Goal: Task Accomplishment & Management: Manage account settings

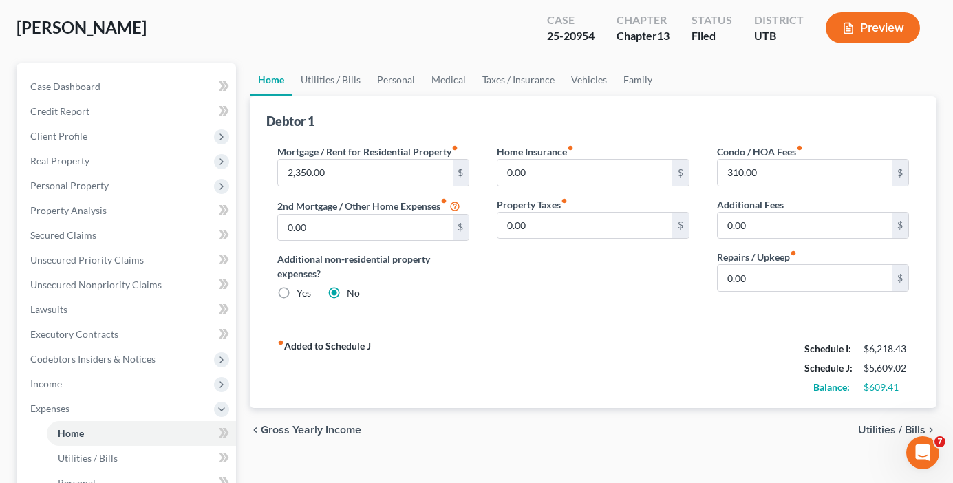
drag, startPoint x: 220, startPoint y: 28, endPoint x: 224, endPoint y: 44, distance: 16.4
click at [218, 28] on div "Waters, Rebecca Upgraded Case 25-20954 Chapter Chapter 13 Status Filed District…" at bounding box center [477, 33] width 920 height 60
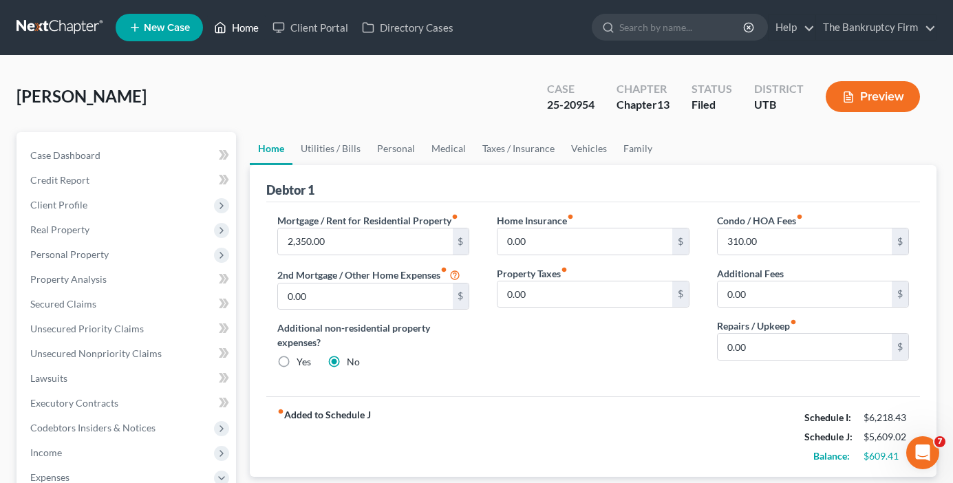
click at [242, 36] on link "Home" at bounding box center [236, 27] width 59 height 25
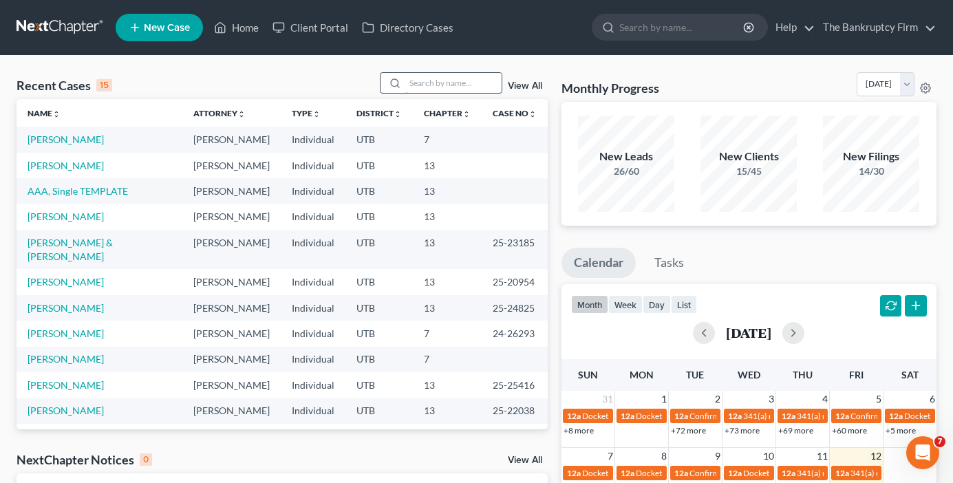
click at [434, 84] on input "search" at bounding box center [453, 83] width 96 height 20
type input "ordonez"
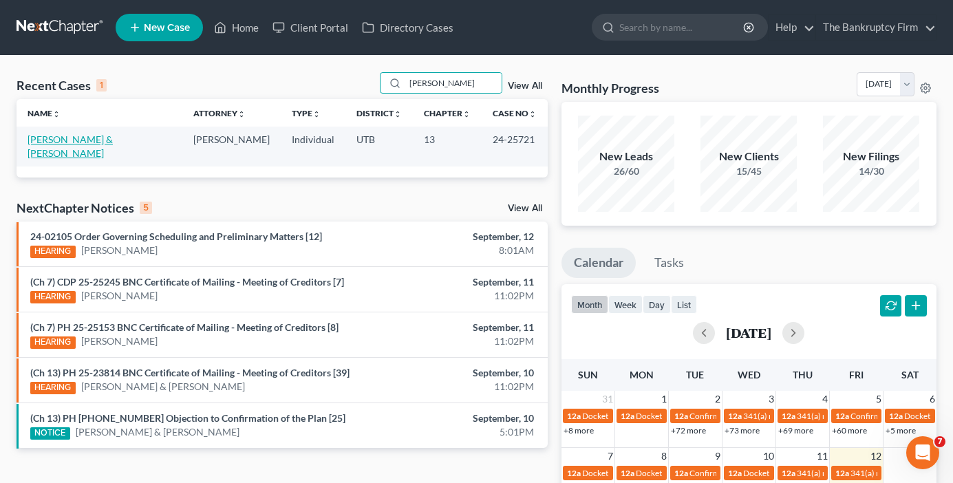
click at [113, 141] on link "[PERSON_NAME] & [PERSON_NAME]" at bounding box center [70, 146] width 85 height 25
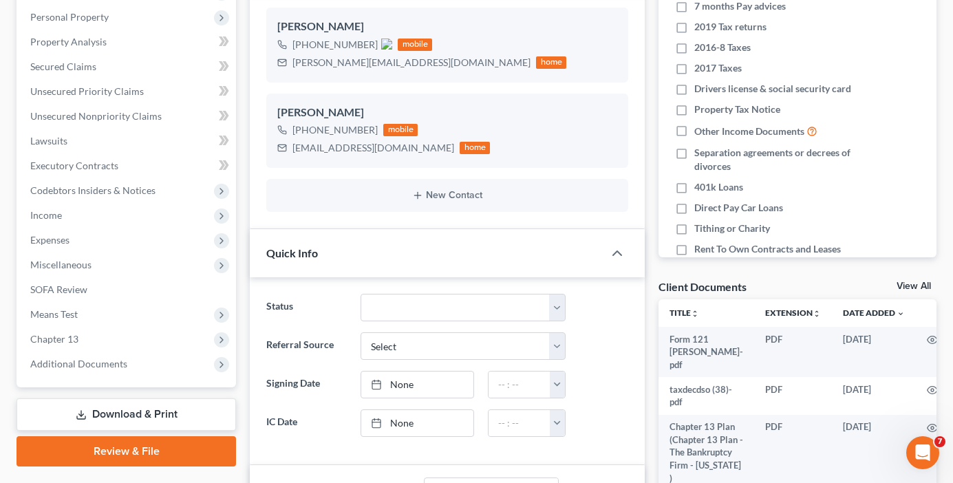
scroll to position [275, 0]
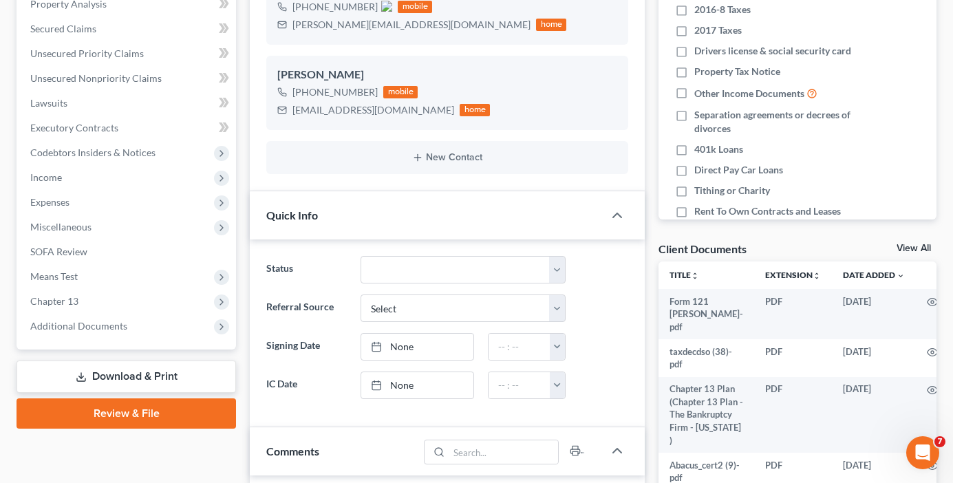
click at [907, 248] on link "View All" at bounding box center [914, 249] width 34 height 10
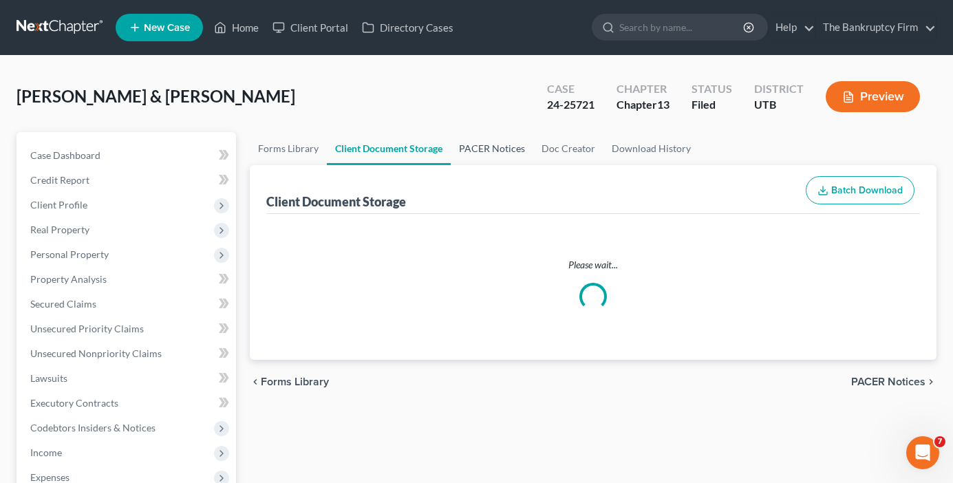
select select "30"
select select "26"
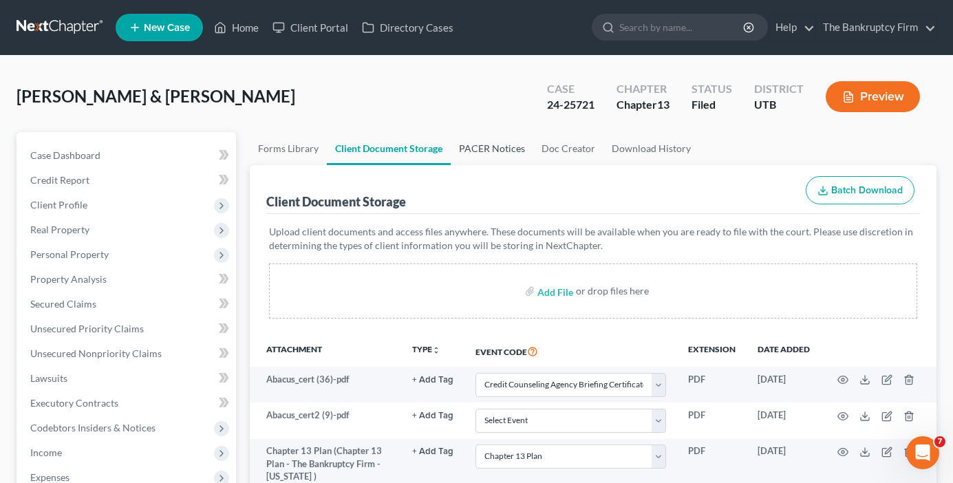
click at [494, 157] on link "PACER Notices" at bounding box center [492, 148] width 83 height 33
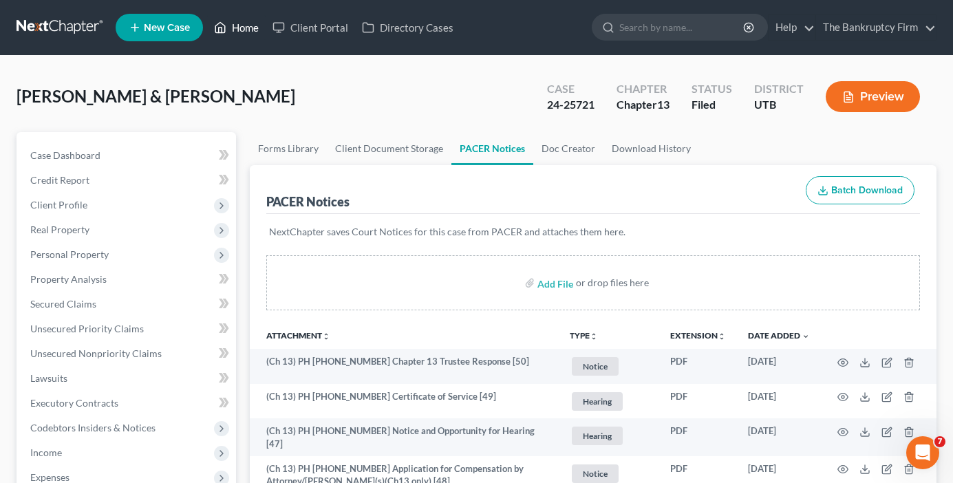
click at [249, 32] on link "Home" at bounding box center [236, 27] width 59 height 25
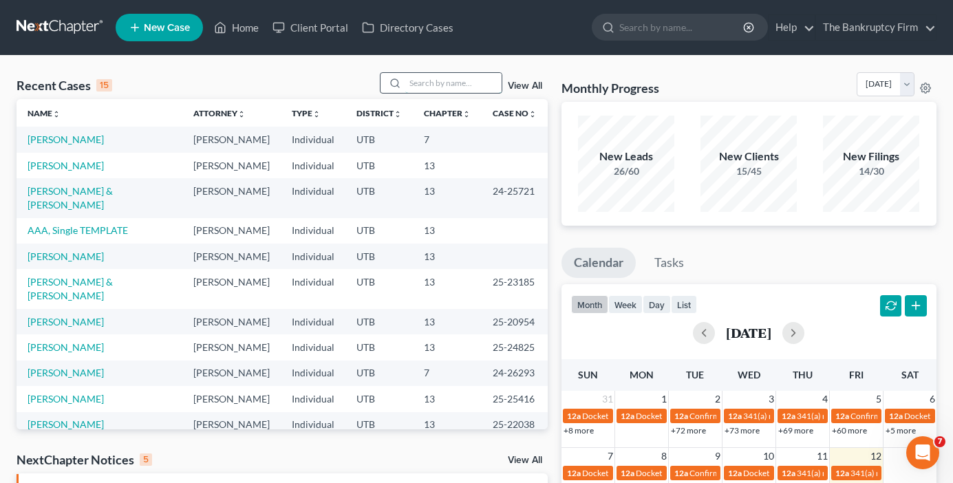
click at [425, 85] on input "search" at bounding box center [453, 83] width 96 height 20
type input "groesbeck"
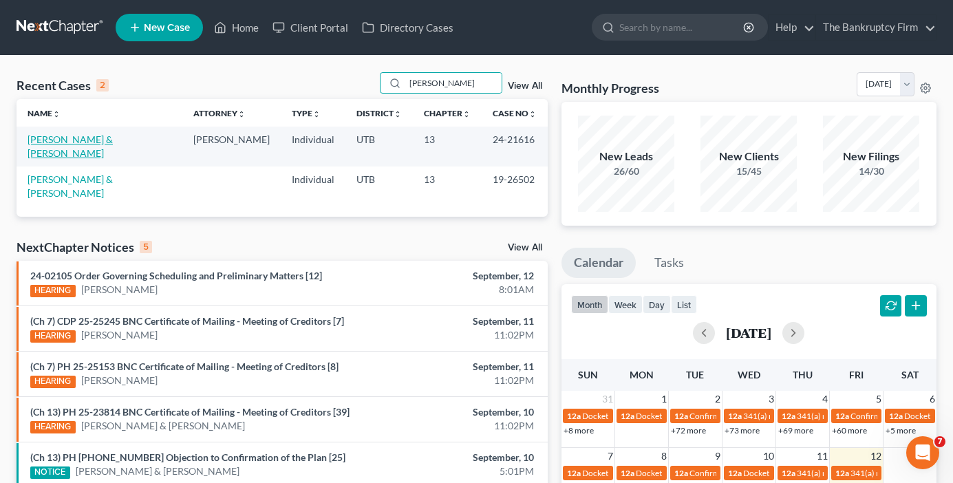
click at [113, 138] on link "Groesbeck, Shilo & Drysdale, Jamie" at bounding box center [70, 146] width 85 height 25
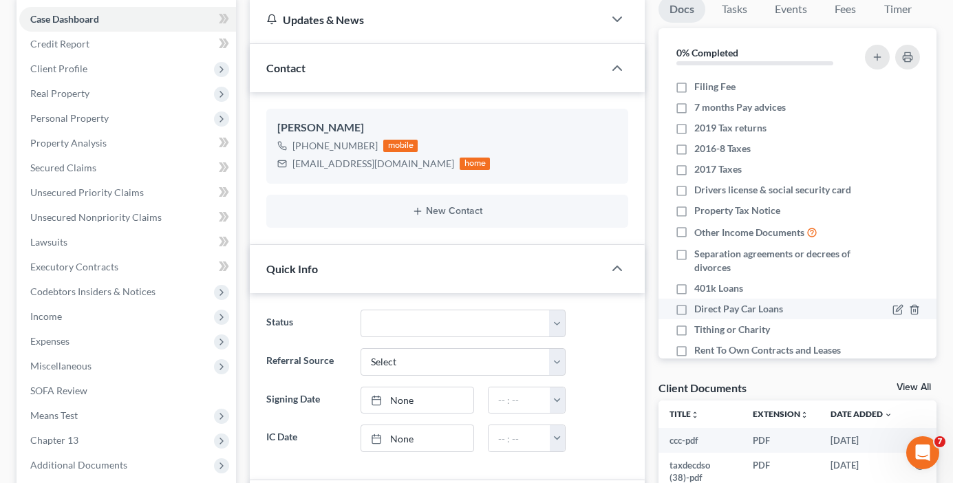
scroll to position [138, 0]
click at [903, 387] on link "View All" at bounding box center [914, 386] width 34 height 10
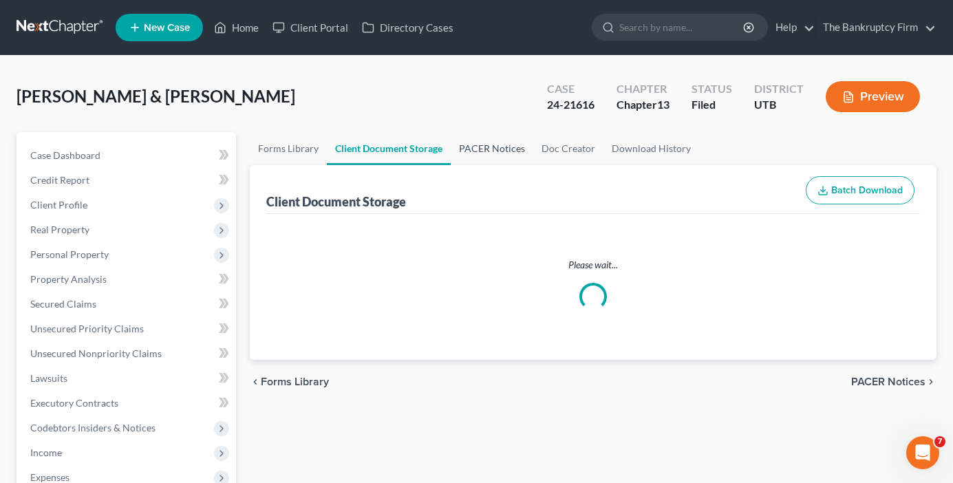
select select "26"
select select "30"
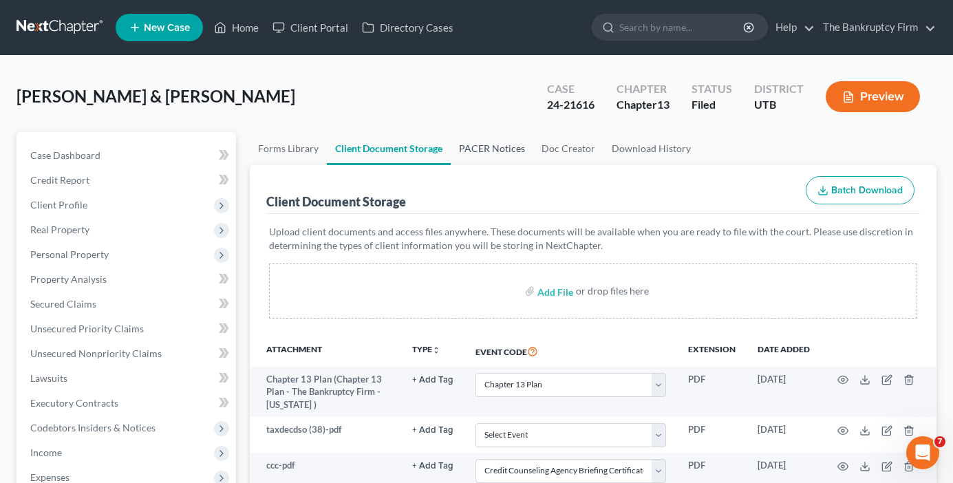
click at [481, 145] on link "PACER Notices" at bounding box center [492, 148] width 83 height 33
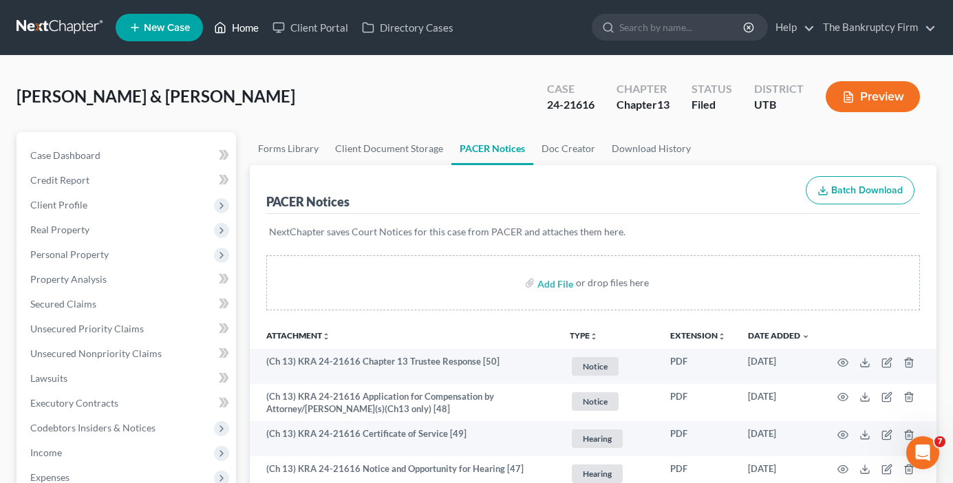
click at [247, 28] on link "Home" at bounding box center [236, 27] width 59 height 25
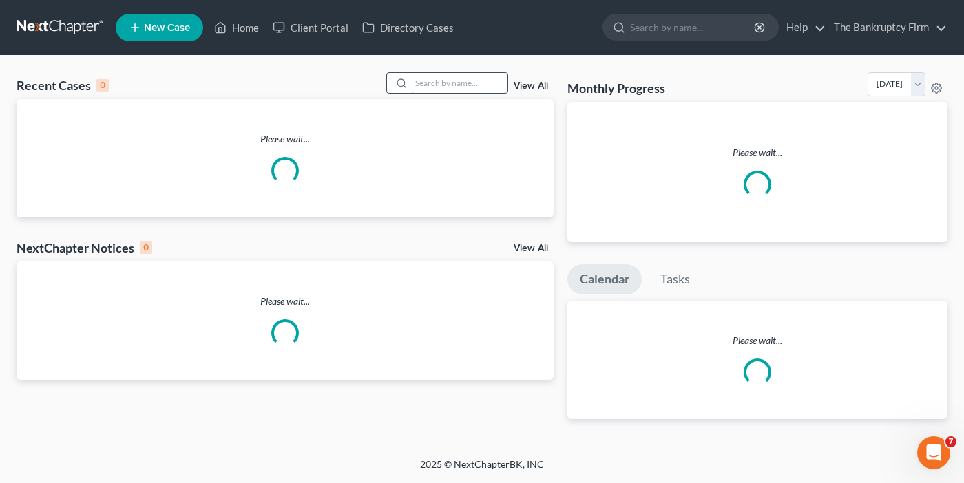
click at [435, 87] on input "search" at bounding box center [459, 83] width 96 height 20
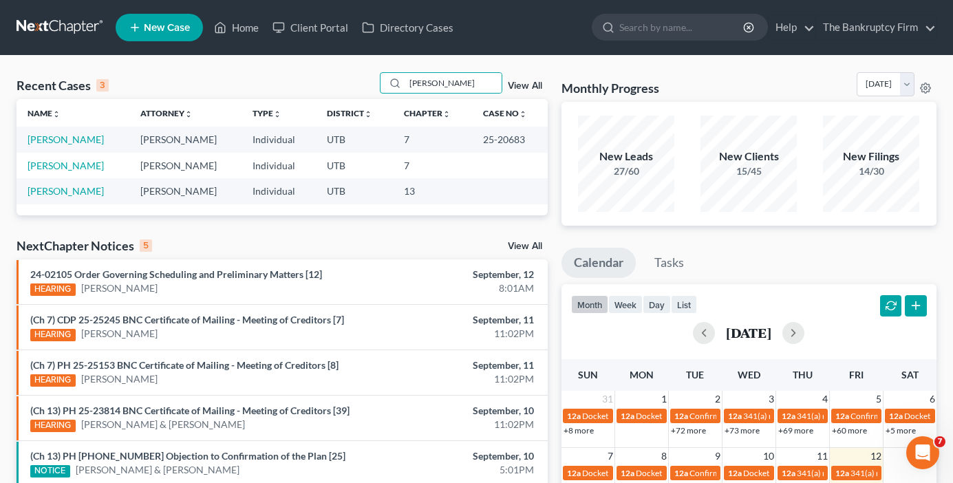
click at [456, 173] on td "7" at bounding box center [432, 165] width 78 height 25
click at [458, 195] on td "13" at bounding box center [432, 190] width 78 height 25
drag, startPoint x: 436, startPoint y: 86, endPoint x: 337, endPoint y: 88, distance: 99.1
click at [337, 88] on div "Recent Cases 3 derr View All" at bounding box center [282, 85] width 531 height 27
type input "shipman"
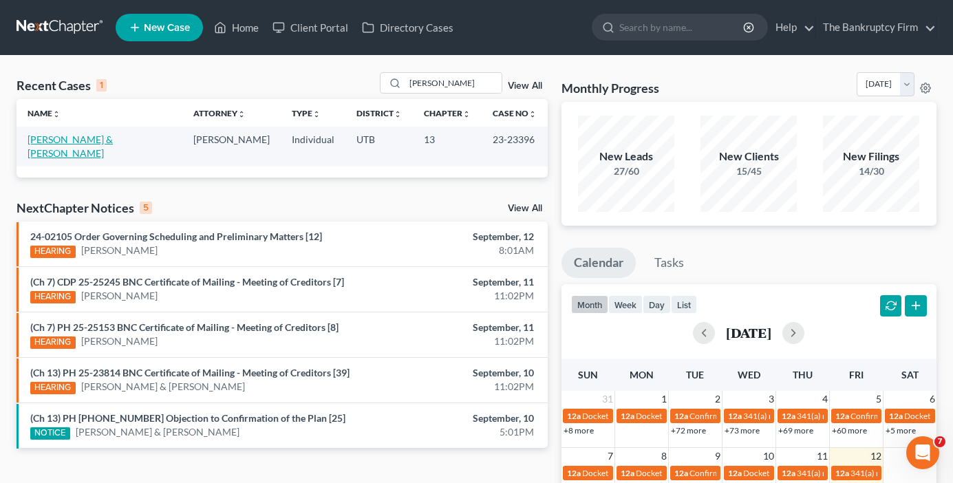
click at [94, 142] on link "Shipman, Douglas & Diana" at bounding box center [70, 146] width 85 height 25
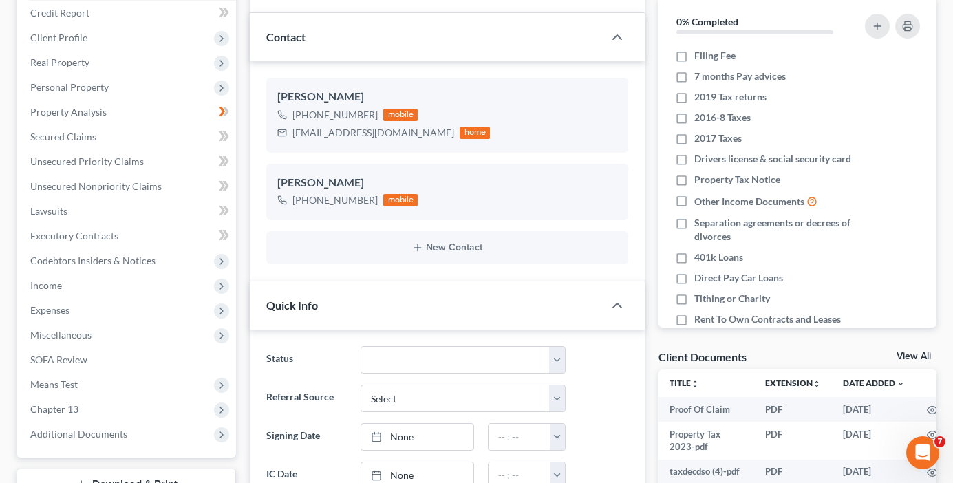
scroll to position [206, 0]
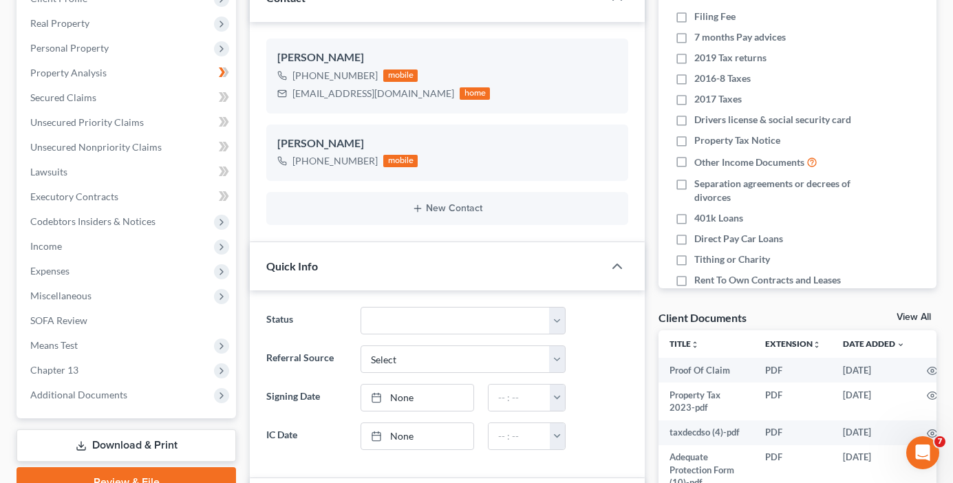
click at [913, 319] on link "View All" at bounding box center [914, 317] width 34 height 10
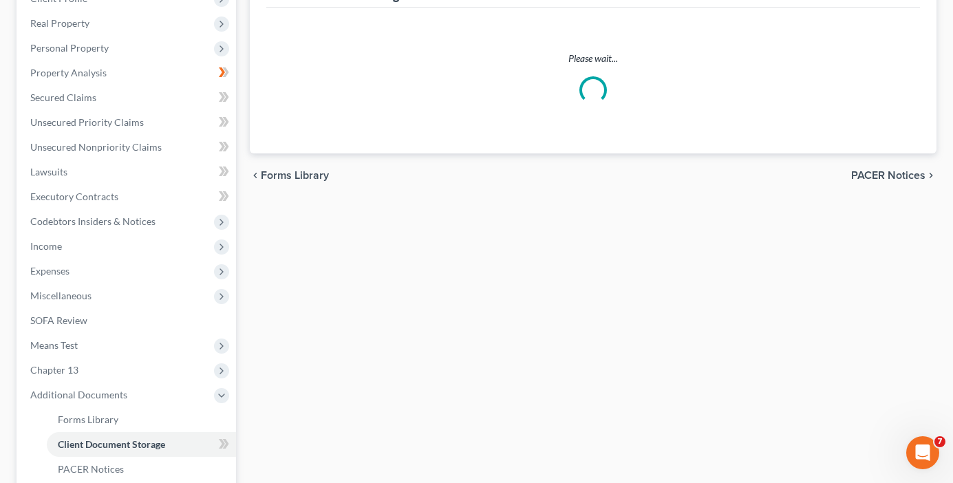
scroll to position [48, 0]
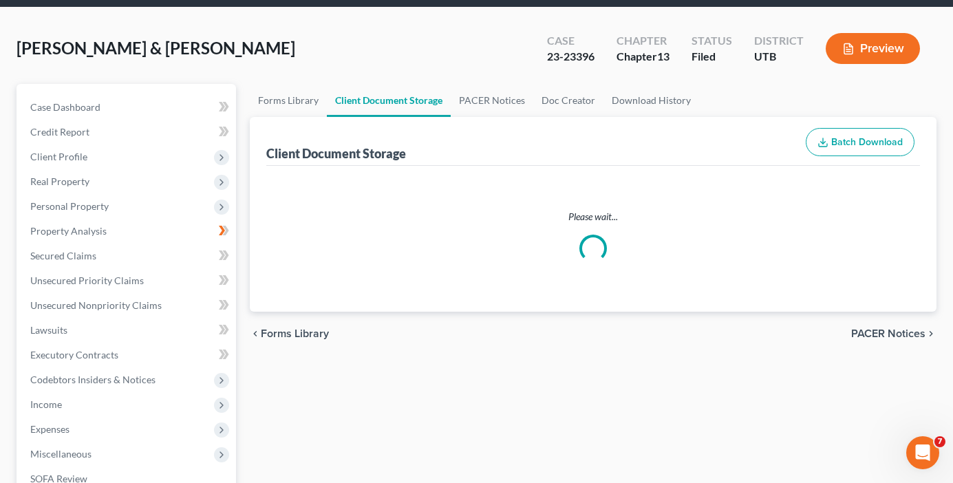
select select "30"
select select "26"
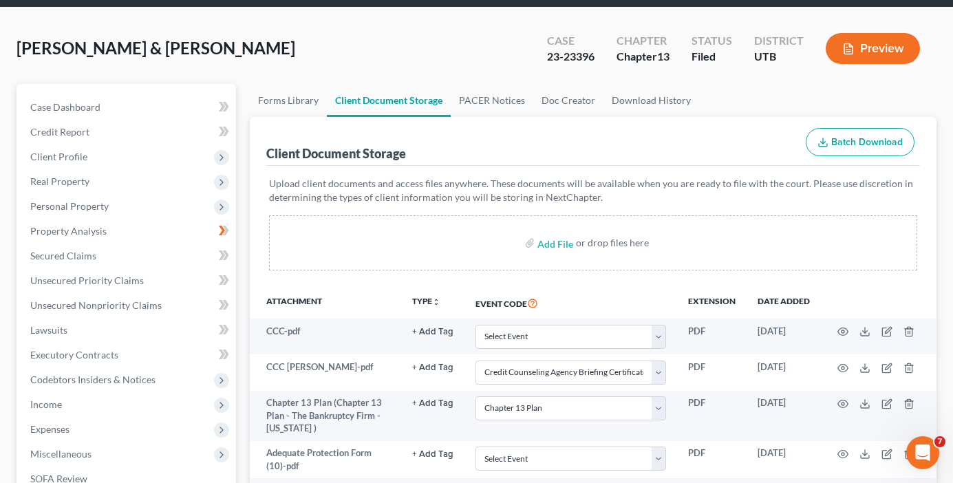
scroll to position [0, 0]
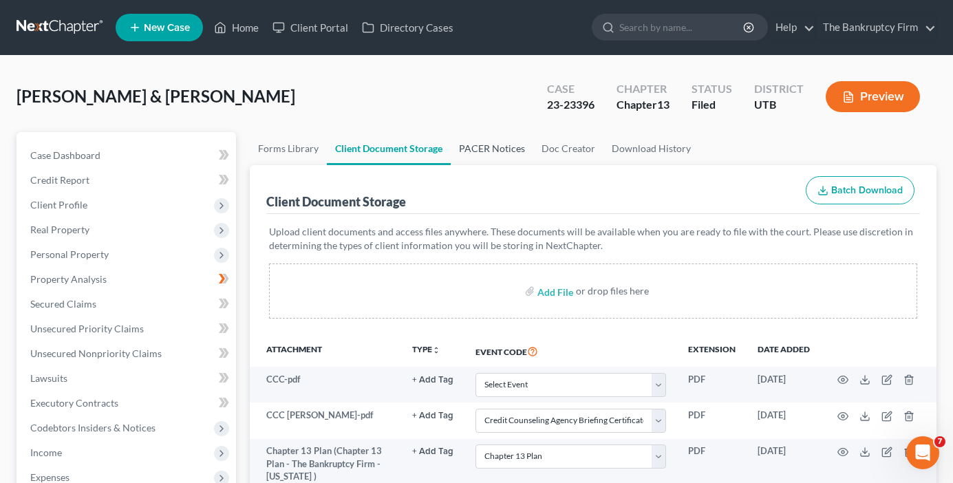
click at [482, 149] on link "PACER Notices" at bounding box center [492, 148] width 83 height 33
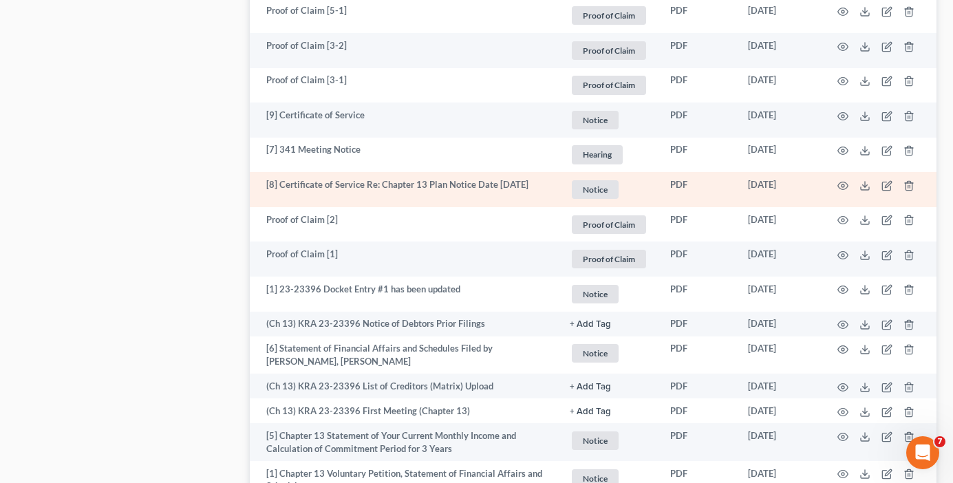
scroll to position [2116, 0]
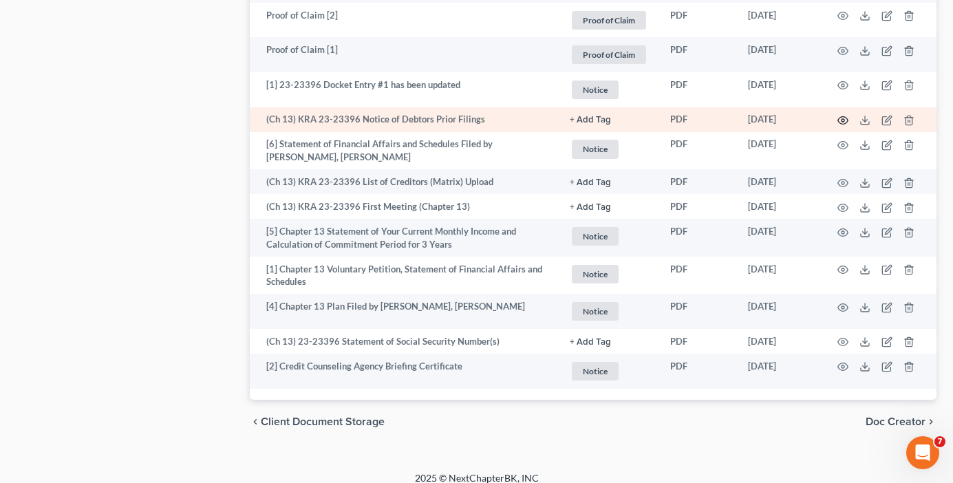
click at [841, 115] on icon "button" at bounding box center [843, 120] width 11 height 11
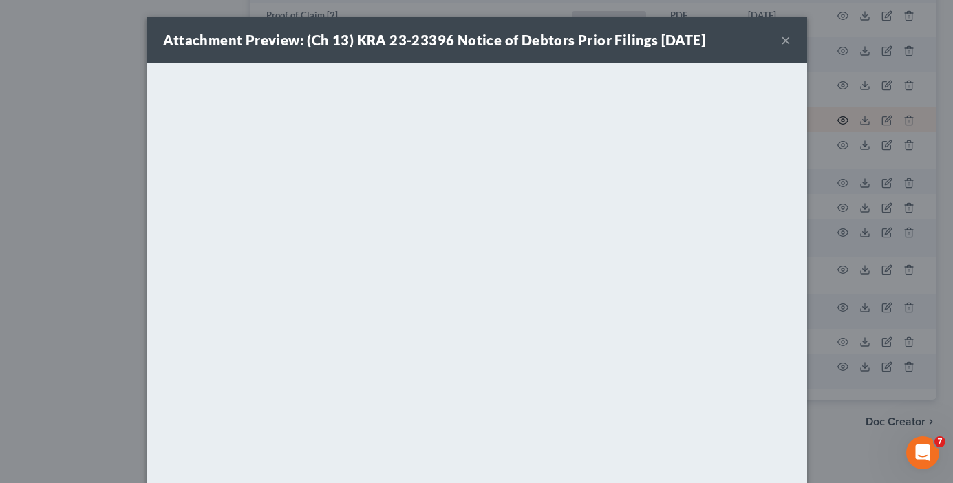
scroll to position [2100, 0]
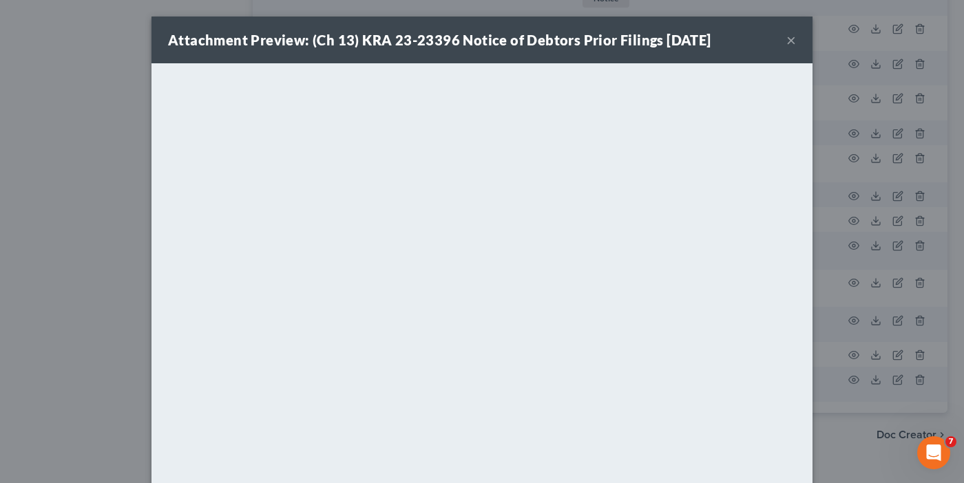
click at [787, 40] on button "×" at bounding box center [791, 40] width 10 height 17
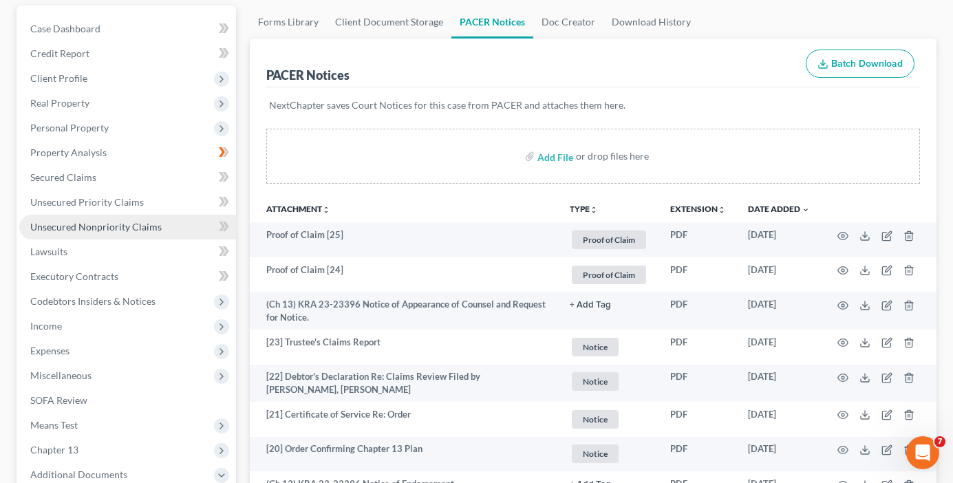
scroll to position [138, 0]
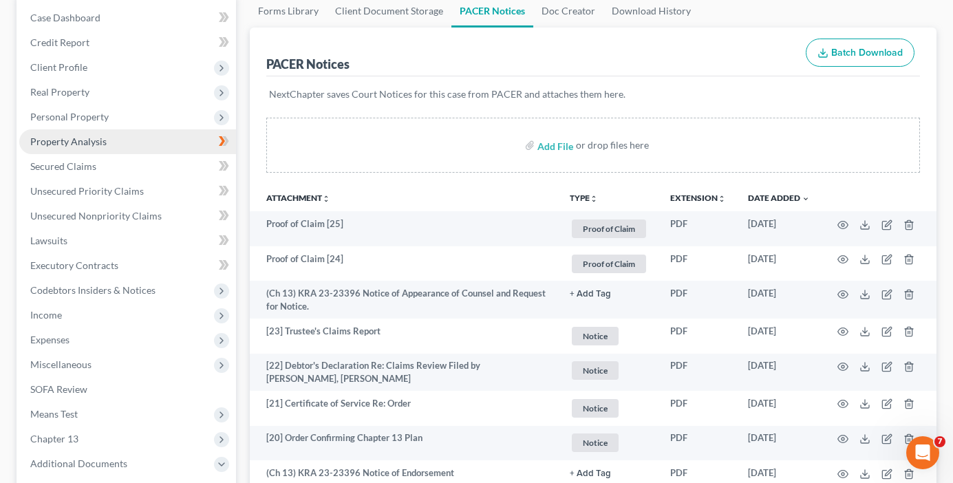
click at [54, 140] on span "Property Analysis" at bounding box center [68, 142] width 76 height 12
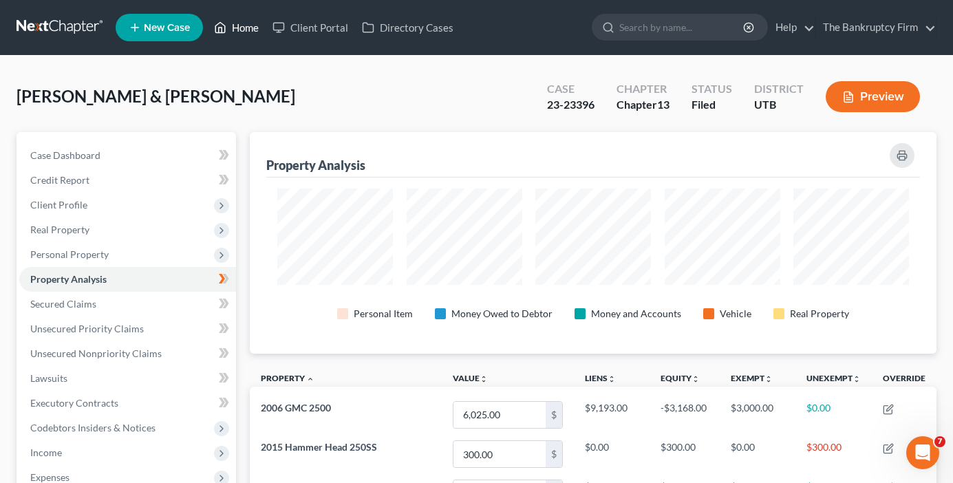
click at [238, 26] on link "Home" at bounding box center [236, 27] width 59 height 25
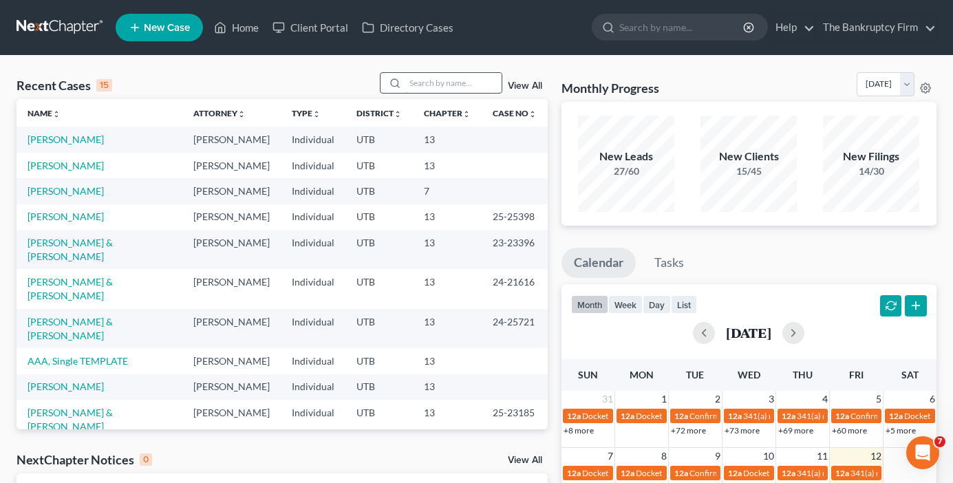
click at [454, 80] on input "search" at bounding box center [453, 83] width 96 height 20
type input "callister"
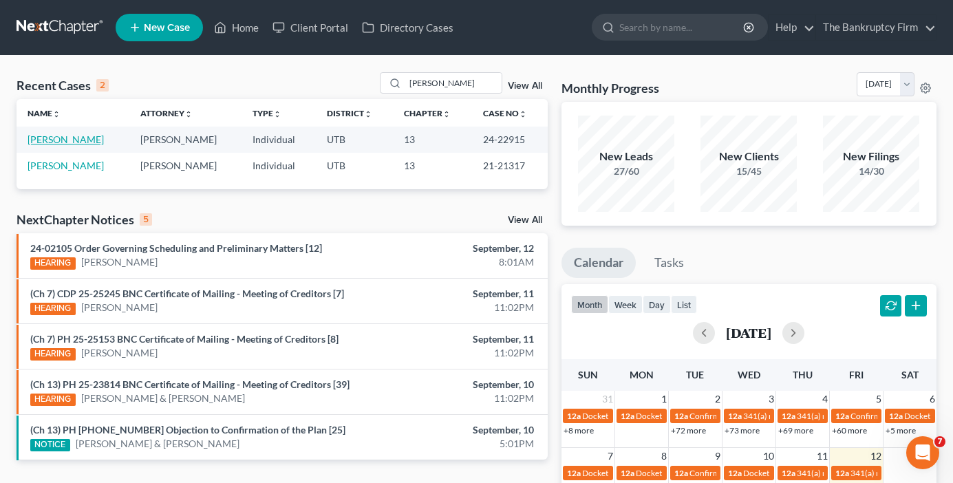
click at [67, 141] on link "Callister, Yvette" at bounding box center [66, 140] width 76 height 12
select select "3"
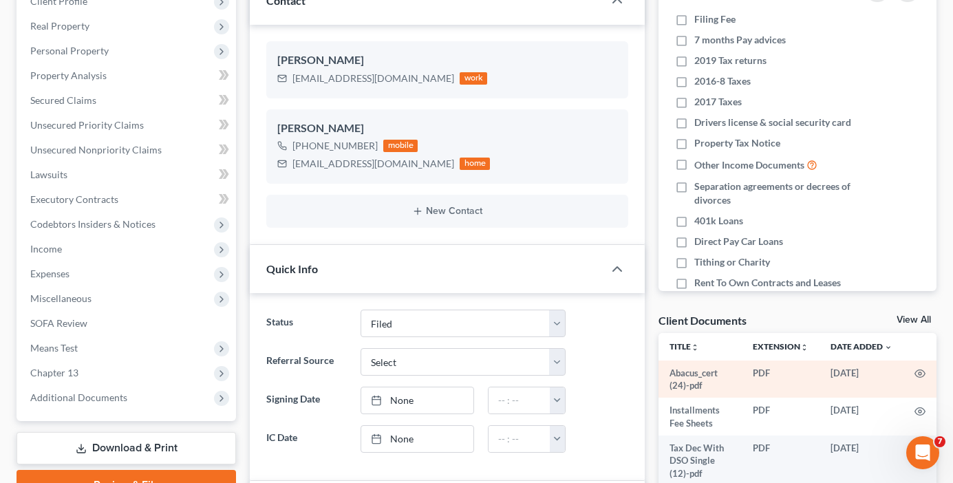
scroll to position [206, 0]
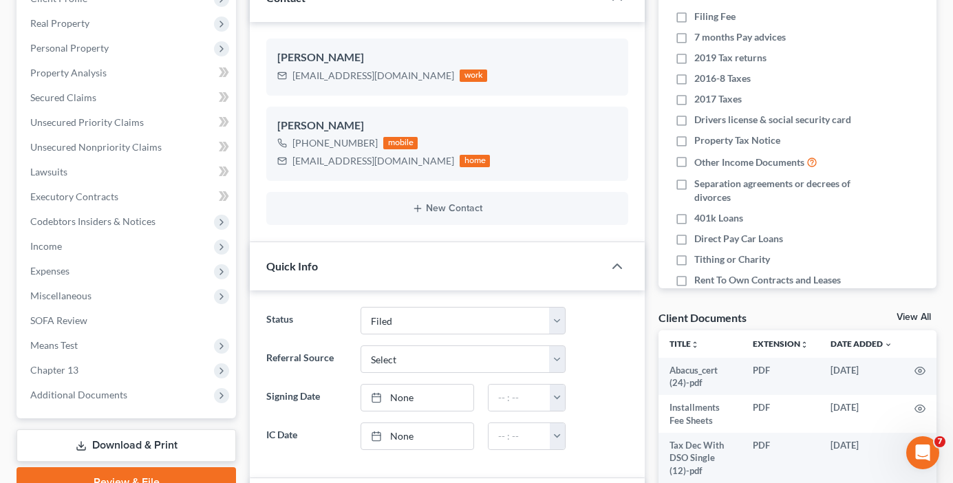
click at [915, 316] on link "View All" at bounding box center [914, 317] width 34 height 10
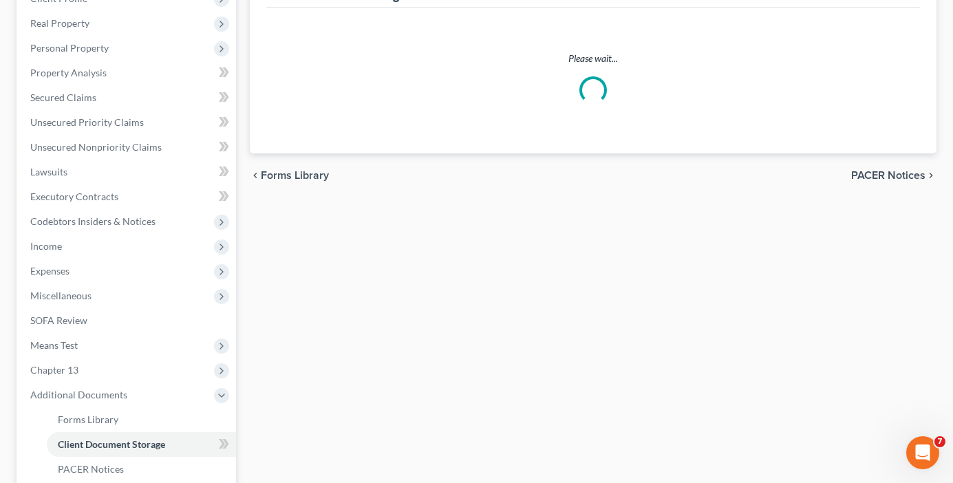
scroll to position [18, 0]
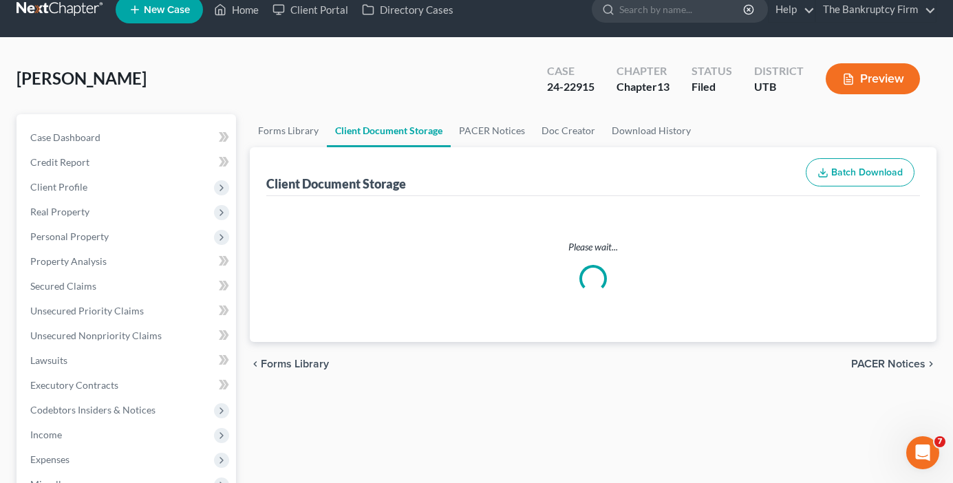
select select "26"
select select "53"
select select "30"
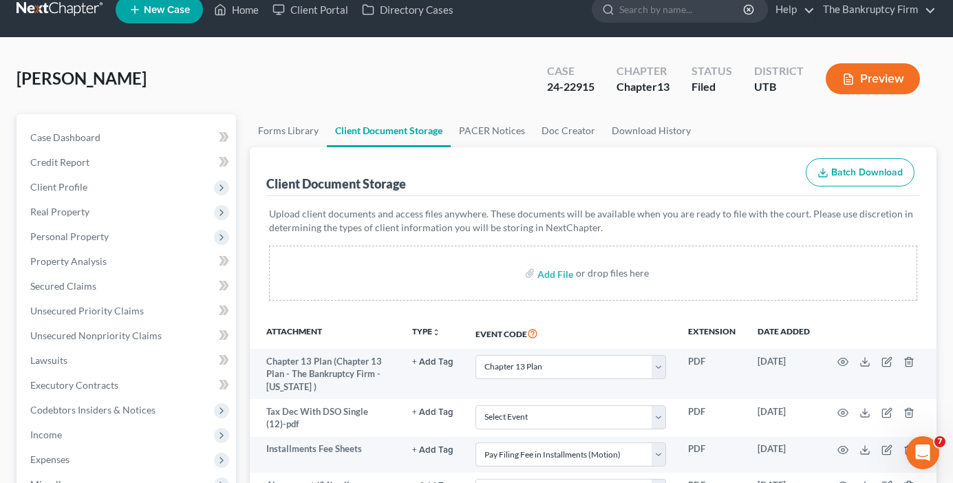
scroll to position [0, 0]
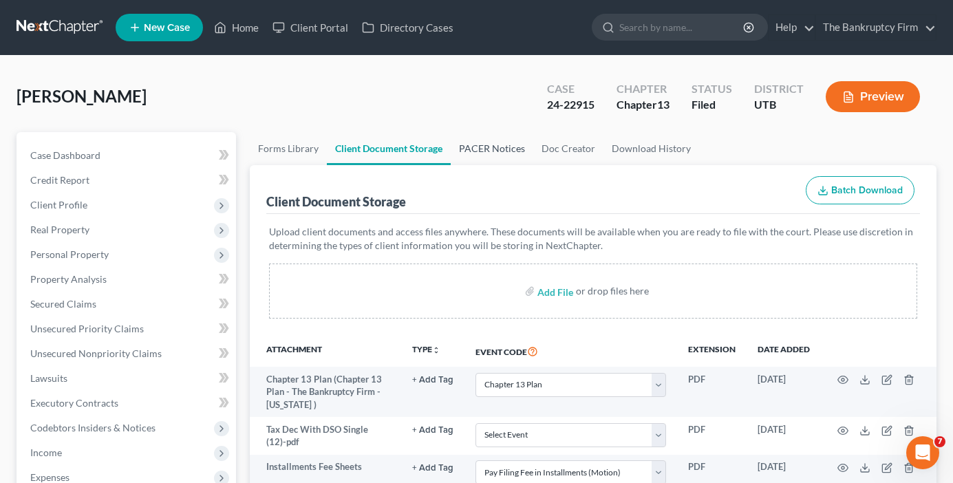
click at [489, 152] on link "PACER Notices" at bounding box center [492, 148] width 83 height 33
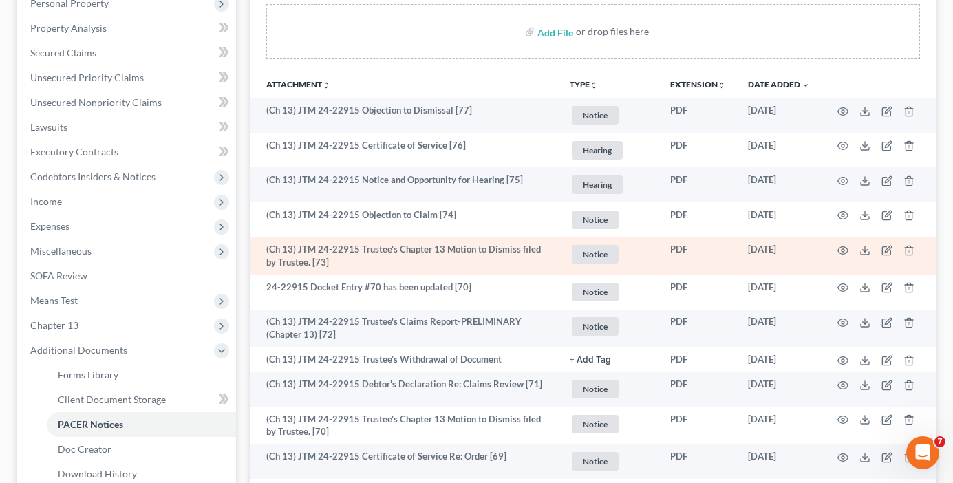
scroll to position [275, 0]
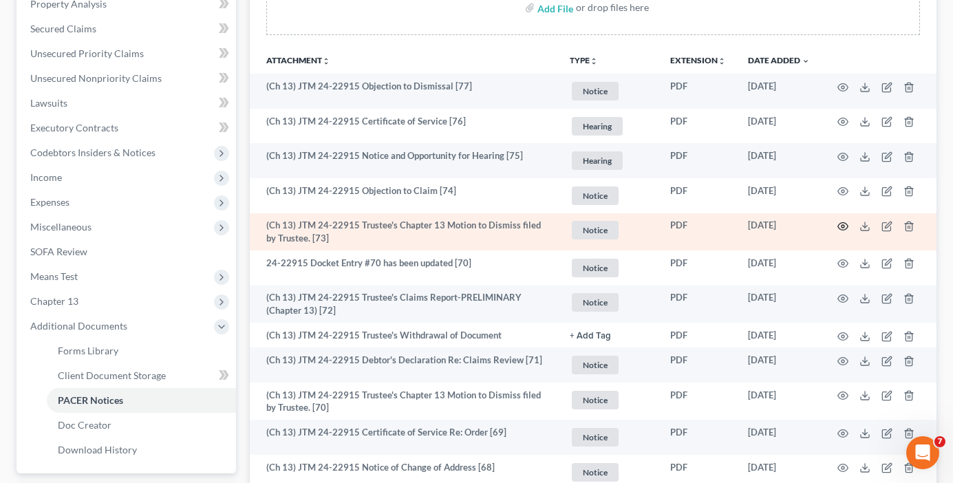
click at [843, 225] on circle "button" at bounding box center [843, 226] width 3 height 3
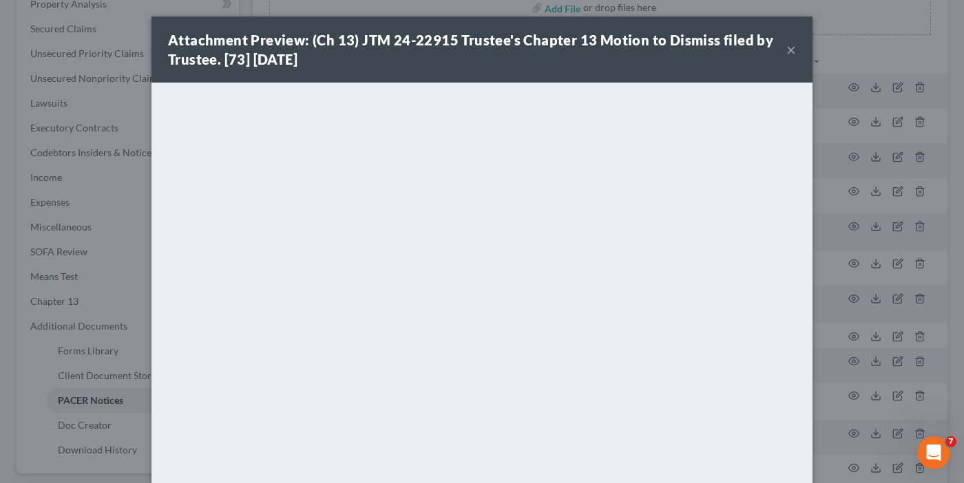
click at [786, 47] on button "×" at bounding box center [791, 49] width 10 height 17
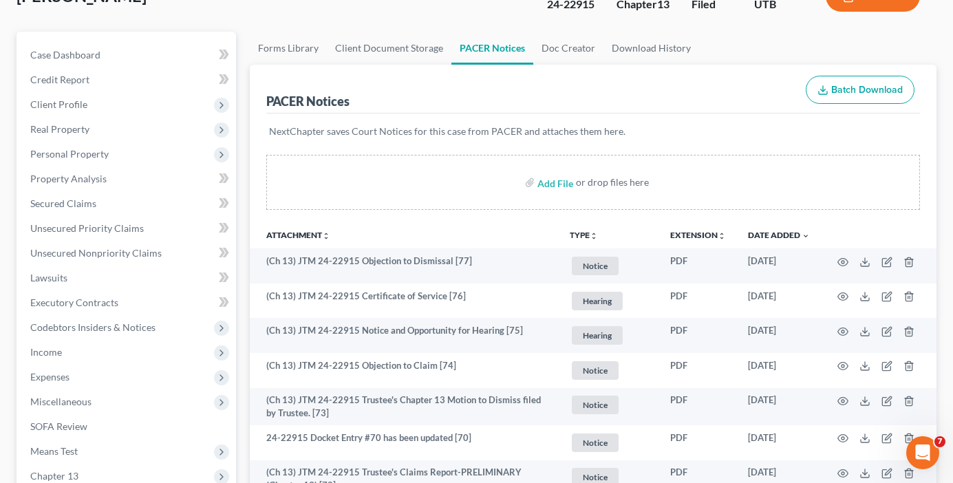
scroll to position [69, 0]
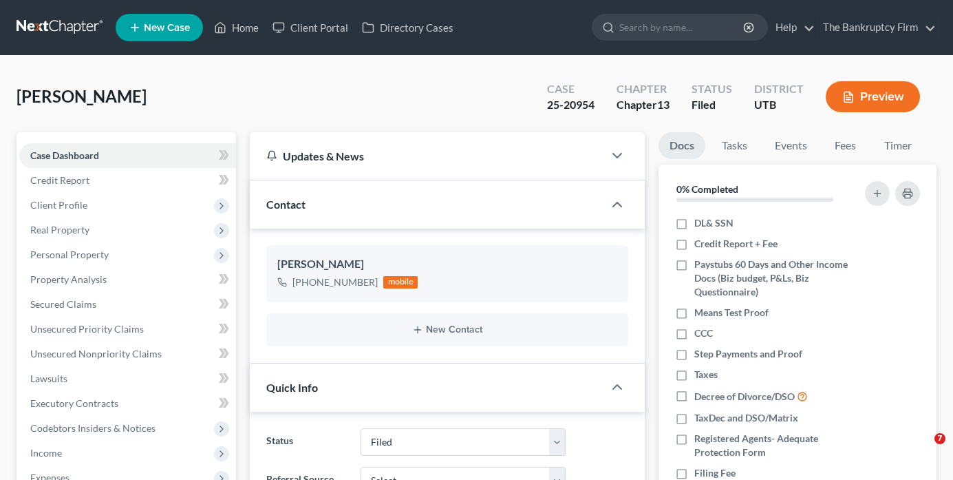
select select "3"
click at [243, 25] on link "Home" at bounding box center [236, 27] width 59 height 25
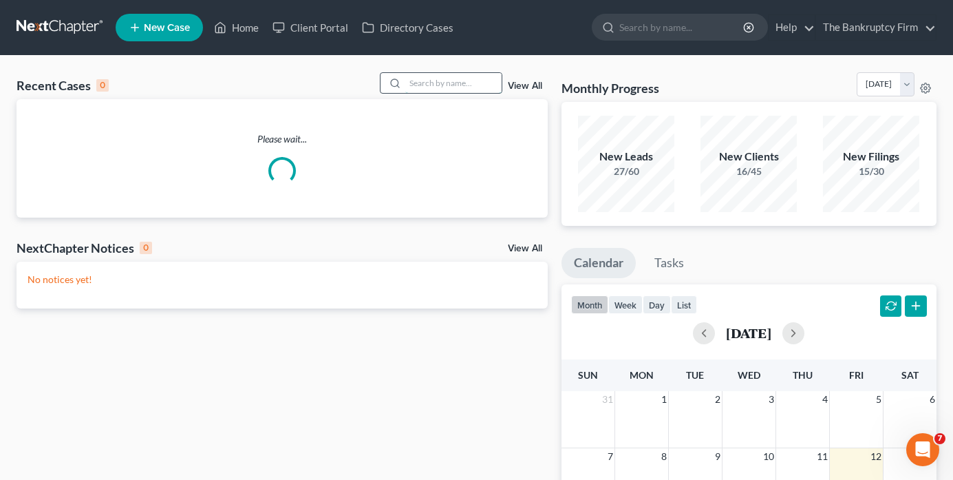
click at [414, 81] on input "search" at bounding box center [453, 83] width 96 height 20
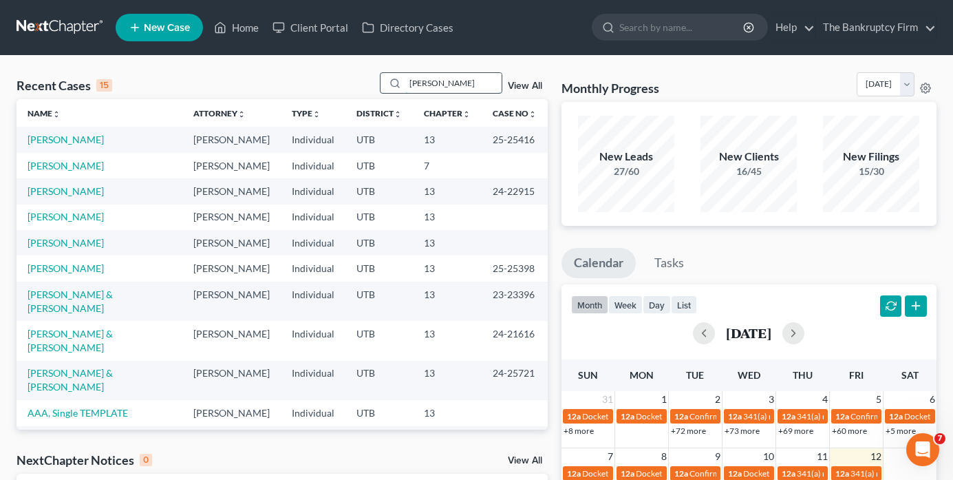
type input "tholen"
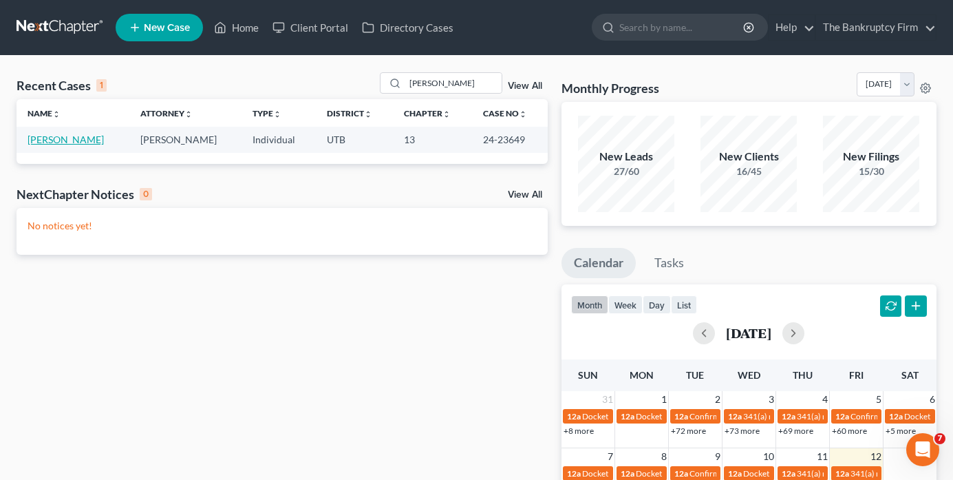
click at [72, 145] on link "[PERSON_NAME]" at bounding box center [66, 140] width 76 height 12
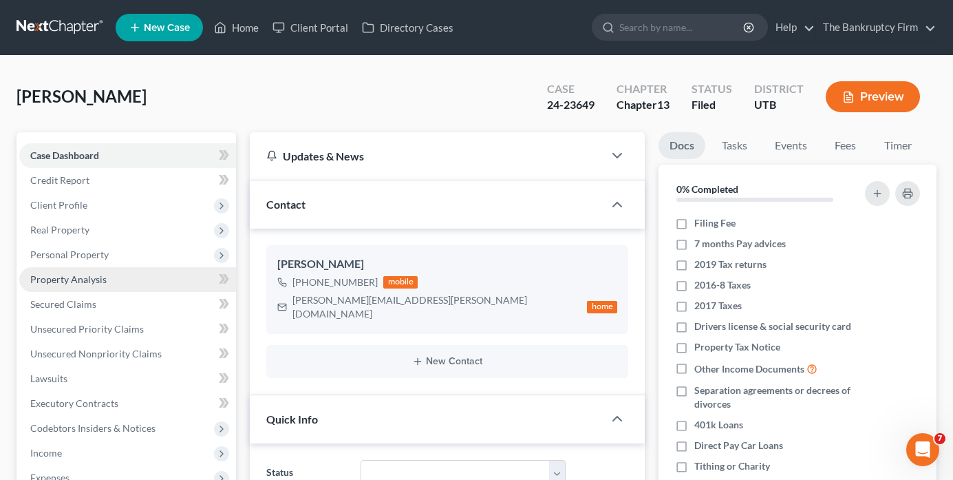
scroll to position [108, 0]
click at [56, 282] on span "Property Analysis" at bounding box center [68, 279] width 76 height 12
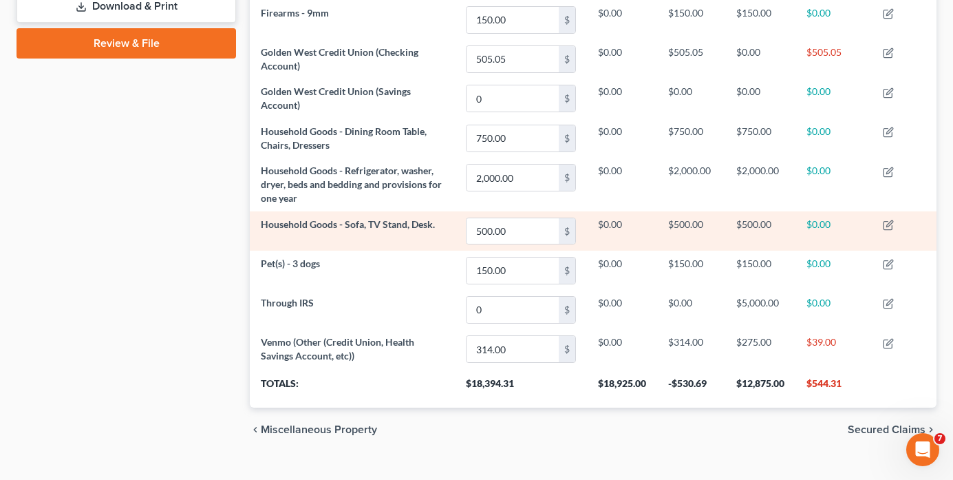
scroll to position [670, 0]
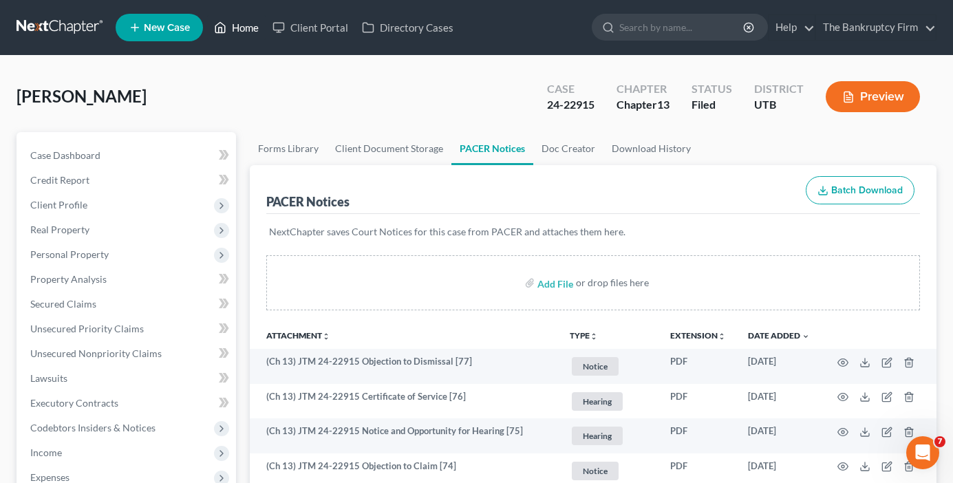
click at [243, 27] on link "Home" at bounding box center [236, 27] width 59 height 25
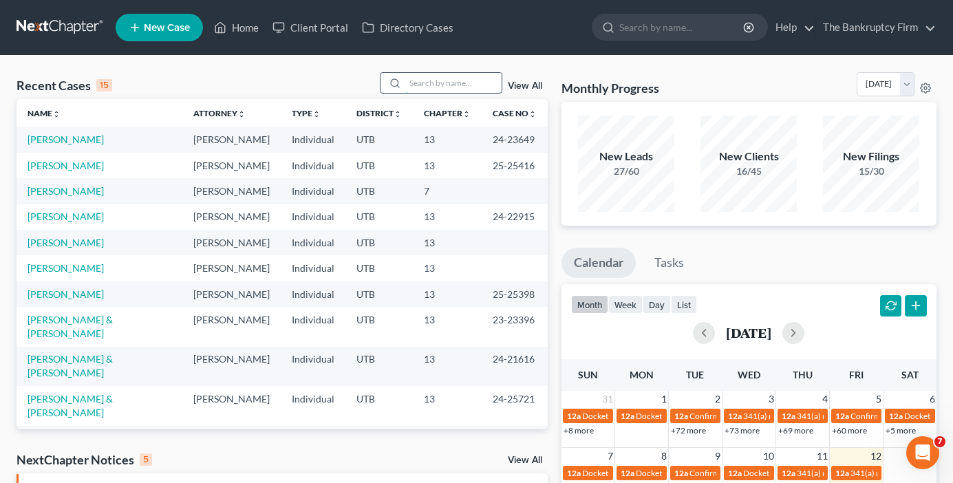
click at [428, 82] on input "search" at bounding box center [453, 83] width 96 height 20
type input "t"
click at [60, 142] on link "Tholen, Sylvia" at bounding box center [66, 140] width 76 height 12
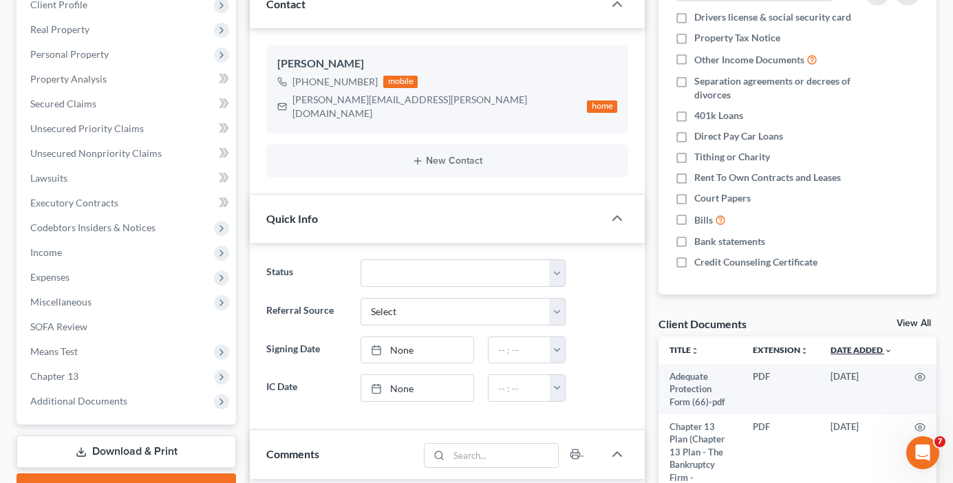
scroll to position [206, 0]
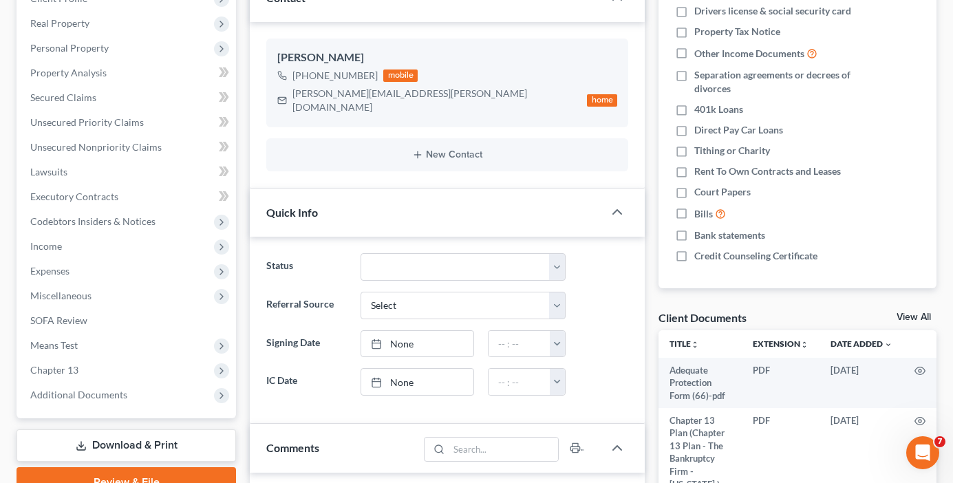
click at [904, 316] on link "View All" at bounding box center [914, 317] width 34 height 10
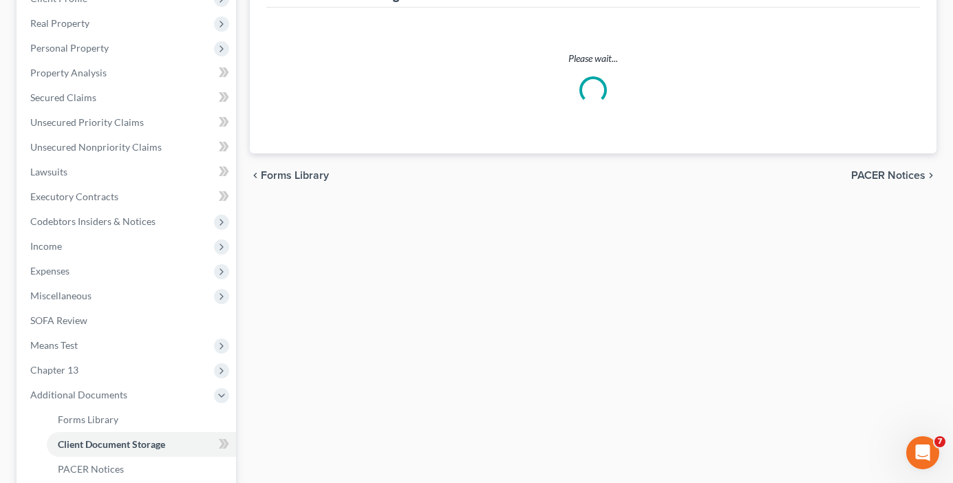
scroll to position [48, 0]
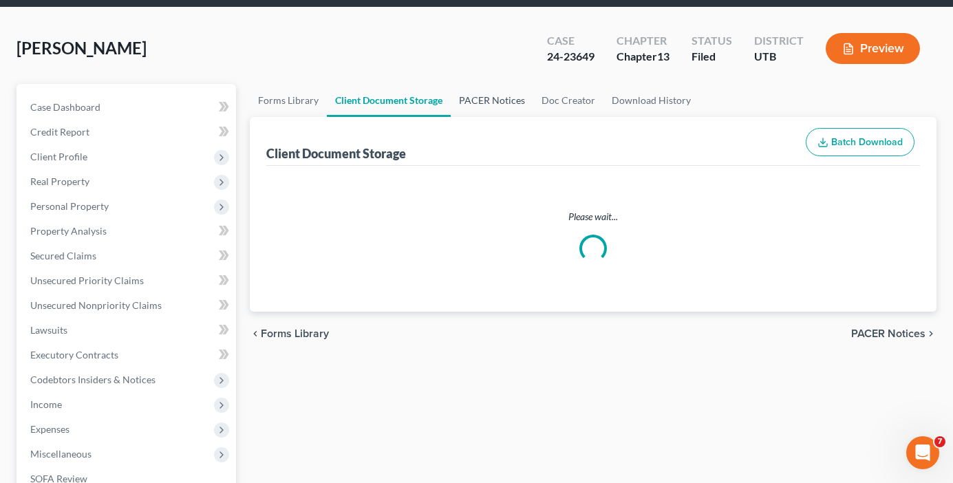
select select "30"
select select "26"
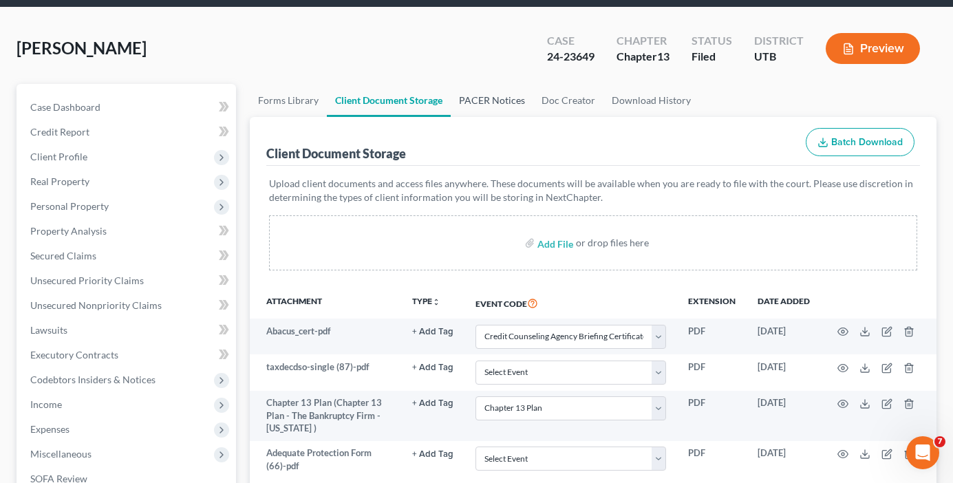
scroll to position [0, 0]
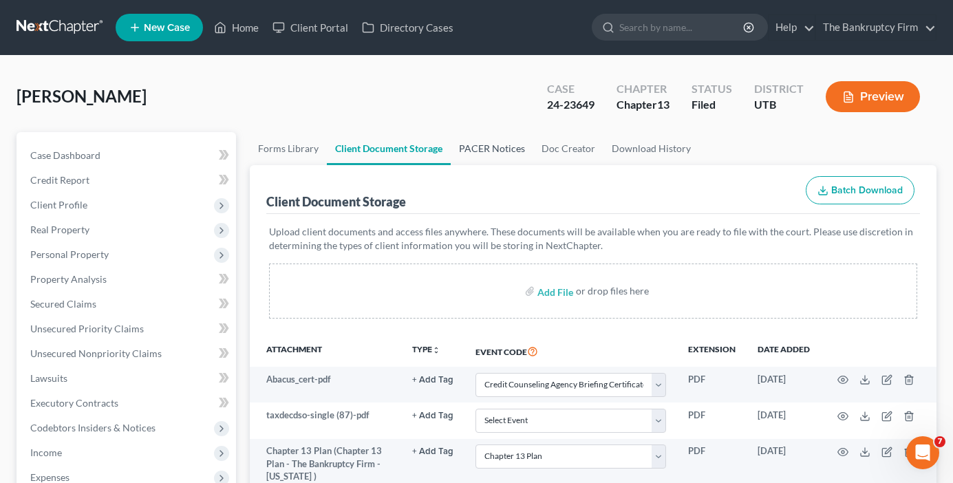
click at [498, 147] on link "PACER Notices" at bounding box center [492, 148] width 83 height 33
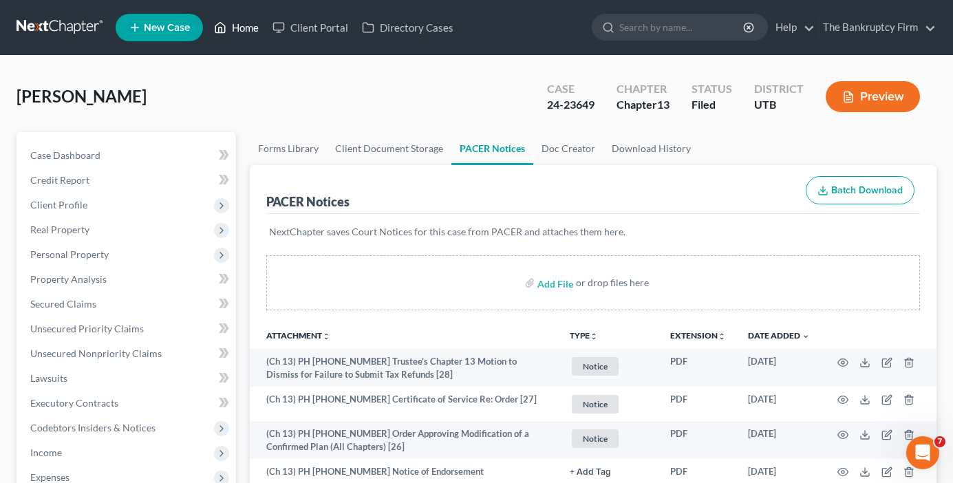
drag, startPoint x: 254, startPoint y: 31, endPoint x: 251, endPoint y: 61, distance: 29.7
click at [254, 31] on link "Home" at bounding box center [236, 27] width 59 height 25
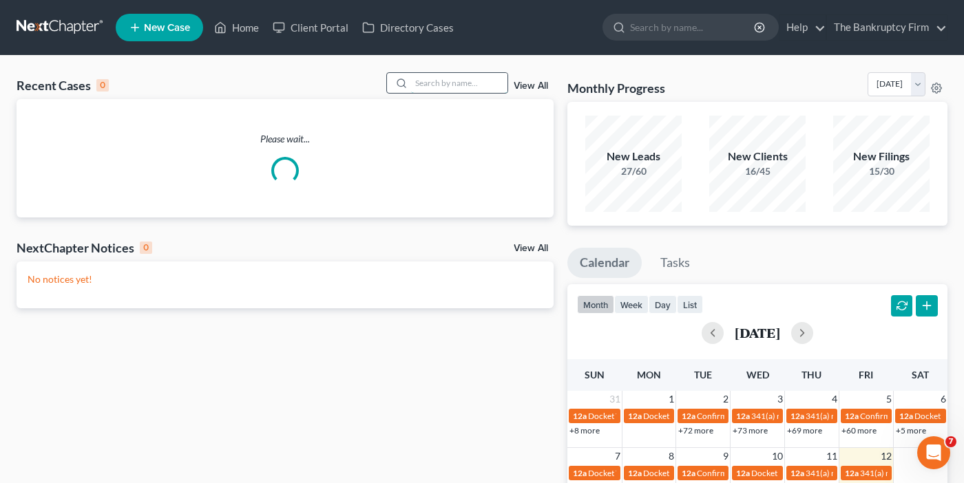
click at [441, 81] on input "search" at bounding box center [459, 83] width 96 height 20
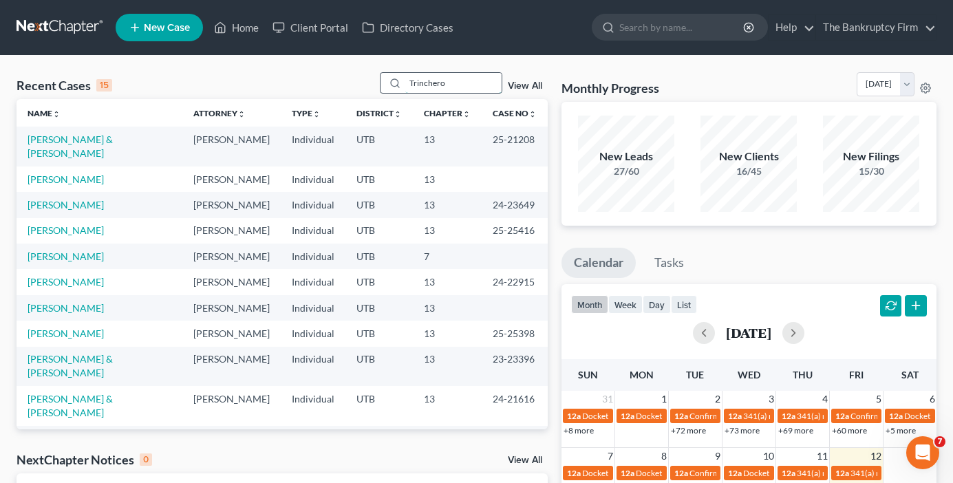
type input "Trinchero"
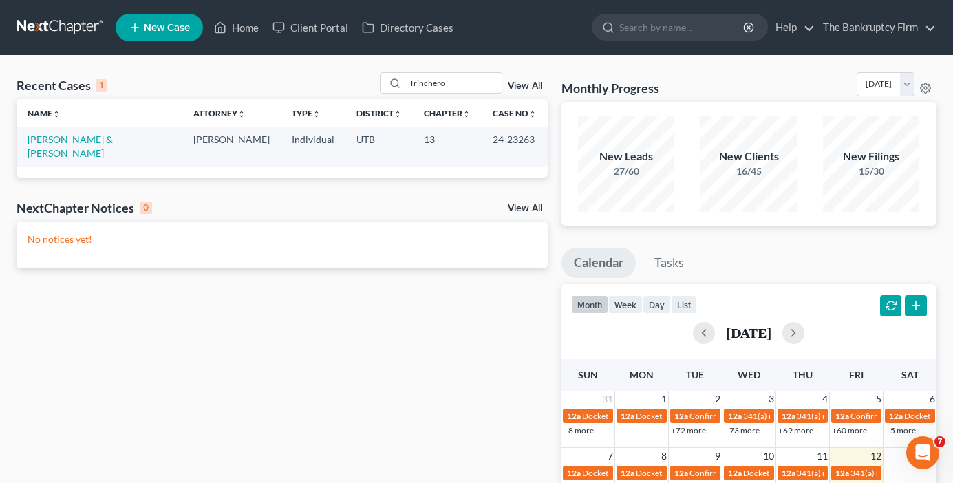
click at [80, 140] on link "Trinchero, Joshua & Clarice" at bounding box center [70, 146] width 85 height 25
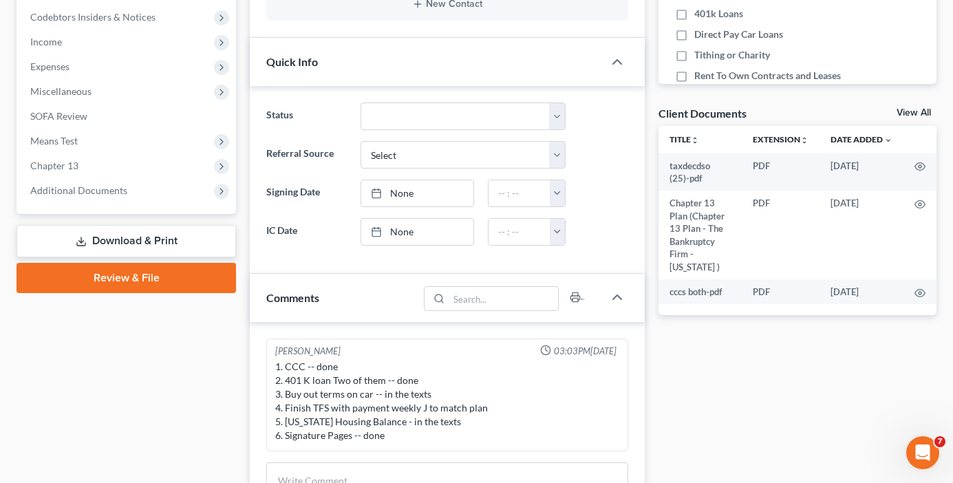
scroll to position [482, 0]
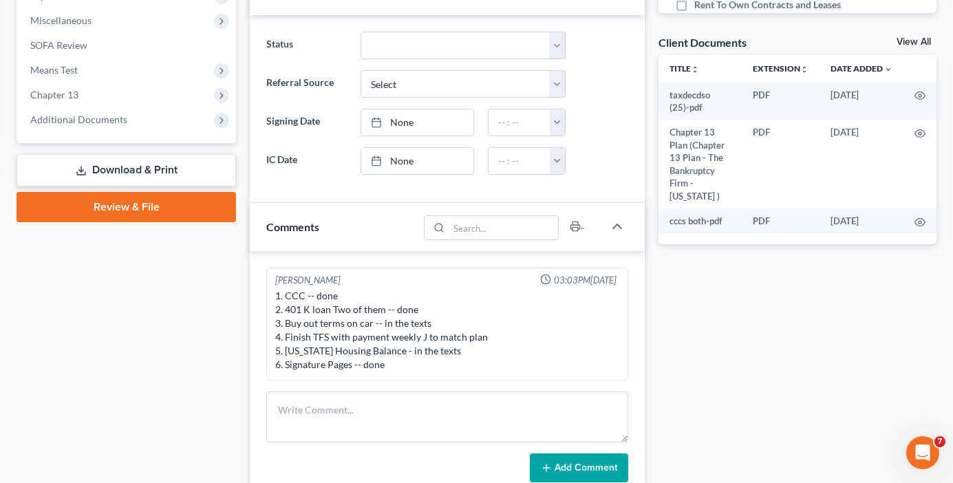
click at [908, 43] on link "View All" at bounding box center [914, 42] width 34 height 10
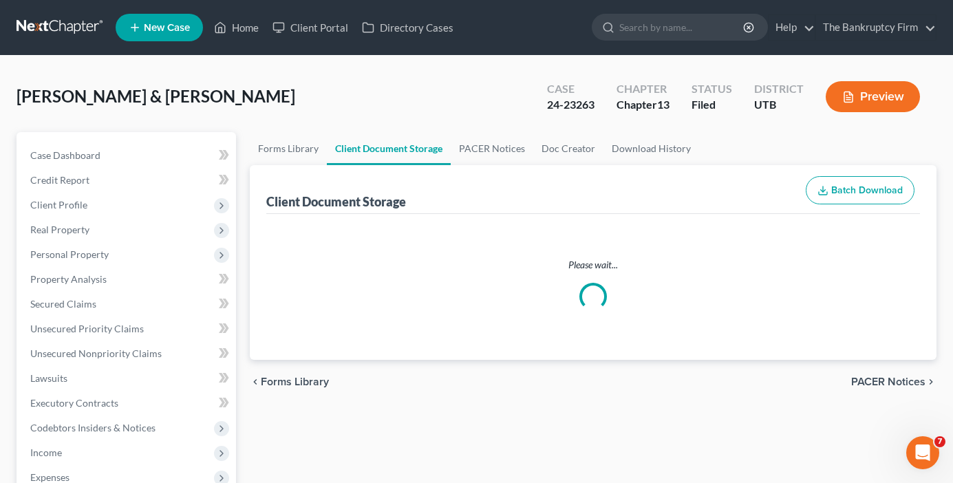
select select "30"
select select "26"
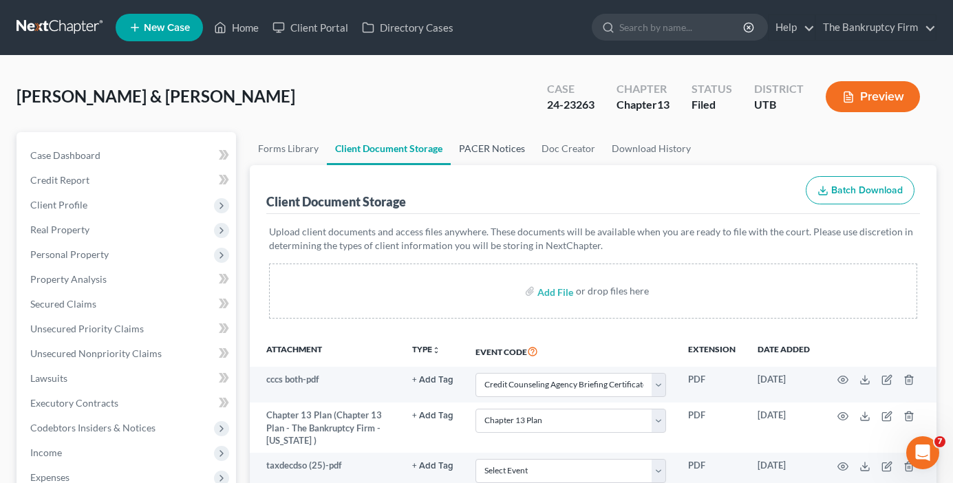
click at [479, 141] on link "PACER Notices" at bounding box center [492, 148] width 83 height 33
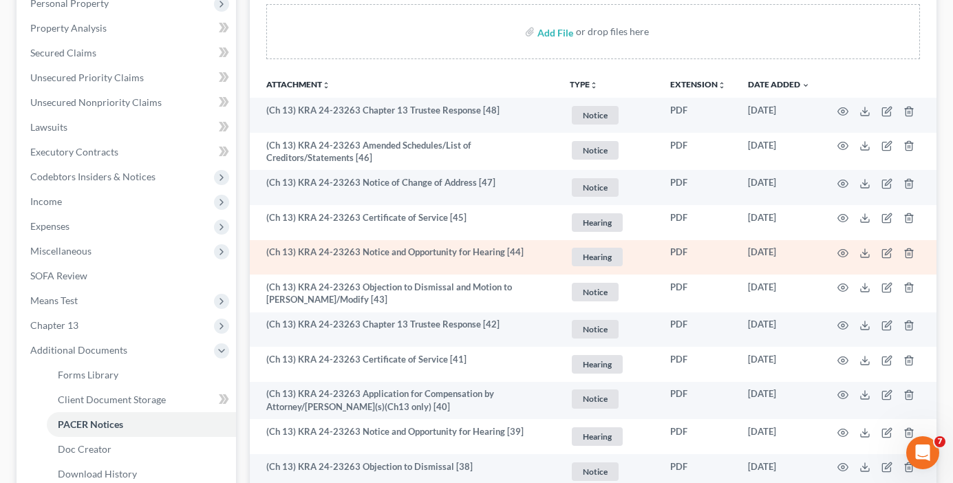
scroll to position [275, 0]
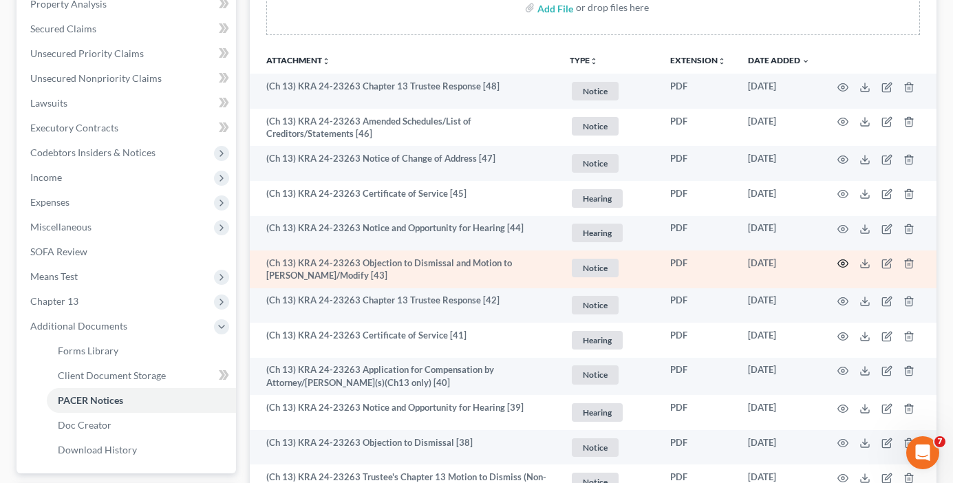
click at [842, 262] on circle "button" at bounding box center [843, 263] width 3 height 3
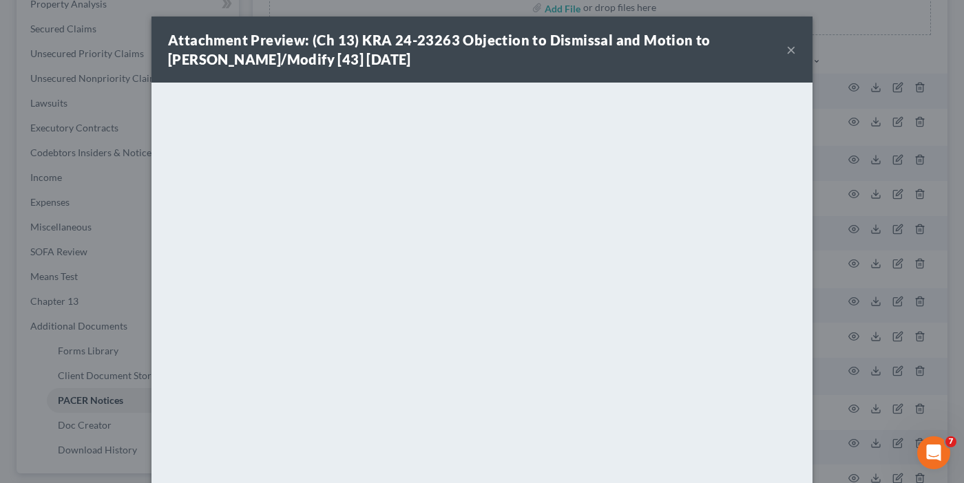
click at [105, 326] on div "Attachment Preview: (Ch 13) KRA 24-23263 Objection to Dismissal and Motion to A…" at bounding box center [482, 241] width 964 height 483
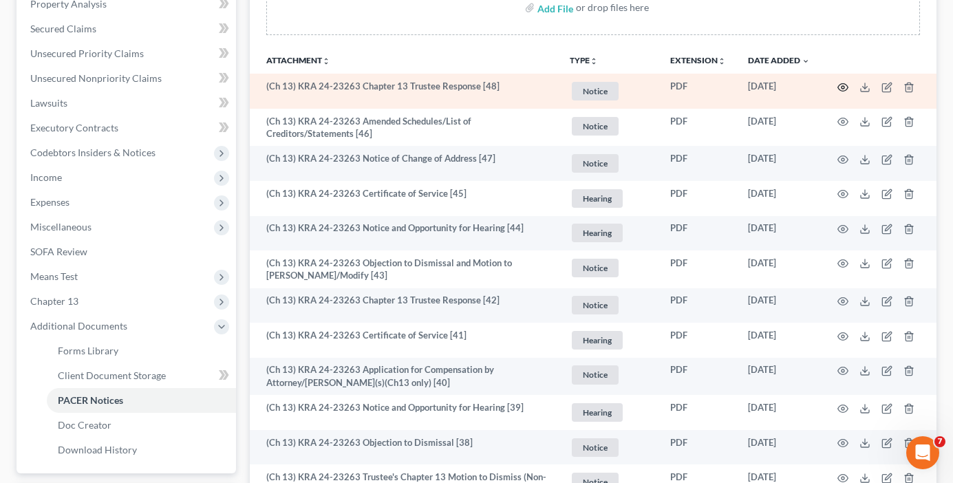
click at [843, 88] on icon "button" at bounding box center [843, 87] width 11 height 11
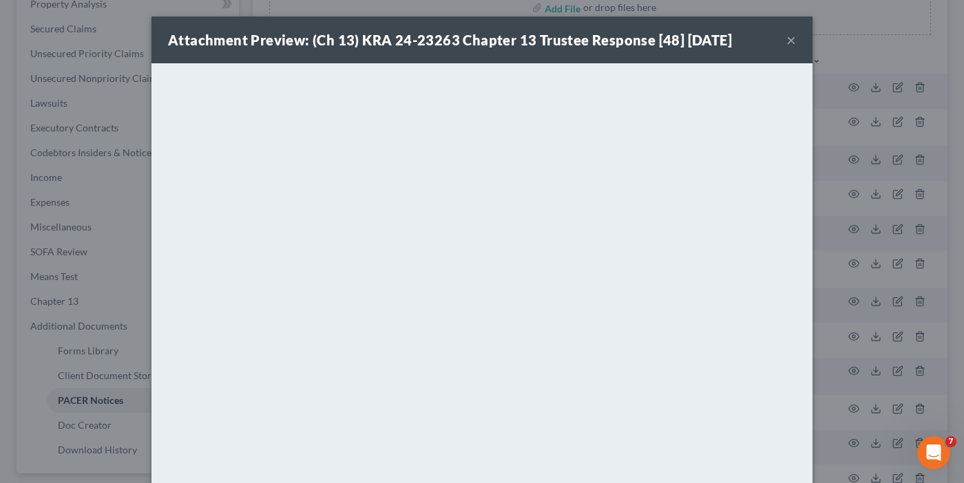
click at [871, 54] on div "Attachment Preview: (Ch 13) KRA 24-23263 Chapter 13 Trustee Response [48] 08/29…" at bounding box center [482, 241] width 964 height 483
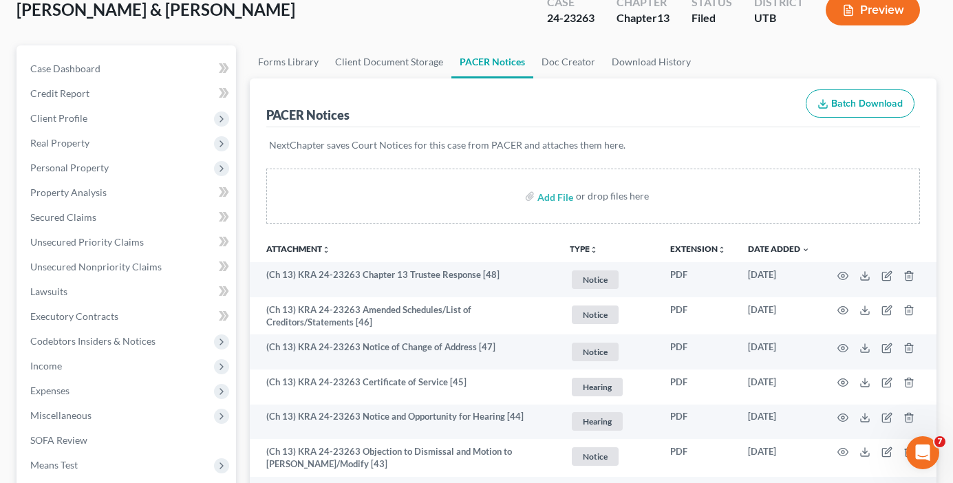
scroll to position [0, 0]
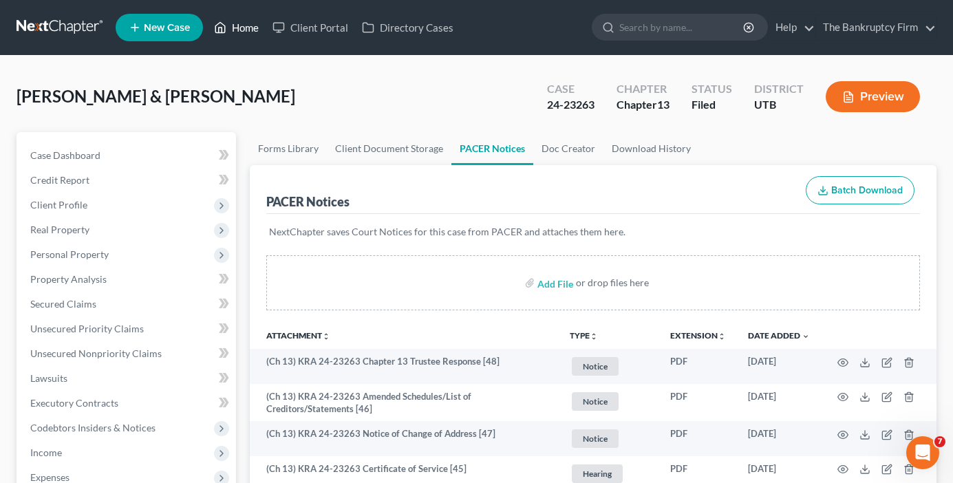
click at [239, 34] on link "Home" at bounding box center [236, 27] width 59 height 25
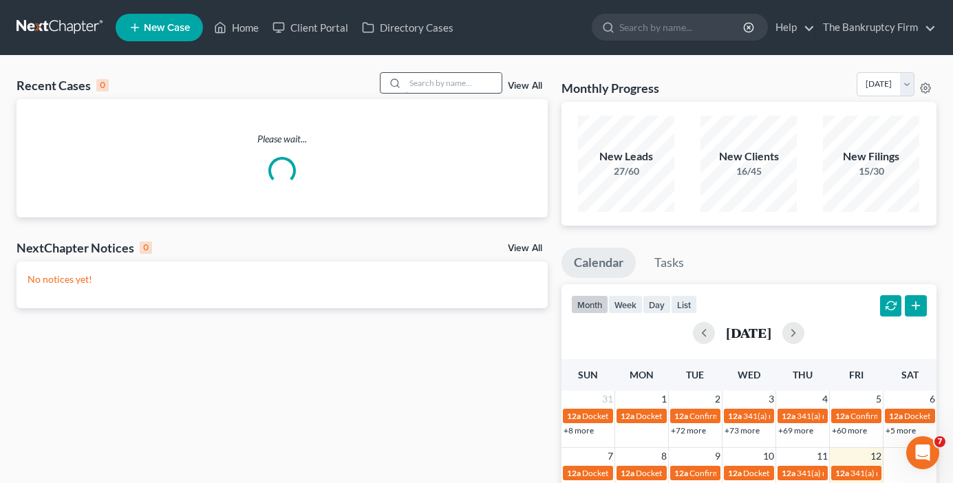
click at [443, 82] on input "search" at bounding box center [453, 83] width 96 height 20
type input "azizi"
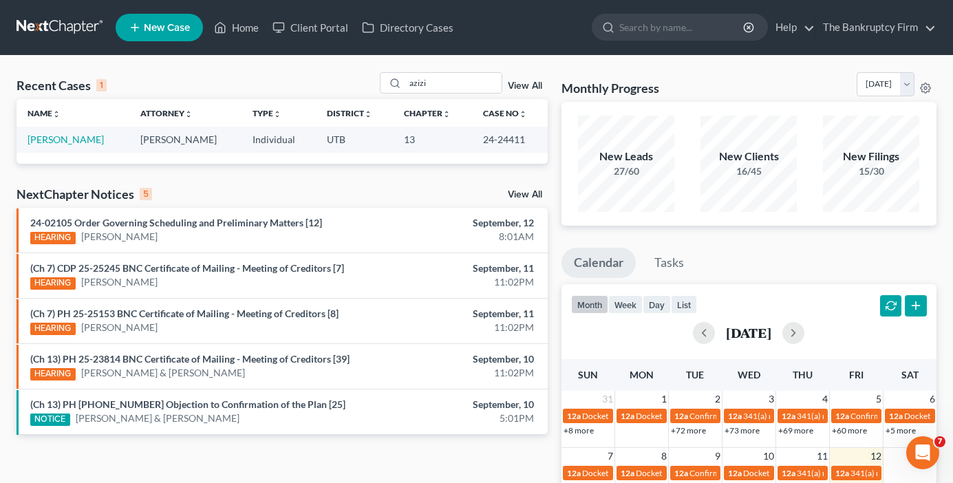
drag, startPoint x: 270, startPoint y: 167, endPoint x: 187, endPoint y: 167, distance: 82.6
click at [268, 167] on div "Recent Cases 1 azizi View All Name unfold_more expand_more expand_less Attorney…" at bounding box center [282, 412] width 545 height 681
click at [61, 137] on link "Azizi, Aayon" at bounding box center [66, 140] width 76 height 12
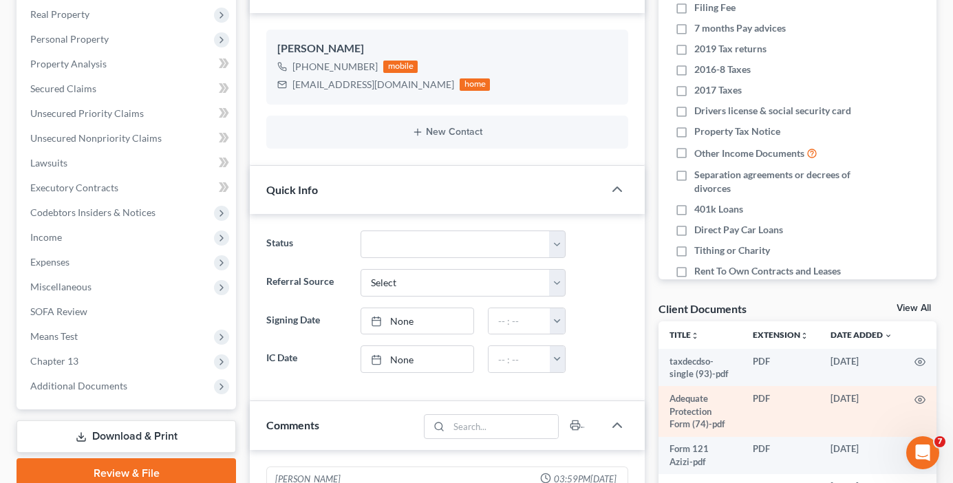
scroll to position [275, 0]
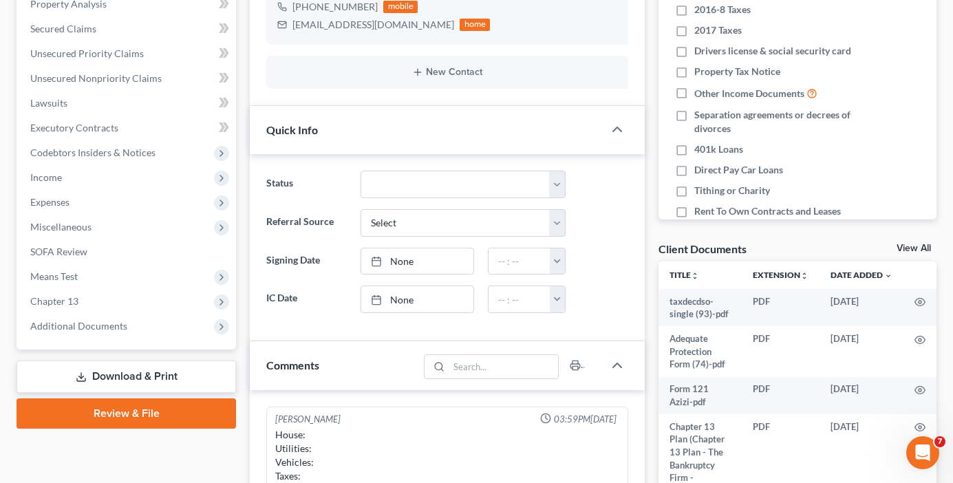
click at [902, 246] on link "View All" at bounding box center [914, 249] width 34 height 10
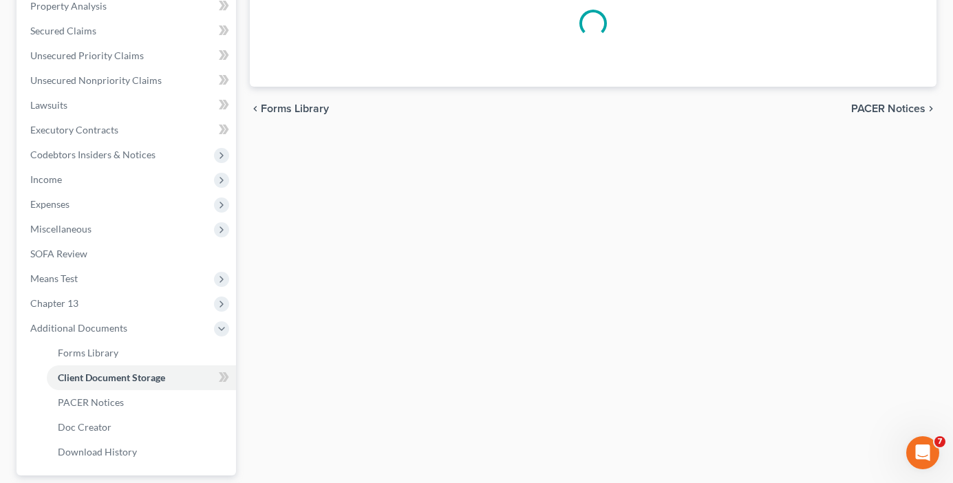
scroll to position [115, 0]
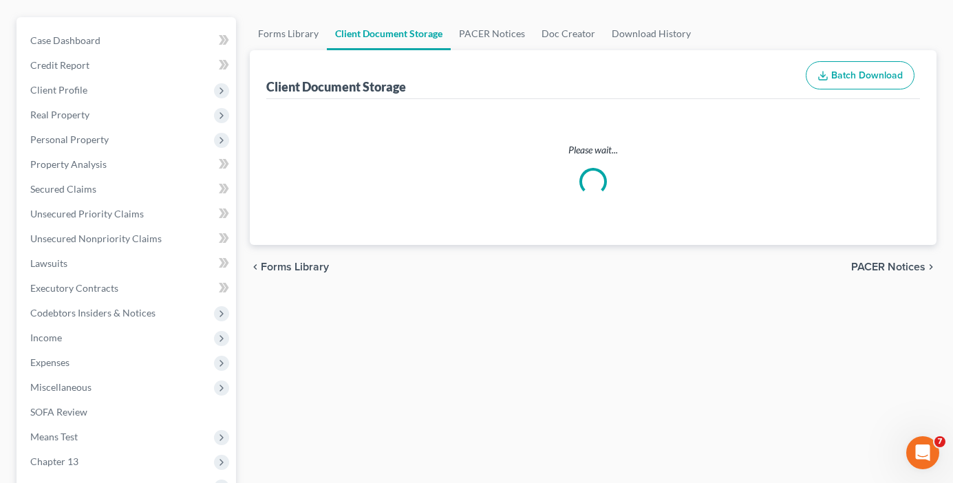
select select "30"
select select "26"
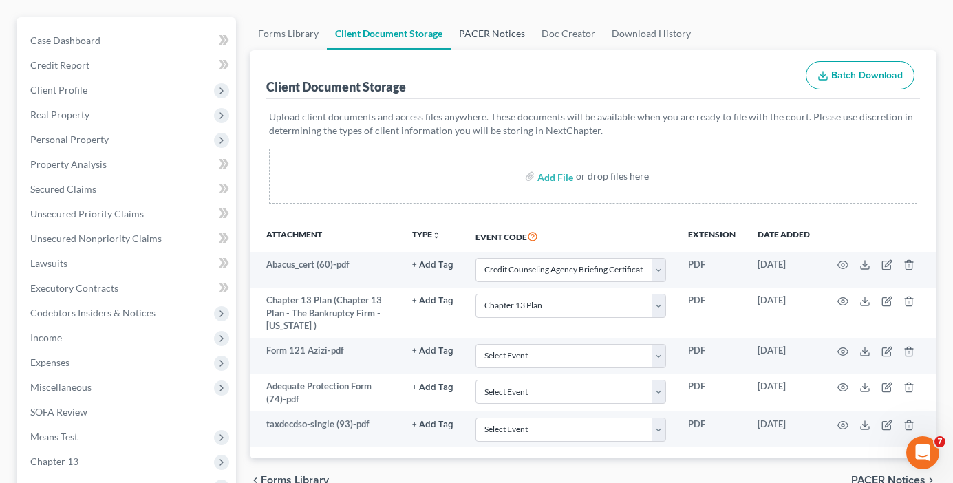
scroll to position [0, 0]
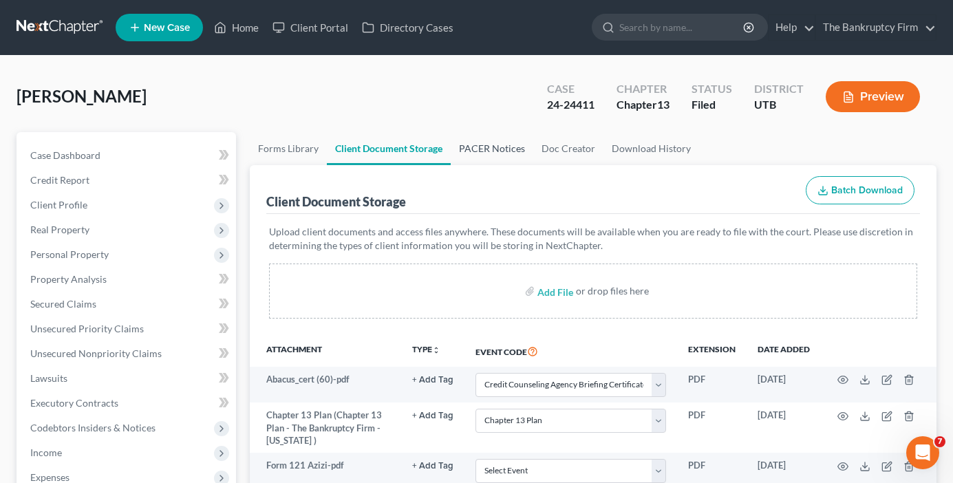
click at [485, 140] on link "PACER Notices" at bounding box center [492, 148] width 83 height 33
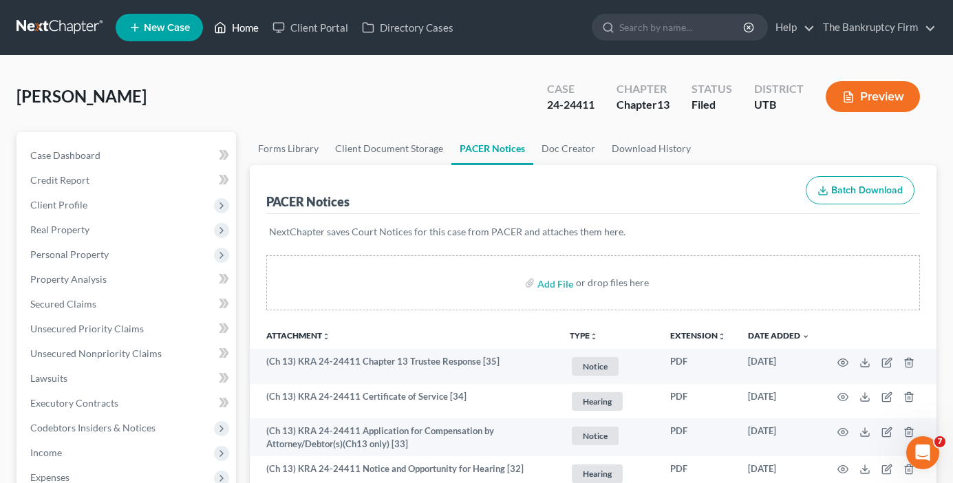
drag, startPoint x: 243, startPoint y: 32, endPoint x: 291, endPoint y: 81, distance: 68.6
click at [243, 32] on link "Home" at bounding box center [236, 27] width 59 height 25
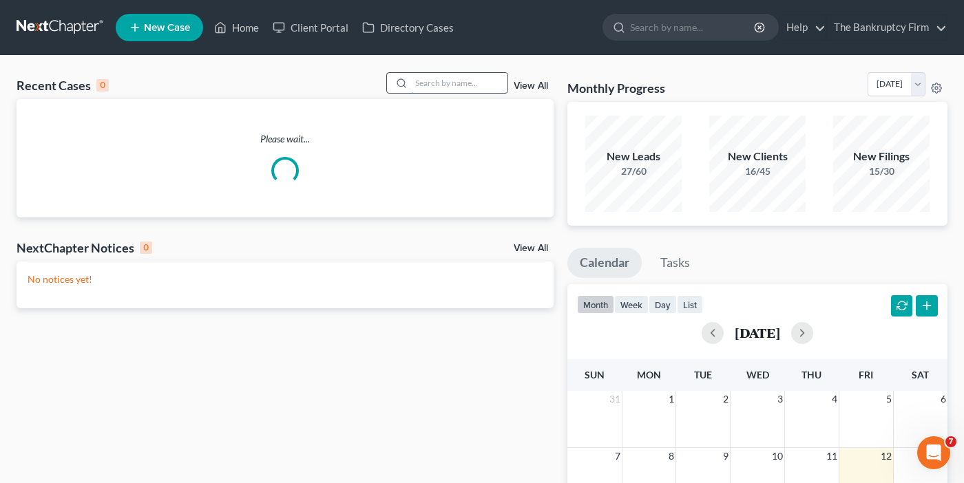
click at [435, 84] on input "search" at bounding box center [459, 83] width 96 height 20
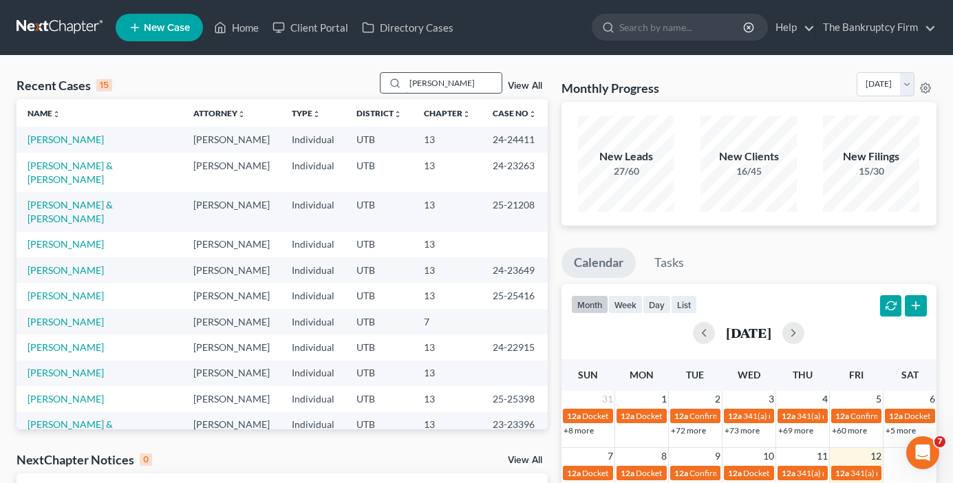
type input "thorsted"
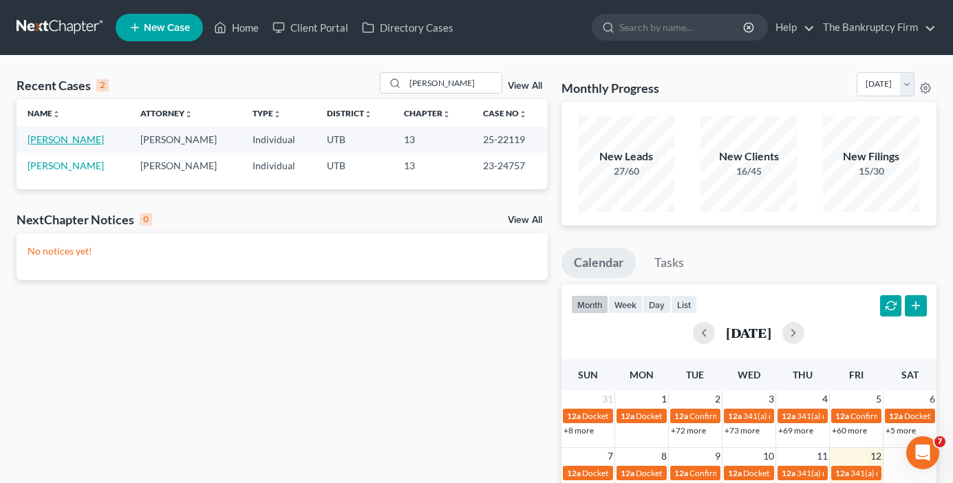
click at [65, 136] on link "Thorsted, Janet" at bounding box center [66, 140] width 76 height 12
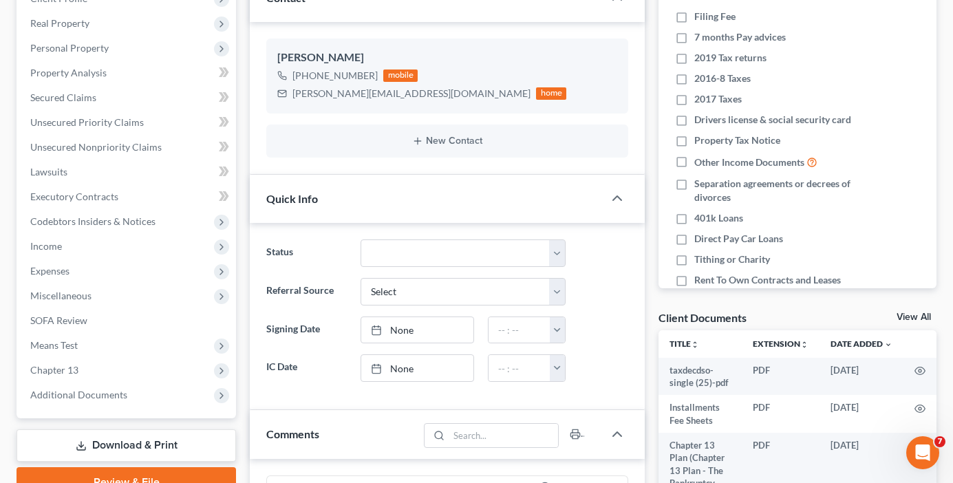
scroll to position [94, 0]
click at [910, 319] on link "View All" at bounding box center [914, 317] width 34 height 10
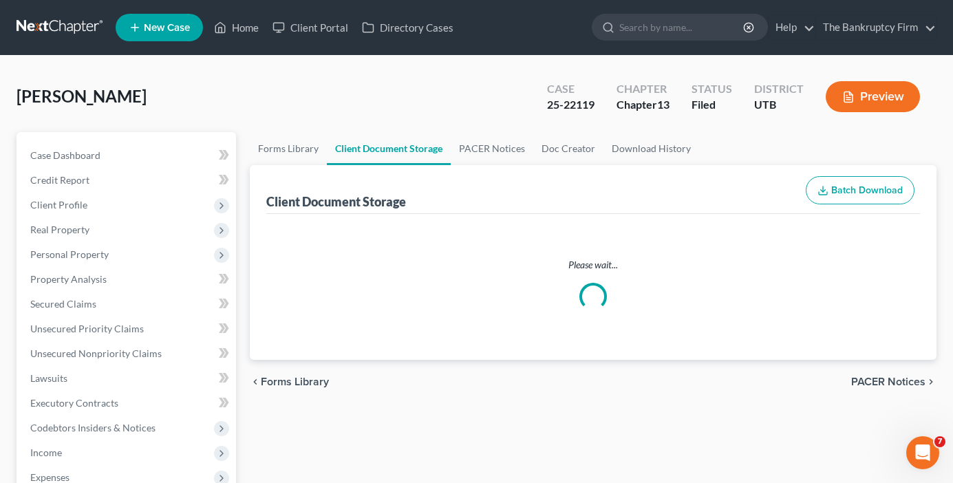
select select "30"
select select "26"
select select "54"
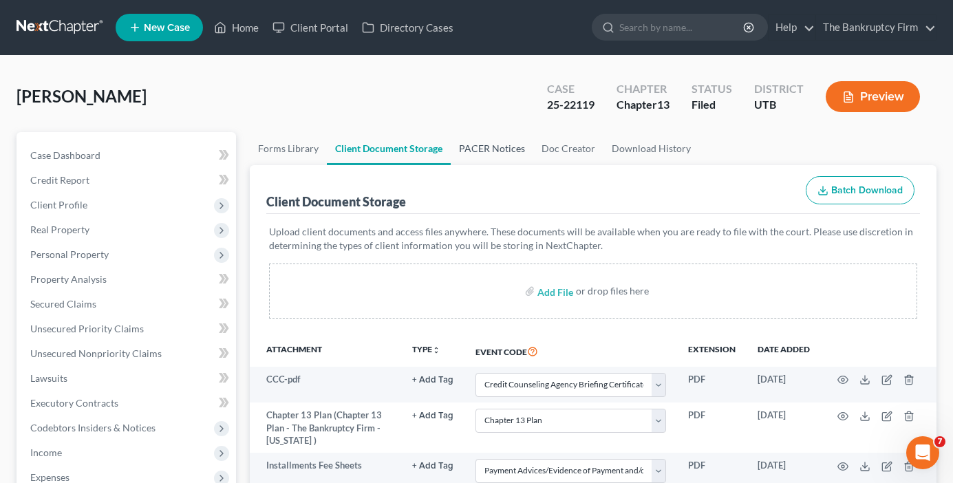
click at [474, 150] on link "PACER Notices" at bounding box center [492, 148] width 83 height 33
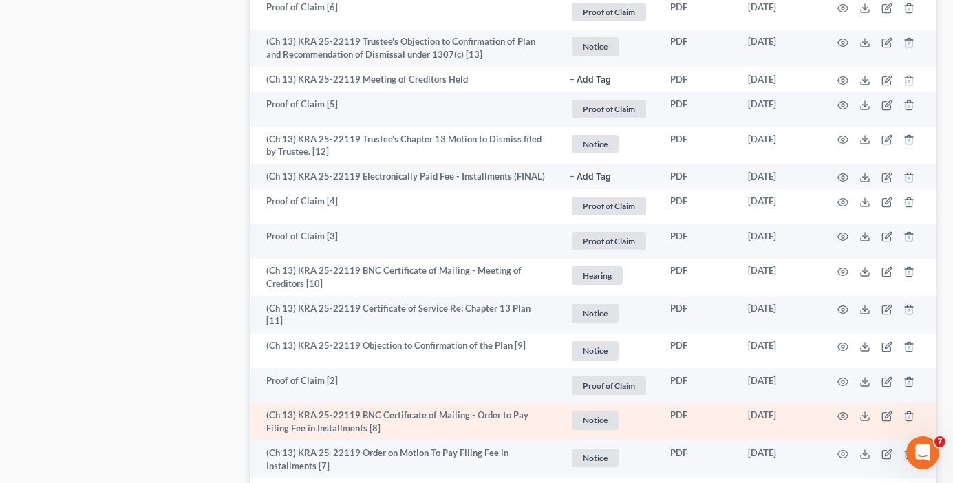
scroll to position [1445, 0]
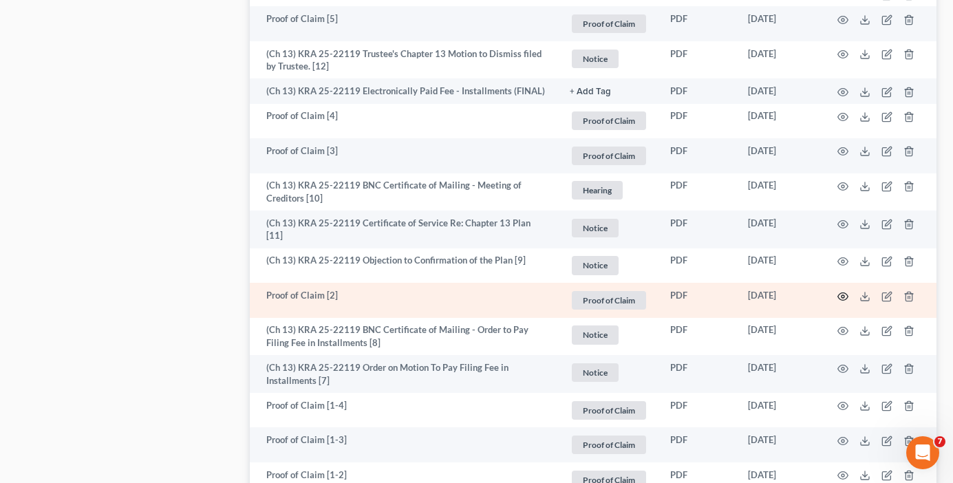
click at [838, 293] on icon "button" at bounding box center [843, 297] width 10 height 8
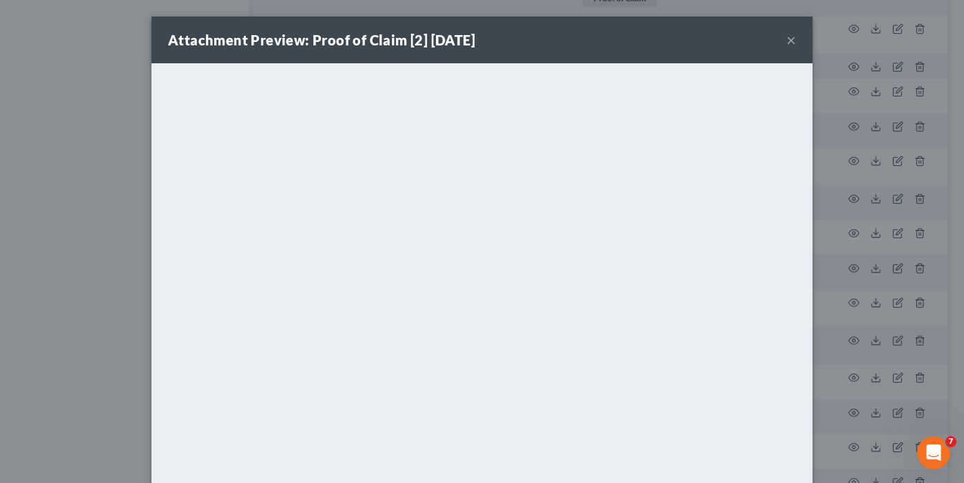
click at [786, 37] on button "×" at bounding box center [791, 40] width 10 height 17
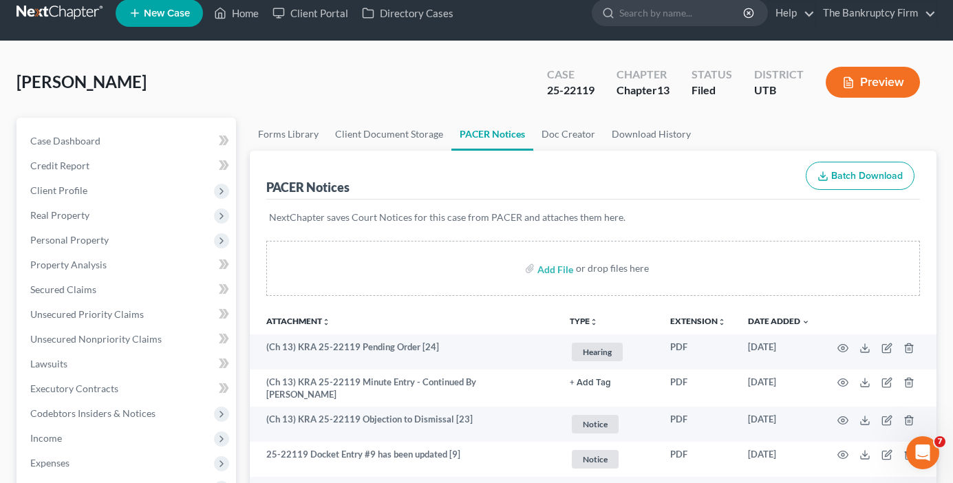
scroll to position [0, 0]
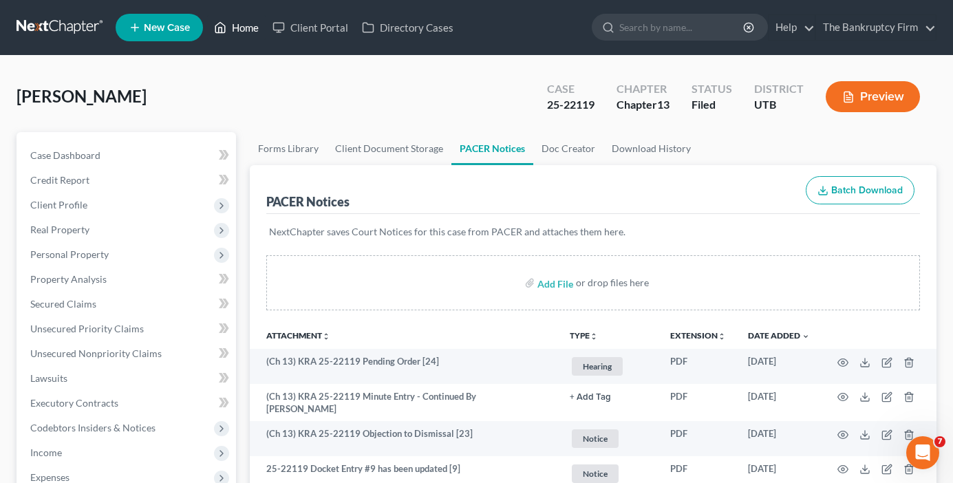
click at [244, 28] on link "Home" at bounding box center [236, 27] width 59 height 25
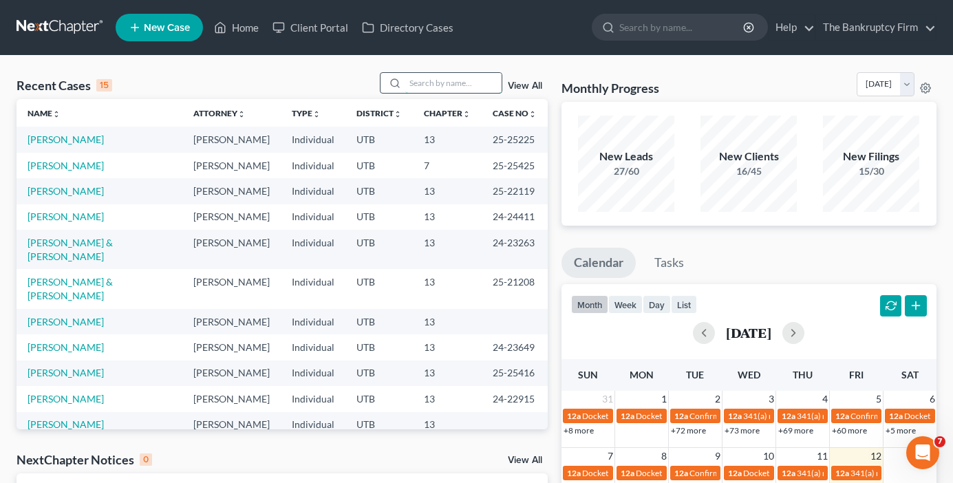
click at [438, 79] on input "search" at bounding box center [453, 83] width 96 height 20
type input "trinchero"
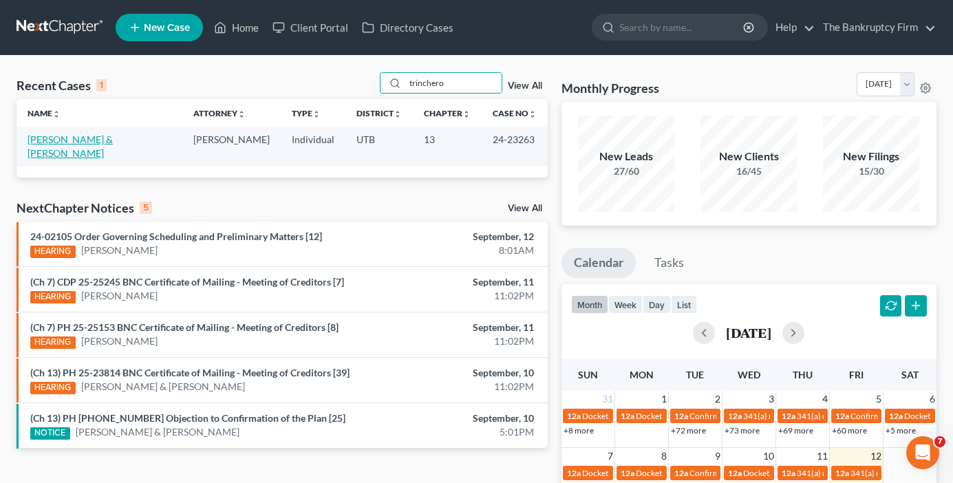
click at [103, 143] on link "Trinchero, Joshua & Clarice" at bounding box center [70, 146] width 85 height 25
select select "3"
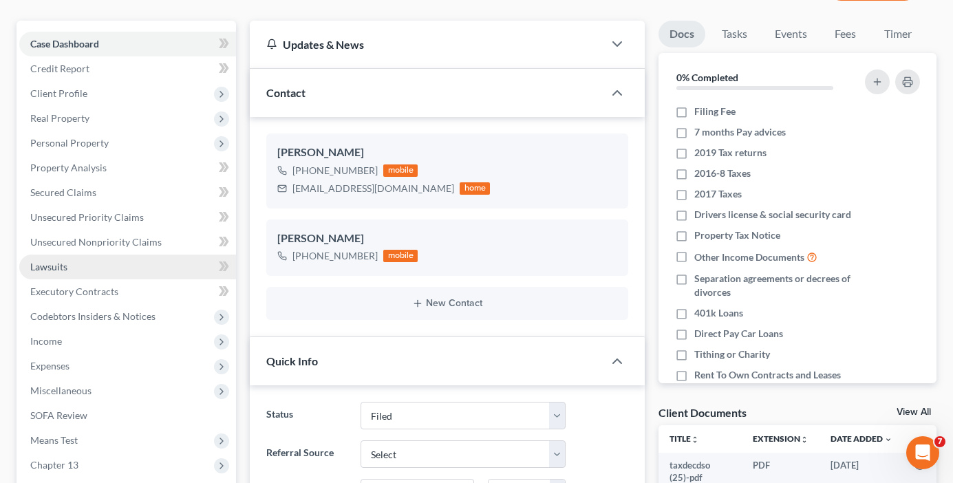
scroll to position [138, 0]
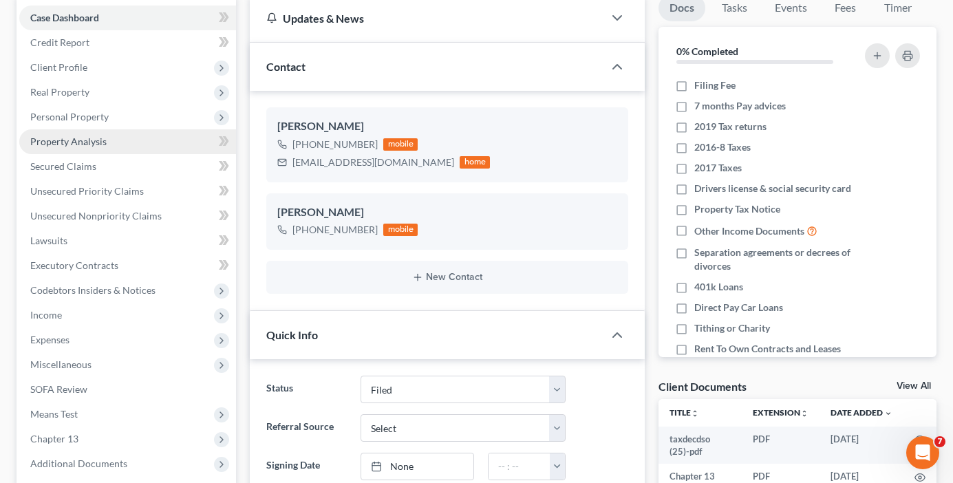
click at [85, 142] on span "Property Analysis" at bounding box center [68, 142] width 76 height 12
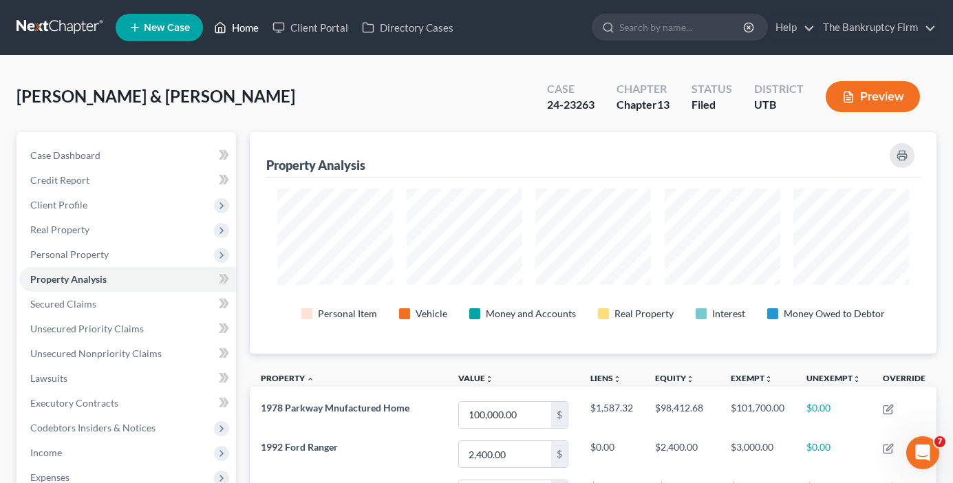
click at [246, 30] on link "Home" at bounding box center [236, 27] width 59 height 25
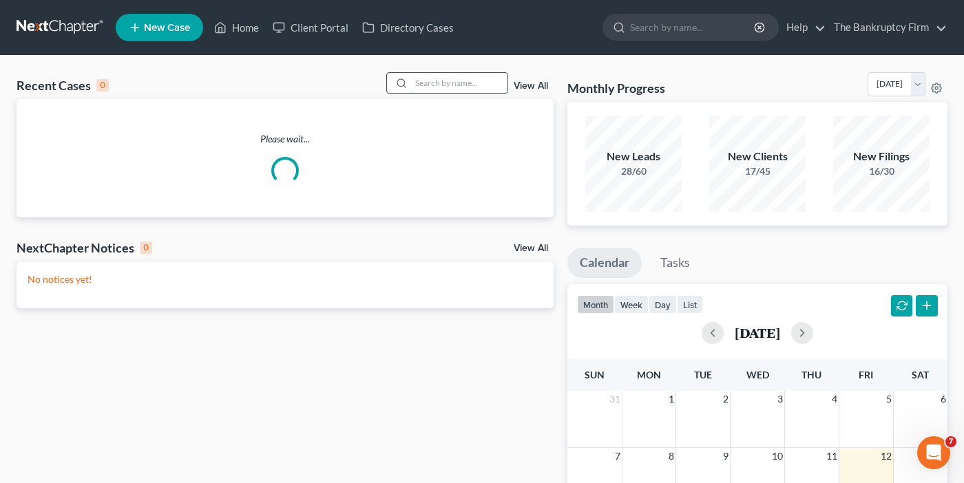
click at [474, 80] on input "search" at bounding box center [459, 83] width 96 height 20
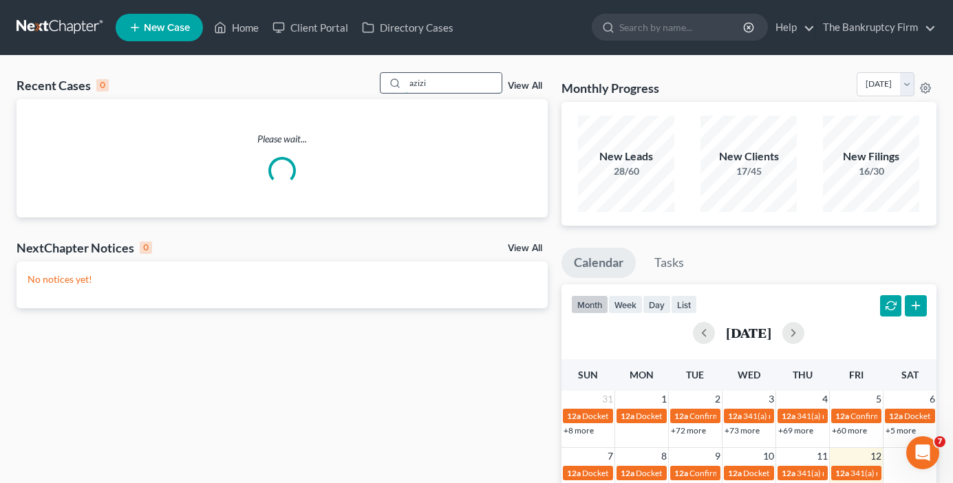
type input "azizi"
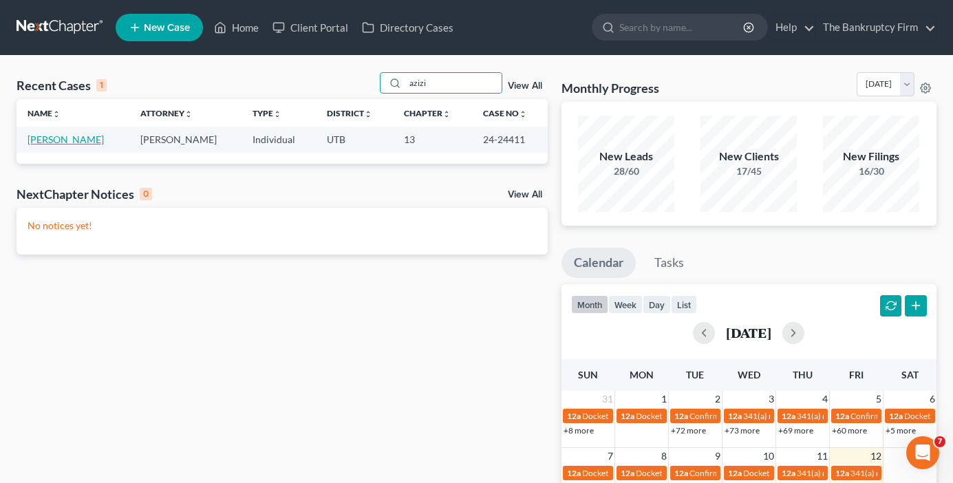
click at [65, 134] on link "Azizi, Aayon" at bounding box center [66, 140] width 76 height 12
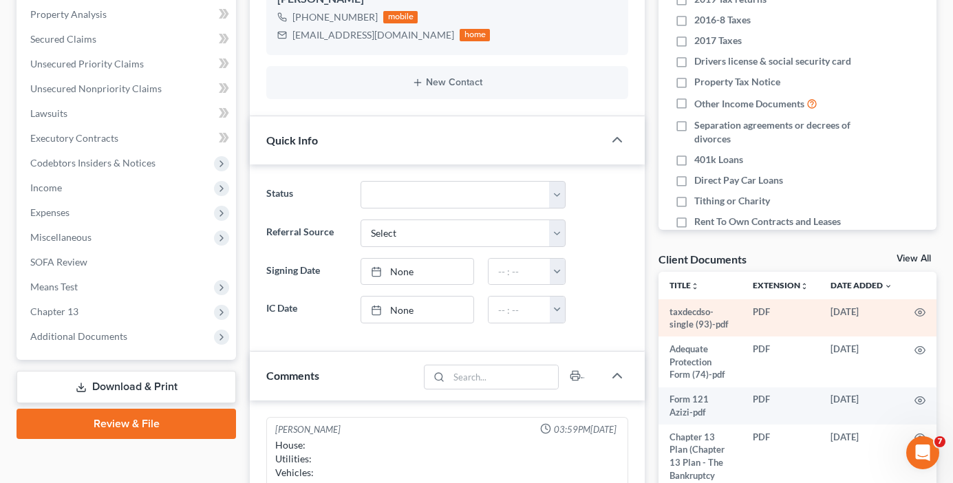
scroll to position [275, 0]
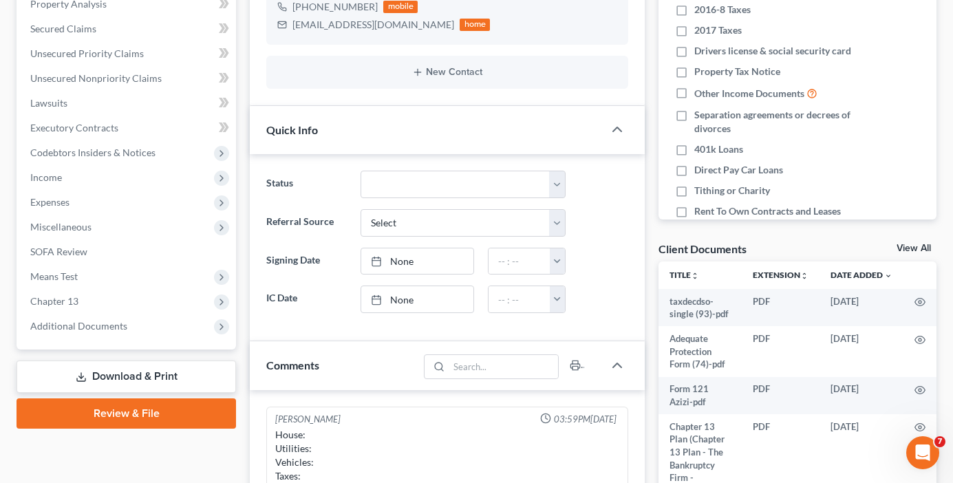
click at [909, 253] on link "View All" at bounding box center [914, 249] width 34 height 10
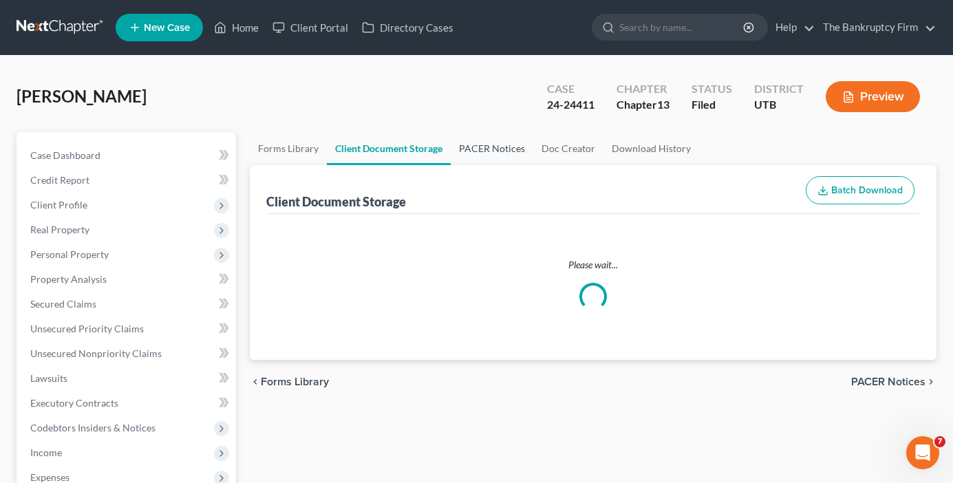
click at [509, 141] on link "PACER Notices" at bounding box center [492, 148] width 83 height 33
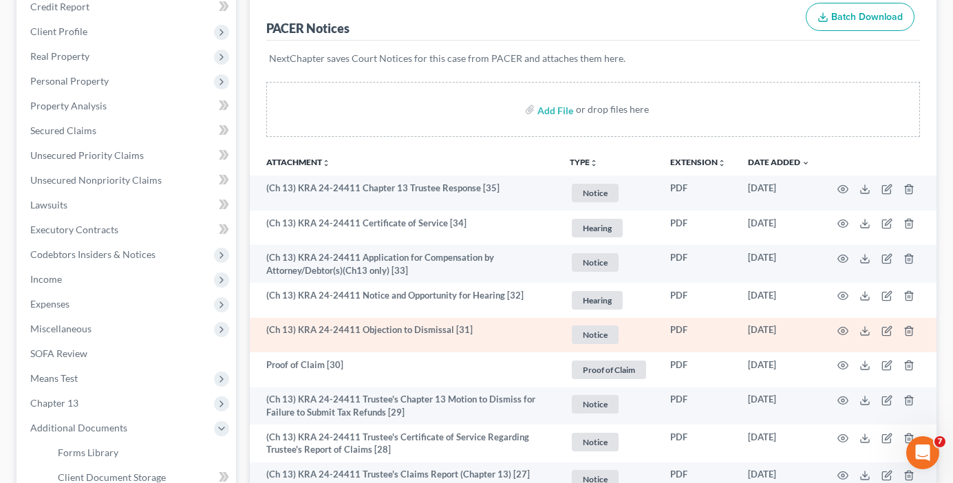
scroll to position [206, 0]
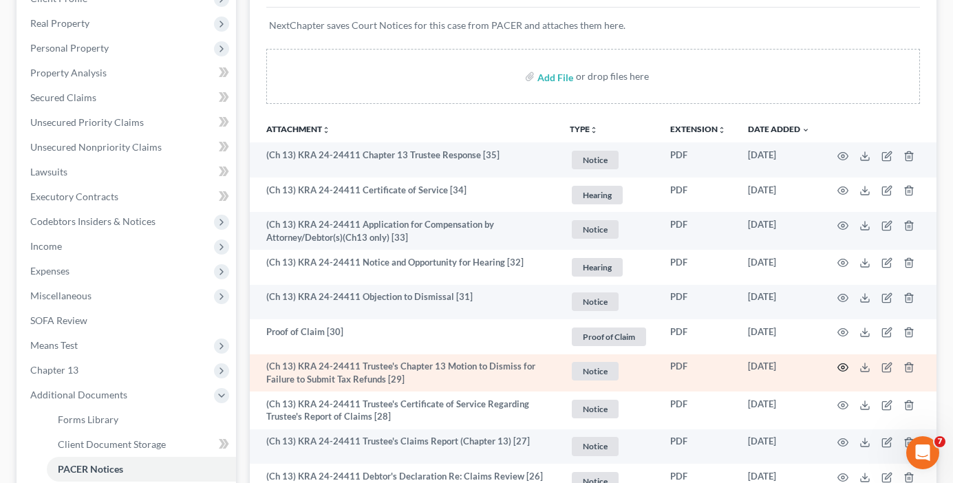
click at [845, 365] on icon "button" at bounding box center [843, 368] width 10 height 8
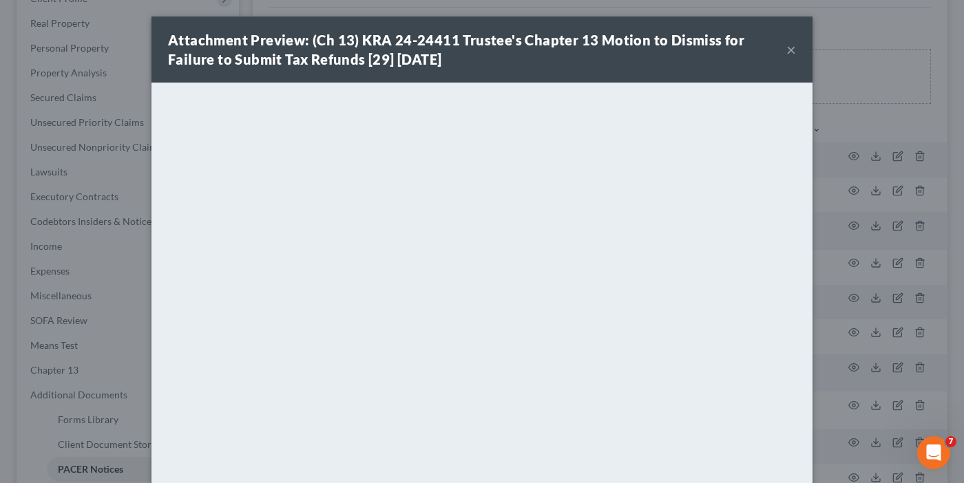
click at [816, 58] on div "Attachment Preview: (Ch 13) KRA 24-24411 Trustee's Chapter 13 Motion to Dismiss…" at bounding box center [482, 241] width 964 height 483
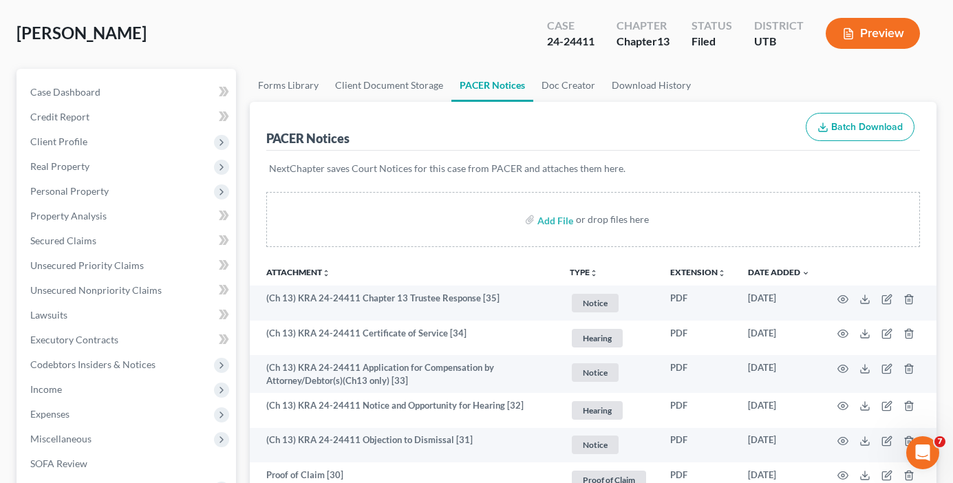
scroll to position [0, 0]
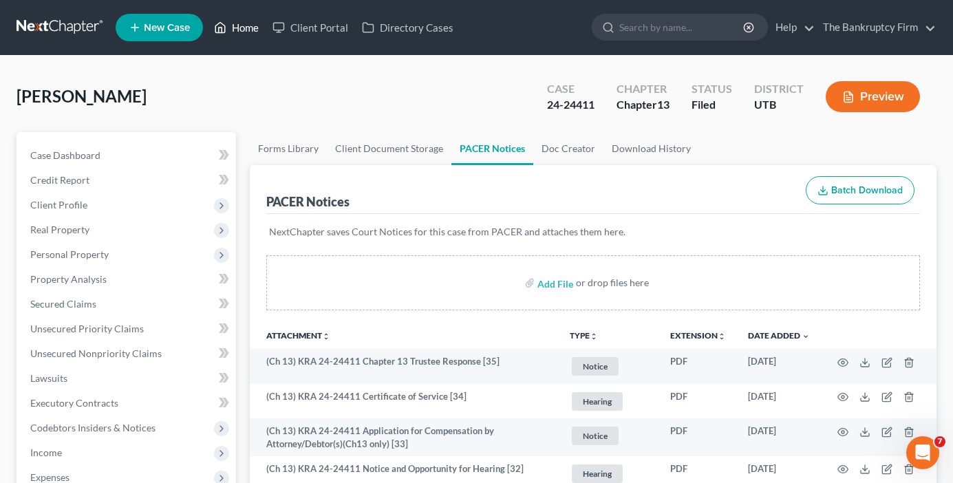
click at [234, 25] on link "Home" at bounding box center [236, 27] width 59 height 25
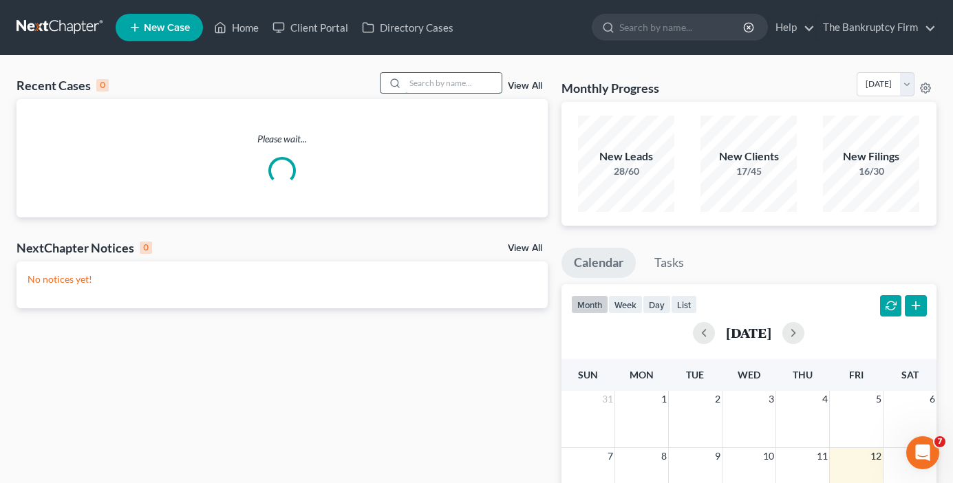
click at [438, 81] on input "search" at bounding box center [453, 83] width 96 height 20
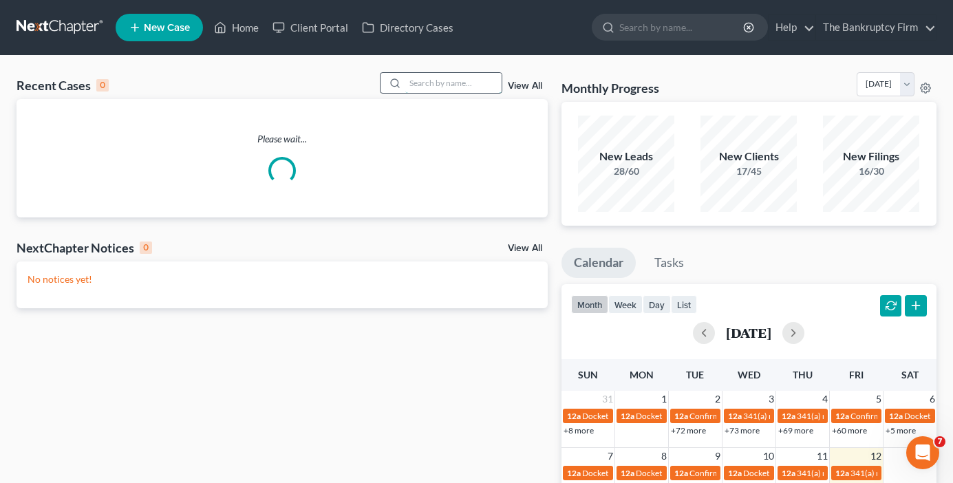
click at [436, 81] on input "search" at bounding box center [453, 83] width 96 height 20
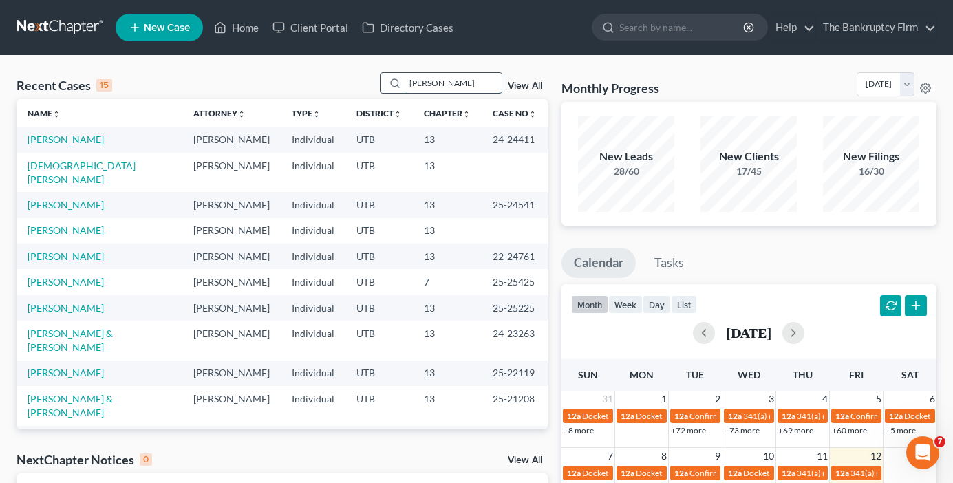
type input "buckner"
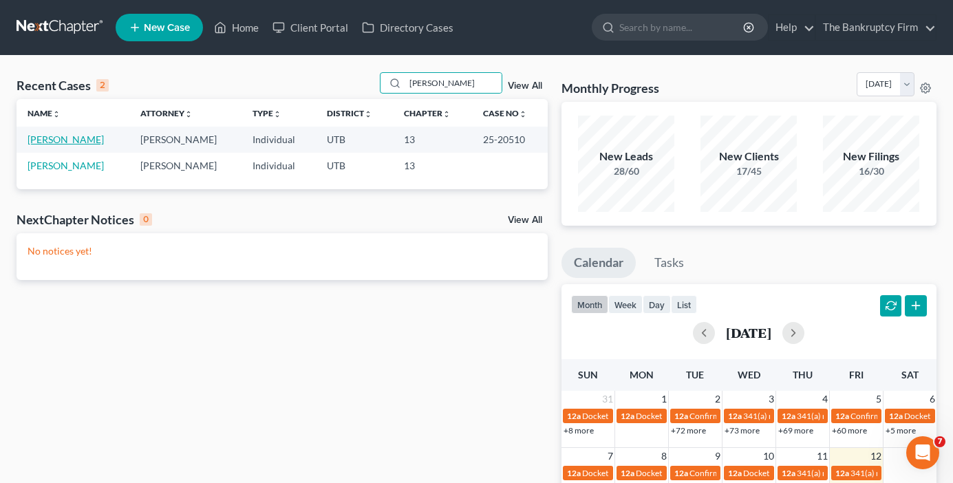
click at [64, 145] on link "[PERSON_NAME]" at bounding box center [66, 140] width 76 height 12
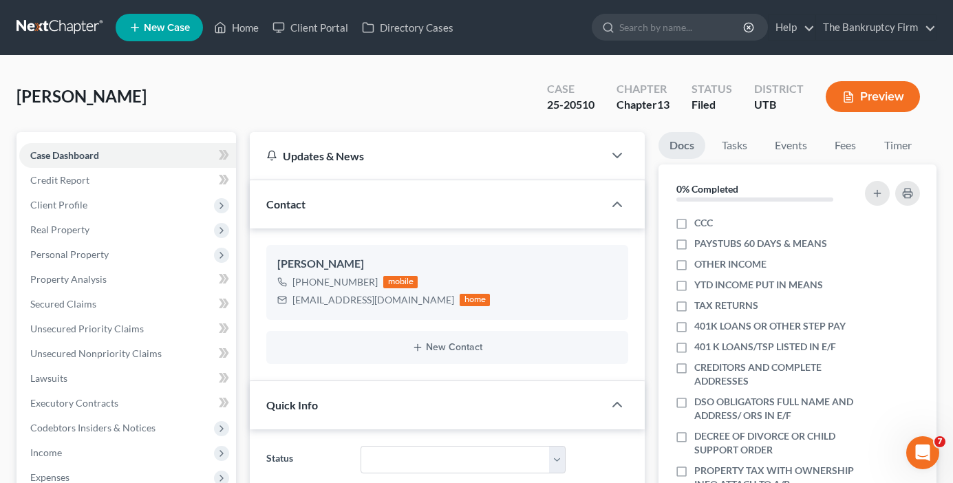
scroll to position [413, 0]
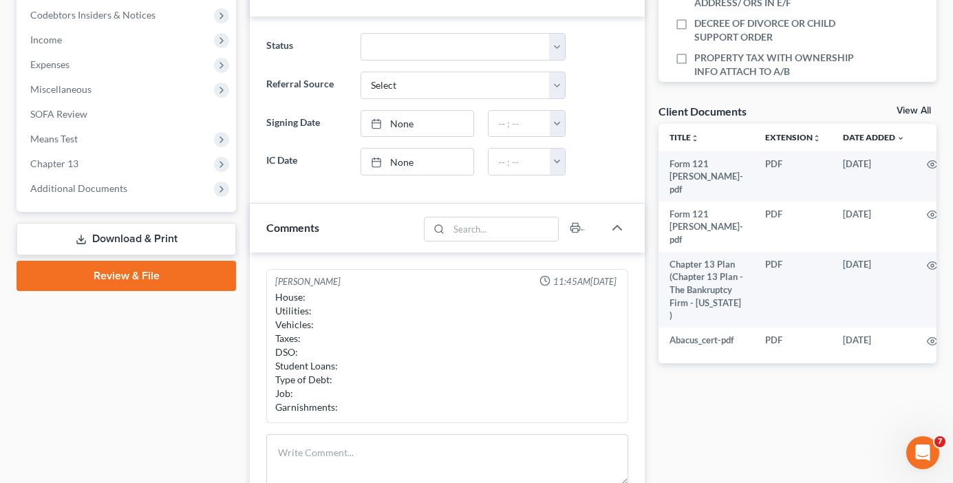
click at [915, 109] on link "View All" at bounding box center [914, 111] width 34 height 10
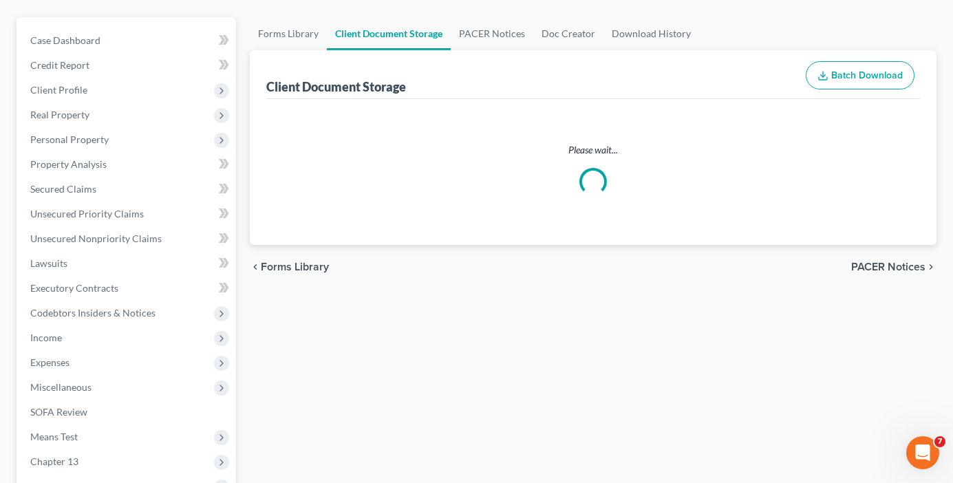
select select "30"
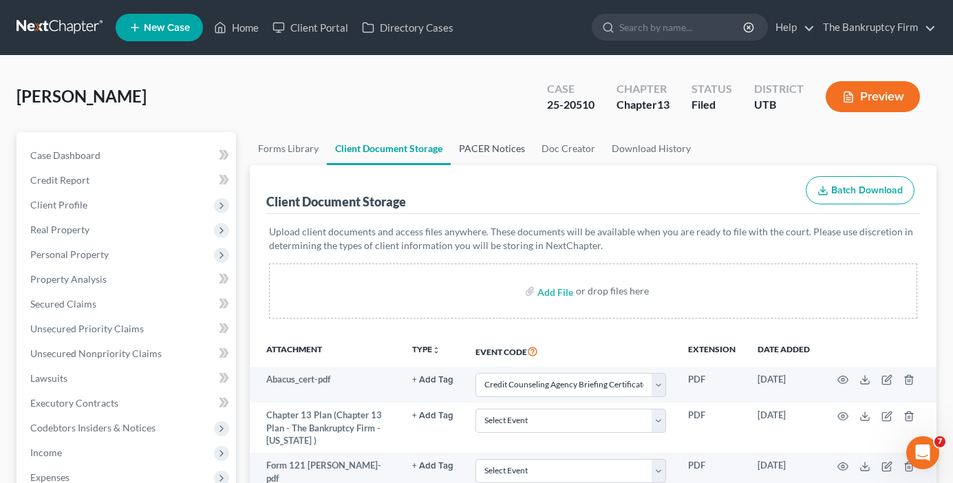
click at [497, 141] on link "PACER Notices" at bounding box center [492, 148] width 83 height 33
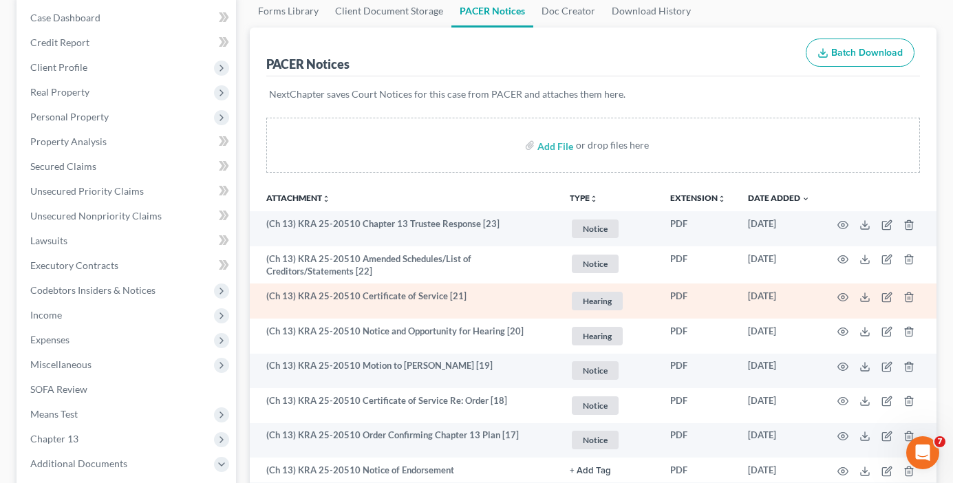
scroll to position [206, 0]
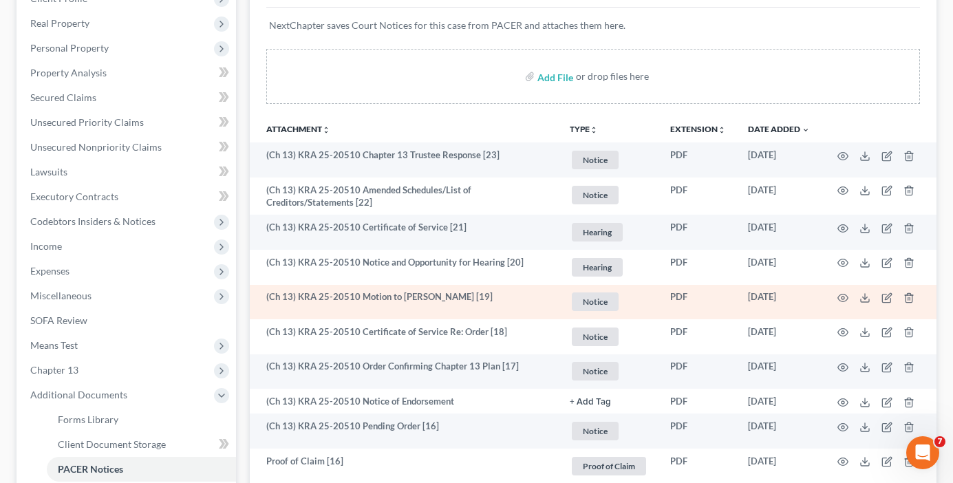
drag, startPoint x: 243, startPoint y: 444, endPoint x: 498, endPoint y: 314, distance: 286.0
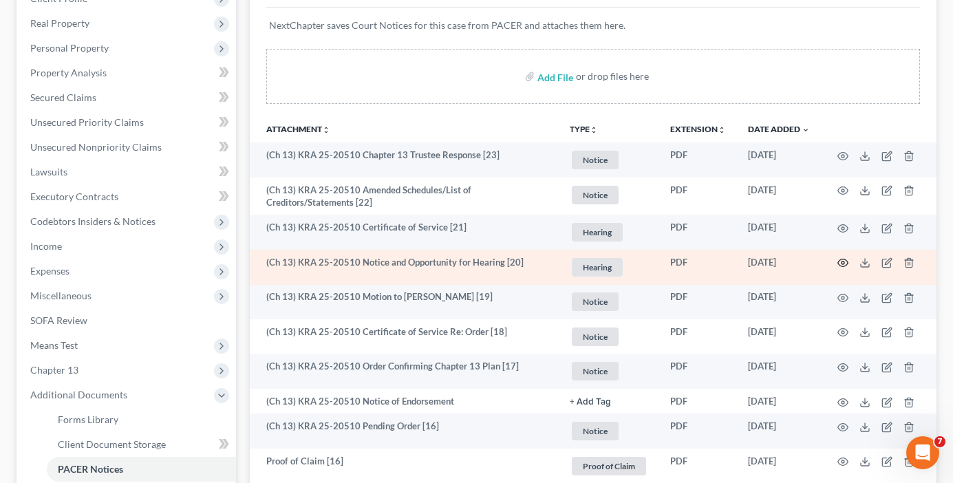
click at [844, 262] on circle "button" at bounding box center [843, 263] width 3 height 3
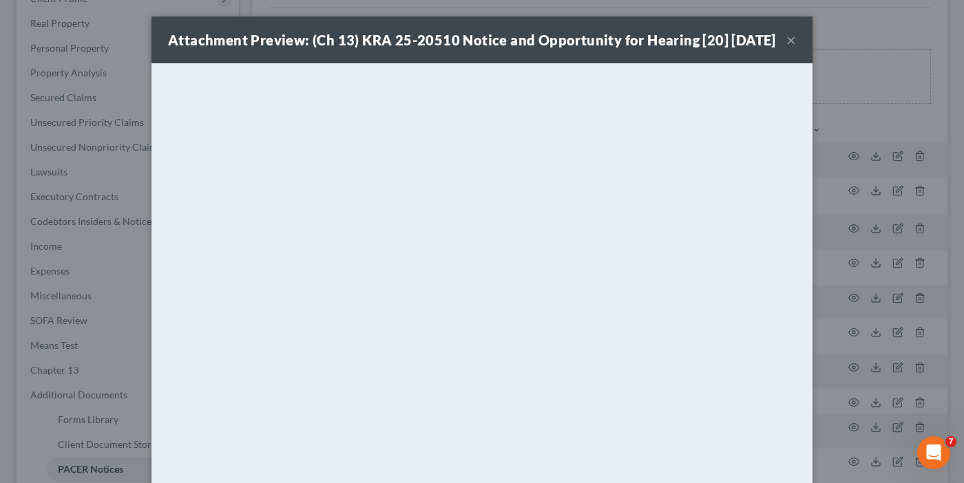
click at [786, 48] on button "×" at bounding box center [791, 40] width 10 height 17
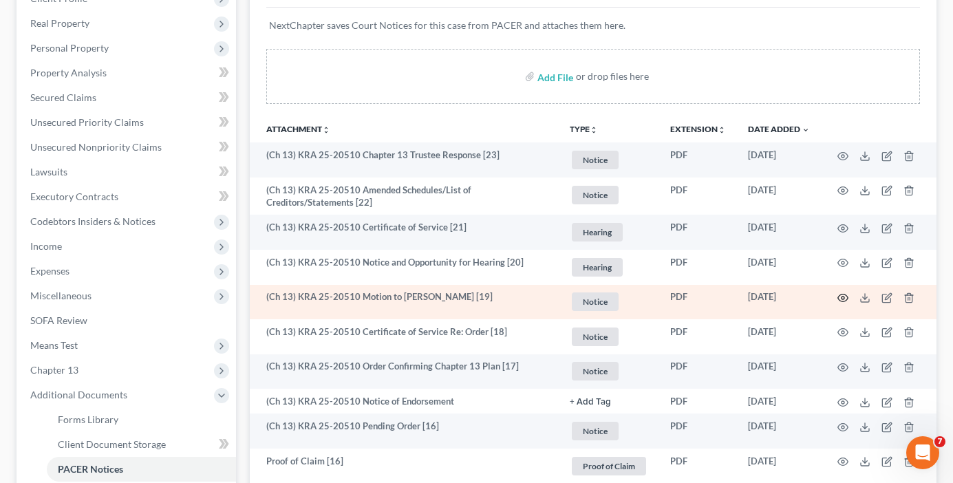
click at [841, 295] on icon "button" at bounding box center [843, 299] width 10 height 8
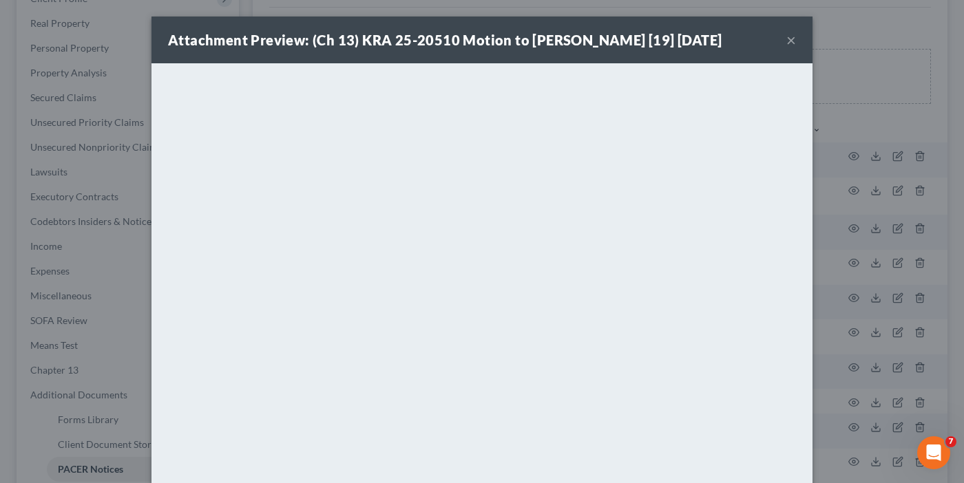
click at [786, 37] on button "×" at bounding box center [791, 40] width 10 height 17
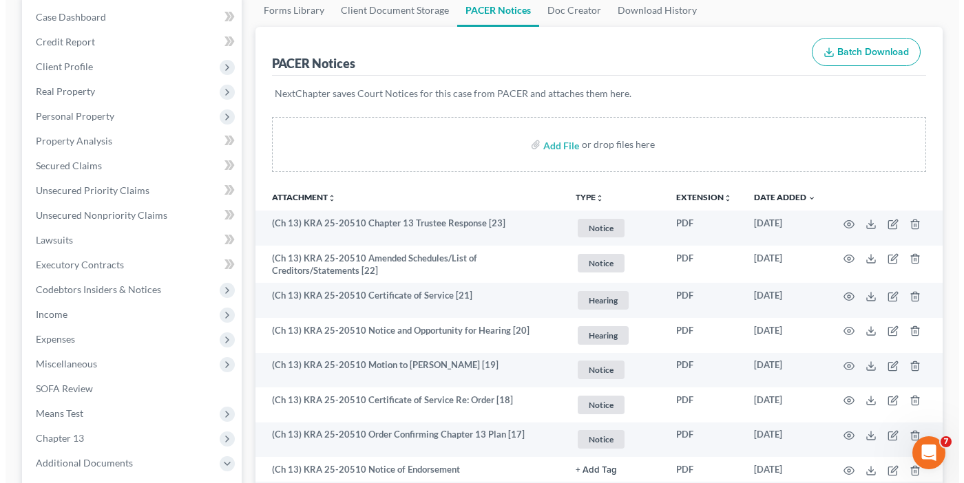
scroll to position [138, 0]
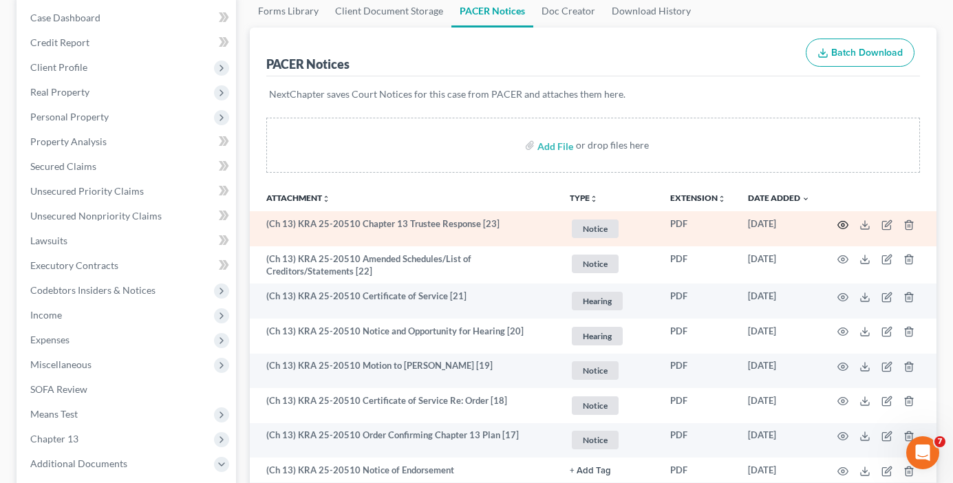
click at [840, 223] on icon "button" at bounding box center [843, 225] width 11 height 11
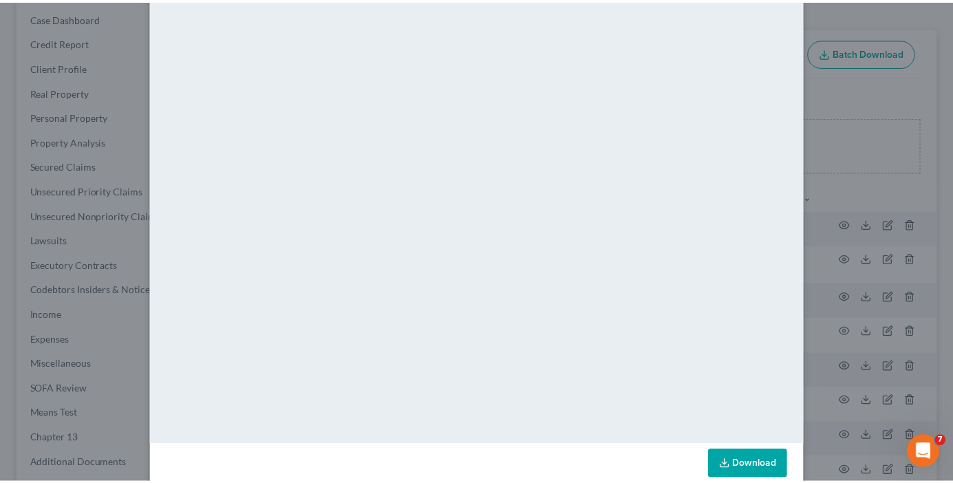
scroll to position [0, 0]
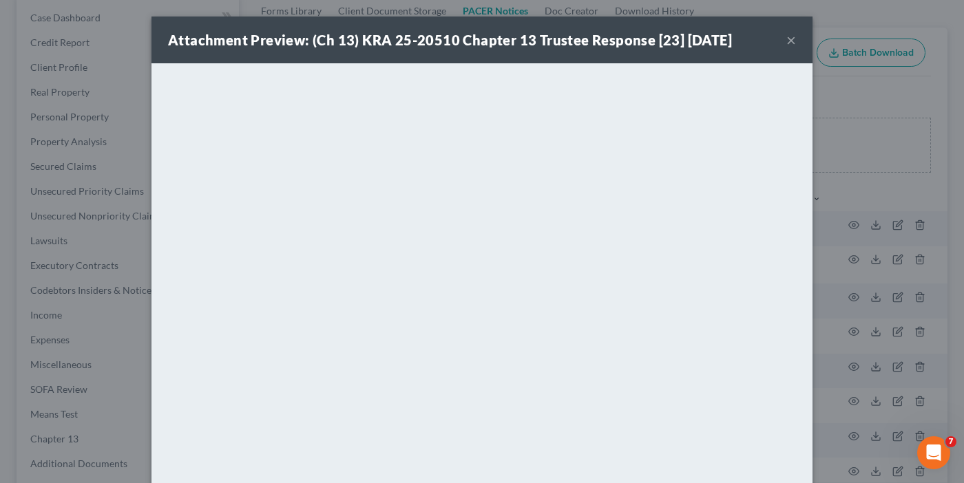
click at [786, 40] on button "×" at bounding box center [791, 40] width 10 height 17
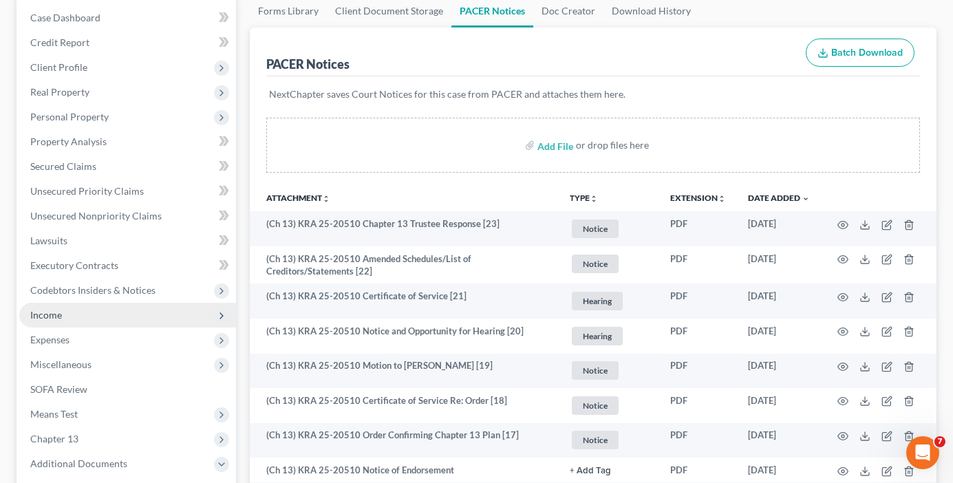
click at [53, 322] on span "Income" at bounding box center [127, 315] width 217 height 25
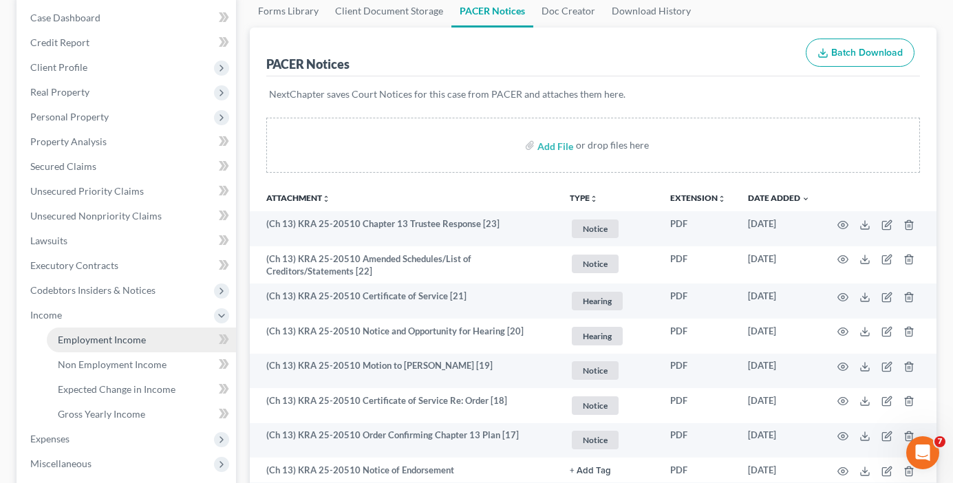
click at [93, 337] on span "Employment Income" at bounding box center [102, 340] width 88 height 12
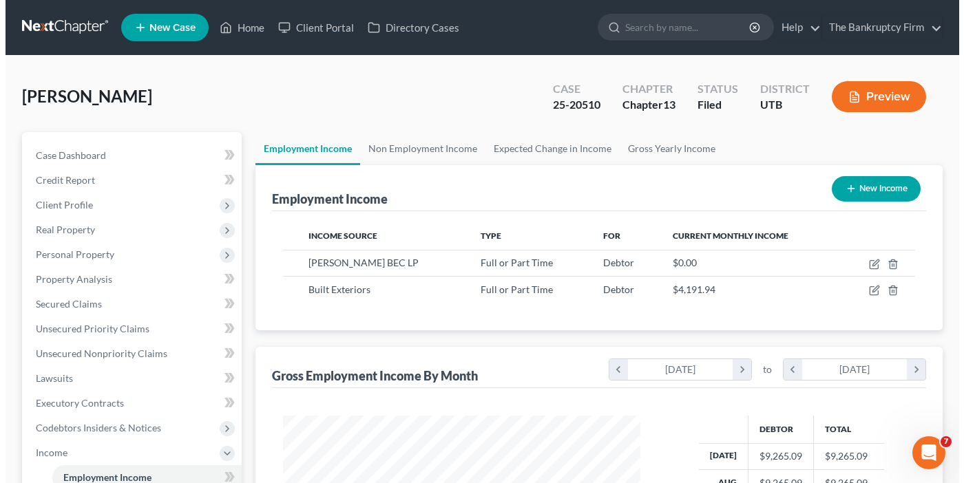
scroll to position [247, 384]
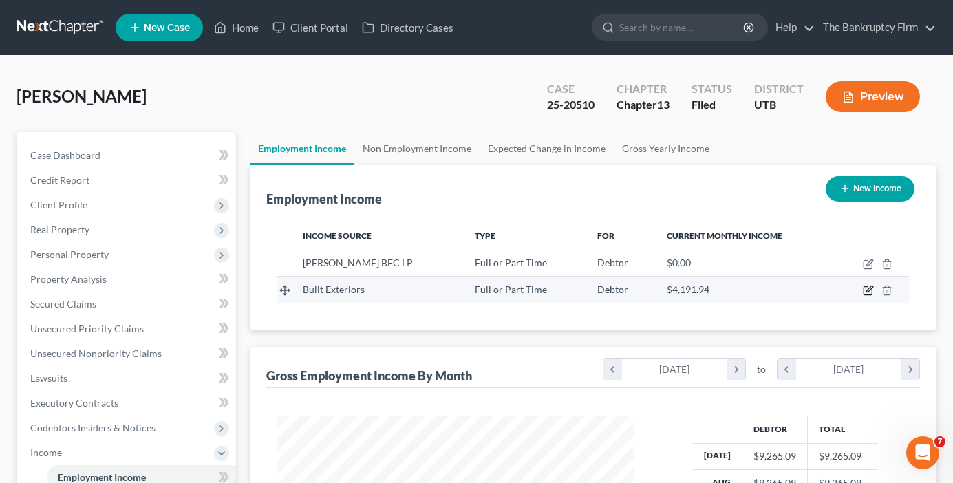
click at [869, 292] on icon "button" at bounding box center [870, 289] width 6 height 6
select select "0"
select select "2"
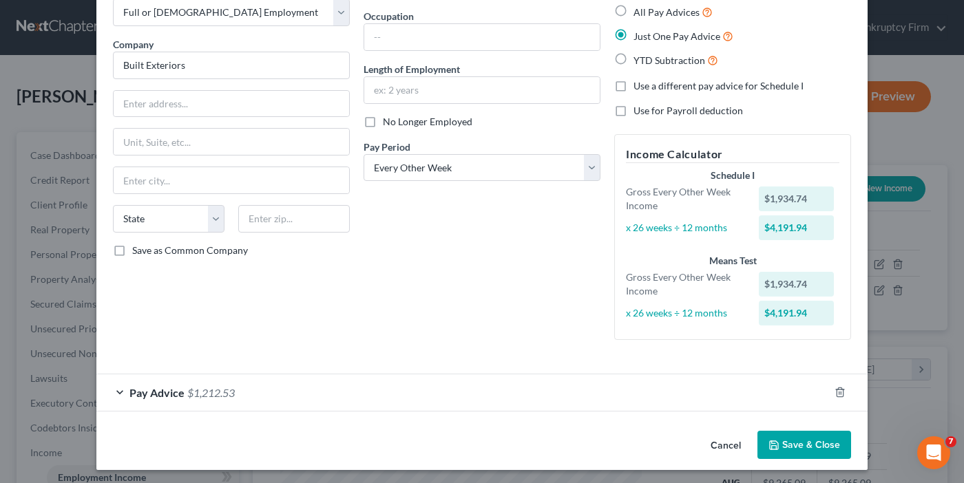
scroll to position [83, 0]
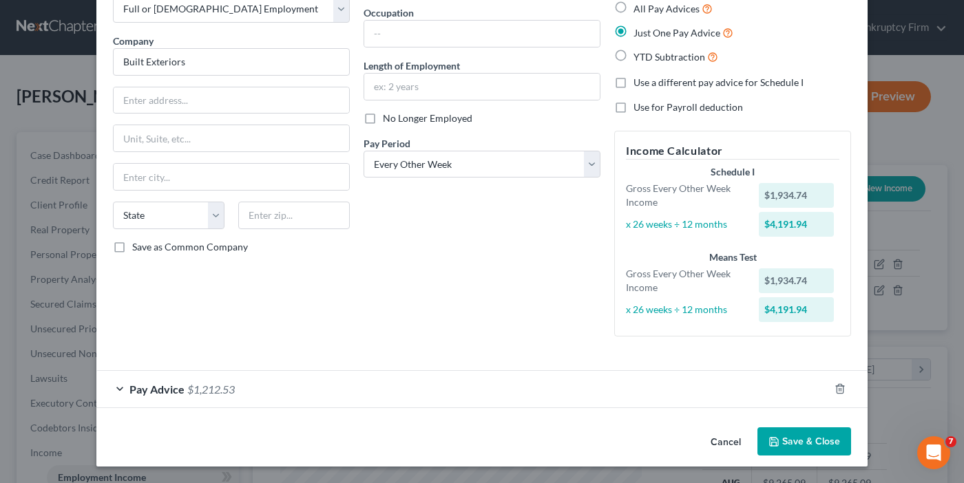
click at [299, 385] on div "Pay Advice $1,212.53" at bounding box center [462, 389] width 732 height 36
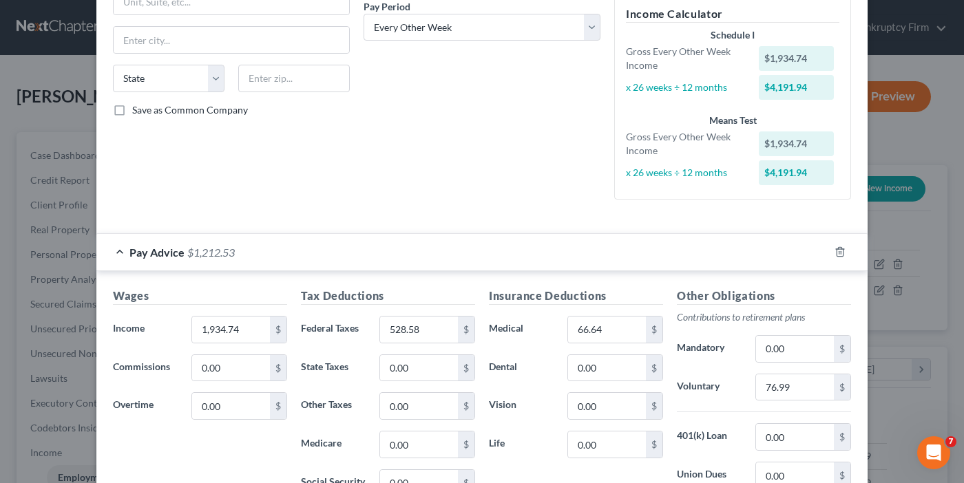
scroll to position [220, 0]
click at [257, 183] on div "Employment Type * Select Full or Part Time Employment Self Employment Company *…" at bounding box center [231, 26] width 251 height 367
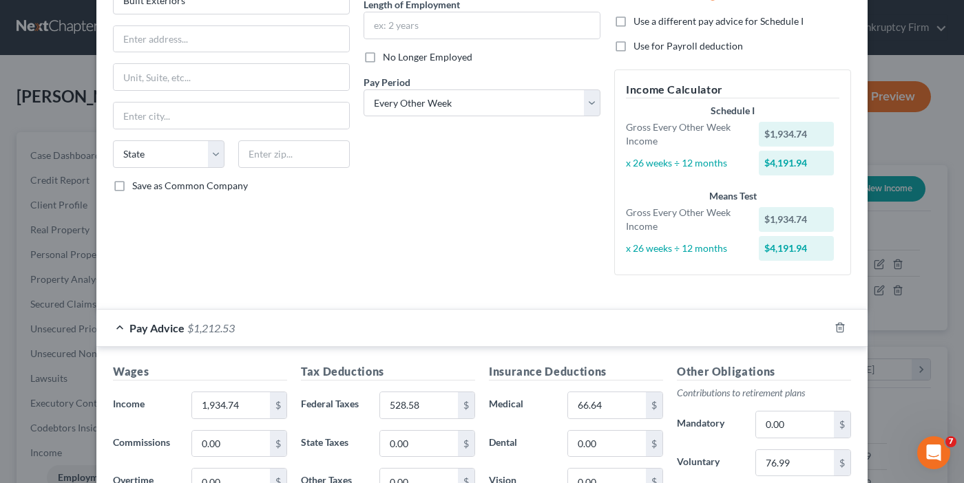
scroll to position [213, 0]
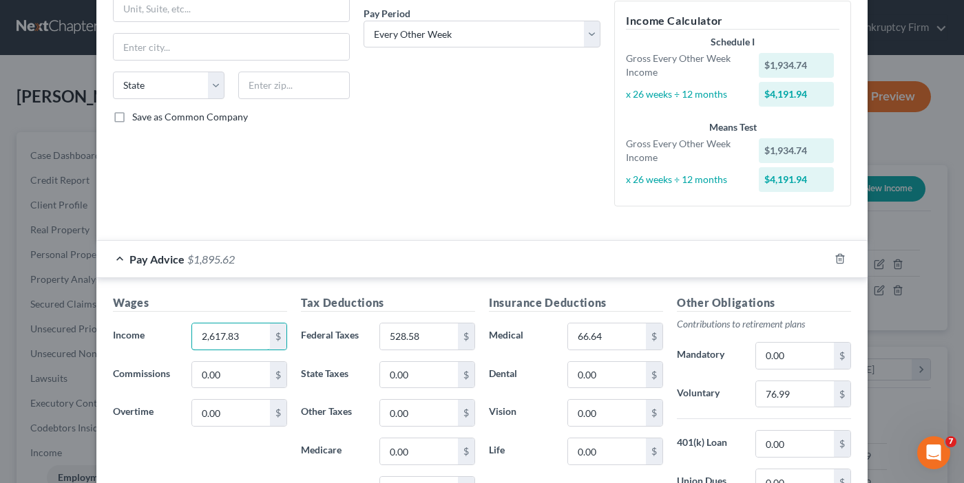
type input "2,617.83"
type input "518.04"
click at [508, 233] on form "Employment Type * Select Full or Part Time Employment Self Employment Company *…" at bounding box center [482, 233] width 738 height 764
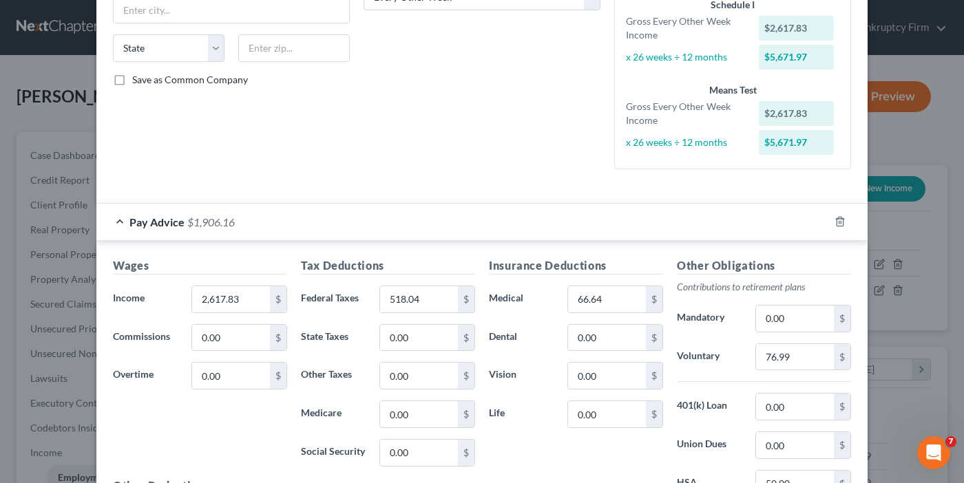
scroll to position [282, 0]
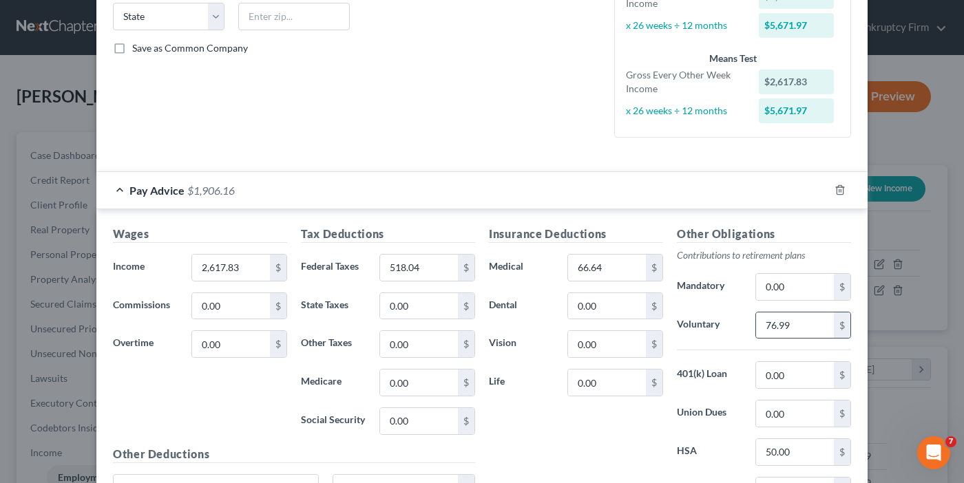
drag, startPoint x: 447, startPoint y: 126, endPoint x: 836, endPoint y: 333, distance: 441.2
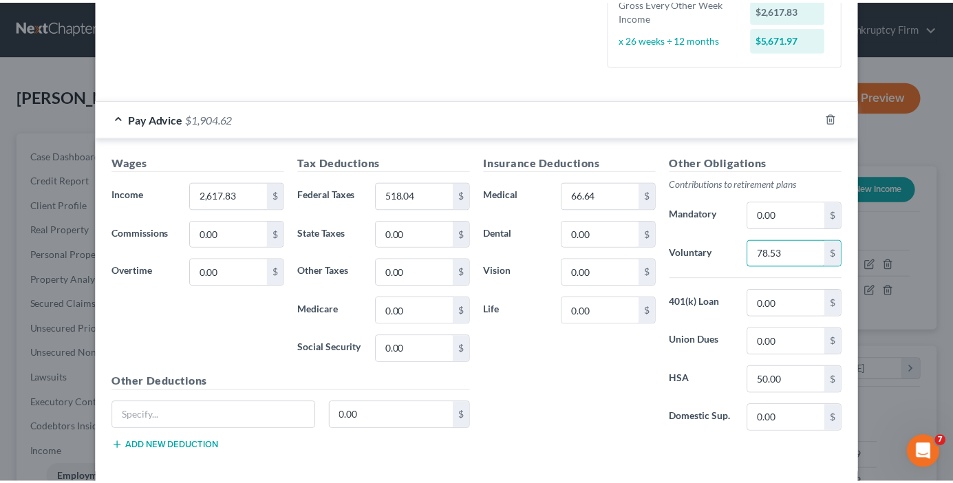
scroll to position [419, 0]
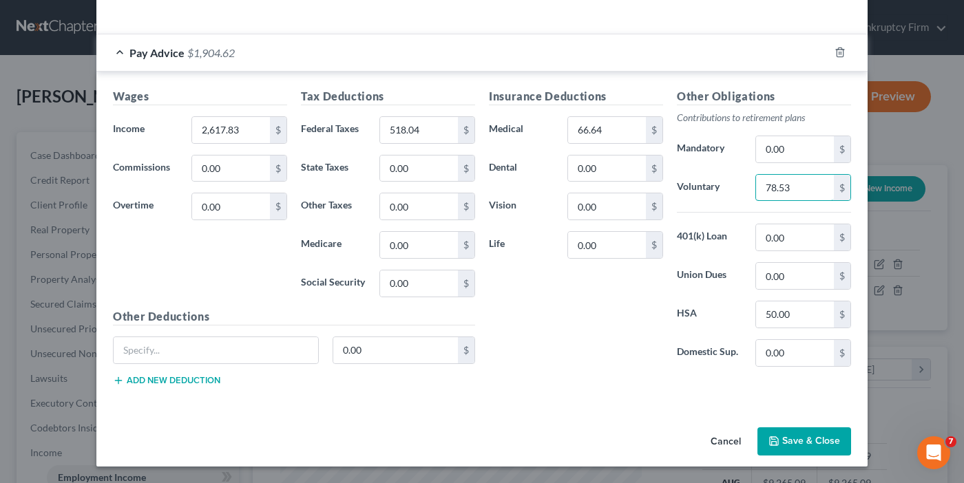
type input "78.53"
click at [785, 445] on button "Save & Close" at bounding box center [804, 441] width 94 height 29
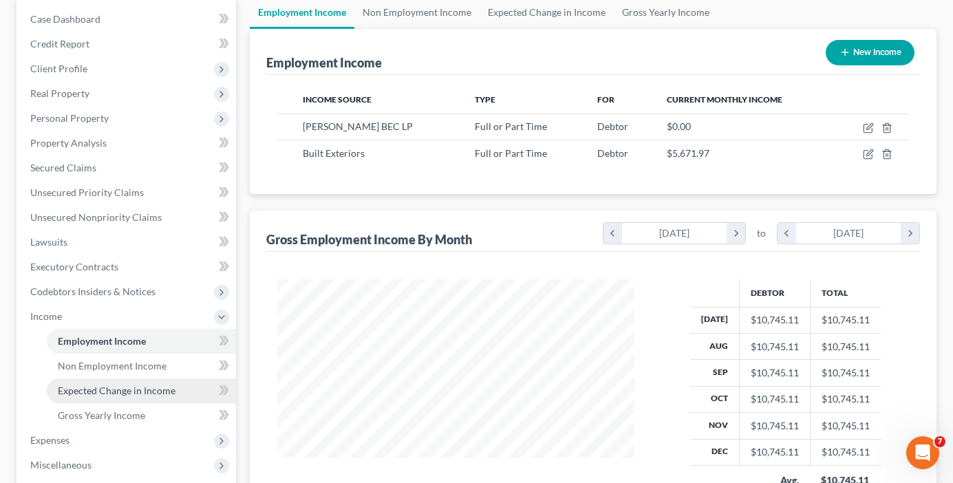
scroll to position [138, 0]
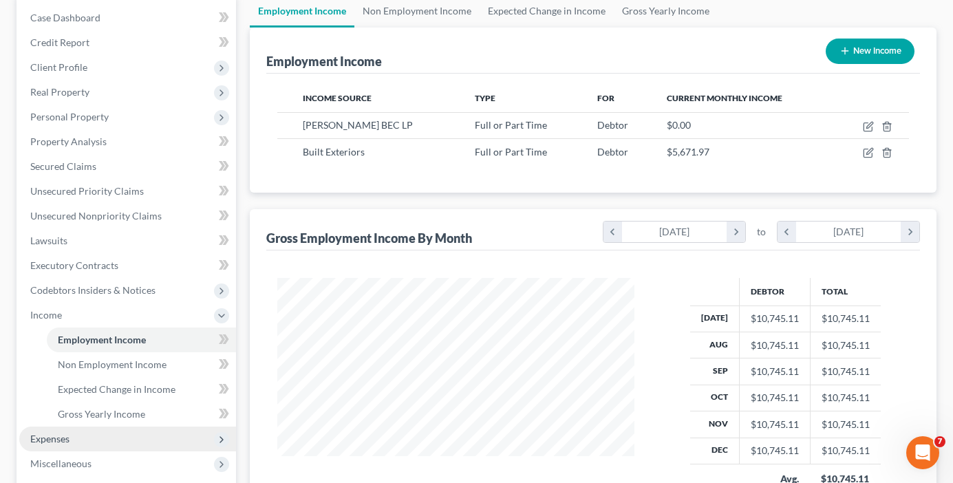
click at [60, 435] on span "Expenses" at bounding box center [49, 439] width 39 height 12
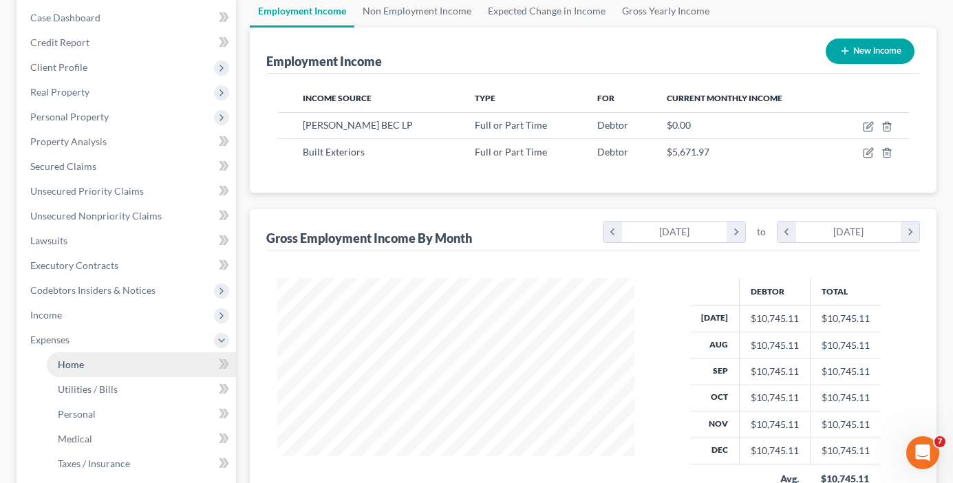
click at [78, 363] on span "Home" at bounding box center [71, 365] width 26 height 12
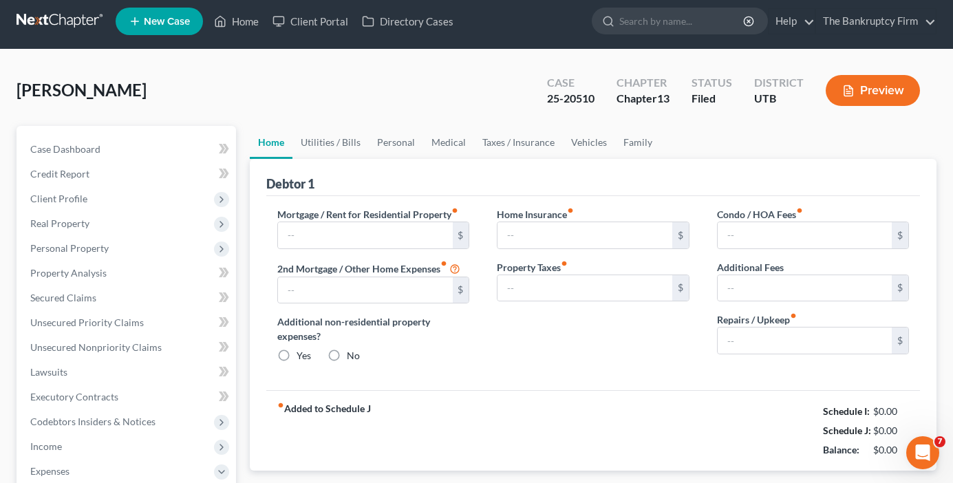
type input "1,000.00"
type input "0.00"
radio input "true"
type input "0.00"
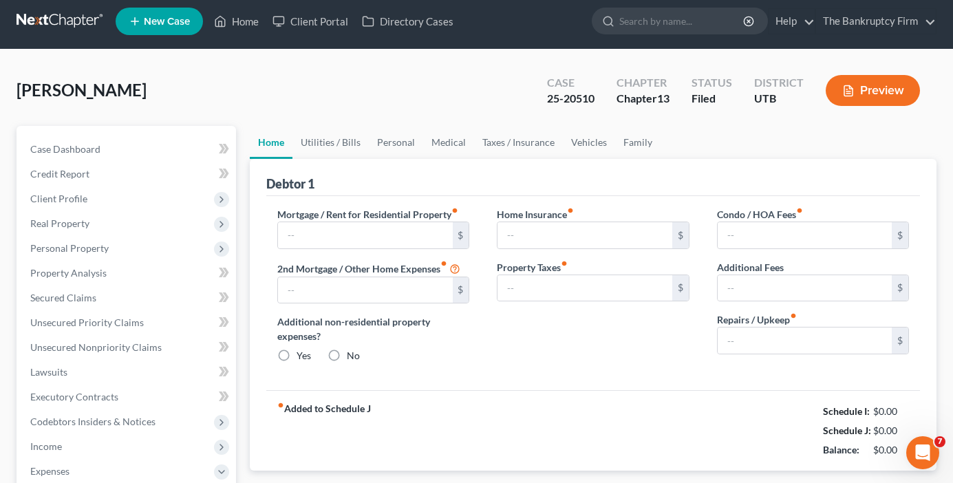
type input "0.00"
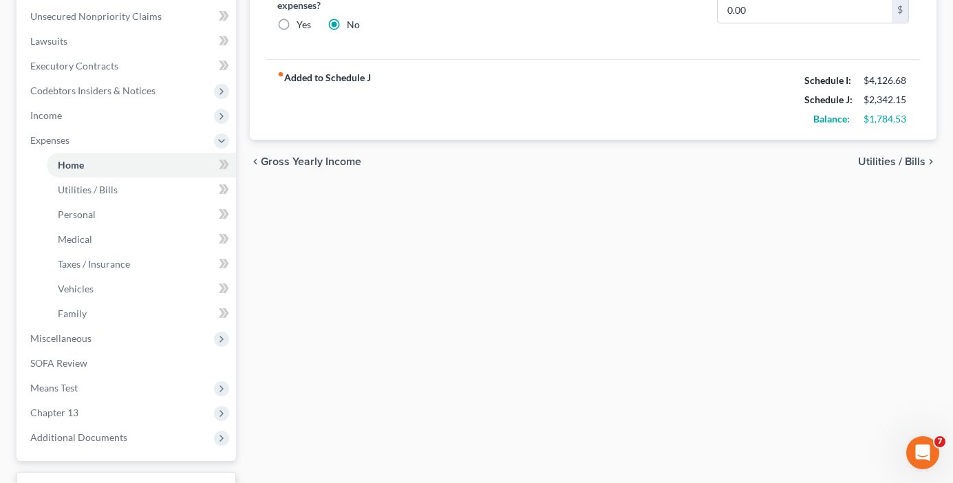
scroll to position [447, 0]
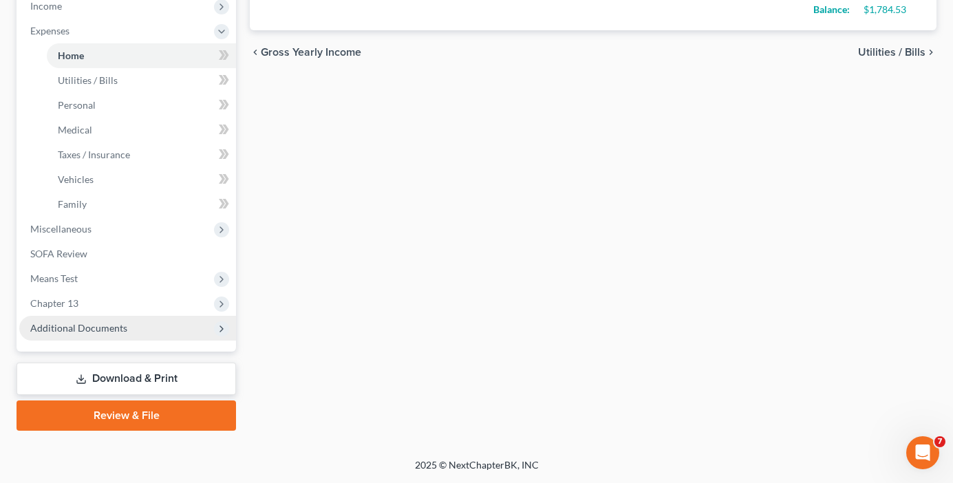
click at [70, 333] on span "Additional Documents" at bounding box center [78, 328] width 97 height 12
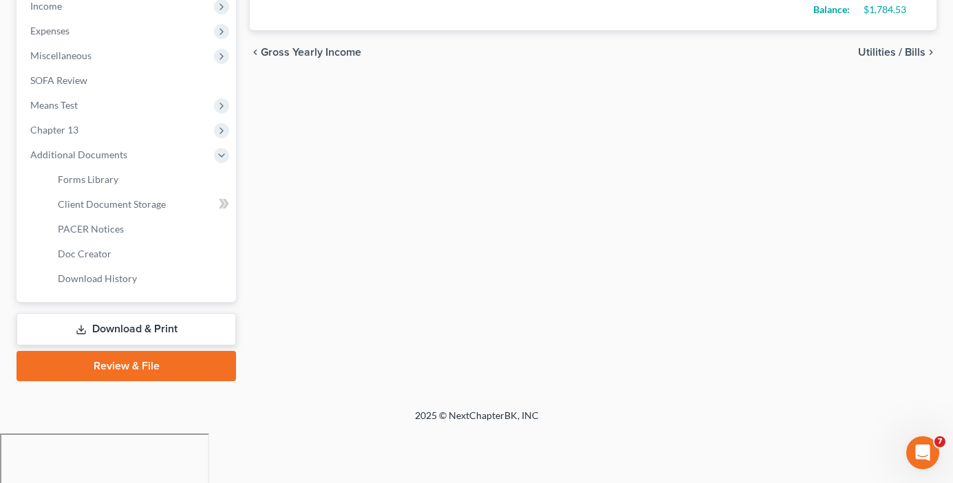
scroll to position [397, 0]
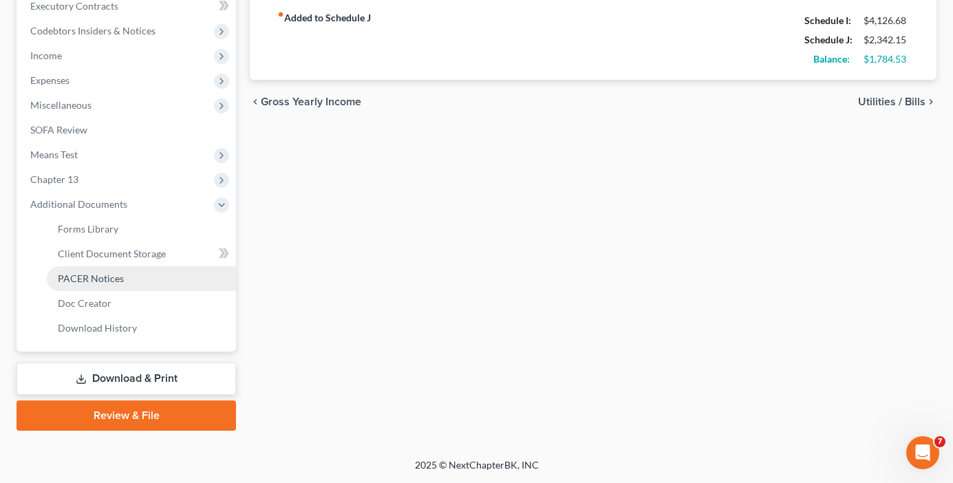
click at [93, 279] on span "PACER Notices" at bounding box center [91, 279] width 66 height 12
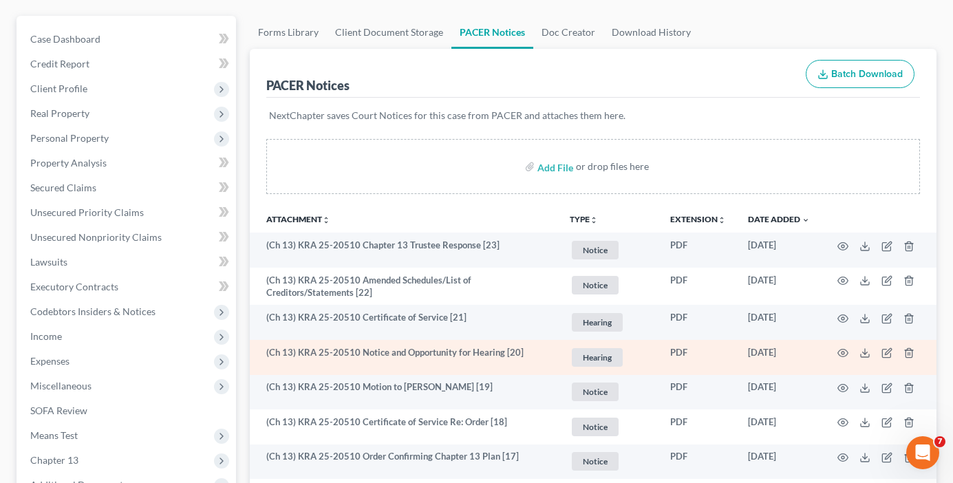
scroll to position [138, 0]
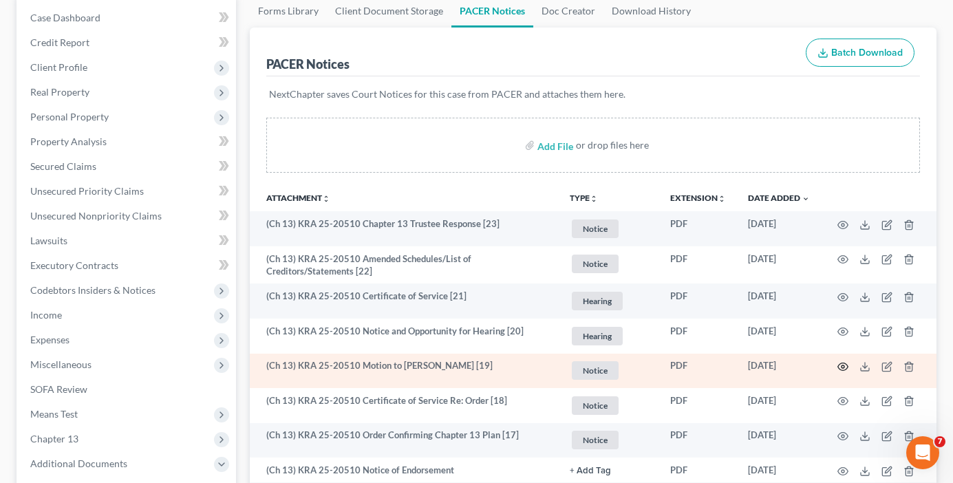
click at [846, 369] on icon "button" at bounding box center [843, 366] width 11 height 11
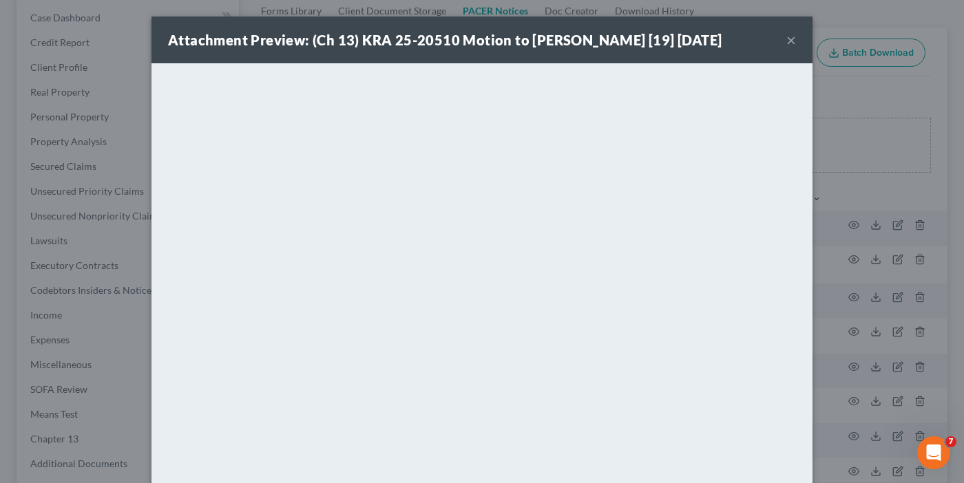
click at [786, 35] on button "×" at bounding box center [791, 40] width 10 height 17
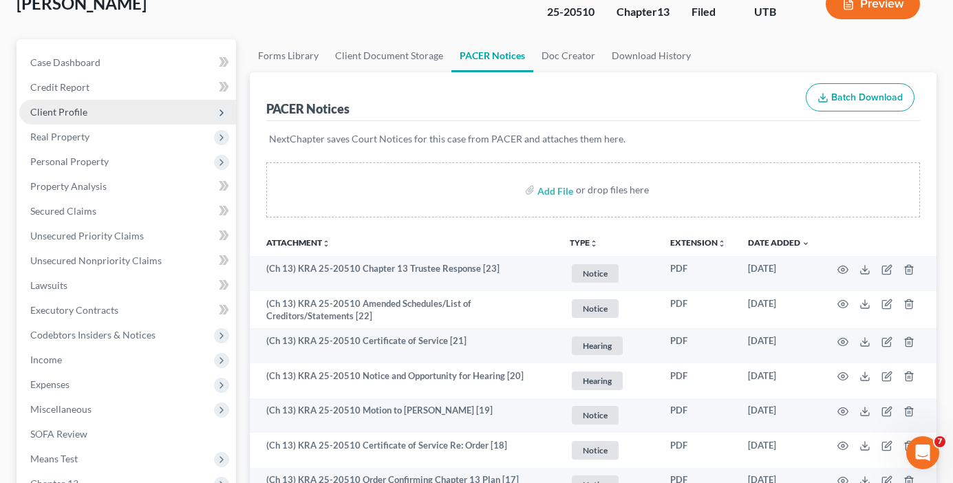
scroll to position [69, 0]
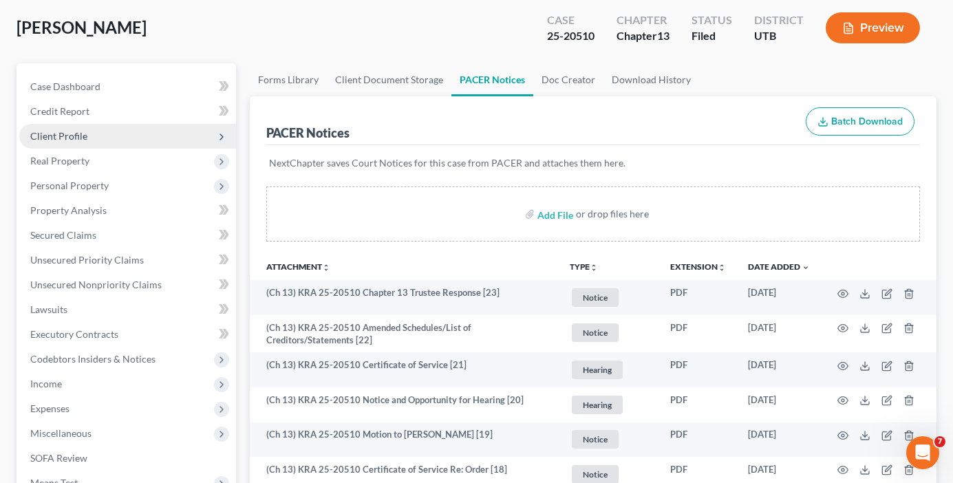
click at [74, 138] on span "Client Profile" at bounding box center [58, 136] width 57 height 12
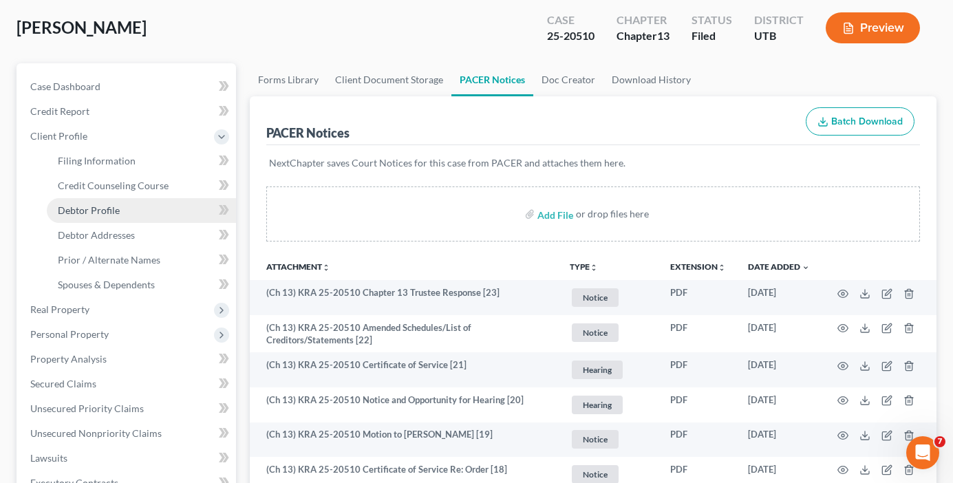
click at [107, 213] on span "Debtor Profile" at bounding box center [89, 210] width 62 height 12
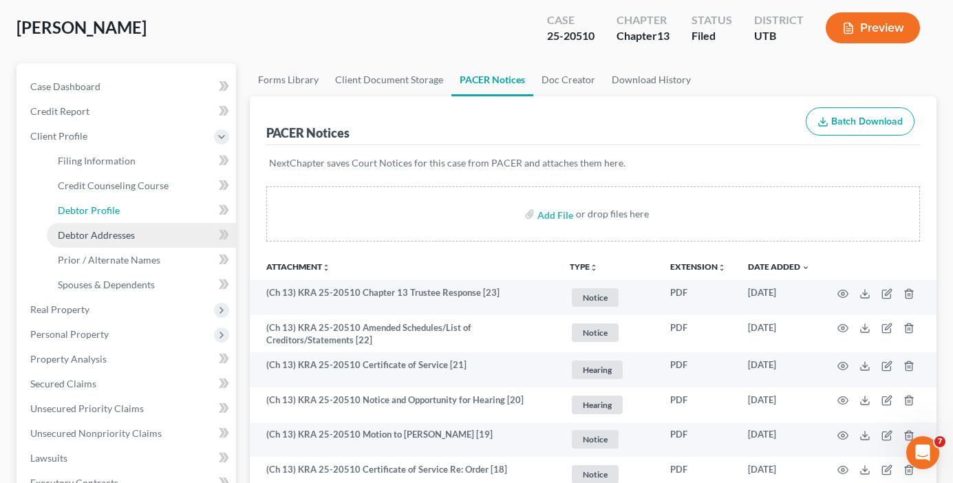
select select "0"
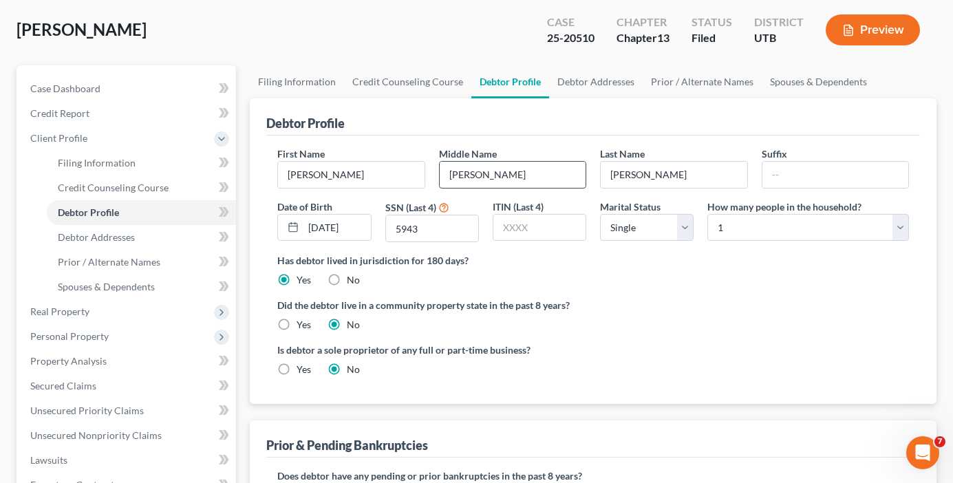
radio input "true"
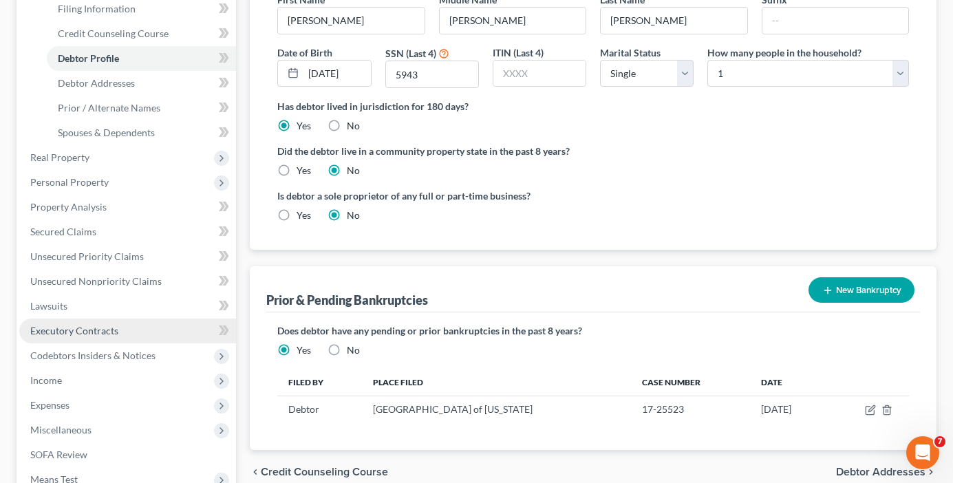
scroll to position [275, 0]
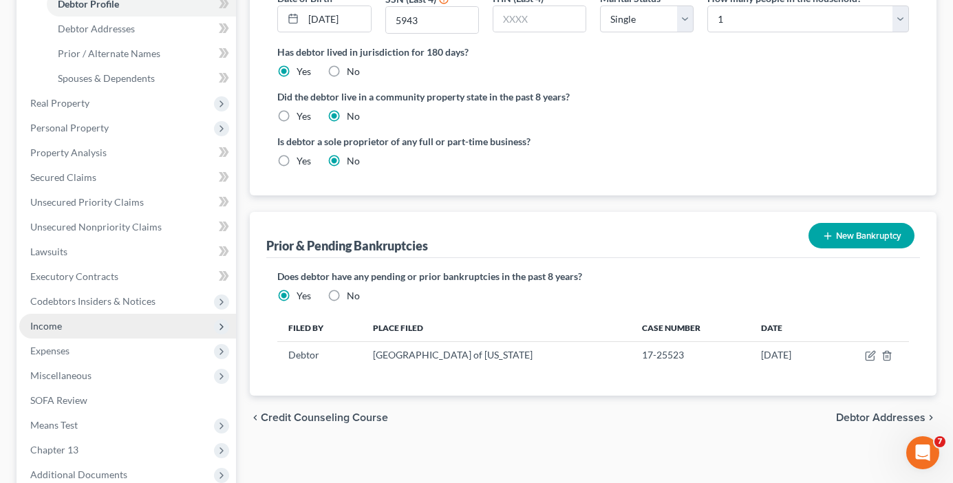
click at [45, 333] on span "Income" at bounding box center [127, 326] width 217 height 25
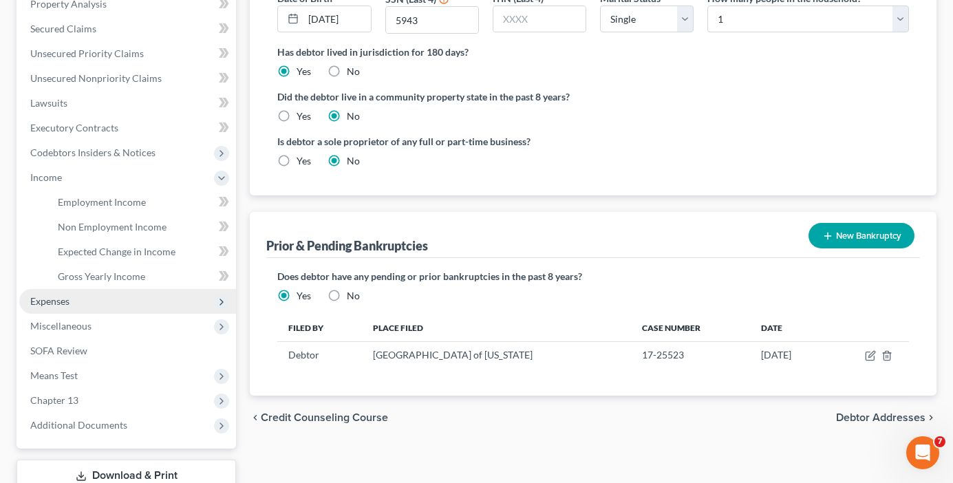
click at [57, 304] on span "Expenses" at bounding box center [49, 301] width 39 height 12
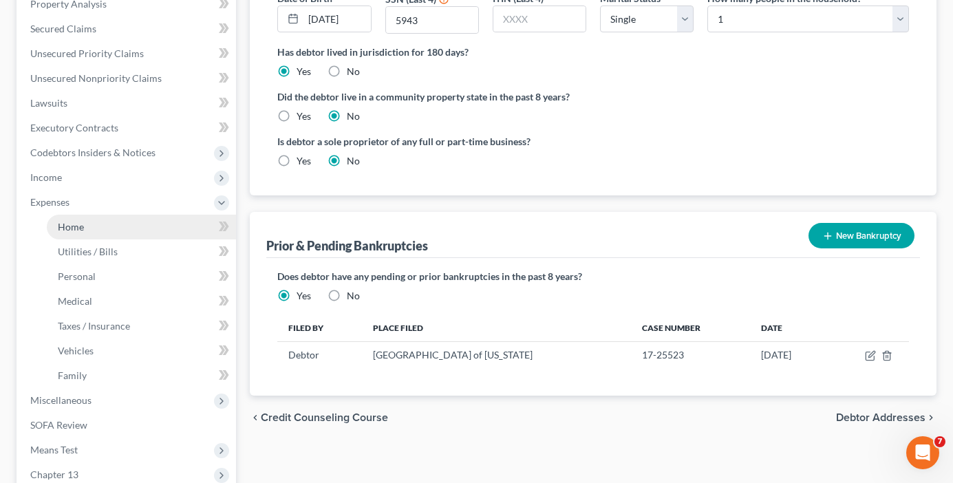
click at [81, 229] on span "Home" at bounding box center [71, 227] width 26 height 12
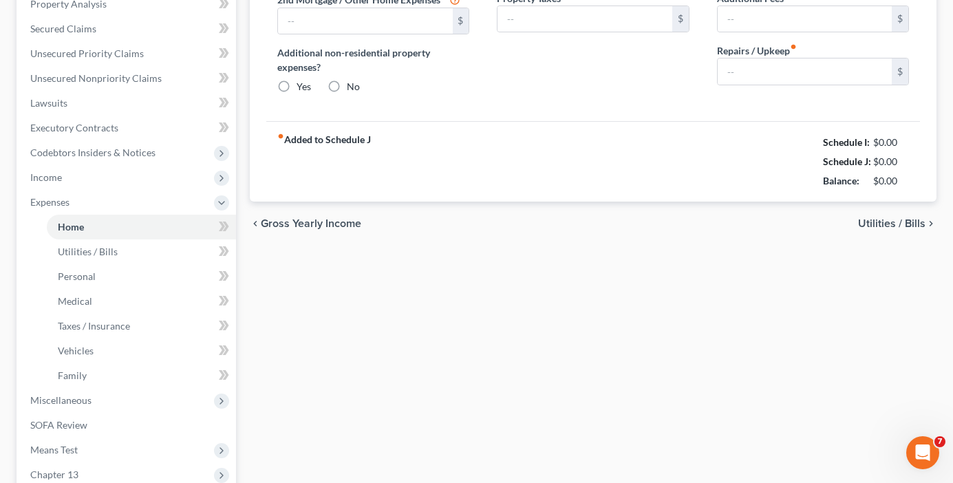
scroll to position [21, 0]
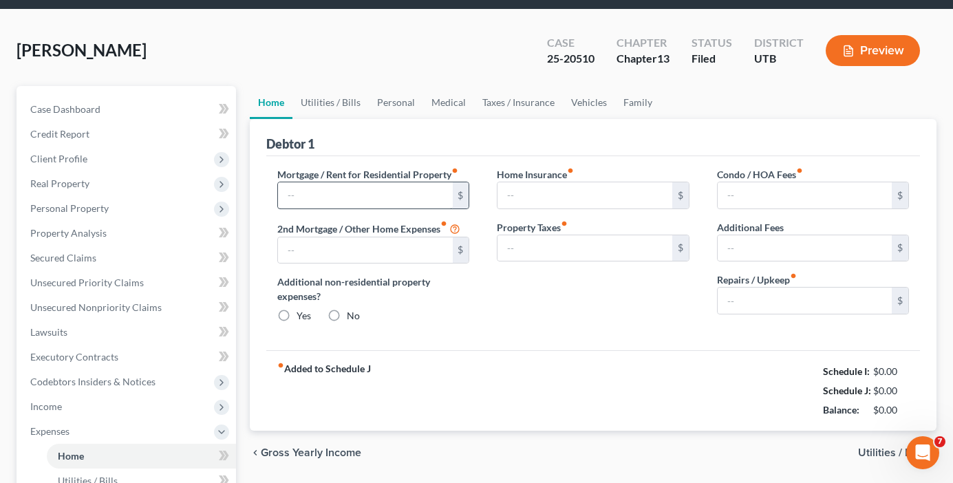
type input "1,000.00"
type input "0.00"
radio input "true"
type input "0.00"
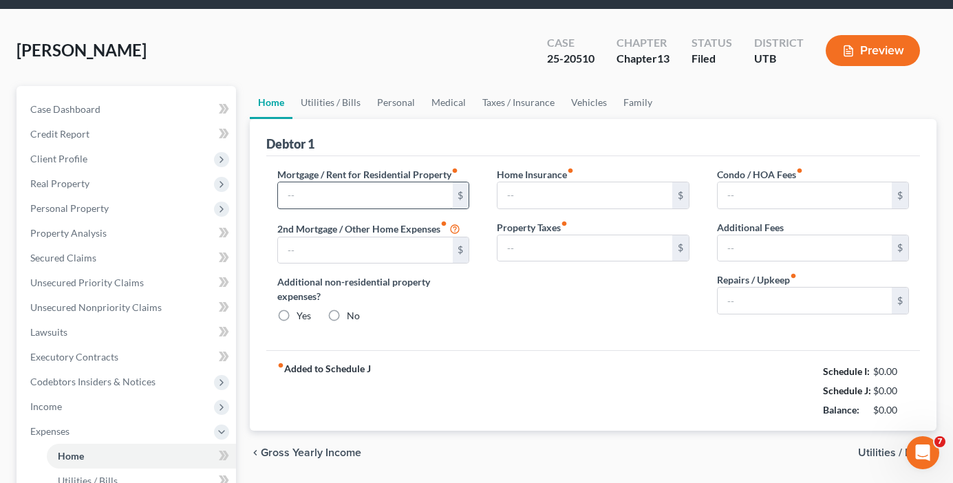
type input "0.00"
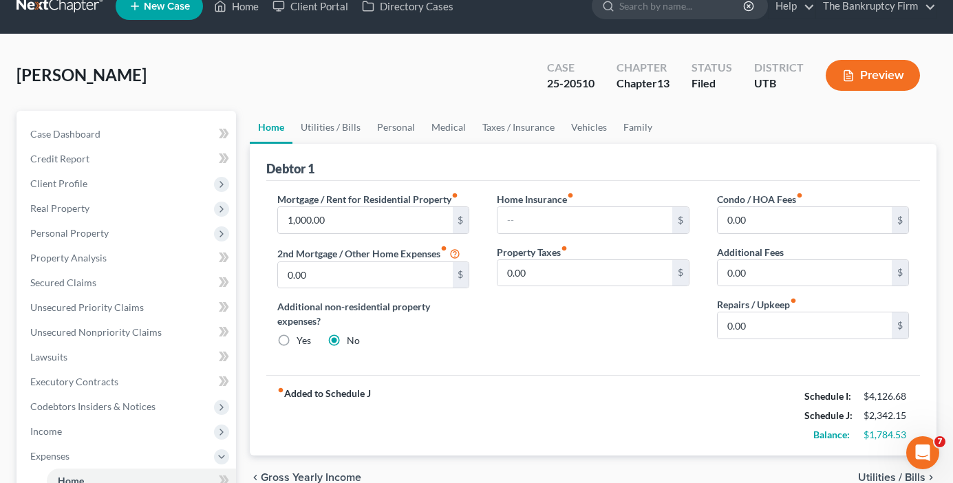
scroll to position [0, 0]
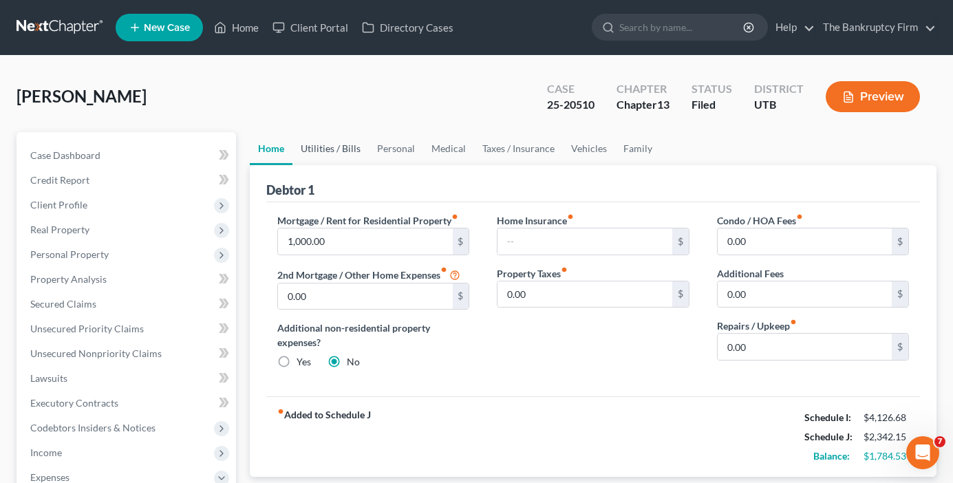
click at [344, 156] on link "Utilities / Bills" at bounding box center [331, 148] width 76 height 33
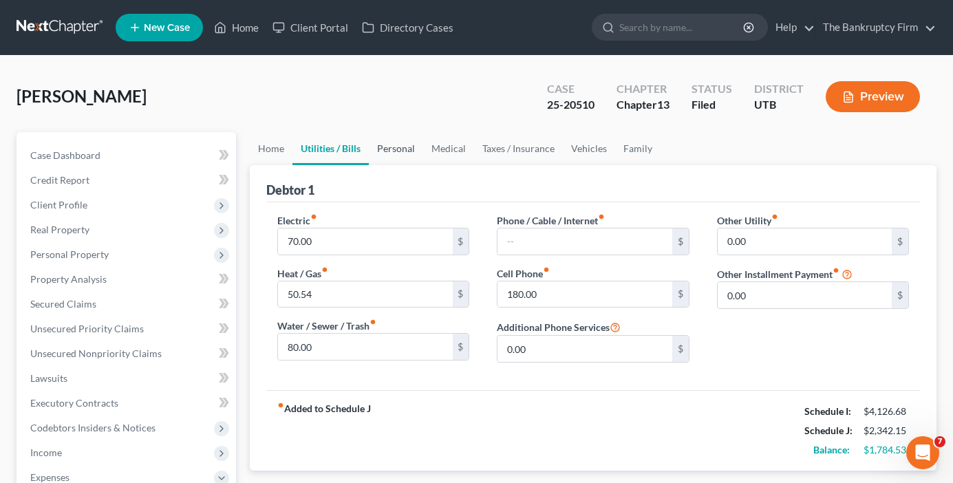
click at [395, 148] on link "Personal" at bounding box center [396, 148] width 54 height 33
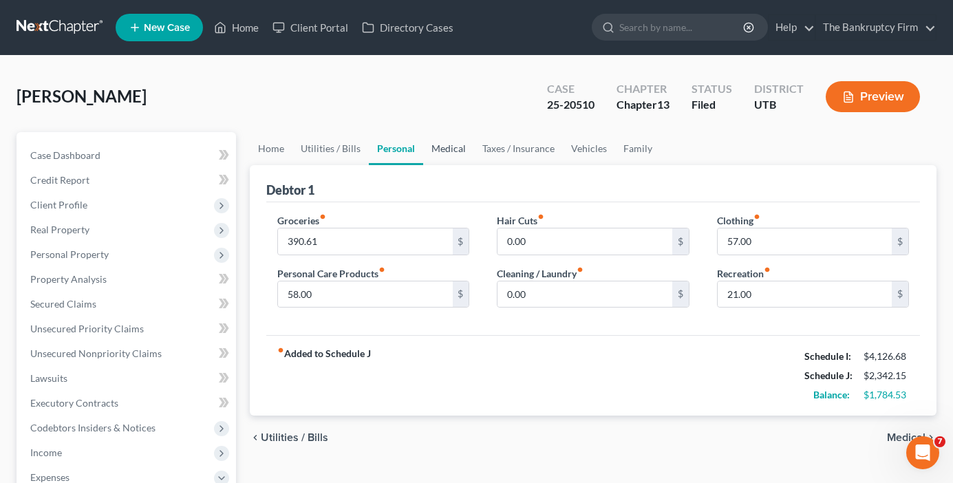
click at [457, 143] on link "Medical" at bounding box center [448, 148] width 51 height 33
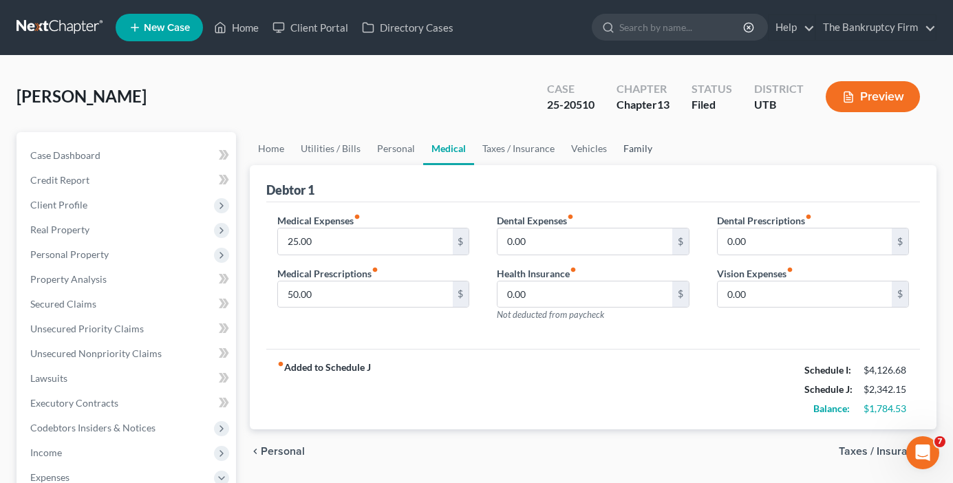
click at [628, 153] on link "Family" at bounding box center [637, 148] width 45 height 33
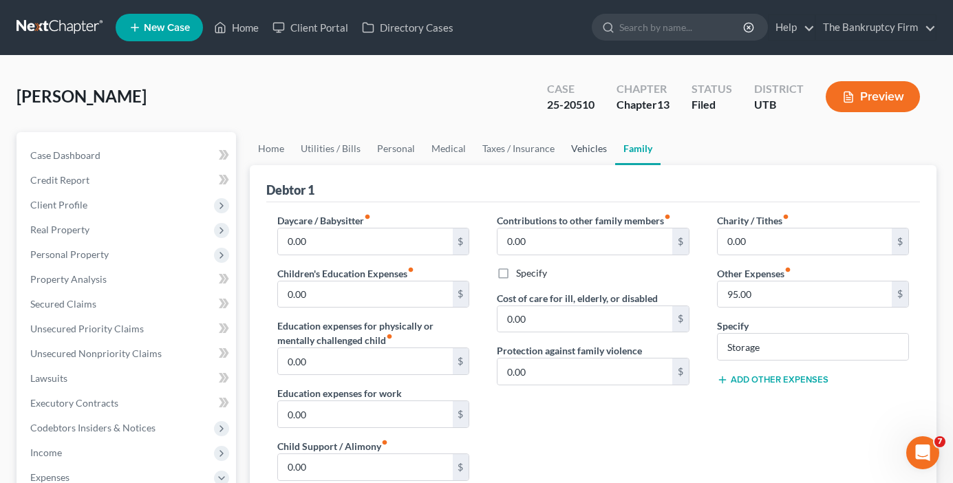
click at [586, 147] on link "Vehicles" at bounding box center [589, 148] width 52 height 33
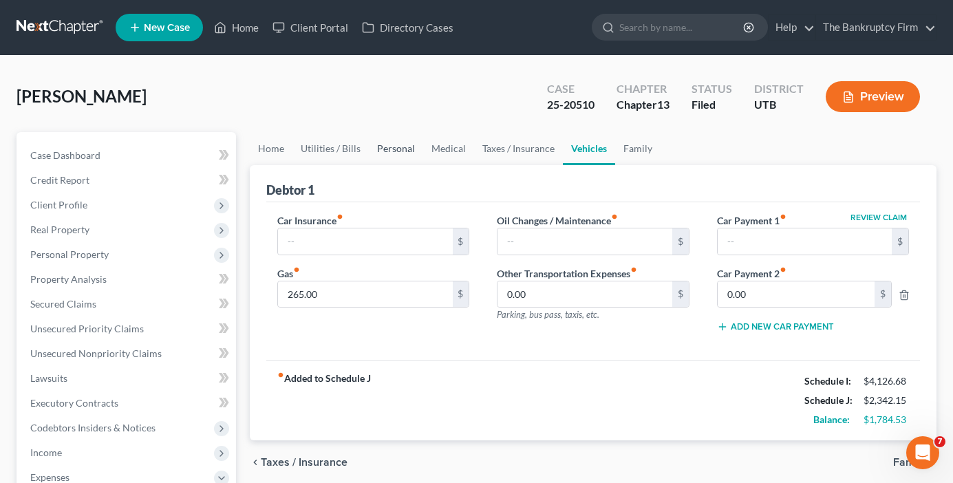
click at [389, 147] on link "Personal" at bounding box center [396, 148] width 54 height 33
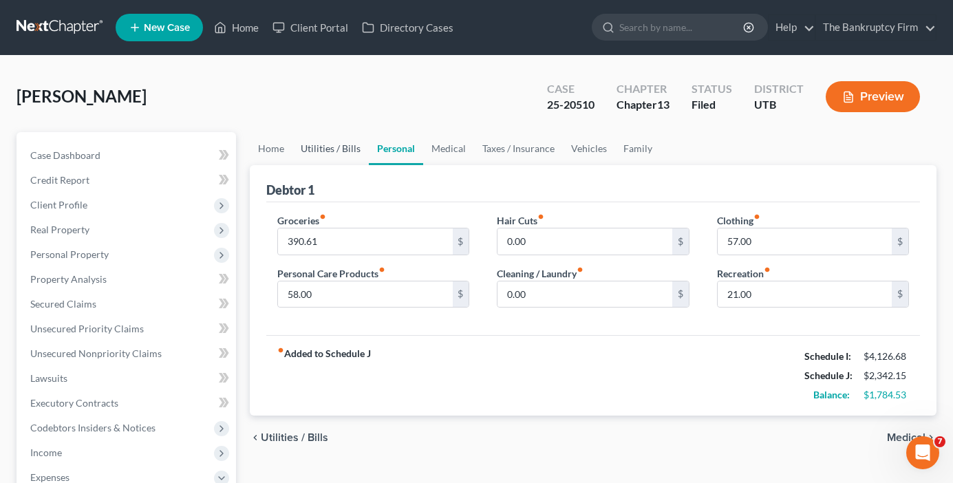
click at [323, 158] on link "Utilities / Bills" at bounding box center [331, 148] width 76 height 33
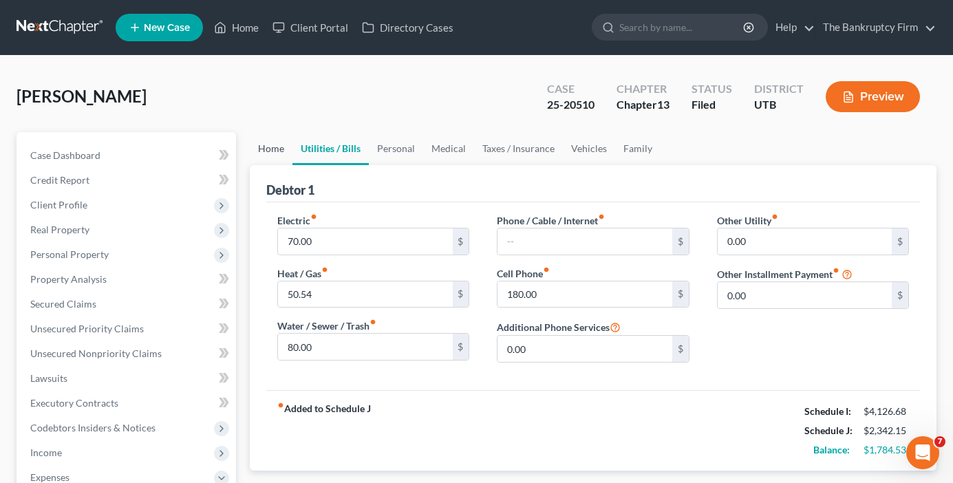
click at [260, 149] on link "Home" at bounding box center [271, 148] width 43 height 33
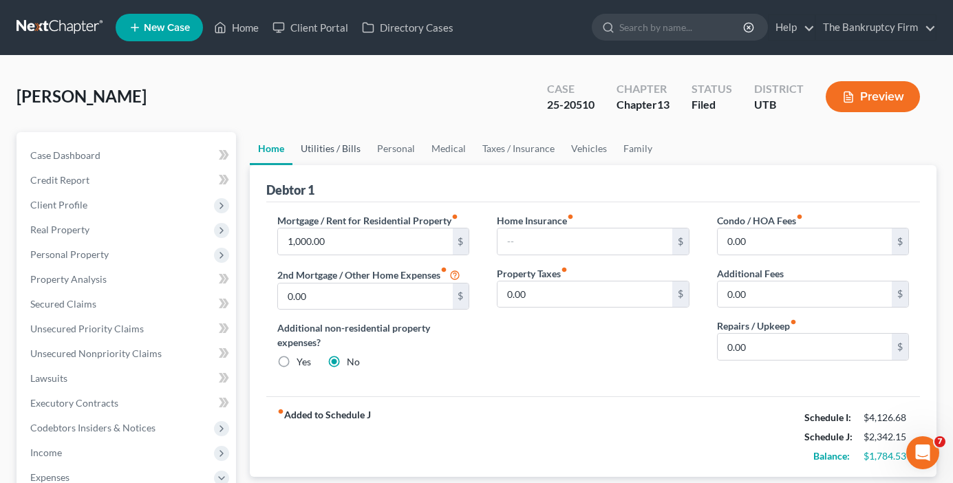
click at [315, 149] on link "Utilities / Bills" at bounding box center [331, 148] width 76 height 33
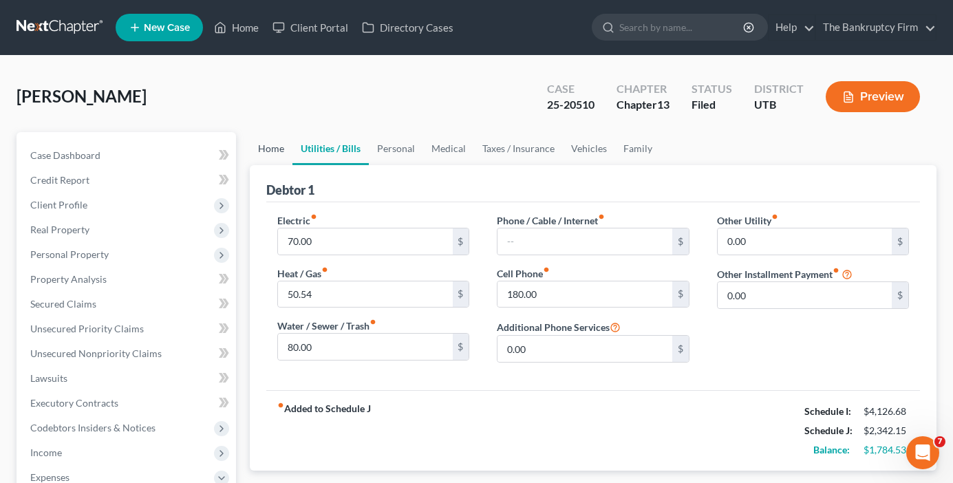
click at [268, 151] on link "Home" at bounding box center [271, 148] width 43 height 33
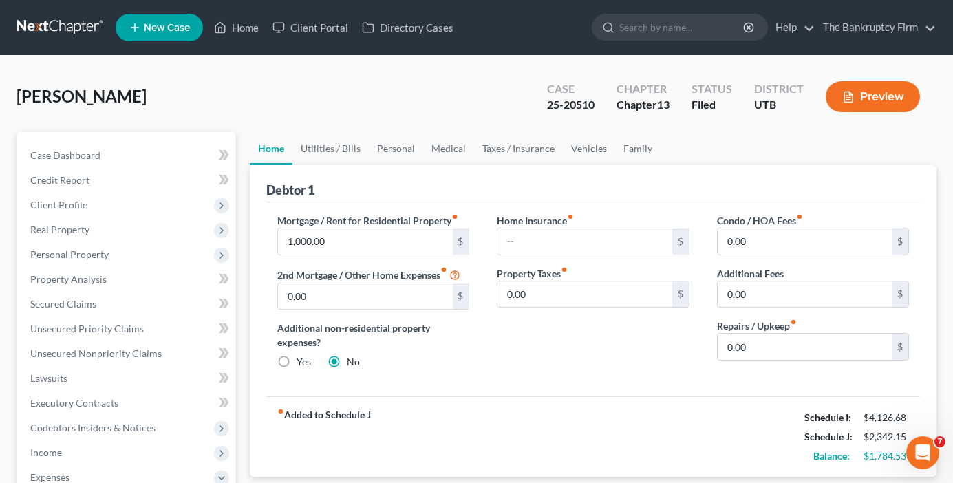
click at [285, 106] on div "Buckner, Kevin Upgraded Case 25-20510 Chapter Chapter 13 Status Filed District …" at bounding box center [477, 102] width 920 height 60
click at [245, 94] on div "Buckner, Kevin Upgraded Case 25-20510 Chapter Chapter 13 Status Filed District …" at bounding box center [477, 102] width 920 height 60
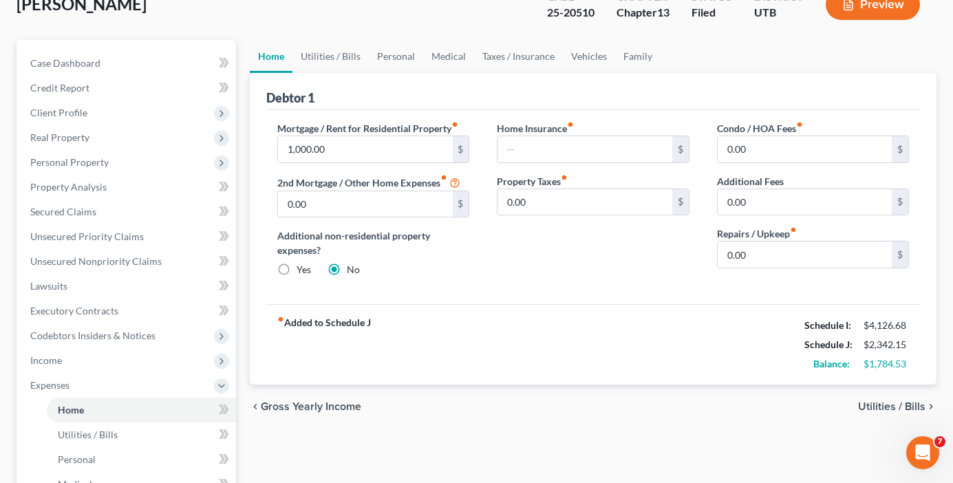
scroll to position [138, 0]
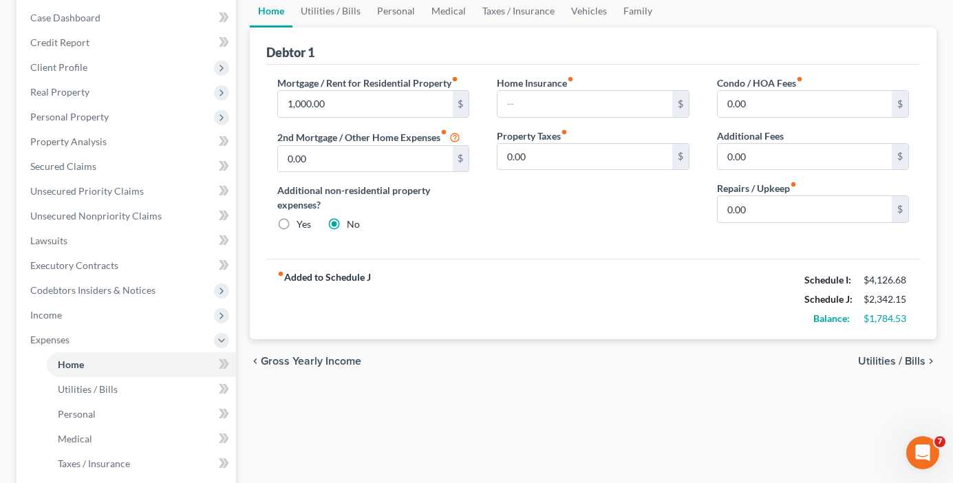
click at [489, 266] on div "fiber_manual_record Added to Schedule J Schedule I: $4,126.68 Schedule J: $2,34…" at bounding box center [593, 299] width 654 height 81
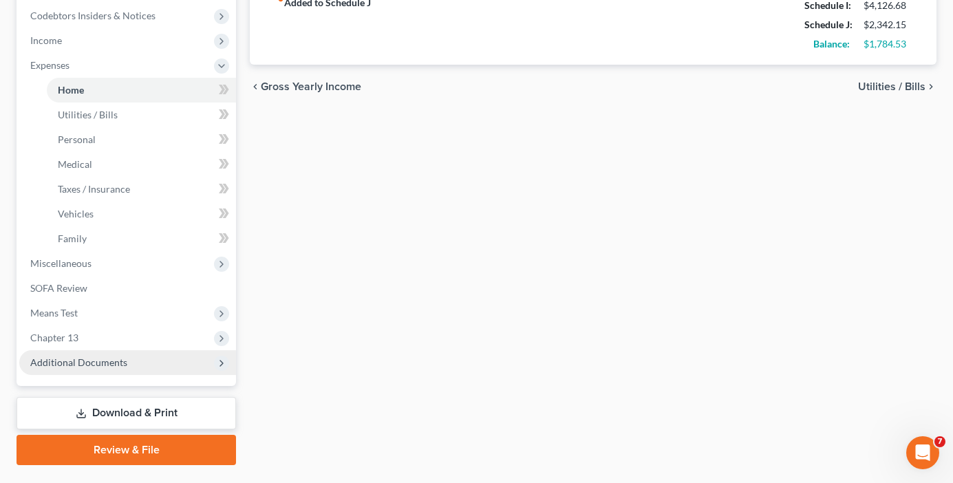
scroll to position [413, 0]
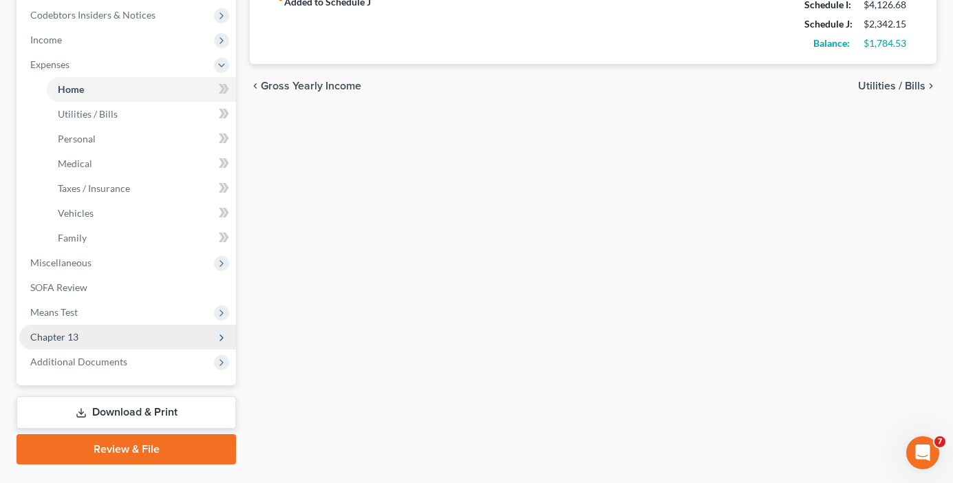
click at [65, 333] on span "Chapter 13" at bounding box center [54, 337] width 48 height 12
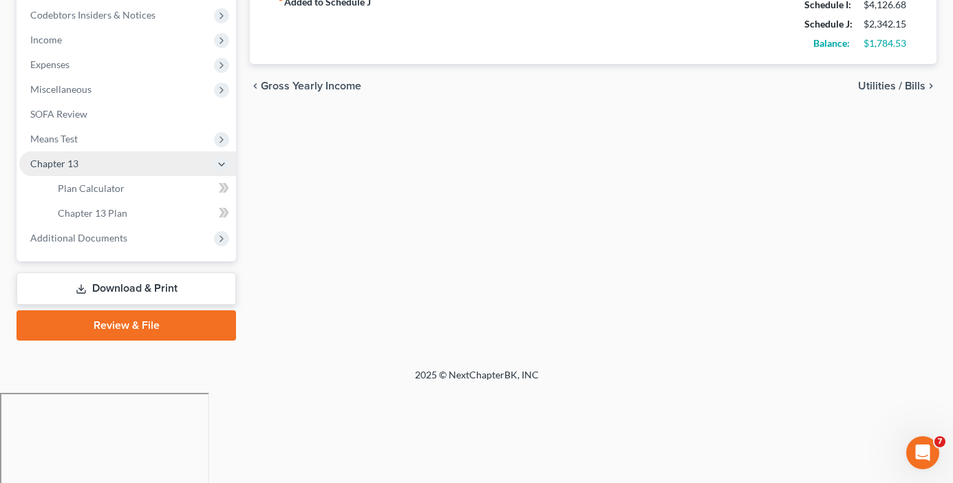
scroll to position [323, 0]
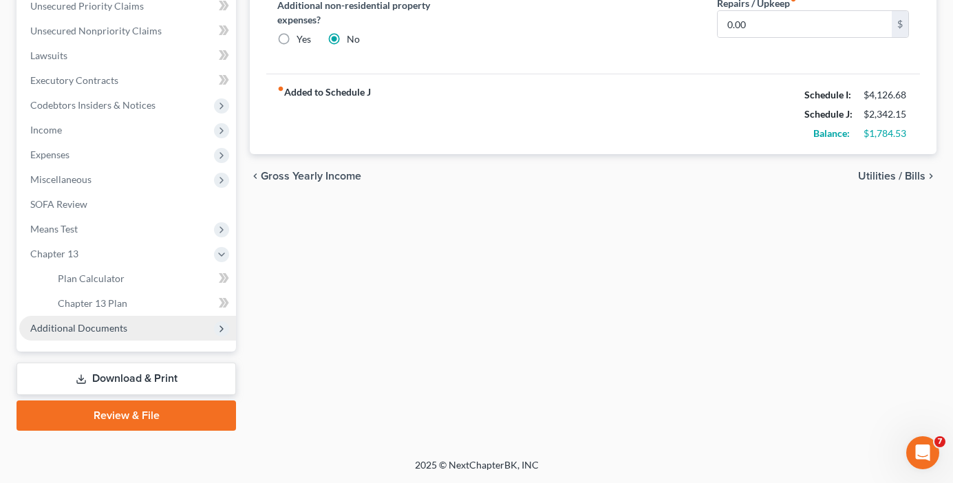
click at [75, 334] on span "Additional Documents" at bounding box center [127, 328] width 217 height 25
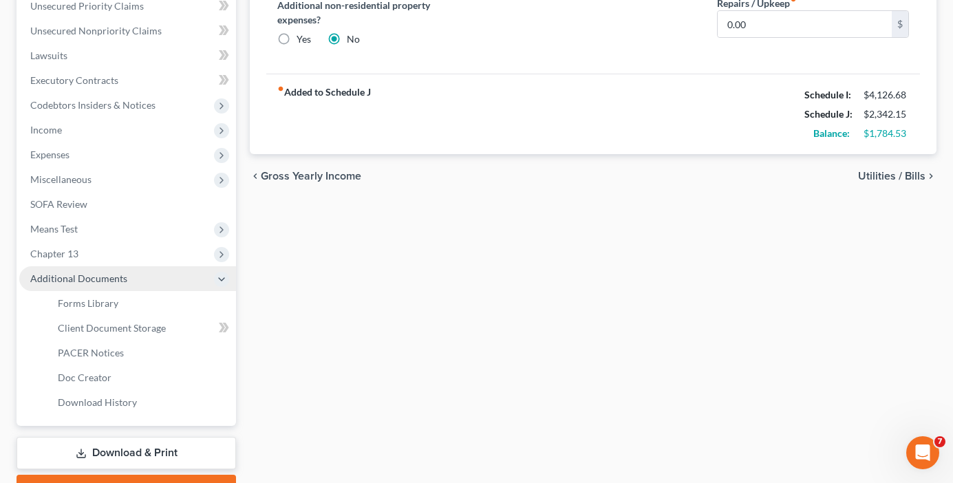
scroll to position [397, 0]
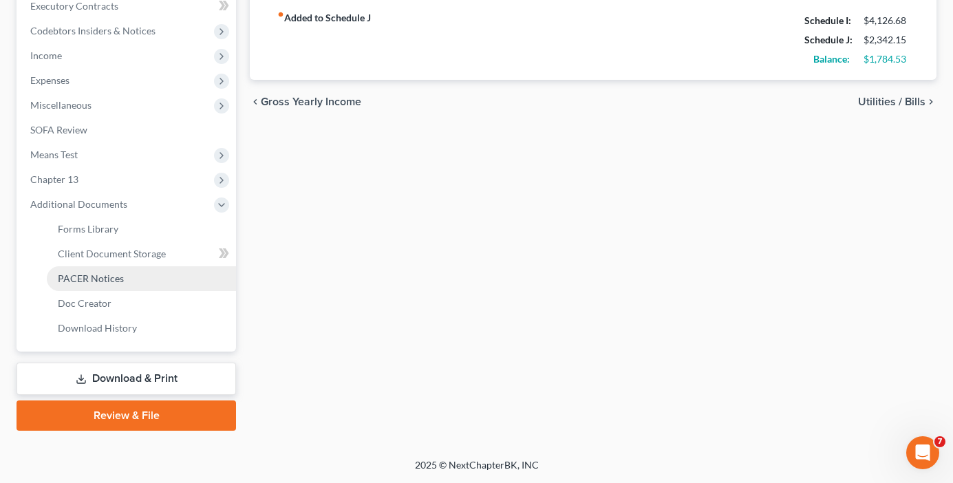
click at [103, 276] on span "PACER Notices" at bounding box center [91, 279] width 66 height 12
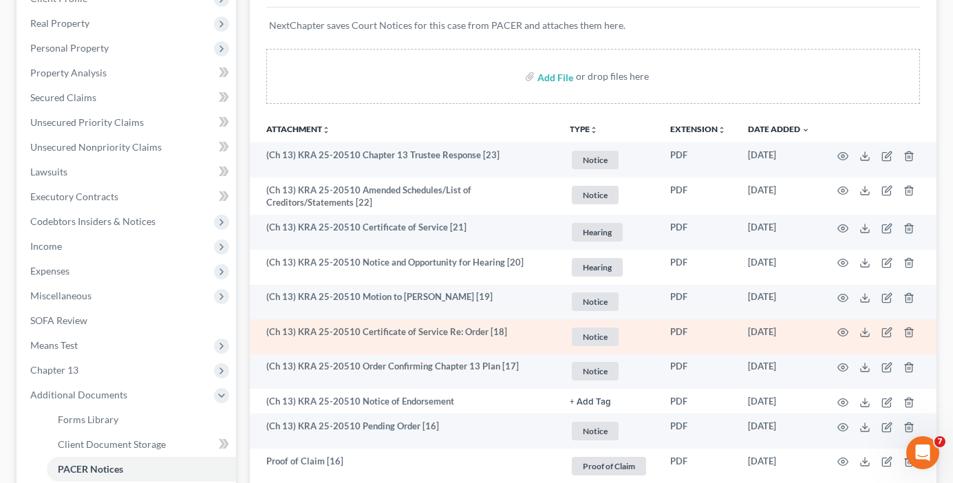
scroll to position [275, 0]
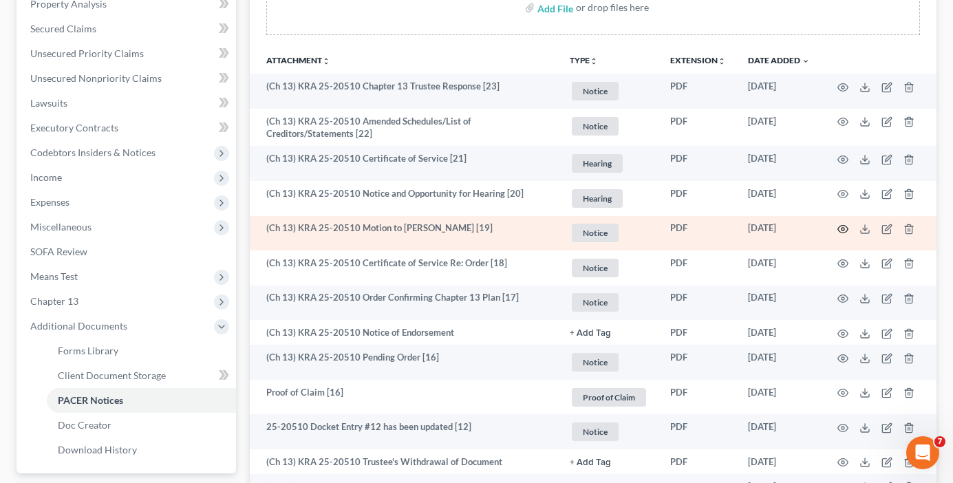
click at [842, 230] on icon "button" at bounding box center [843, 229] width 11 height 11
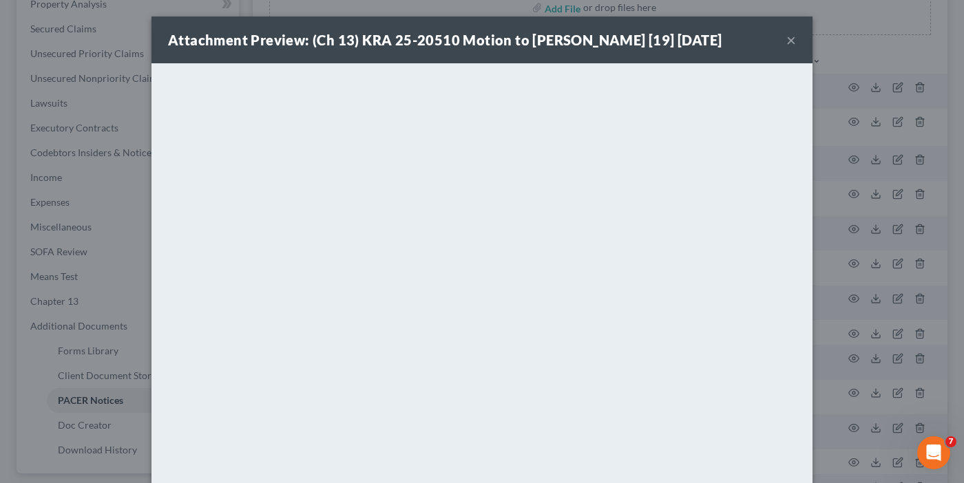
click at [787, 43] on button "×" at bounding box center [791, 40] width 10 height 17
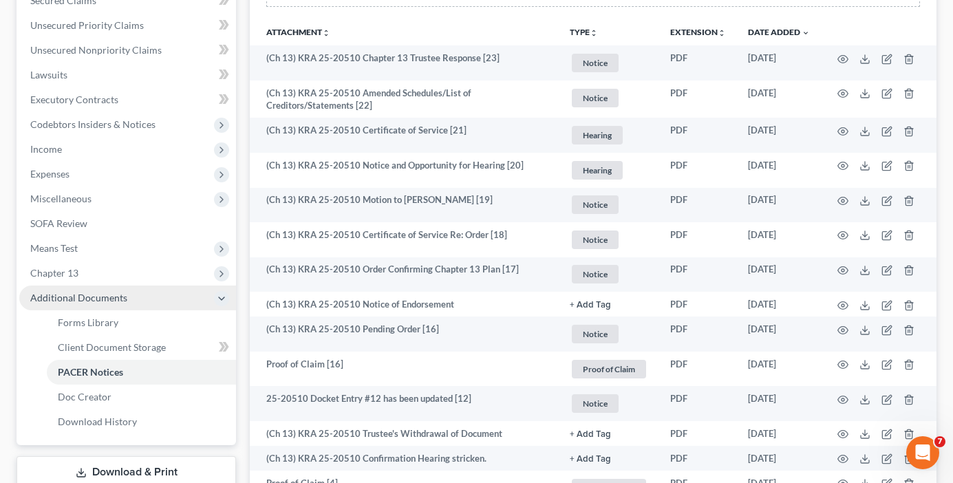
scroll to position [344, 0]
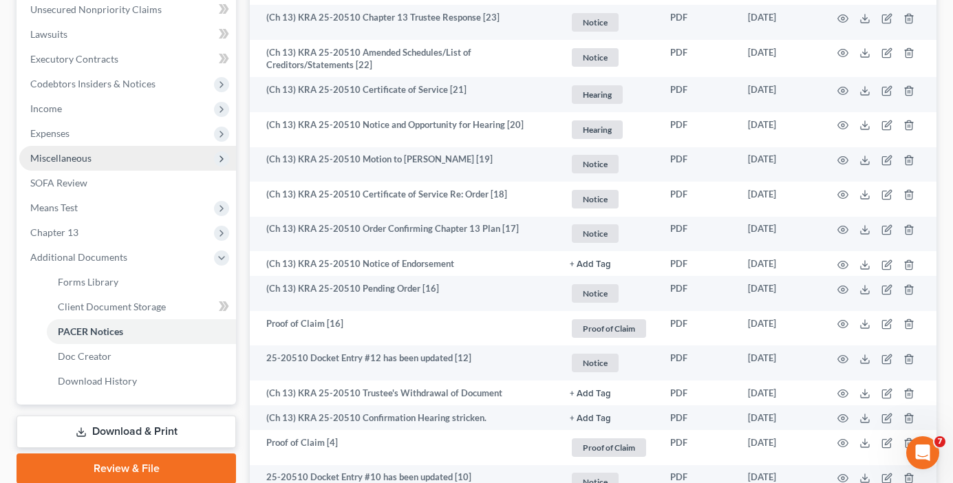
drag, startPoint x: 57, startPoint y: 135, endPoint x: 209, endPoint y: 162, distance: 153.9
click at [57, 135] on span "Expenses" at bounding box center [49, 133] width 39 height 12
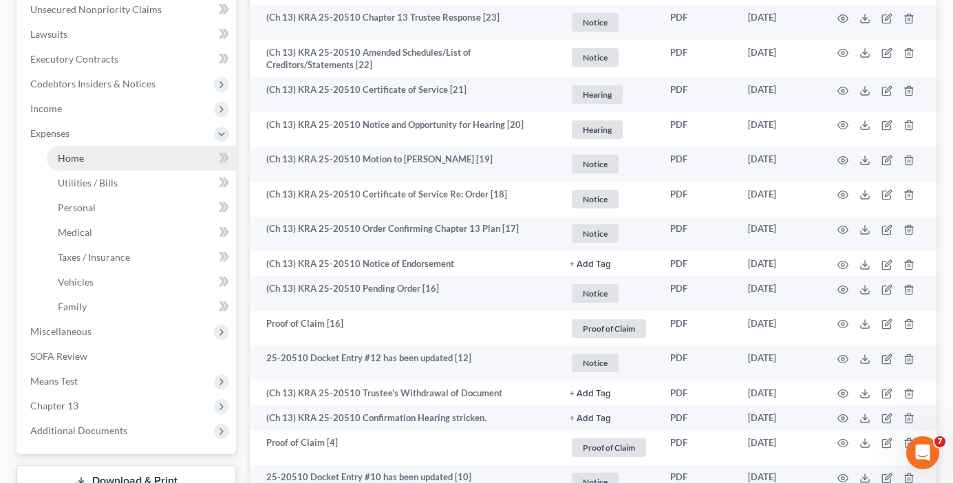
click at [72, 162] on span "Home" at bounding box center [71, 158] width 26 height 12
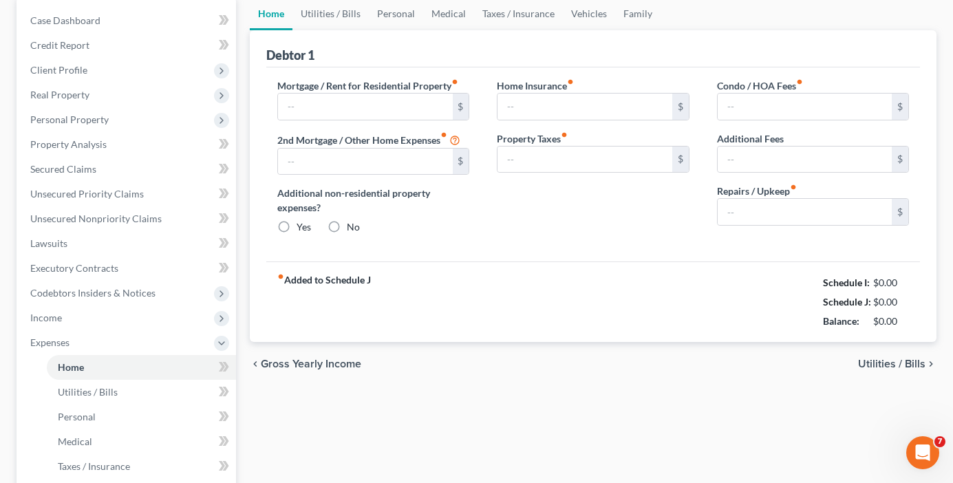
type input "1,000.00"
type input "0.00"
radio input "true"
type input "0.00"
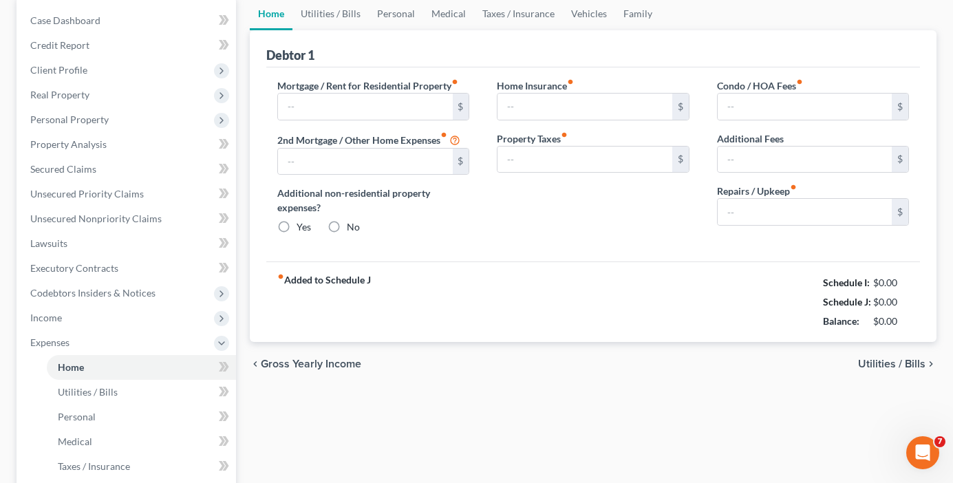
type input "0.00"
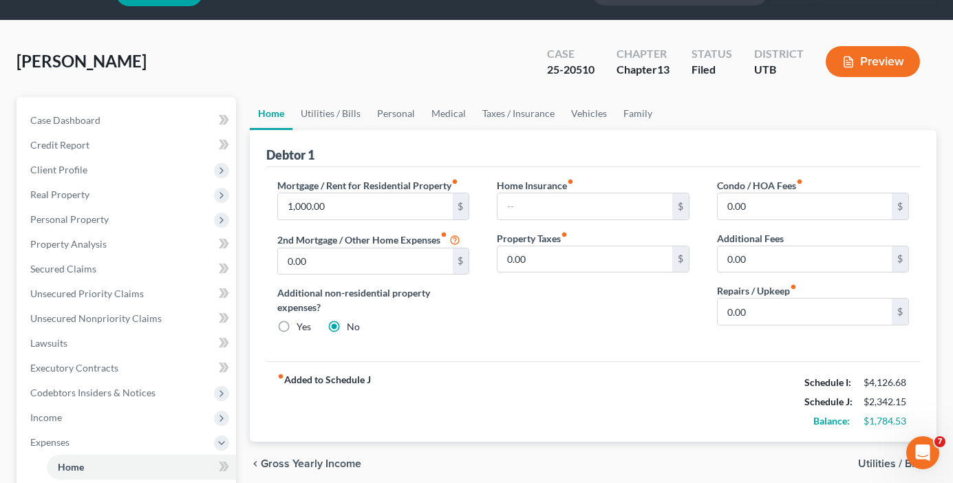
scroll to position [69, 0]
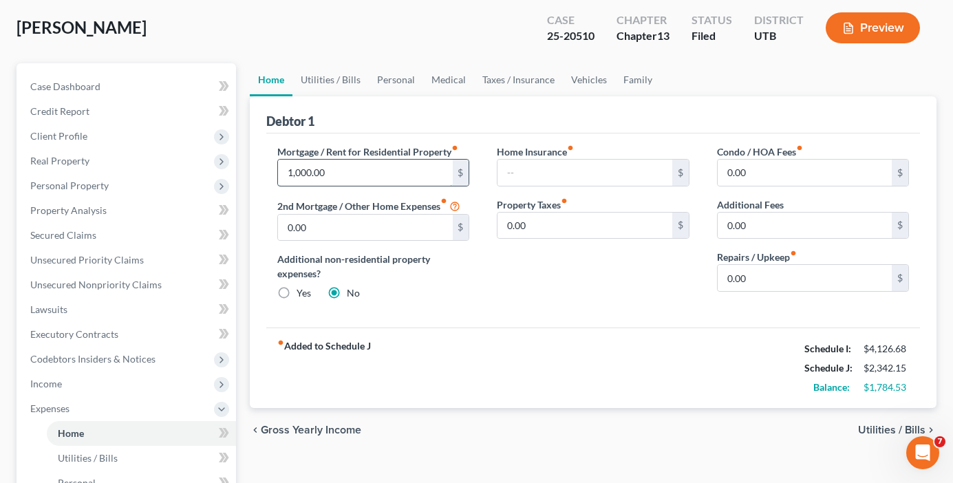
click at [336, 180] on input "1,000.00" at bounding box center [365, 173] width 174 height 26
type input "1,500"
drag, startPoint x: 317, startPoint y: 77, endPoint x: 327, endPoint y: 72, distance: 11.4
click at [317, 77] on link "Utilities / Bills" at bounding box center [331, 79] width 76 height 33
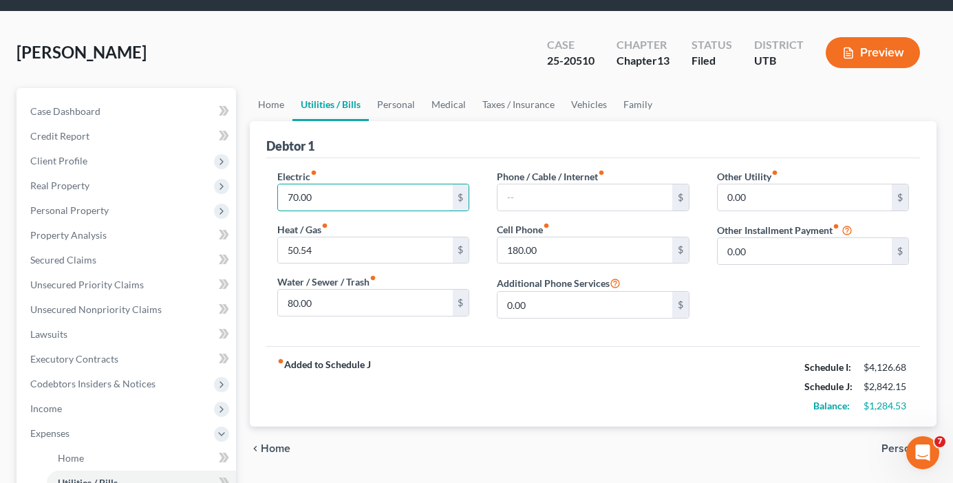
scroll to position [69, 0]
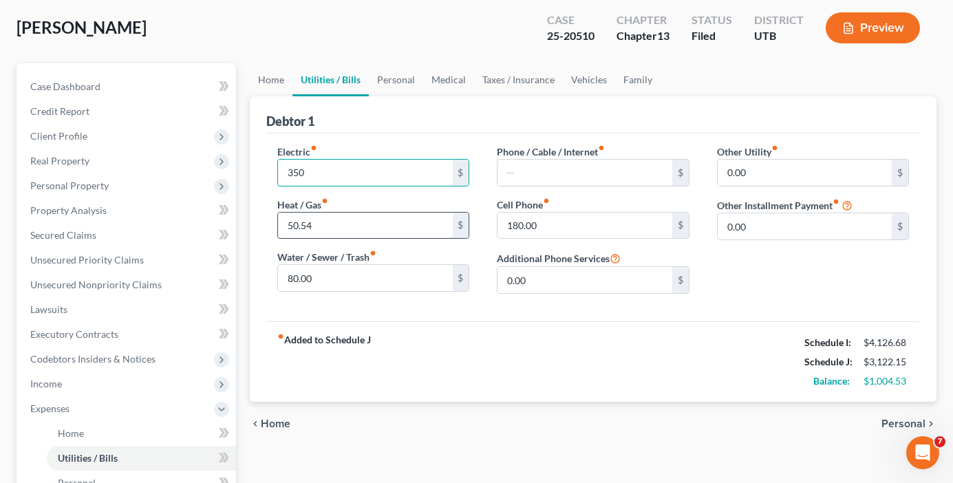
type input "350"
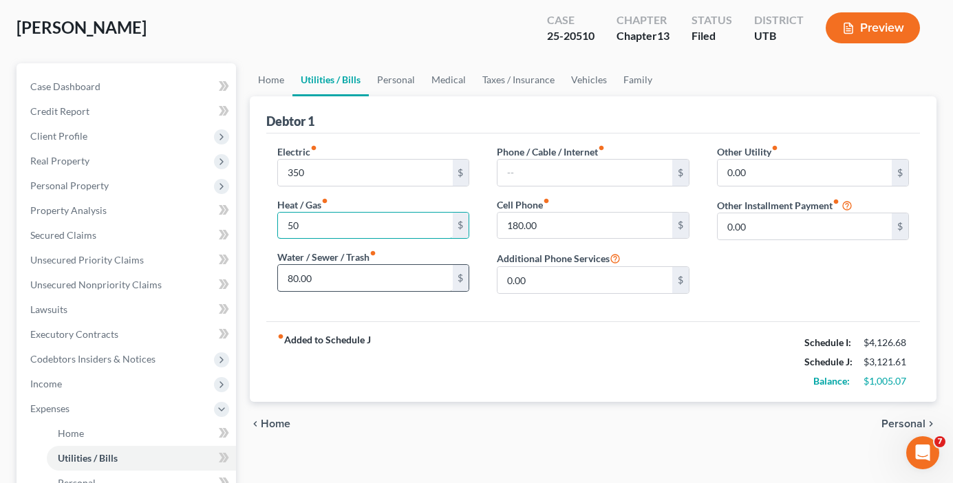
type input "50"
click at [332, 273] on input "80.00" at bounding box center [365, 278] width 174 height 26
click at [330, 274] on input "80.00" at bounding box center [365, 278] width 174 height 26
drag, startPoint x: 334, startPoint y: 275, endPoint x: 232, endPoint y: 287, distance: 102.5
click at [196, 277] on div "Petition Navigation Case Dashboard Payments Invoices Payments Payments Credit R…" at bounding box center [477, 435] width 934 height 745
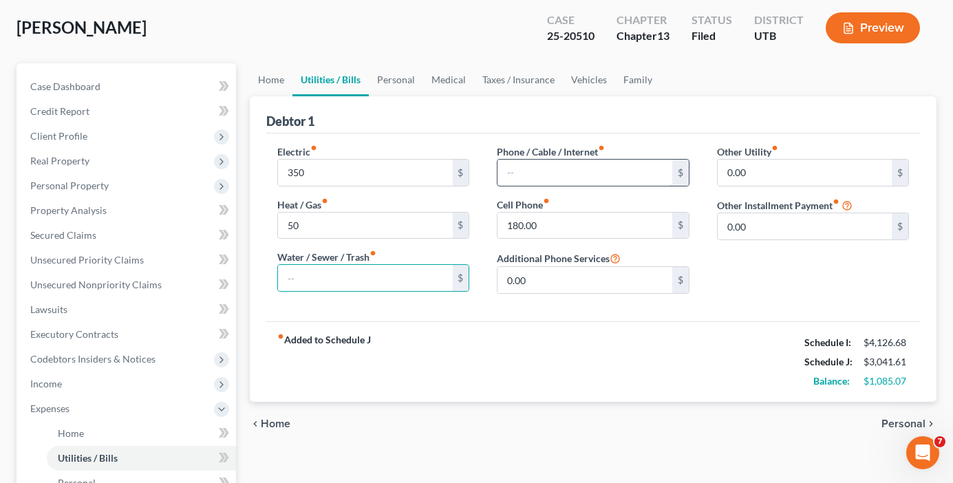
click at [560, 164] on input "text" at bounding box center [585, 173] width 174 height 26
click at [544, 221] on input "180.00" at bounding box center [585, 226] width 174 height 26
click at [552, 221] on input "180.00" at bounding box center [585, 226] width 174 height 26
click at [547, 229] on input "180.00" at bounding box center [585, 226] width 174 height 26
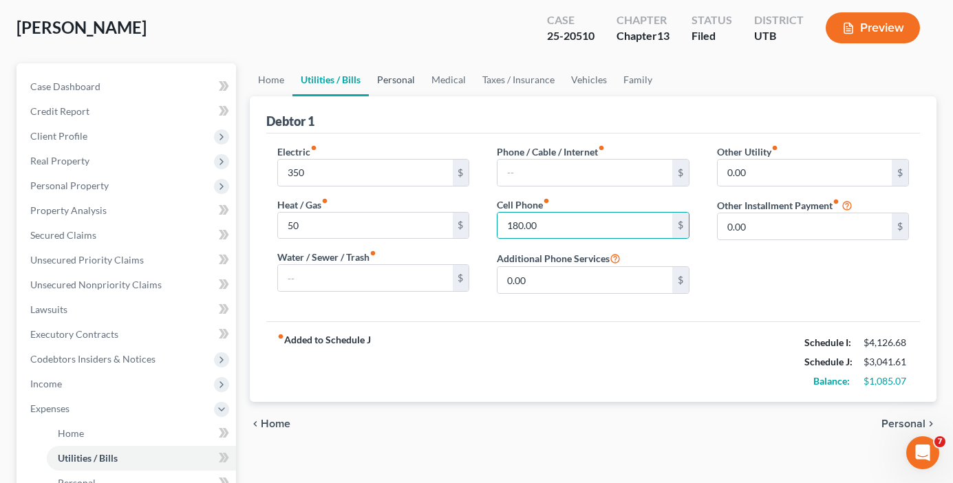
click at [397, 79] on link "Personal" at bounding box center [396, 79] width 54 height 33
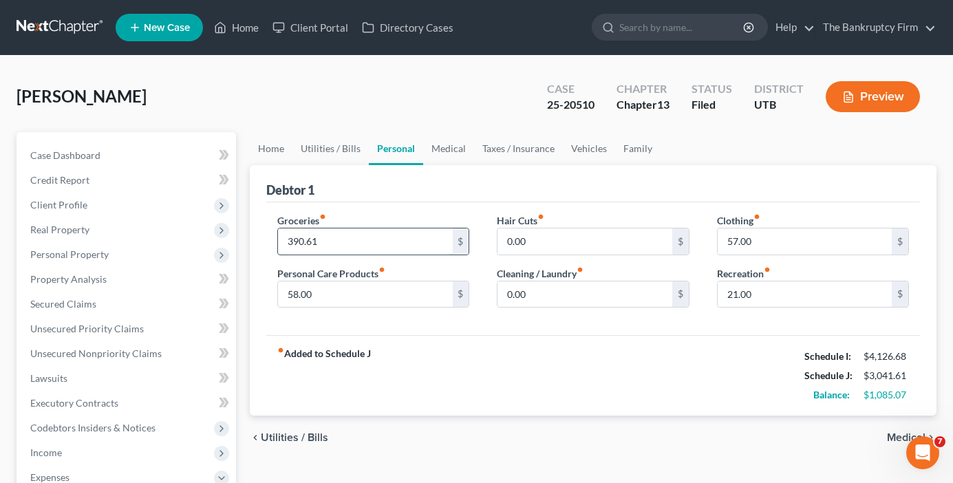
click at [310, 242] on input "390.61" at bounding box center [365, 242] width 174 height 26
type input "497"
click at [306, 292] on input "58.00" at bounding box center [365, 295] width 174 height 26
type input "95"
drag, startPoint x: 316, startPoint y: 330, endPoint x: 741, endPoint y: 261, distance: 430.9
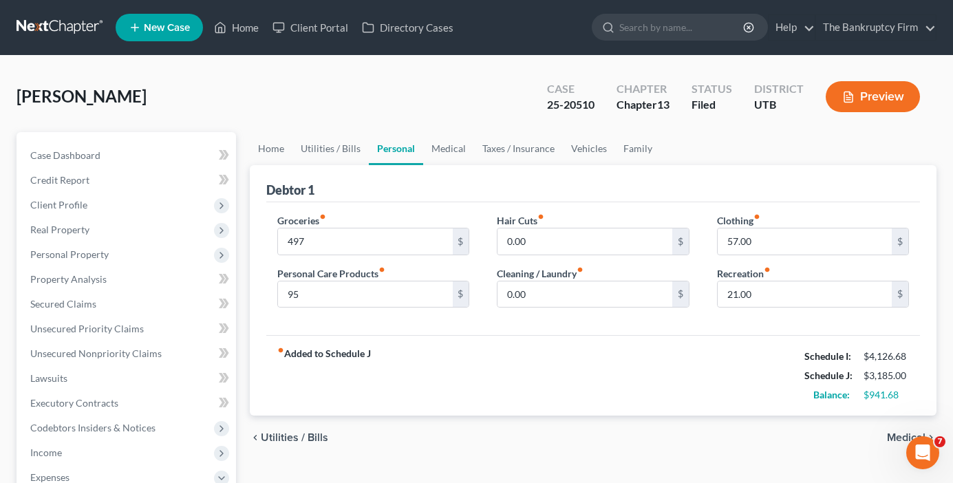
click at [316, 330] on div "Groceries fiber_manual_record 497 $ Personal Care Products fiber_manual_record …" at bounding box center [593, 269] width 654 height 134
type input "93"
click at [363, 321] on div "Groceries fiber_manual_record 497 $ Personal Care Products fiber_manual_record …" at bounding box center [593, 269] width 654 height 134
type input "154"
drag, startPoint x: 446, startPoint y: 144, endPoint x: 443, endPoint y: 154, distance: 10.9
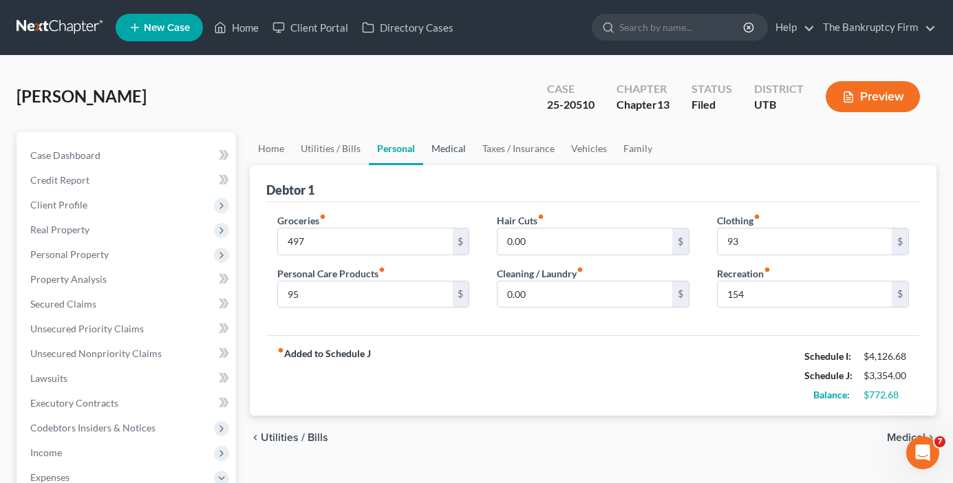
click at [446, 144] on link "Medical" at bounding box center [448, 148] width 51 height 33
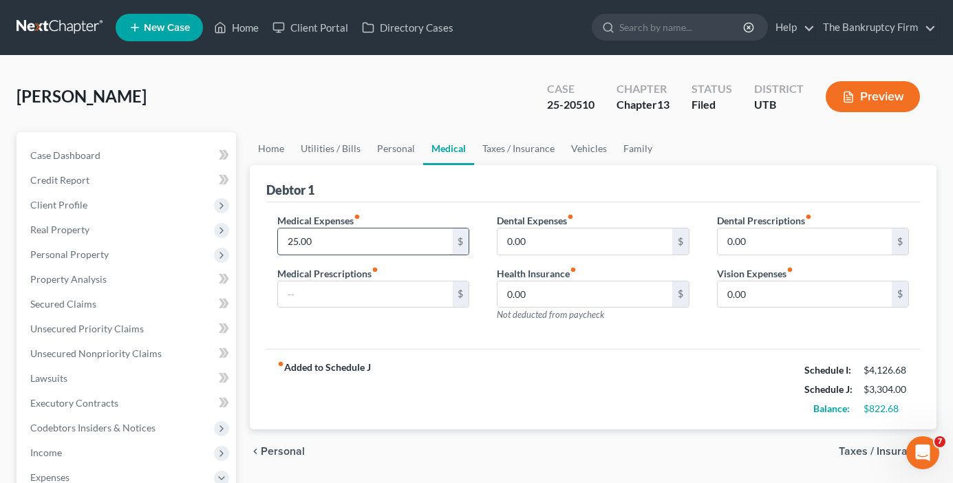
click at [342, 239] on input "25.00" at bounding box center [365, 242] width 174 height 26
drag, startPoint x: 343, startPoint y: 240, endPoint x: 287, endPoint y: 237, distance: 55.8
click at [287, 237] on input "25.00" at bounding box center [365, 242] width 174 height 26
type input "120"
click at [428, 193] on div "Debtor 1" at bounding box center [593, 183] width 654 height 37
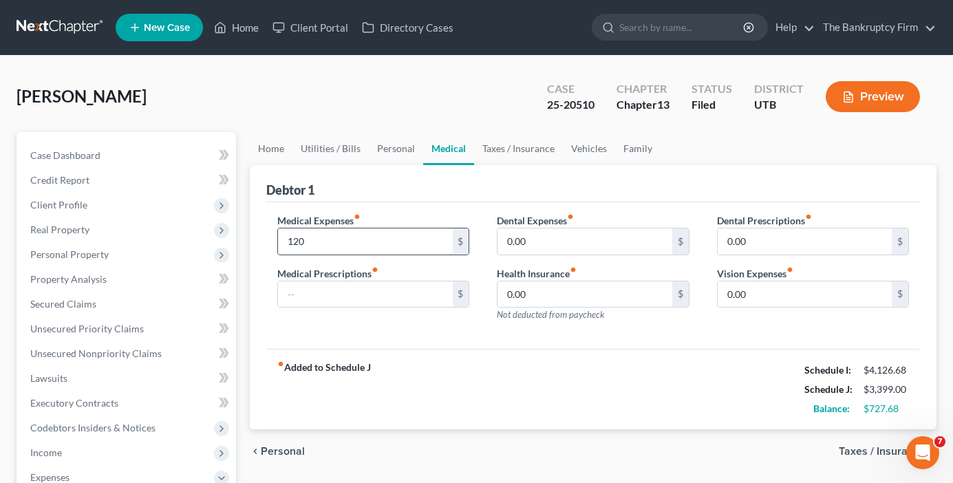
click at [310, 242] on input "120" at bounding box center [365, 242] width 174 height 26
click at [315, 244] on input "120" at bounding box center [365, 242] width 174 height 26
click at [525, 147] on link "Taxes / Insurance" at bounding box center [518, 148] width 89 height 33
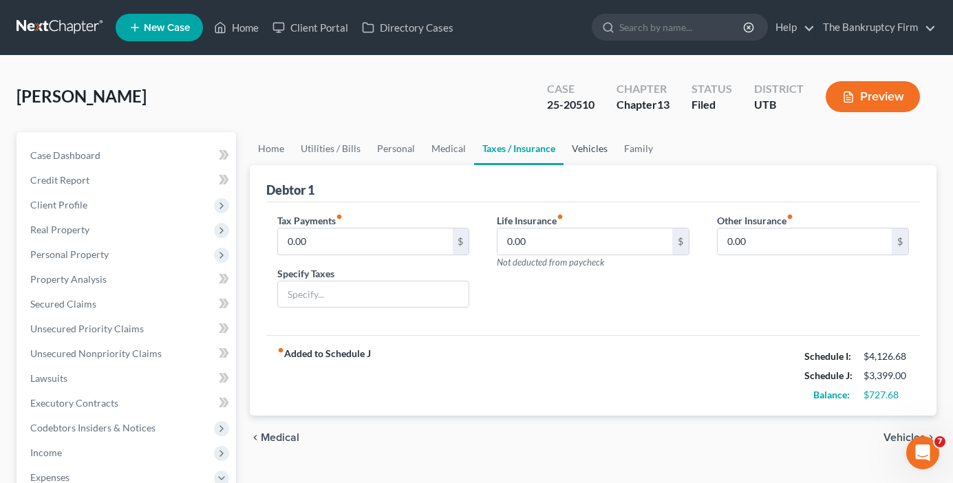
click at [595, 145] on link "Vehicles" at bounding box center [590, 148] width 52 height 33
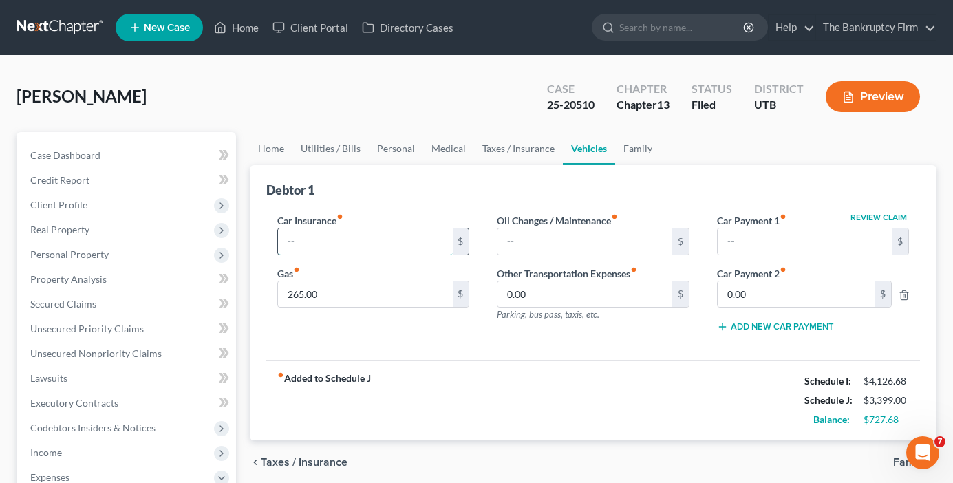
click at [328, 237] on input "text" at bounding box center [365, 242] width 174 height 26
type input "221"
click at [304, 303] on input "265.00" at bounding box center [365, 295] width 174 height 26
type input "297"
click at [645, 145] on link "Family" at bounding box center [637, 148] width 45 height 33
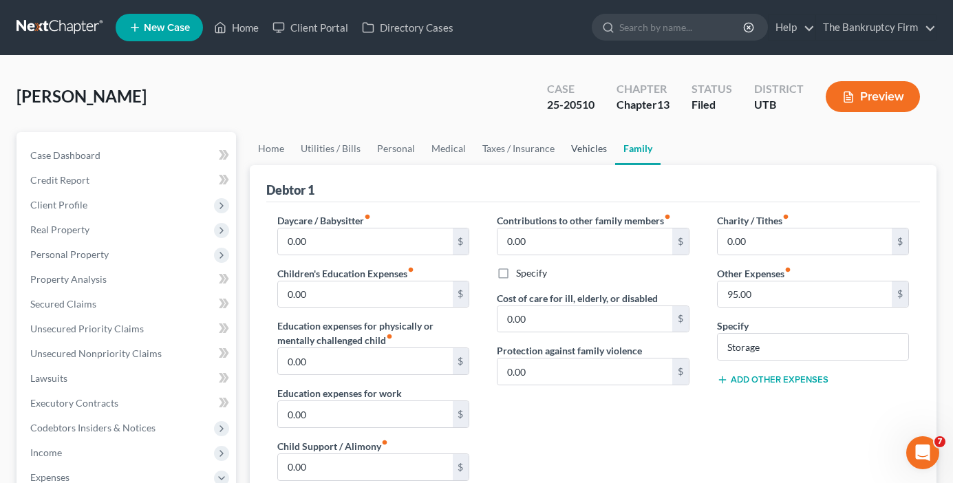
click at [584, 150] on link "Vehicles" at bounding box center [589, 148] width 52 height 33
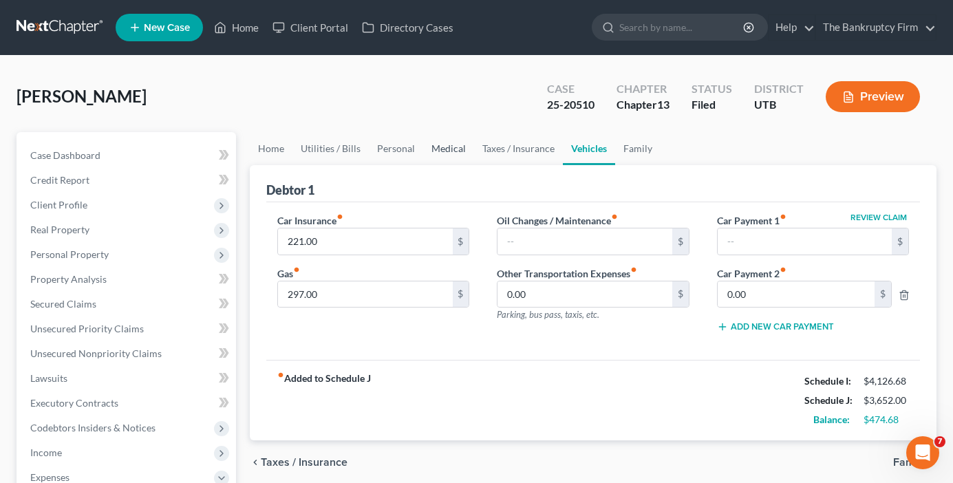
click at [435, 151] on link "Medical" at bounding box center [448, 148] width 51 height 33
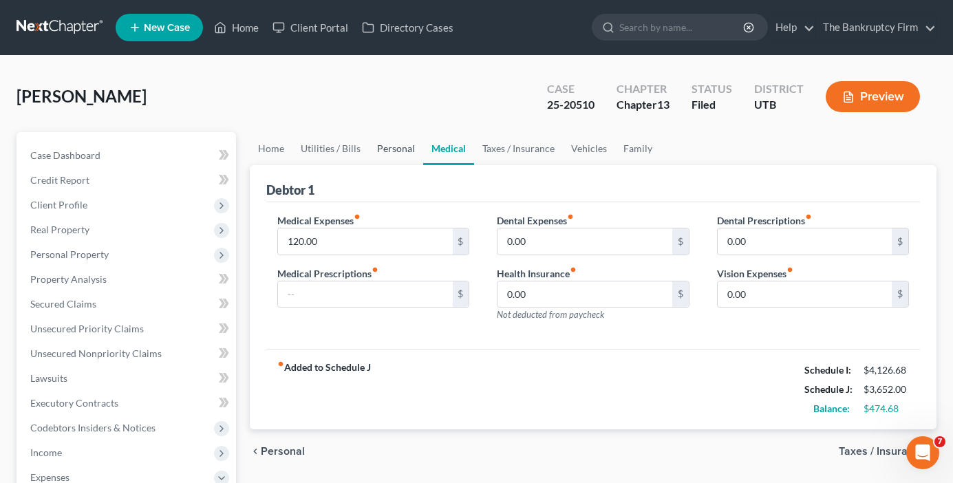
click at [392, 150] on link "Personal" at bounding box center [396, 148] width 54 height 33
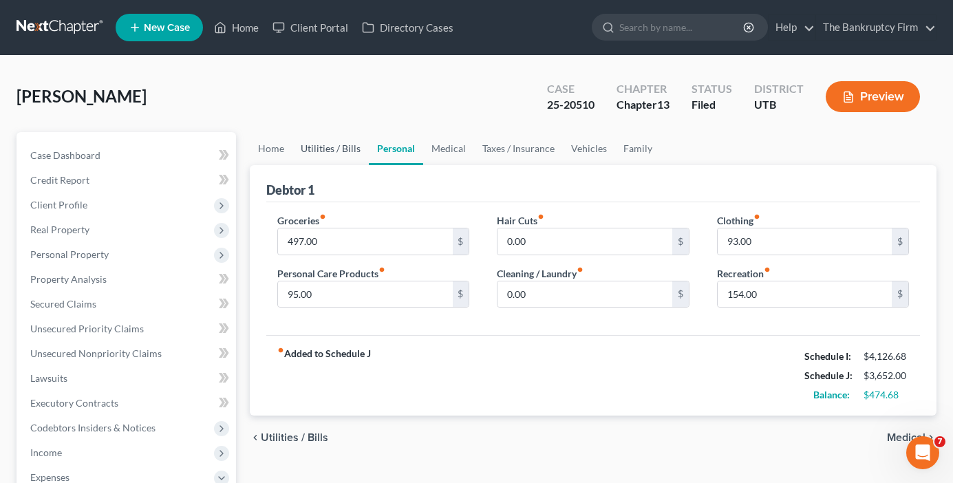
click at [315, 146] on link "Utilities / Bills" at bounding box center [331, 148] width 76 height 33
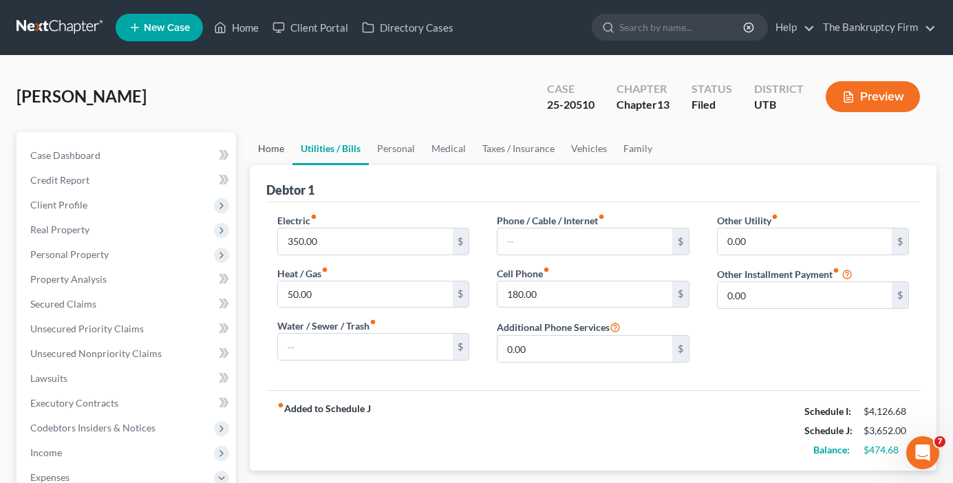
click at [265, 146] on link "Home" at bounding box center [271, 148] width 43 height 33
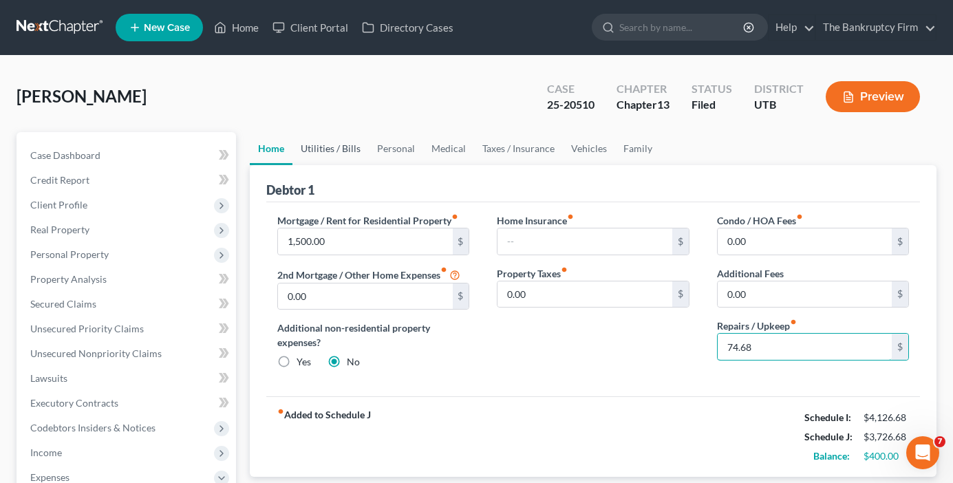
type input "74.68"
click at [333, 147] on link "Utilities / Bills" at bounding box center [331, 148] width 76 height 33
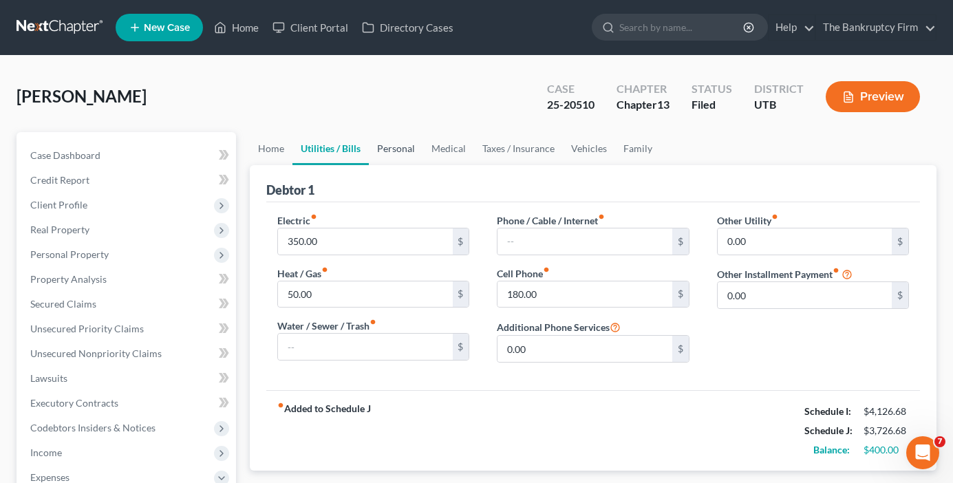
click at [397, 146] on link "Personal" at bounding box center [396, 148] width 54 height 33
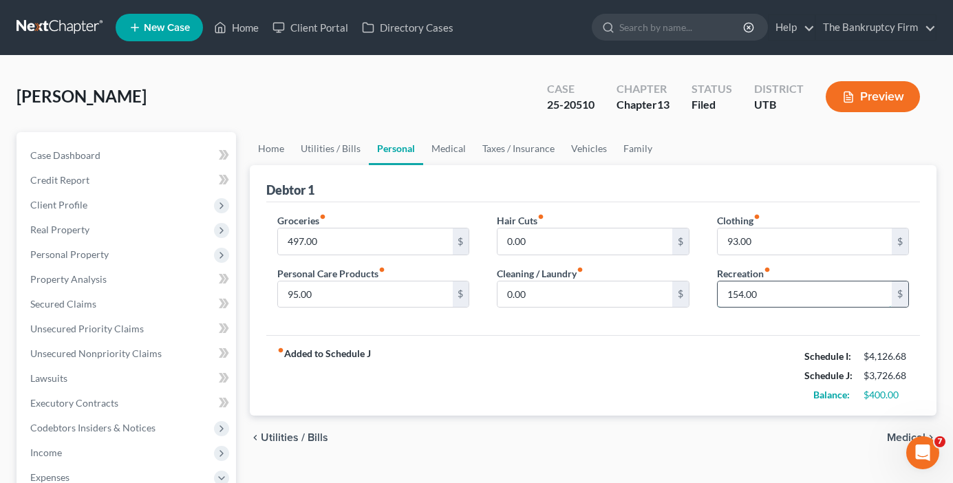
click at [768, 294] on input "154.00" at bounding box center [805, 295] width 174 height 26
click at [767, 296] on input "154.00" at bounding box center [805, 295] width 174 height 26
click at [447, 149] on link "Medical" at bounding box center [448, 148] width 51 height 33
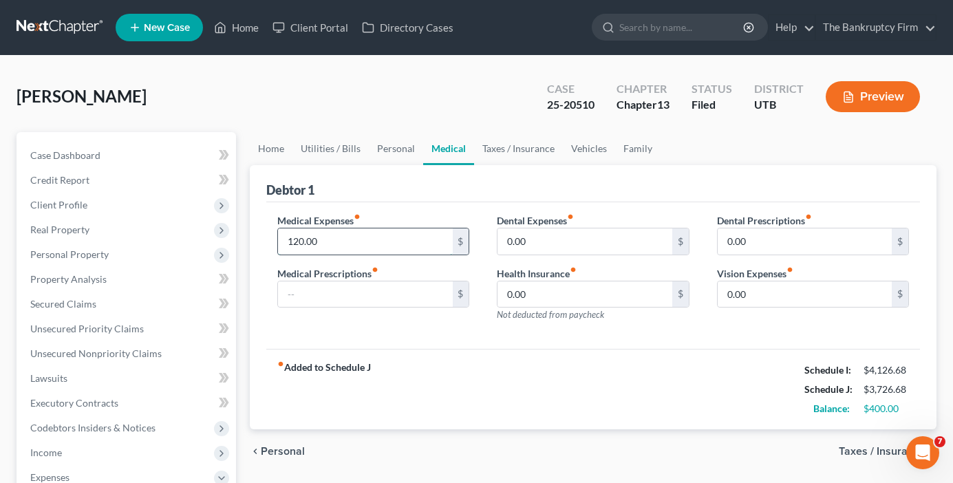
click at [328, 240] on input "120.00" at bounding box center [365, 242] width 174 height 26
click at [331, 242] on input "120.00" at bounding box center [365, 242] width 174 height 26
click at [498, 154] on link "Taxes / Insurance" at bounding box center [518, 148] width 89 height 33
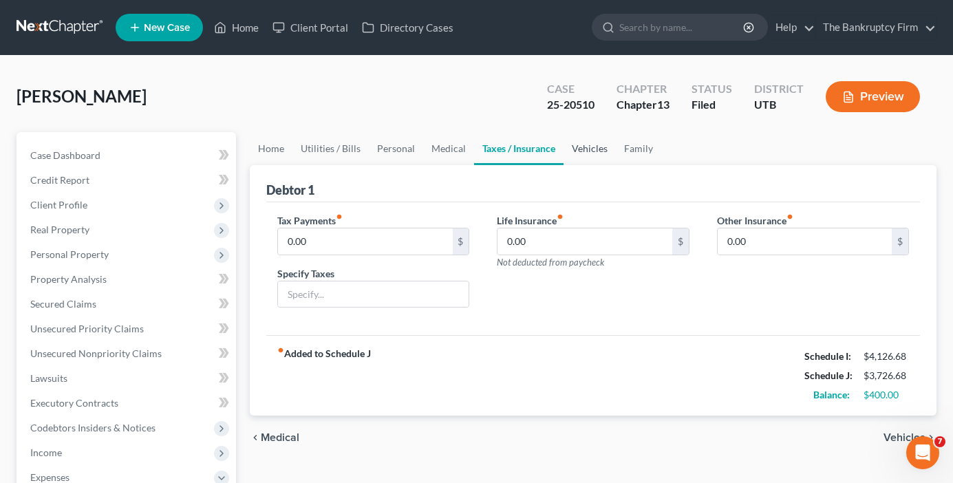
click at [580, 142] on link "Vehicles" at bounding box center [590, 148] width 52 height 33
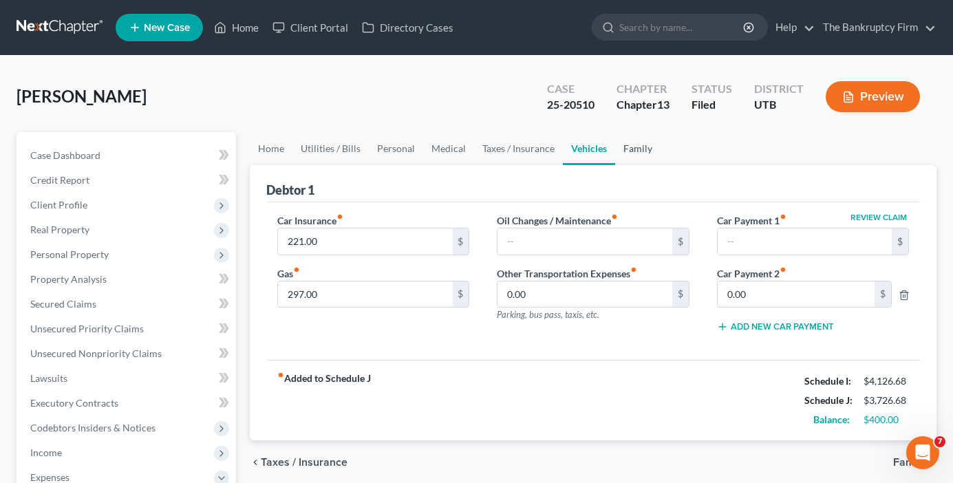
click at [626, 149] on link "Family" at bounding box center [637, 148] width 45 height 33
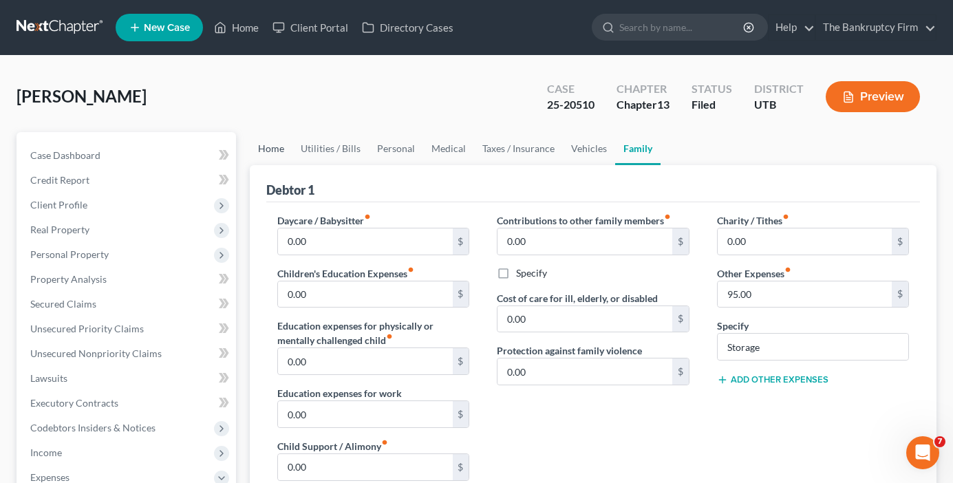
click at [275, 147] on link "Home" at bounding box center [271, 148] width 43 height 33
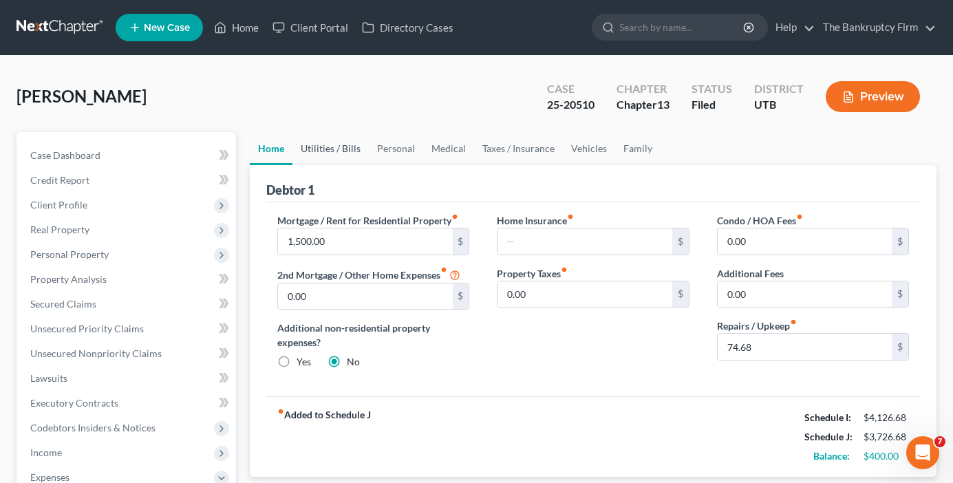
click at [329, 147] on link "Utilities / Bills" at bounding box center [331, 148] width 76 height 33
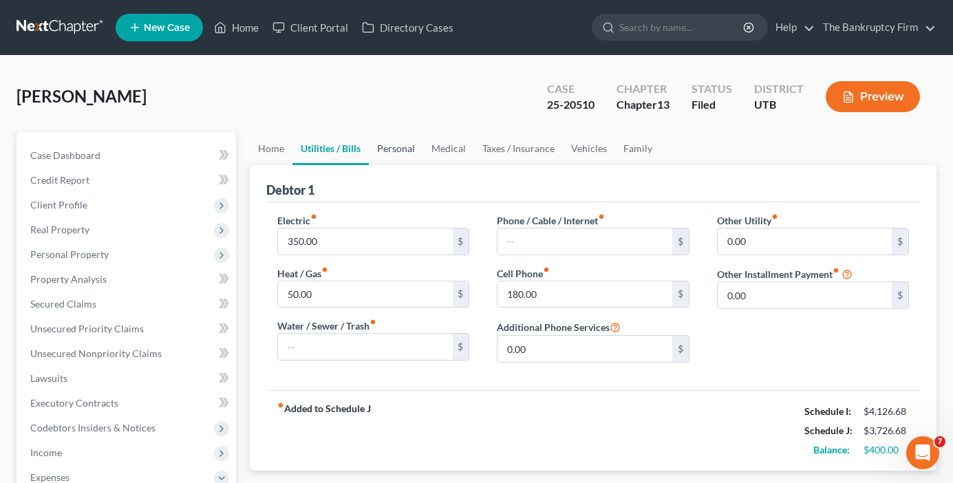
click at [397, 150] on link "Personal" at bounding box center [396, 148] width 54 height 33
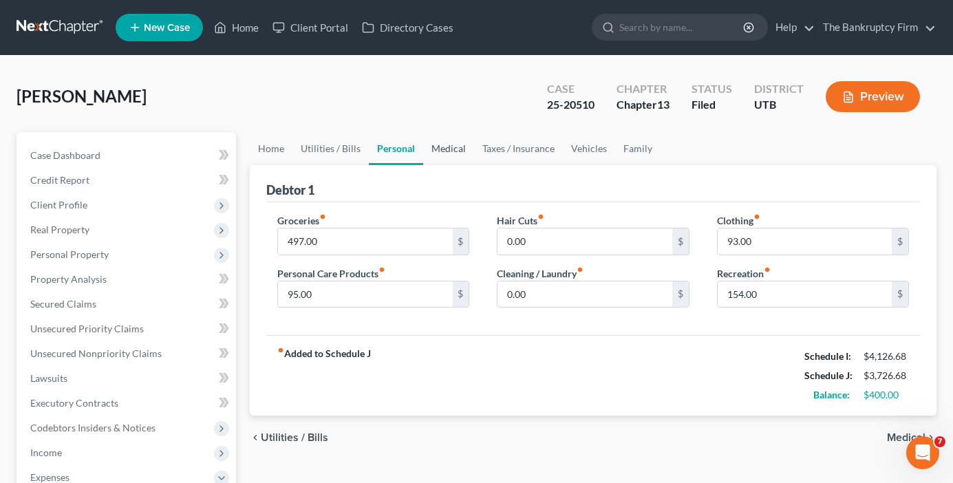
click at [449, 145] on link "Medical" at bounding box center [448, 148] width 51 height 33
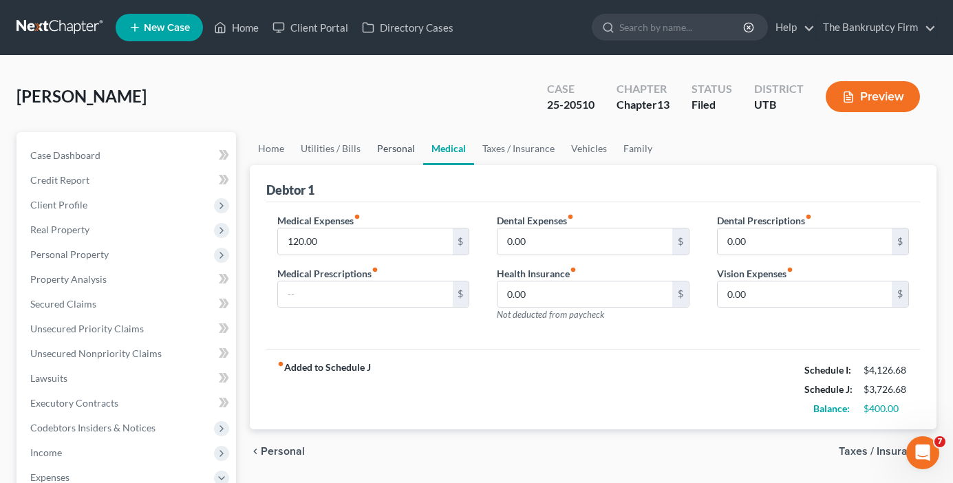
click at [386, 151] on link "Personal" at bounding box center [396, 148] width 54 height 33
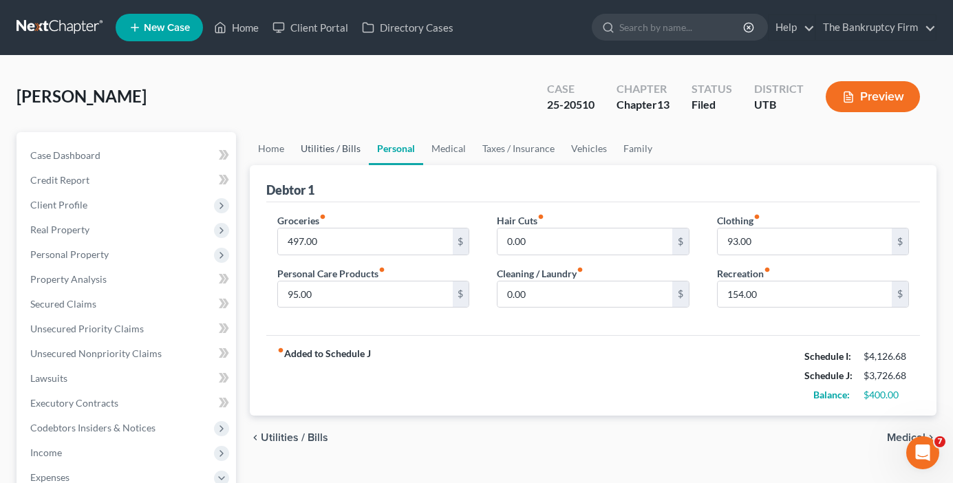
click at [322, 149] on link "Utilities / Bills" at bounding box center [331, 148] width 76 height 33
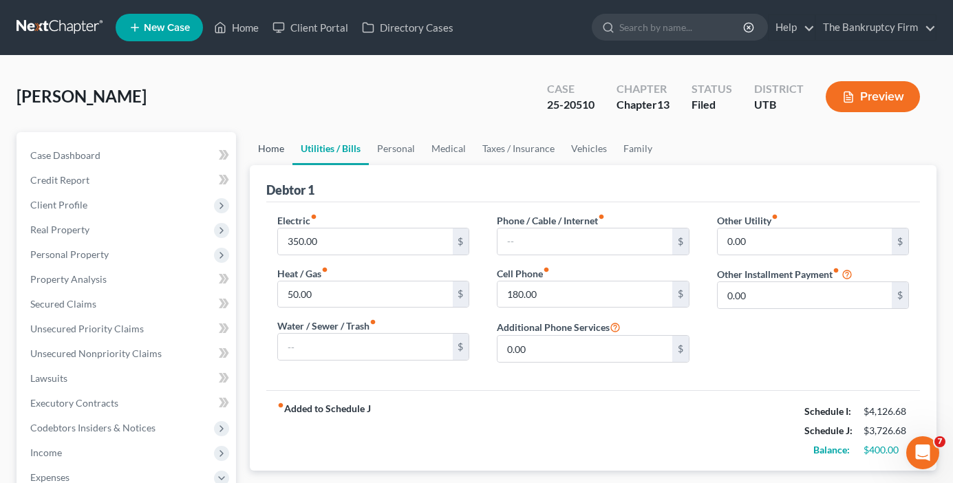
click at [268, 149] on link "Home" at bounding box center [271, 148] width 43 height 33
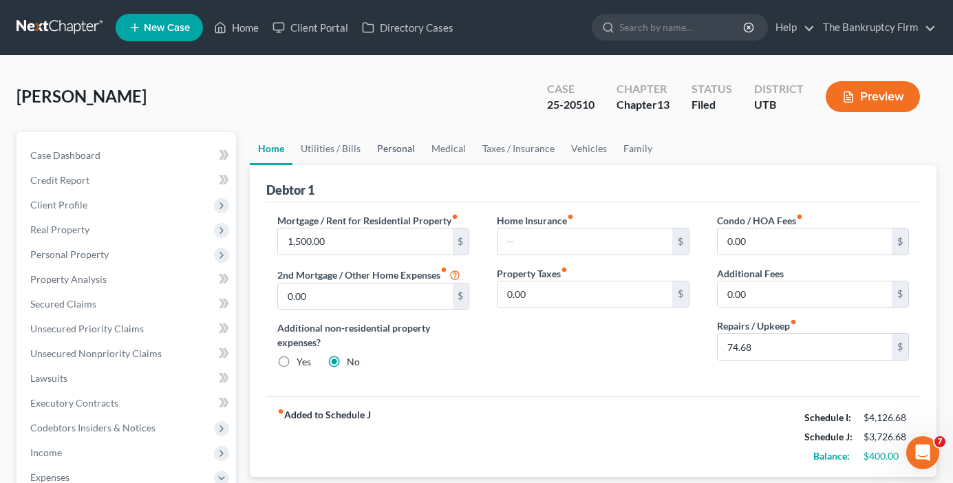
click at [406, 141] on link "Personal" at bounding box center [396, 148] width 54 height 33
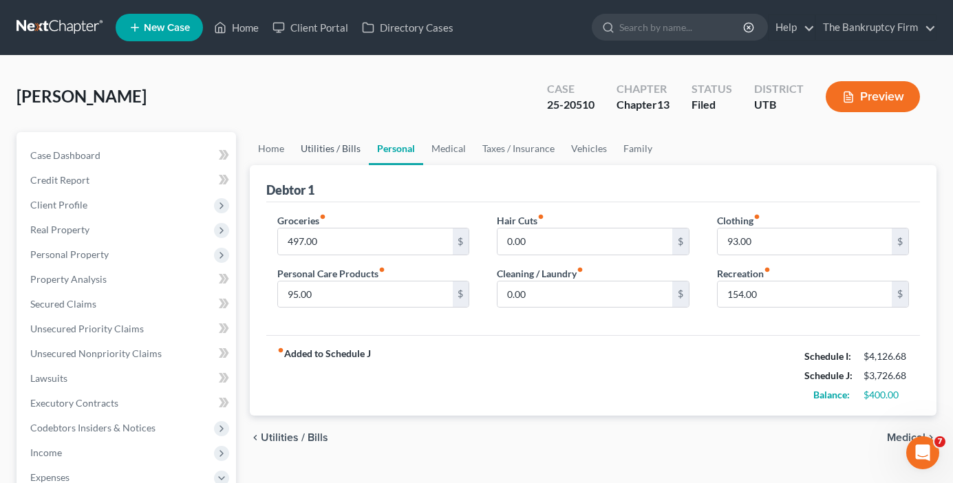
click at [337, 151] on link "Utilities / Bills" at bounding box center [331, 148] width 76 height 33
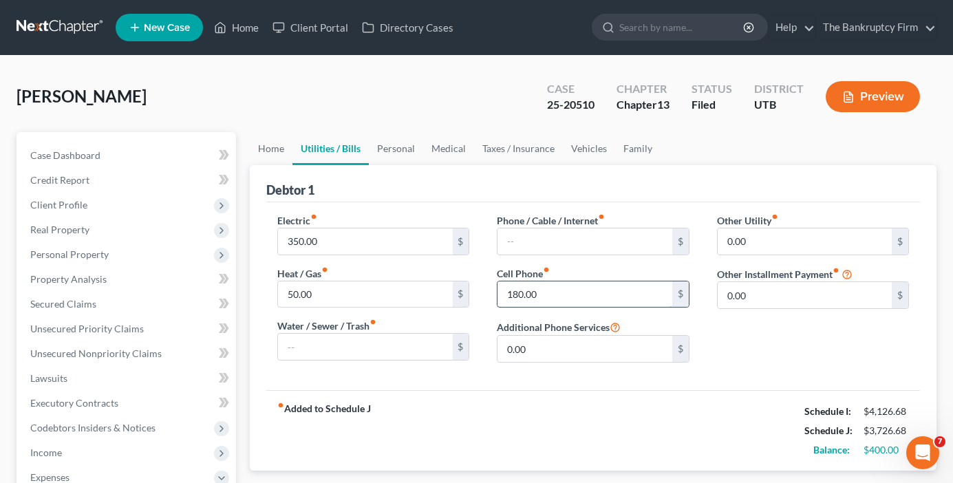
click at [549, 292] on input "180.00" at bounding box center [585, 295] width 174 height 26
click at [548, 293] on input "280" at bounding box center [585, 295] width 174 height 26
type input "280"
click at [403, 149] on link "Personal" at bounding box center [396, 148] width 54 height 33
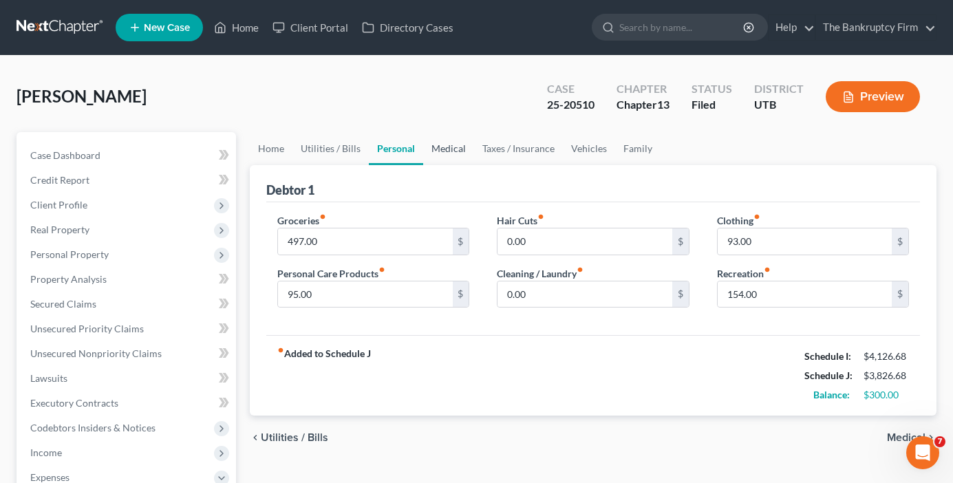
click at [451, 156] on link "Medical" at bounding box center [448, 148] width 51 height 33
click at [511, 145] on link "Taxes / Insurance" at bounding box center [518, 148] width 89 height 33
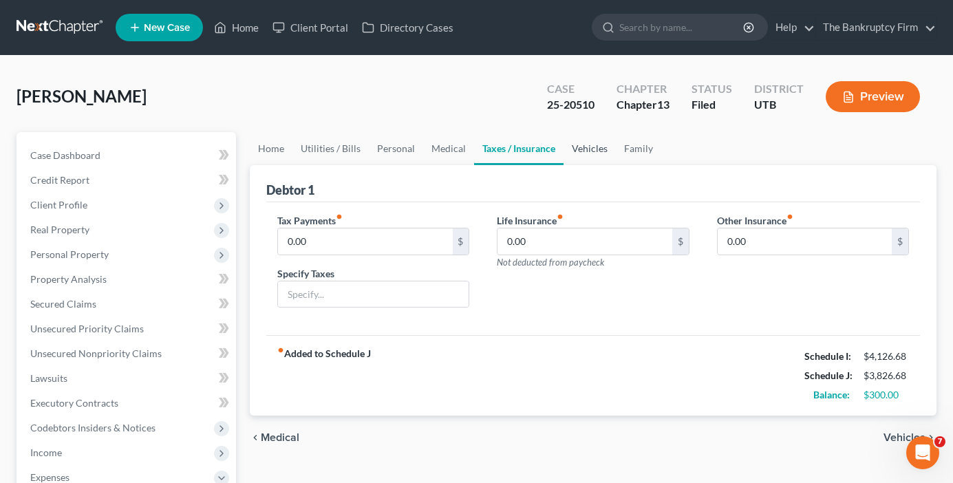
click at [595, 147] on link "Vehicles" at bounding box center [590, 148] width 52 height 33
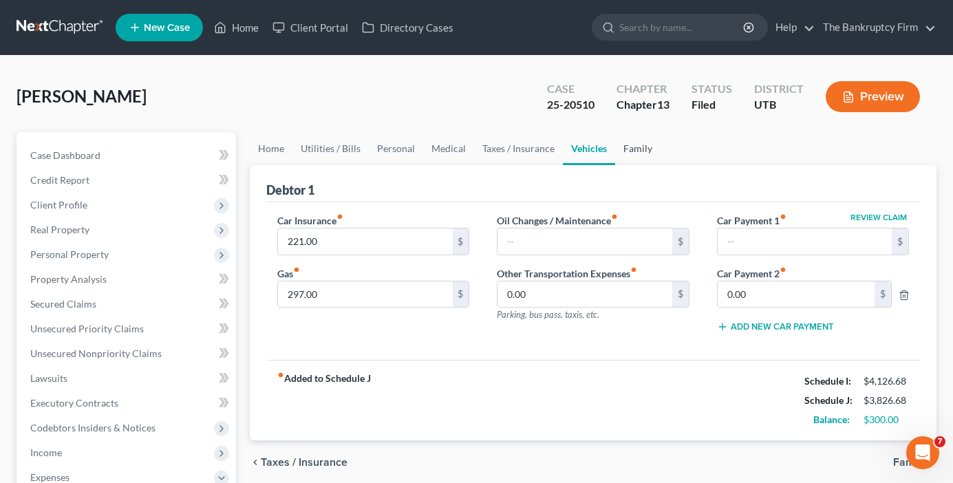
click at [624, 147] on link "Family" at bounding box center [637, 148] width 45 height 33
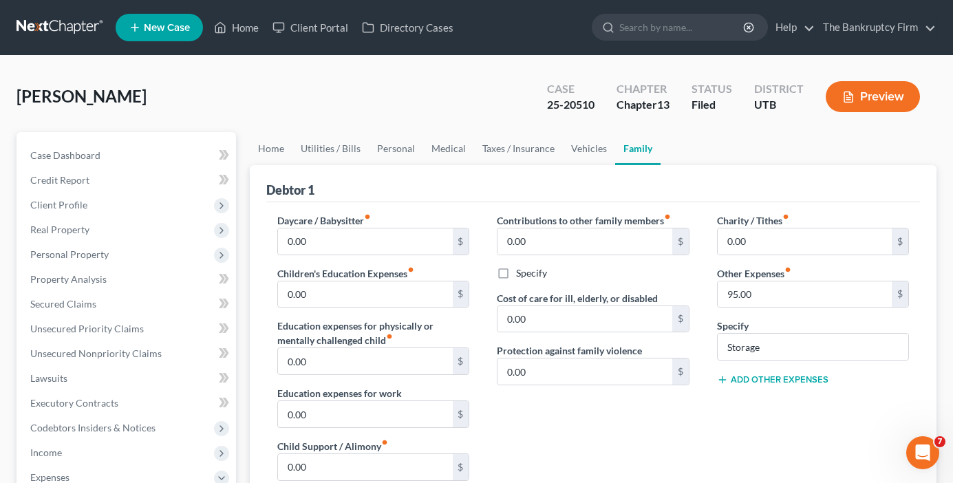
click at [238, 127] on div "Buckner, Kevin Upgraded Case 25-20510 Chapter Chapter 13 Status Filed District …" at bounding box center [477, 102] width 920 height 60
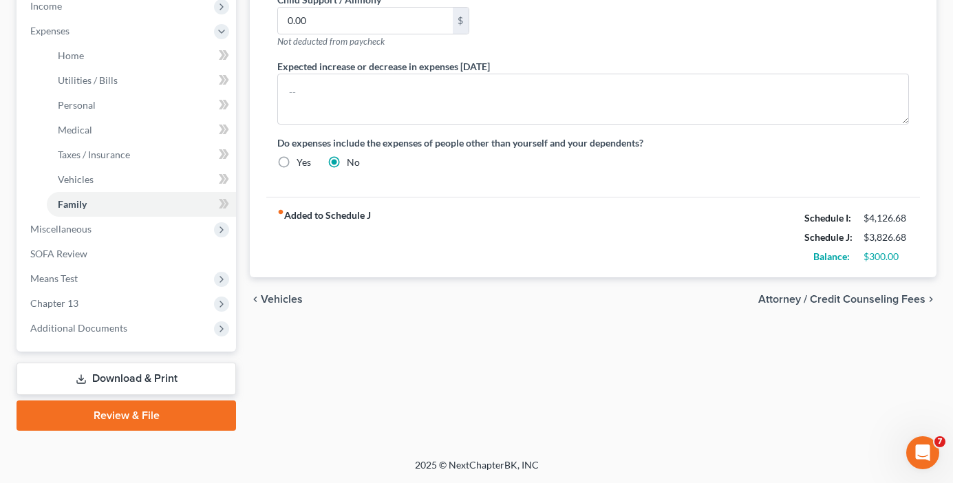
click at [104, 379] on link "Download & Print" at bounding box center [127, 379] width 220 height 32
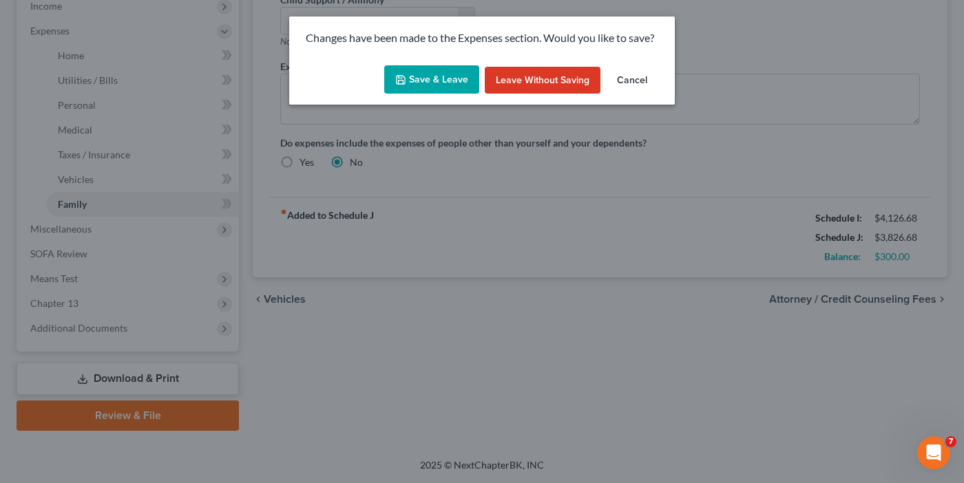
click at [425, 82] on button "Save & Leave" at bounding box center [431, 79] width 95 height 29
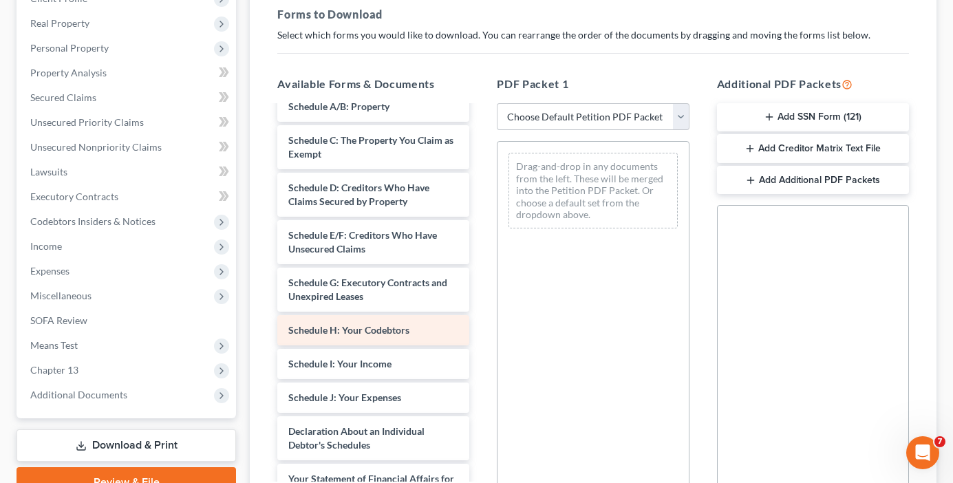
scroll to position [275, 0]
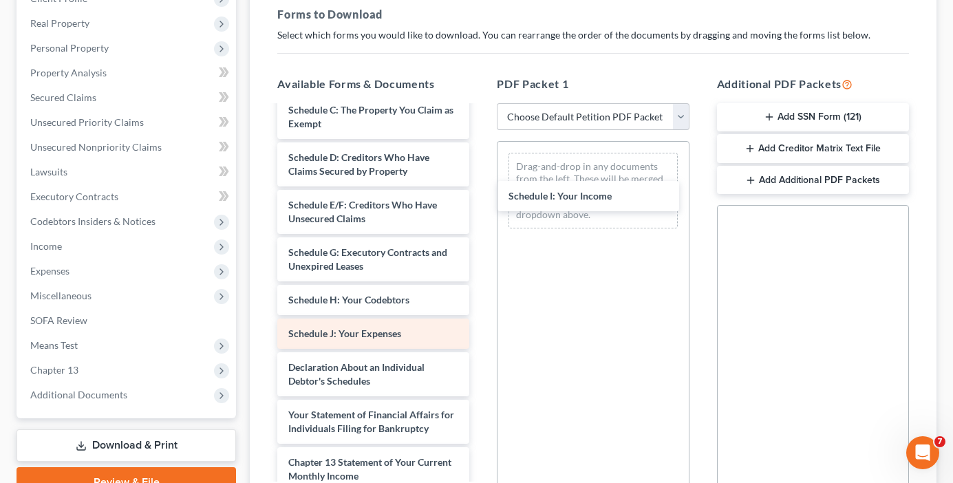
drag, startPoint x: 330, startPoint y: 351, endPoint x: 354, endPoint y: 361, distance: 26.2
click at [480, 196] on div "Schedule I: Your Income Form 121 Buckner-pdf Form 121 Buckner-pdf Chapter 13 Pl…" at bounding box center [373, 259] width 214 height 856
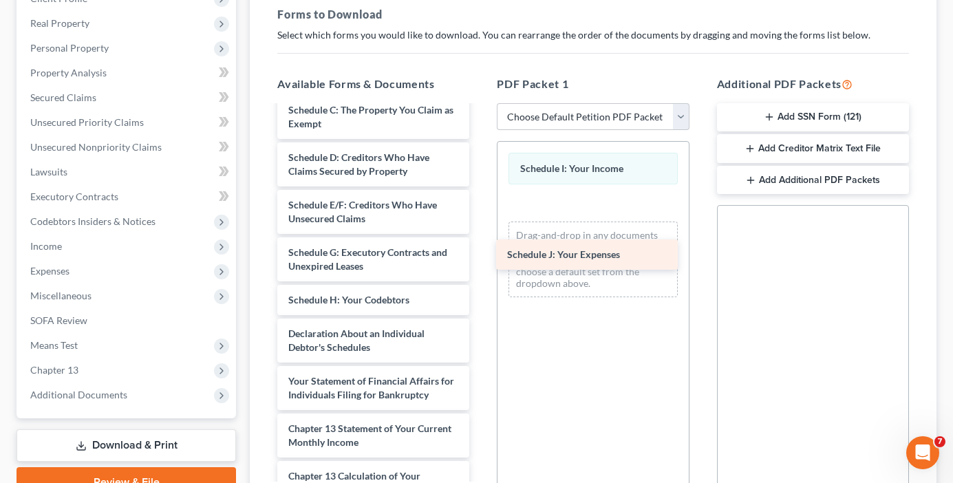
drag, startPoint x: 332, startPoint y: 356, endPoint x: 678, endPoint y: 244, distance: 363.3
click at [480, 241] on div "Schedule J: Your Expenses Form 121 Buckner-pdf Form 121 Buckner-pdf Chapter 13 …" at bounding box center [373, 242] width 214 height 822
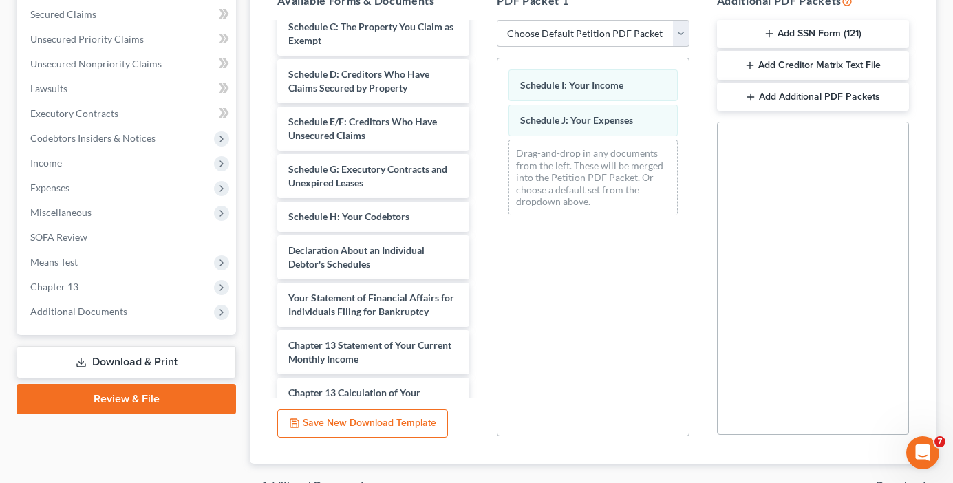
scroll to position [367, 0]
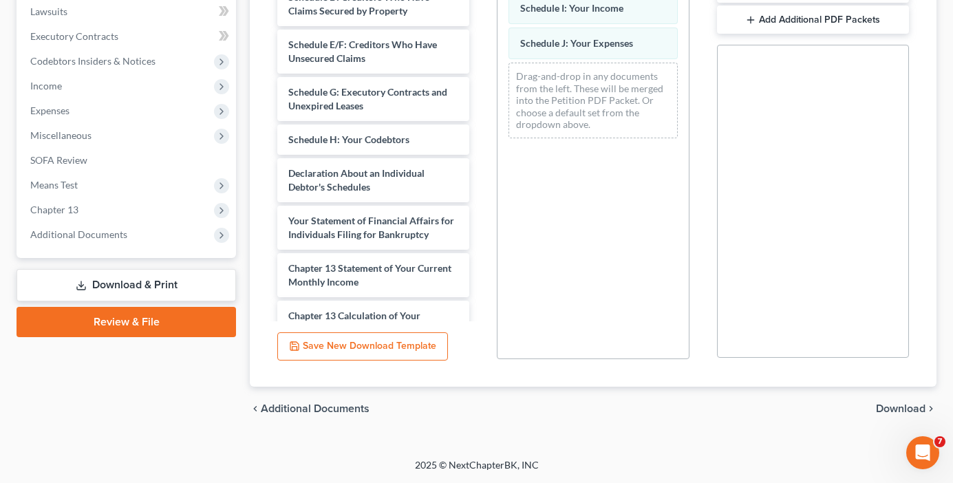
click at [899, 410] on span "Download" at bounding box center [901, 408] width 50 height 11
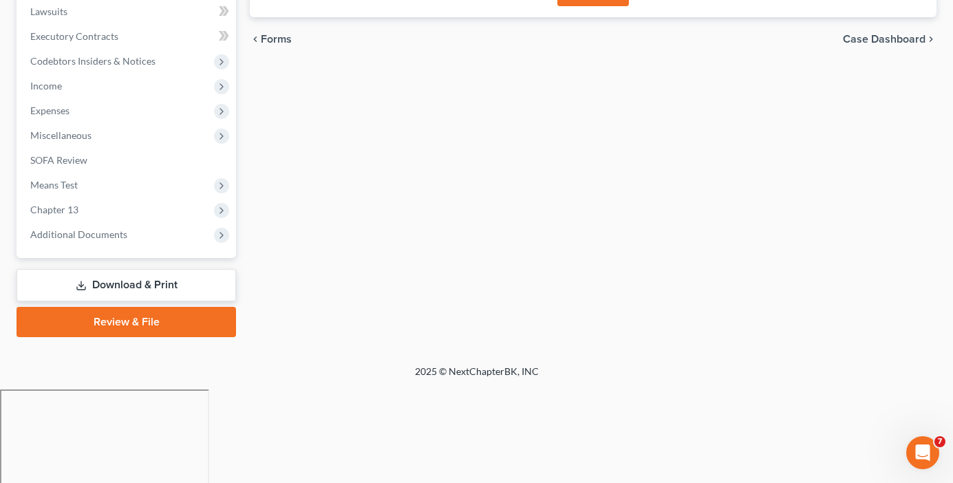
scroll to position [273, 0]
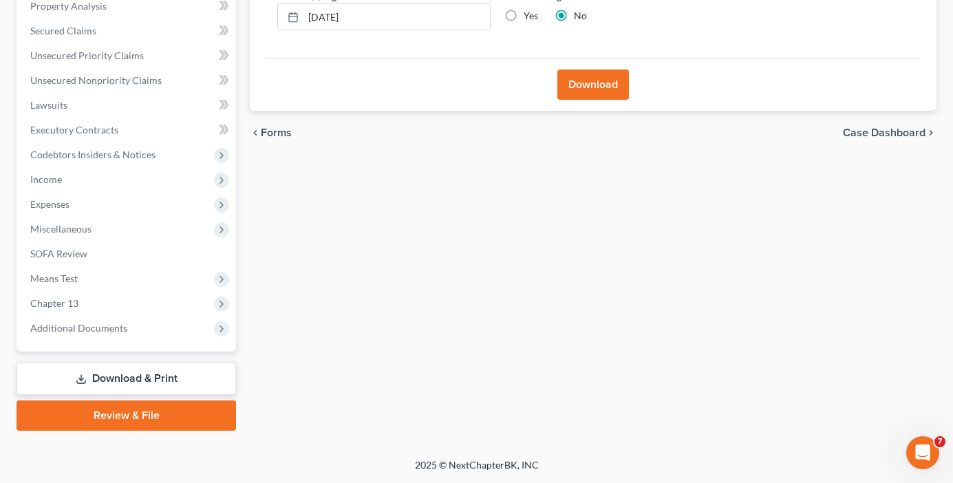
click at [589, 81] on button "Download" at bounding box center [594, 85] width 72 height 30
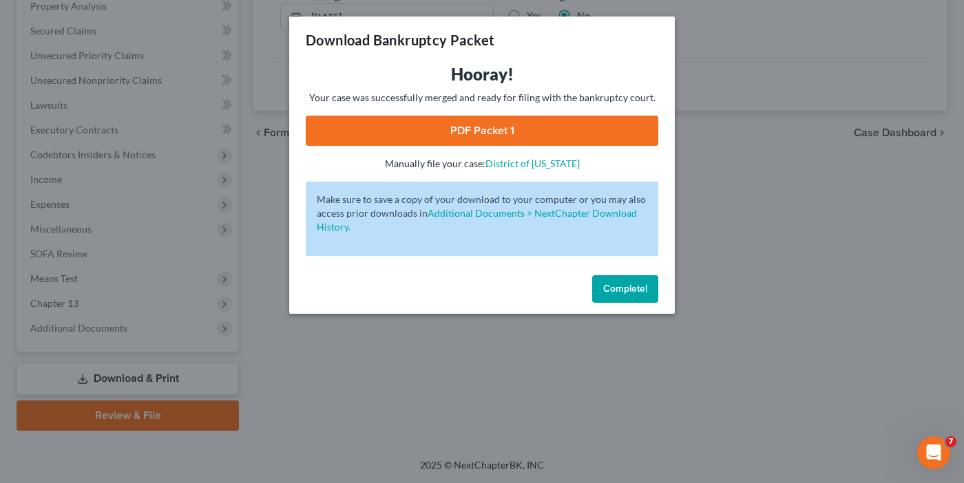
click at [481, 127] on link "PDF Packet 1" at bounding box center [482, 131] width 352 height 30
click at [626, 287] on span "Complete!" at bounding box center [625, 289] width 44 height 12
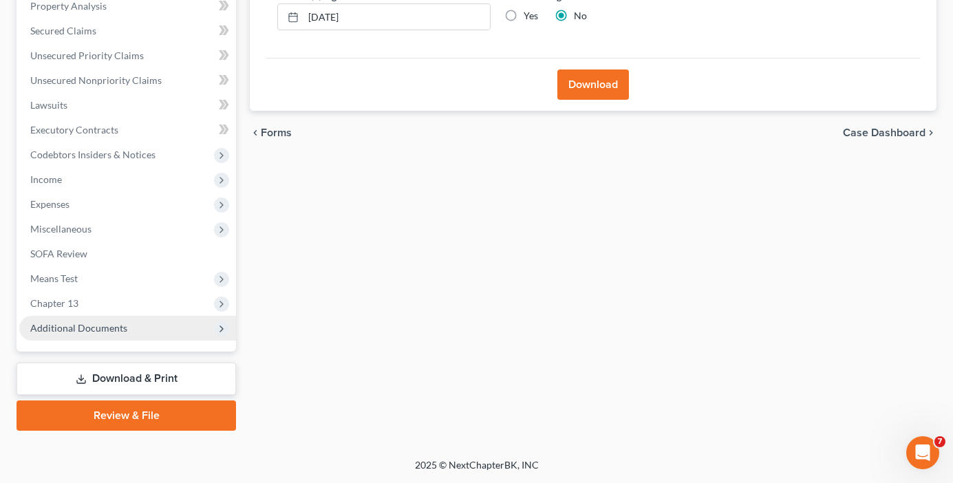
click at [105, 335] on span "Additional Documents" at bounding box center [127, 328] width 217 height 25
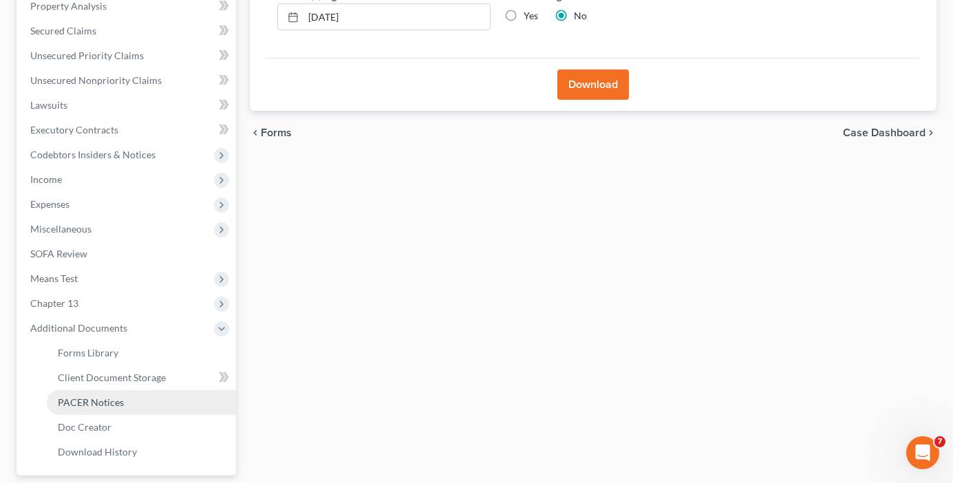
click at [98, 406] on span "PACER Notices" at bounding box center [91, 402] width 66 height 12
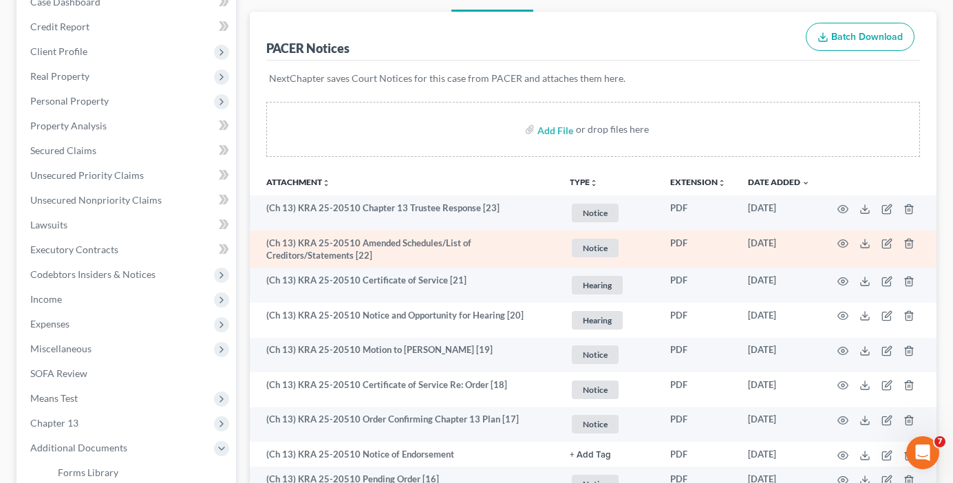
scroll to position [206, 0]
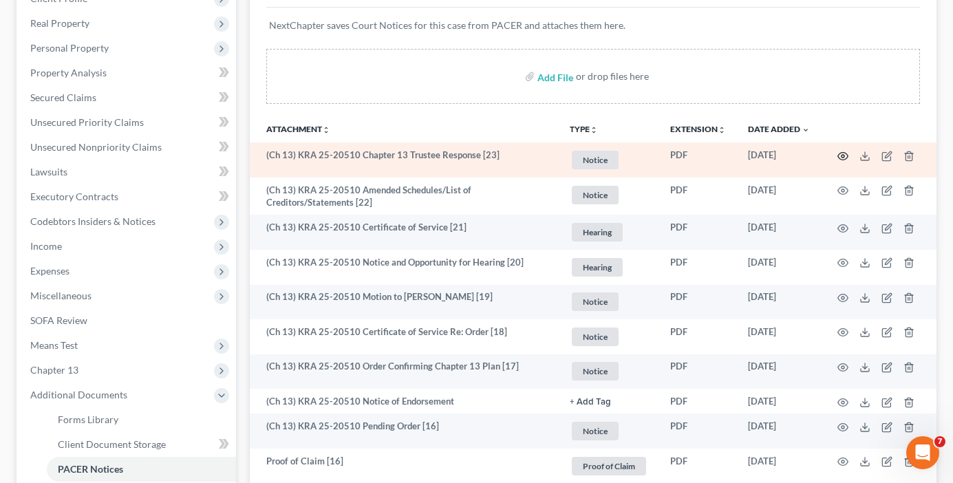
click at [838, 155] on icon "button" at bounding box center [843, 156] width 11 height 11
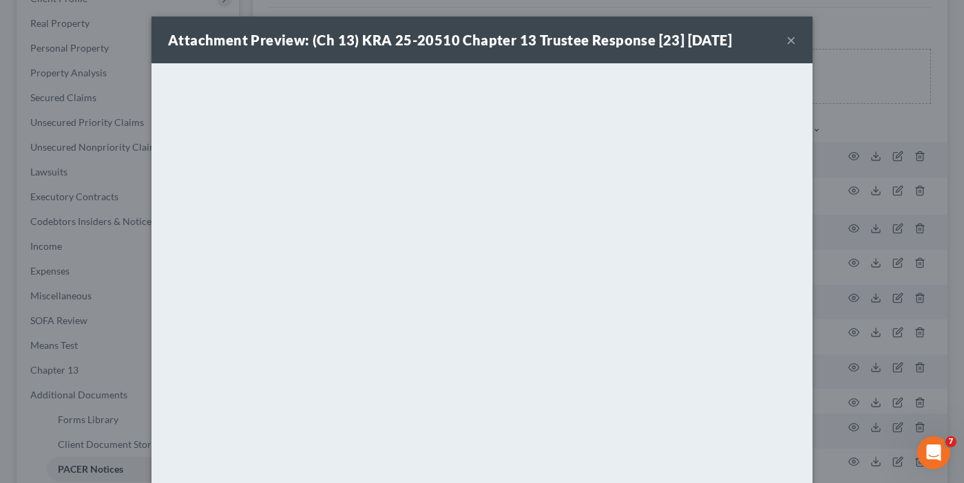
click at [790, 38] on button "×" at bounding box center [791, 40] width 10 height 17
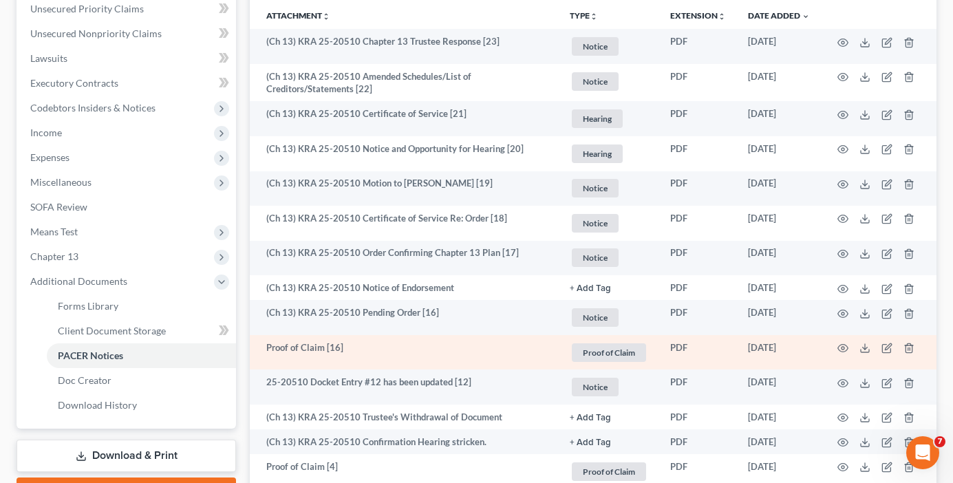
scroll to position [344, 0]
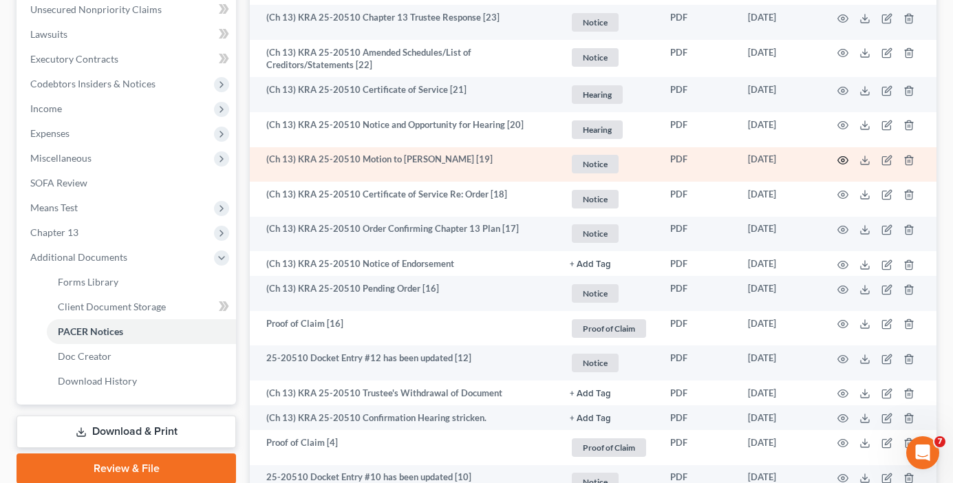
click at [846, 157] on icon "button" at bounding box center [843, 160] width 11 height 11
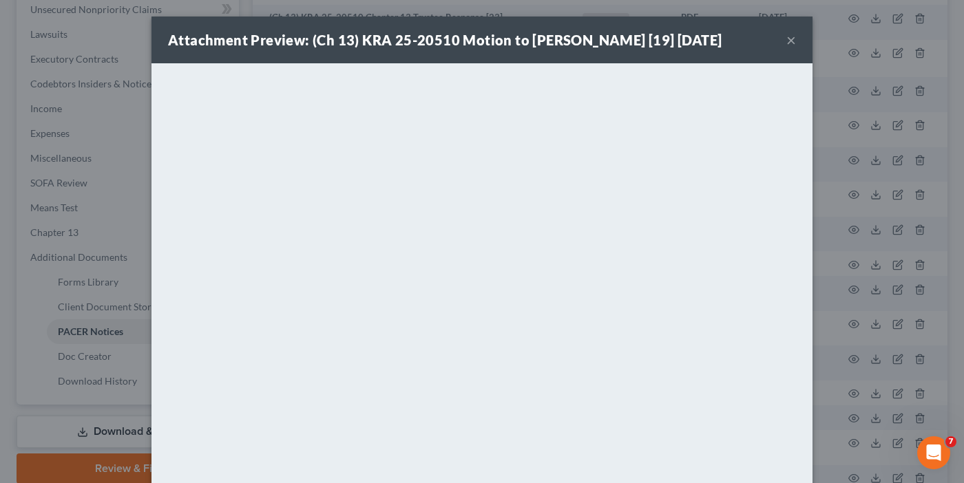
click at [786, 37] on button "×" at bounding box center [791, 40] width 10 height 17
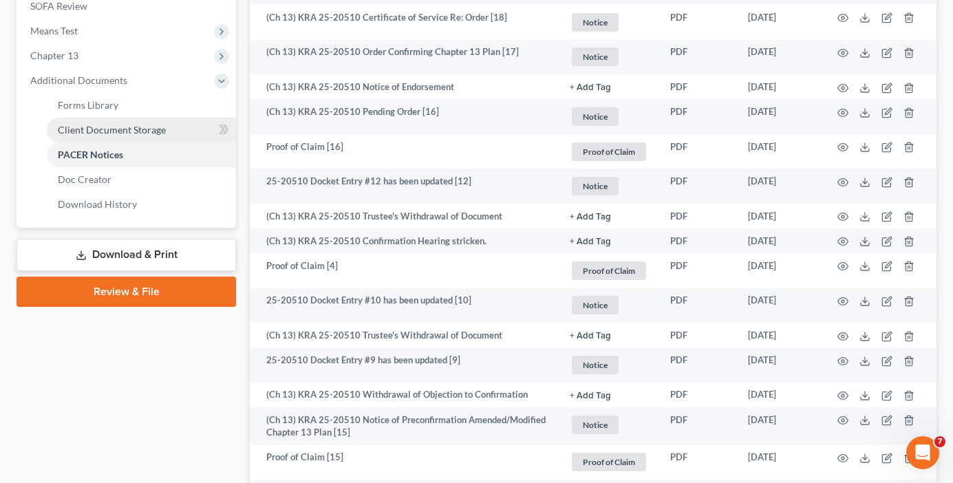
scroll to position [482, 0]
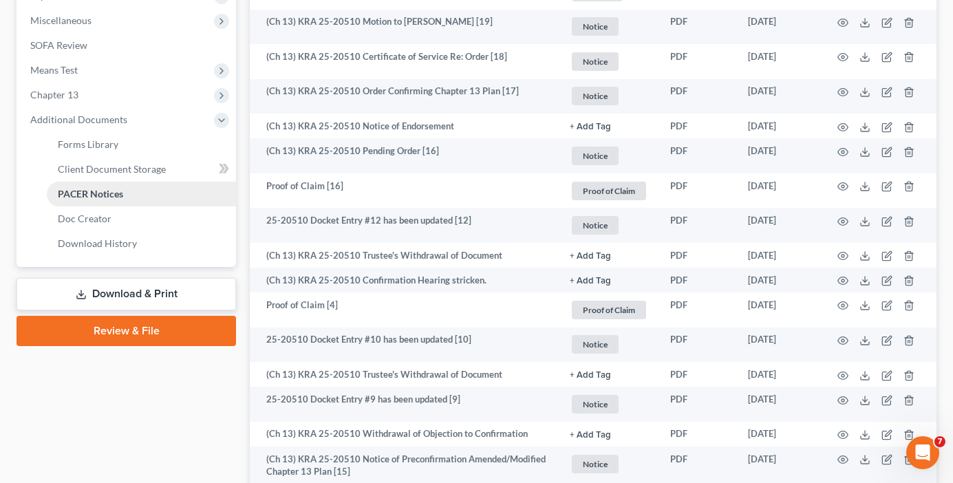
drag, startPoint x: 60, startPoint y: 92, endPoint x: 158, endPoint y: 194, distance: 141.7
click at [60, 92] on span "Chapter 13" at bounding box center [54, 95] width 48 height 12
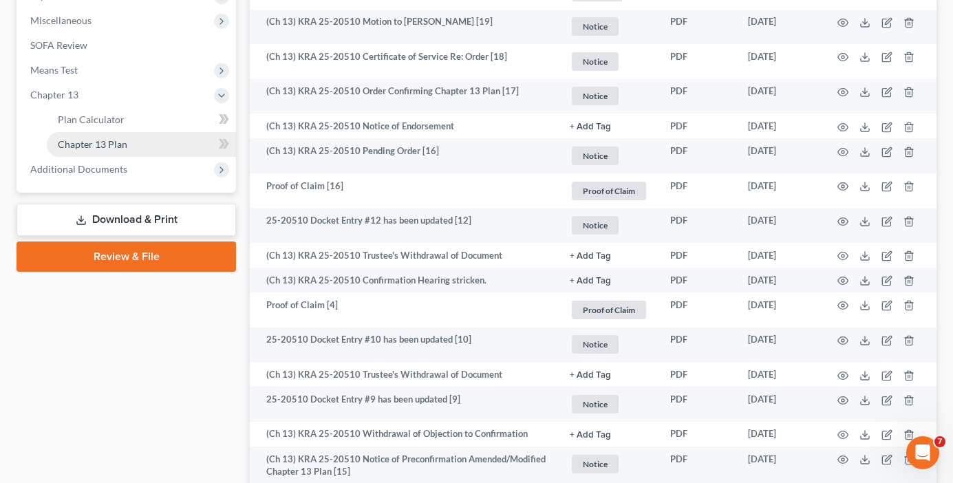
click at [116, 142] on span "Chapter 13 Plan" at bounding box center [93, 144] width 70 height 12
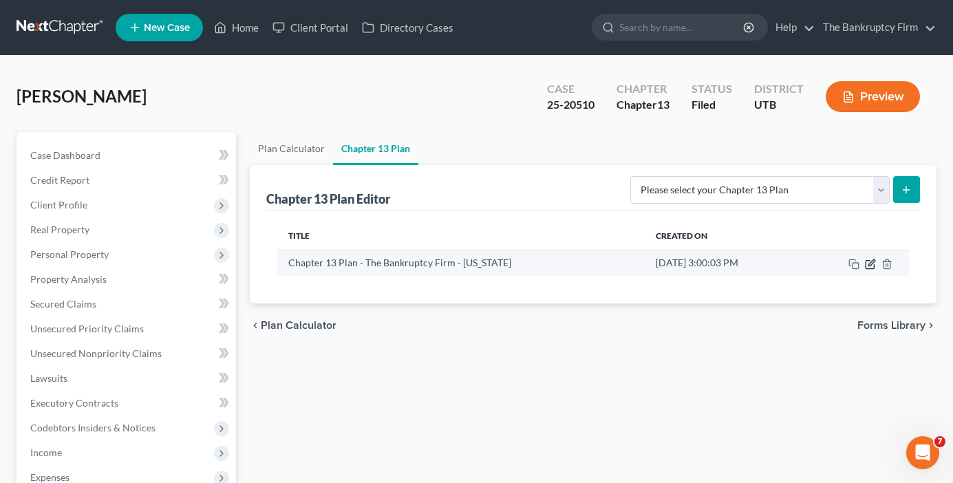
click at [873, 268] on icon "button" at bounding box center [870, 264] width 11 height 11
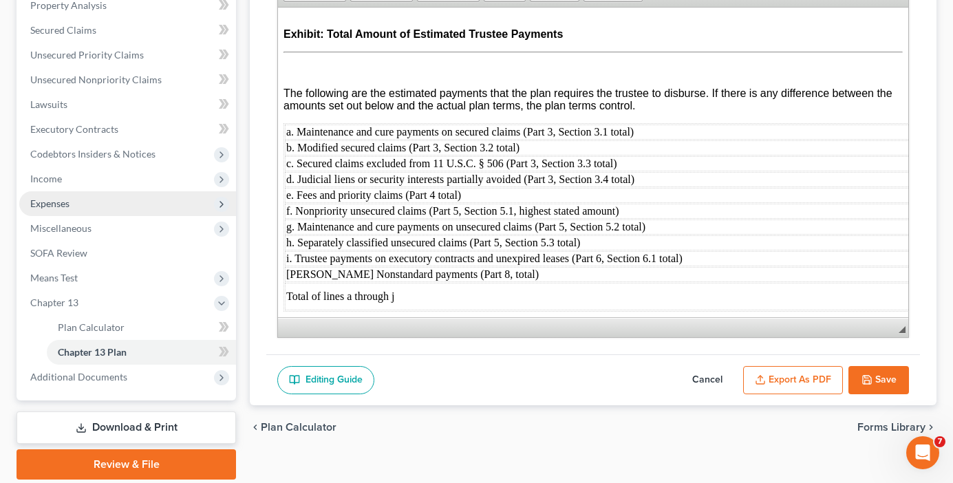
scroll to position [275, 0]
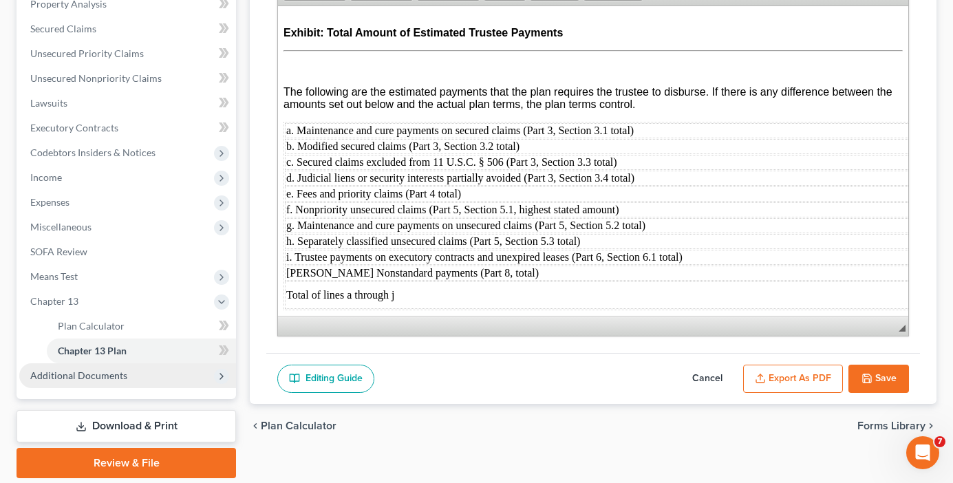
click at [82, 378] on span "Additional Documents" at bounding box center [78, 376] width 97 height 12
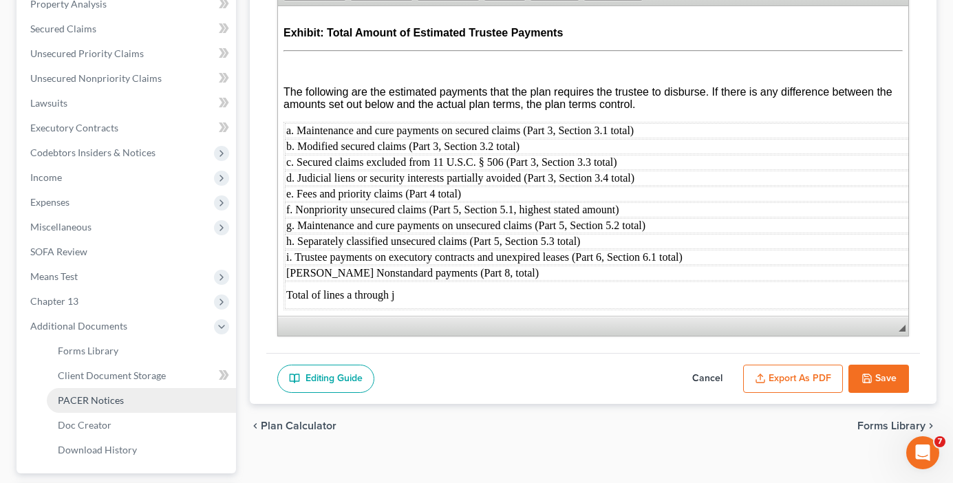
click at [125, 407] on link "PACER Notices" at bounding box center [141, 400] width 189 height 25
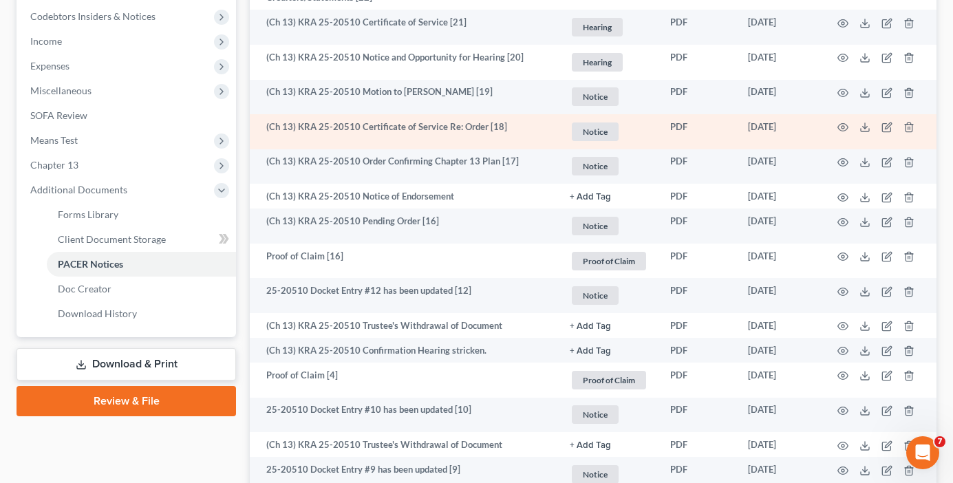
scroll to position [413, 0]
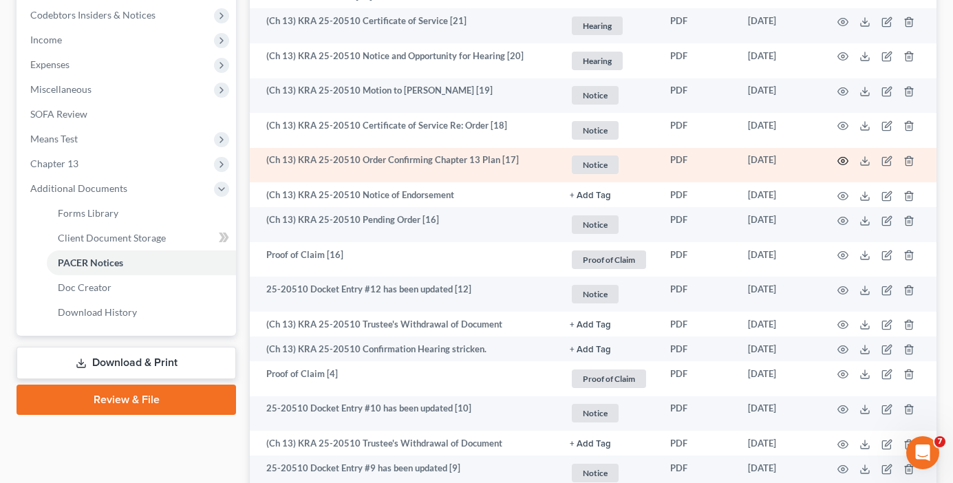
click at [840, 158] on icon "button" at bounding box center [843, 162] width 10 height 8
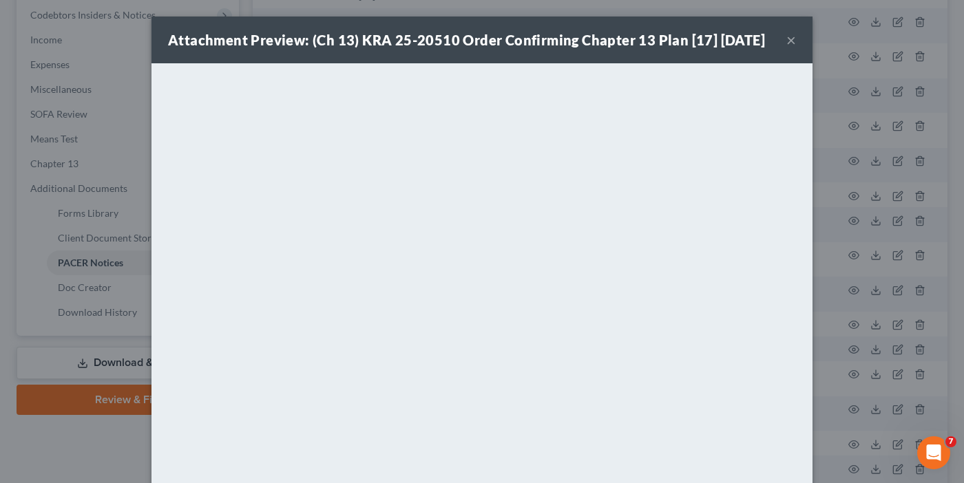
click at [786, 48] on button "×" at bounding box center [791, 40] width 10 height 17
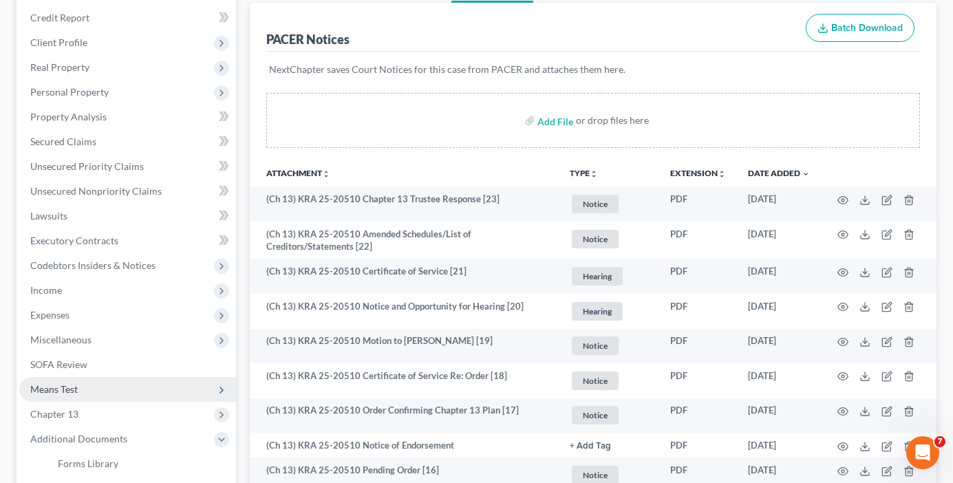
scroll to position [206, 0]
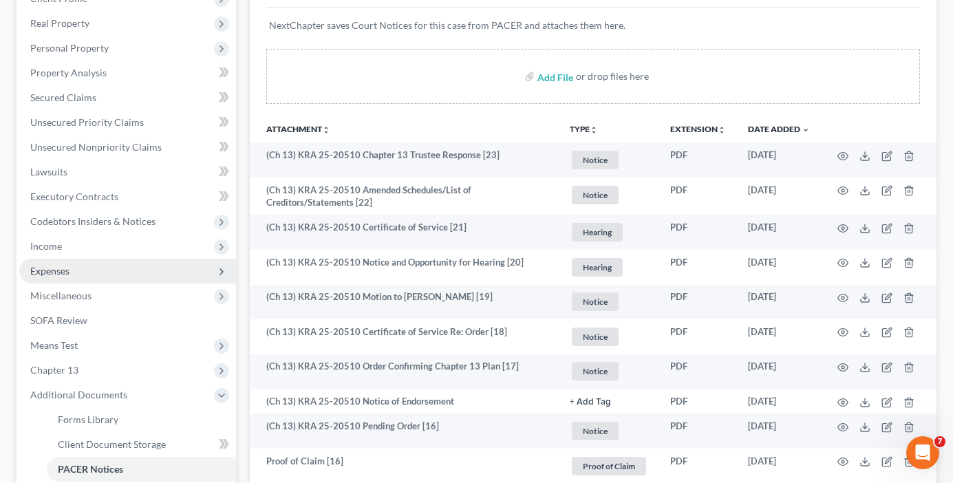
click at [50, 272] on span "Expenses" at bounding box center [49, 271] width 39 height 12
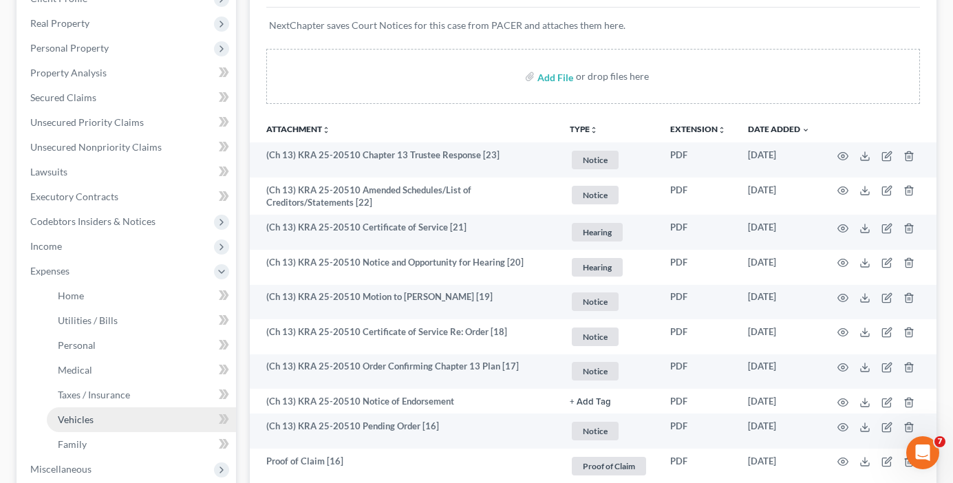
click at [71, 418] on span "Vehicles" at bounding box center [76, 420] width 36 height 12
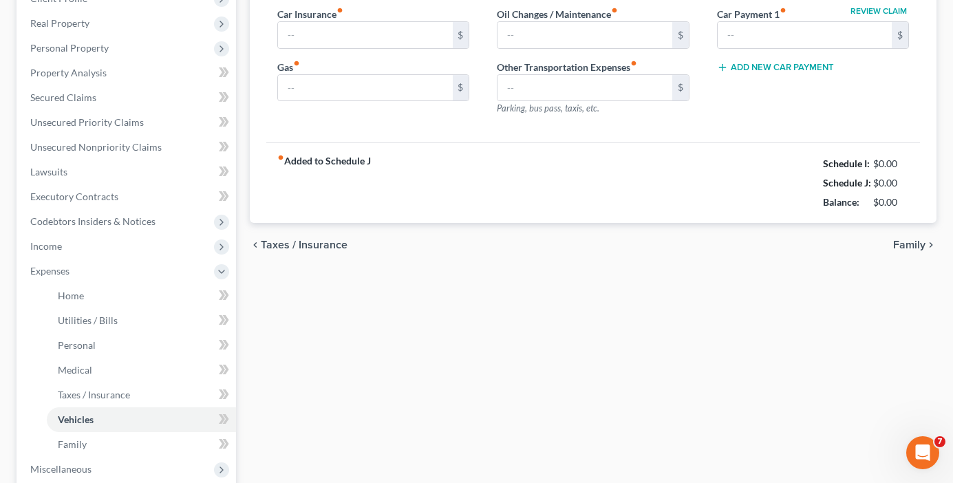
type input "221.00"
type input "297.00"
type input "0.00"
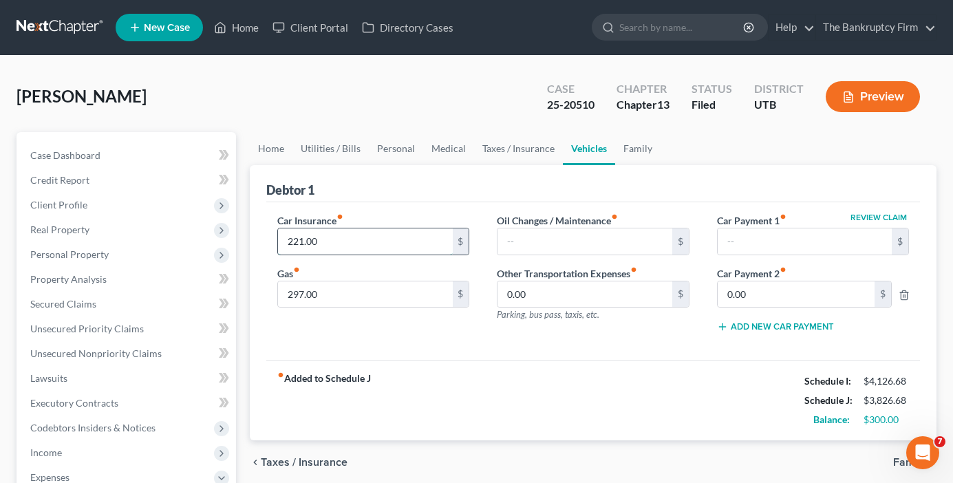
click at [341, 240] on input "221.00" at bounding box center [365, 242] width 174 height 26
click at [383, 217] on div "Car Insurance fiber_manual_record 221.00 $" at bounding box center [373, 234] width 192 height 42
click at [393, 198] on div "Debtor 1" at bounding box center [593, 183] width 654 height 37
click at [403, 193] on div "Debtor 1" at bounding box center [593, 183] width 654 height 37
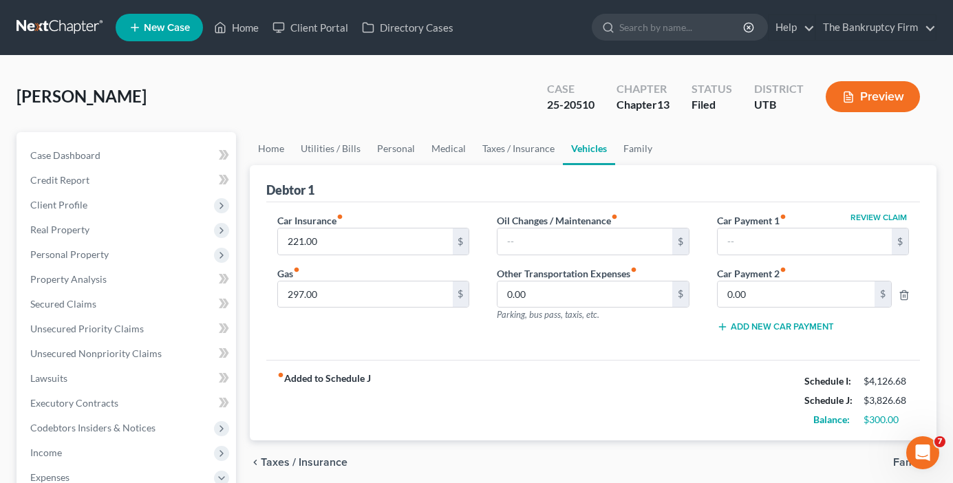
click at [403, 193] on div "Debtor 1" at bounding box center [593, 183] width 654 height 37
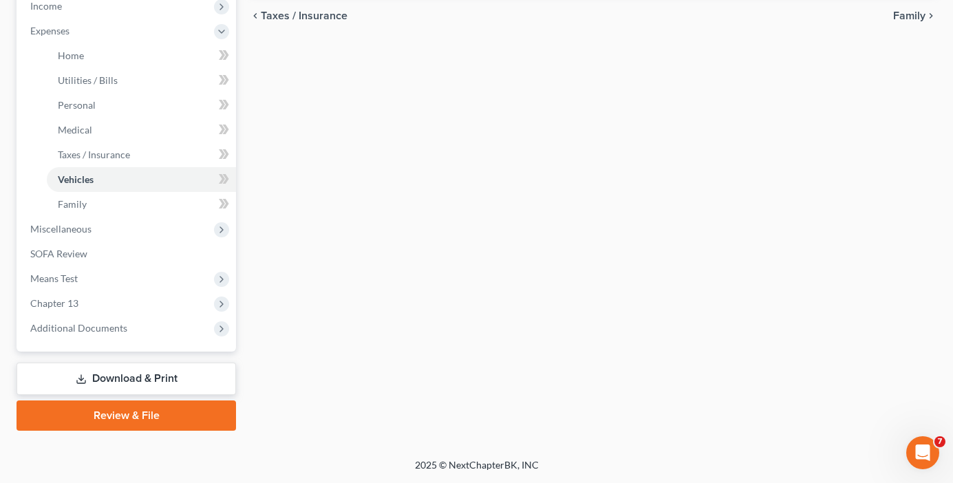
drag, startPoint x: 87, startPoint y: 324, endPoint x: 66, endPoint y: 361, distance: 42.5
click at [87, 324] on span "Additional Documents" at bounding box center [78, 328] width 97 height 12
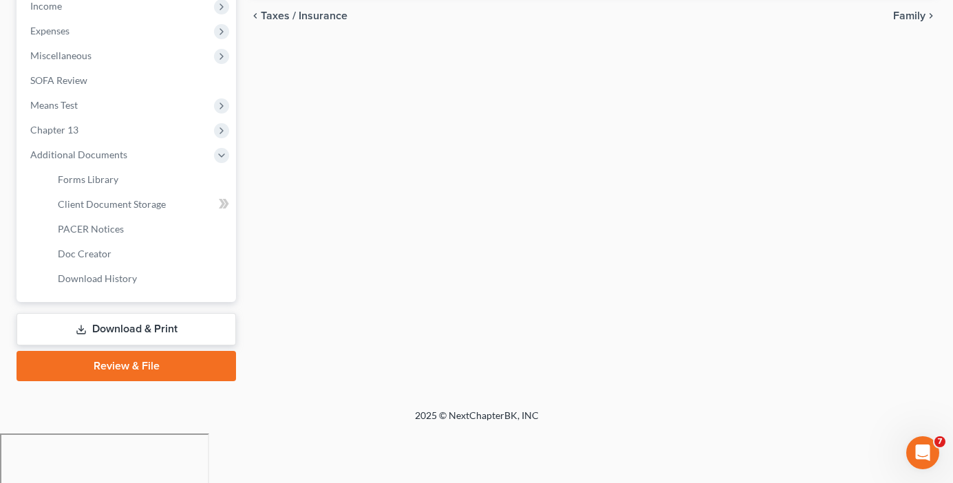
scroll to position [397, 0]
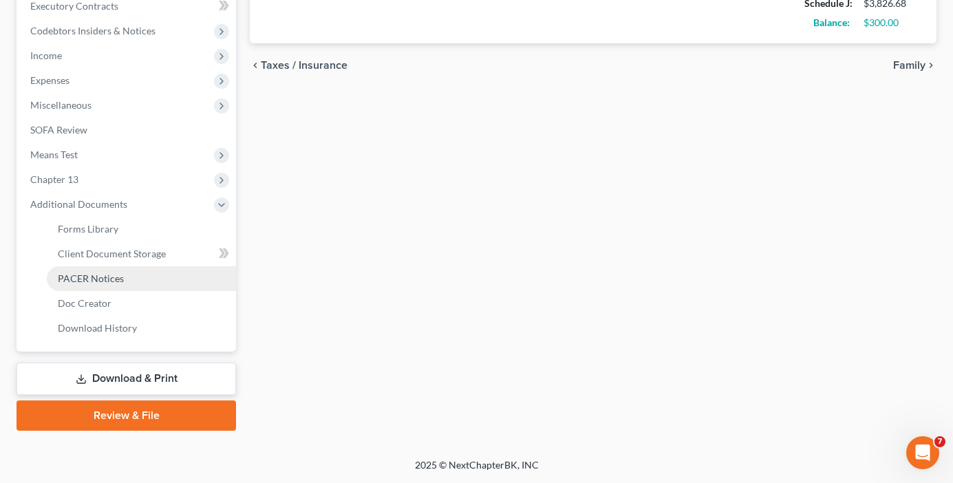
click at [99, 278] on span "PACER Notices" at bounding box center [91, 279] width 66 height 12
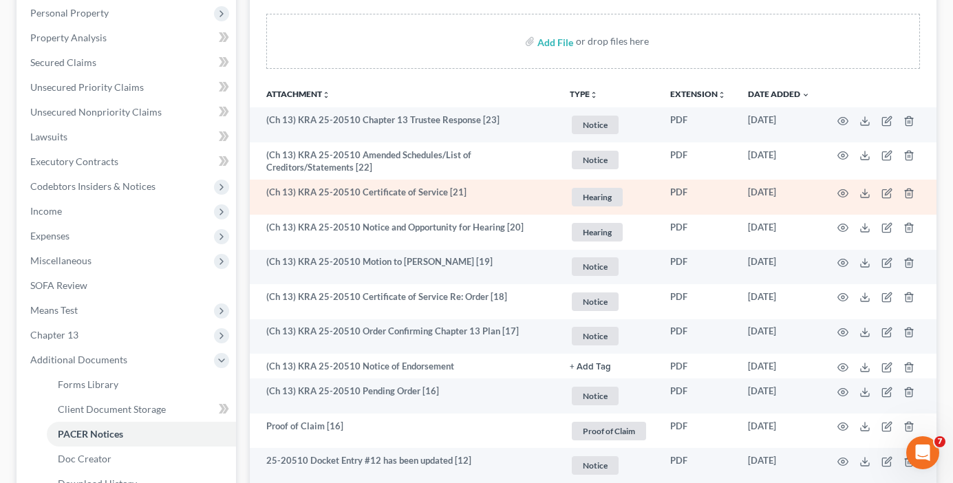
scroll to position [275, 0]
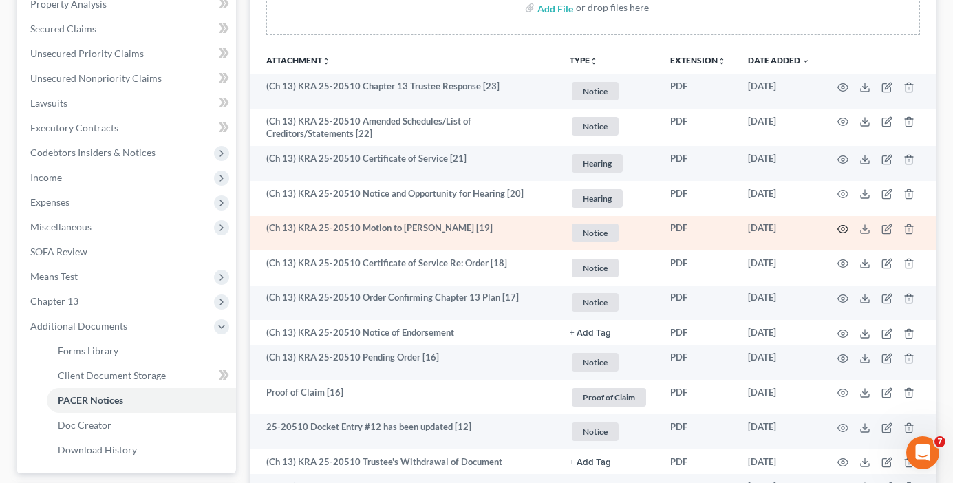
click at [840, 231] on icon "button" at bounding box center [843, 229] width 11 height 11
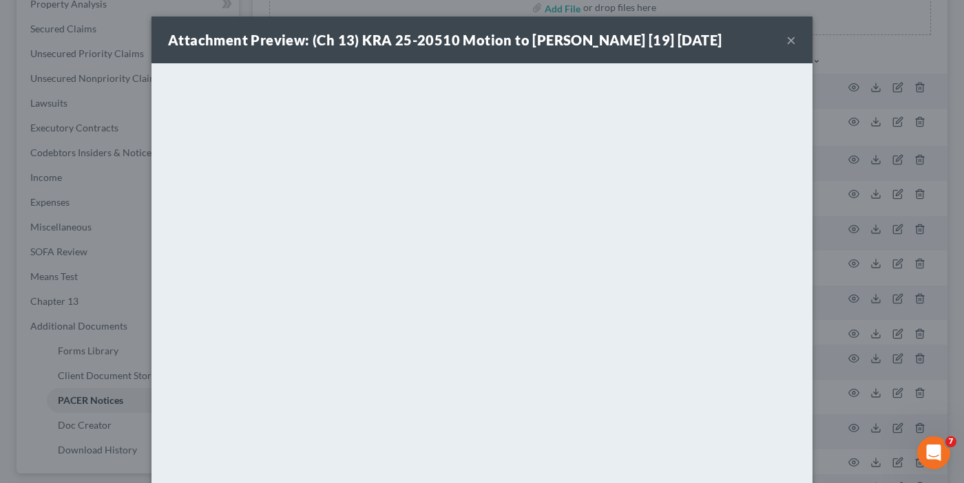
click at [786, 34] on button "×" at bounding box center [791, 40] width 10 height 17
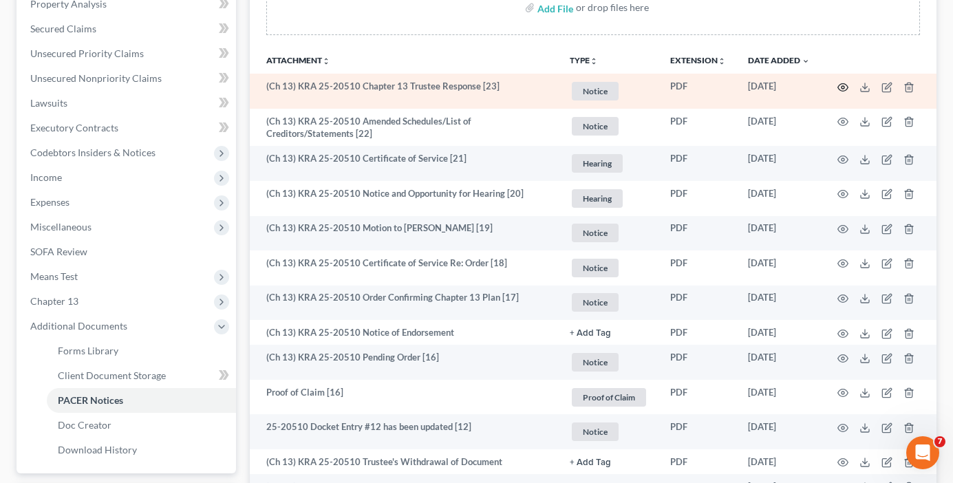
click at [842, 85] on icon "button" at bounding box center [843, 87] width 11 height 11
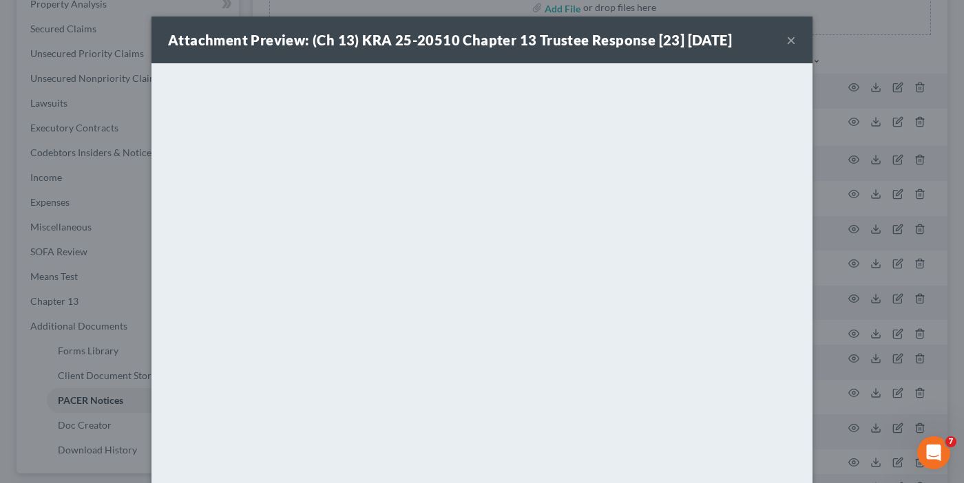
click at [786, 38] on button "×" at bounding box center [791, 40] width 10 height 17
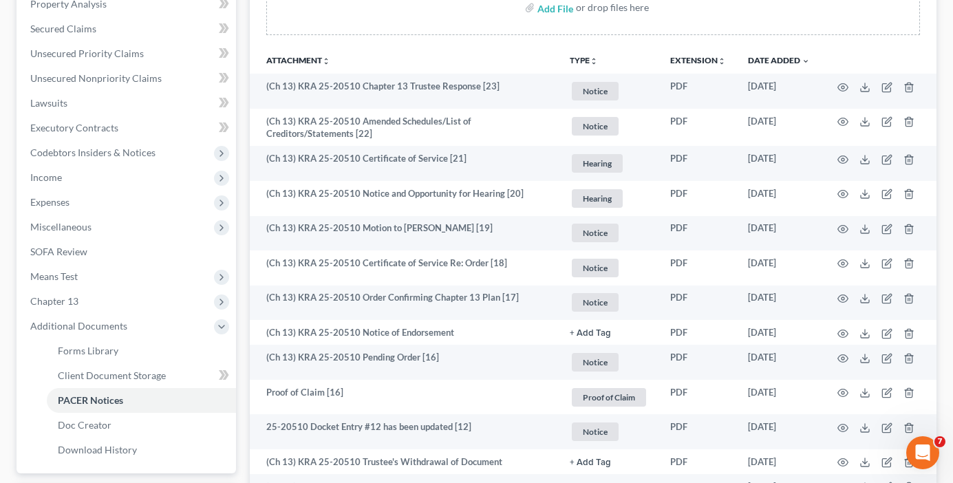
scroll to position [0, 0]
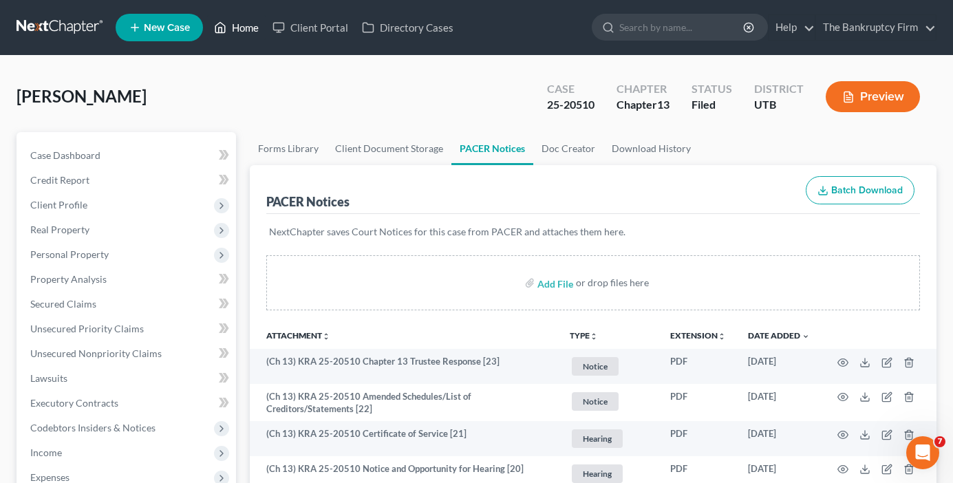
drag, startPoint x: 245, startPoint y: 19, endPoint x: 215, endPoint y: 43, distance: 38.2
click at [245, 19] on link "Home" at bounding box center [236, 27] width 59 height 25
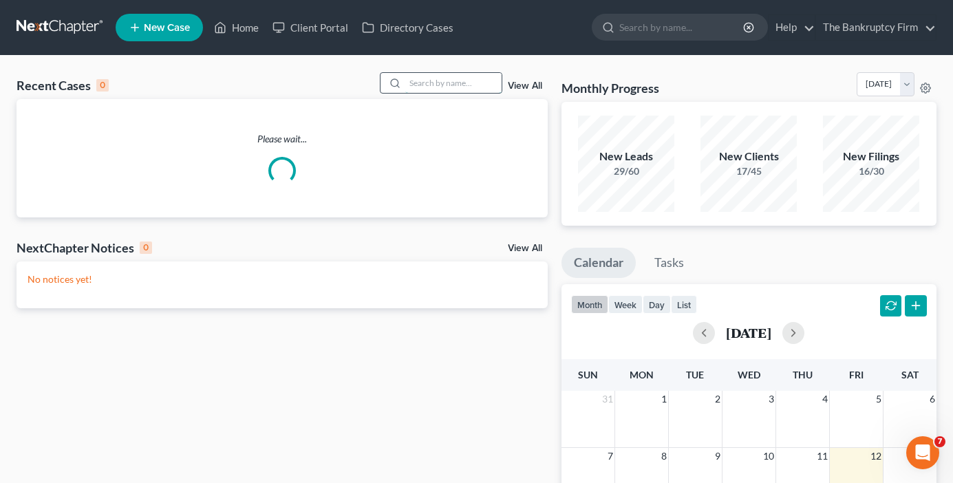
click at [429, 89] on input "search" at bounding box center [453, 83] width 96 height 20
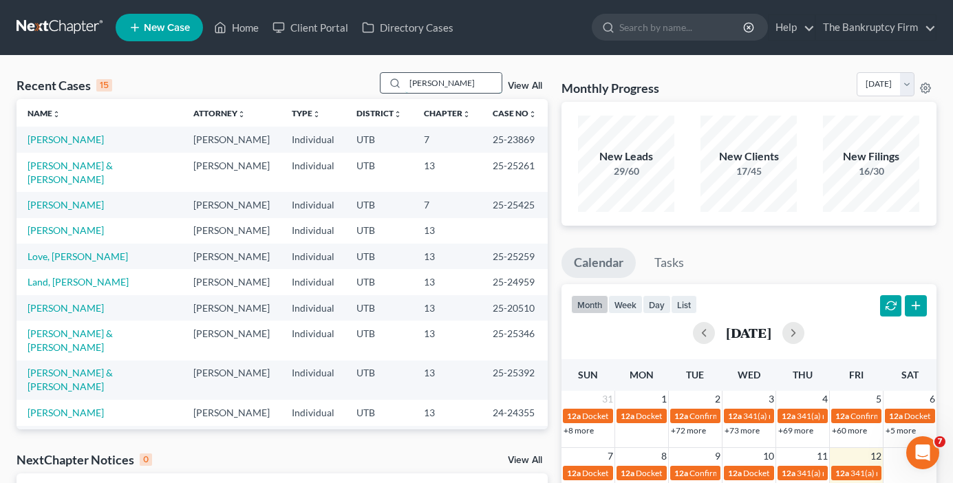
type input "lawrence"
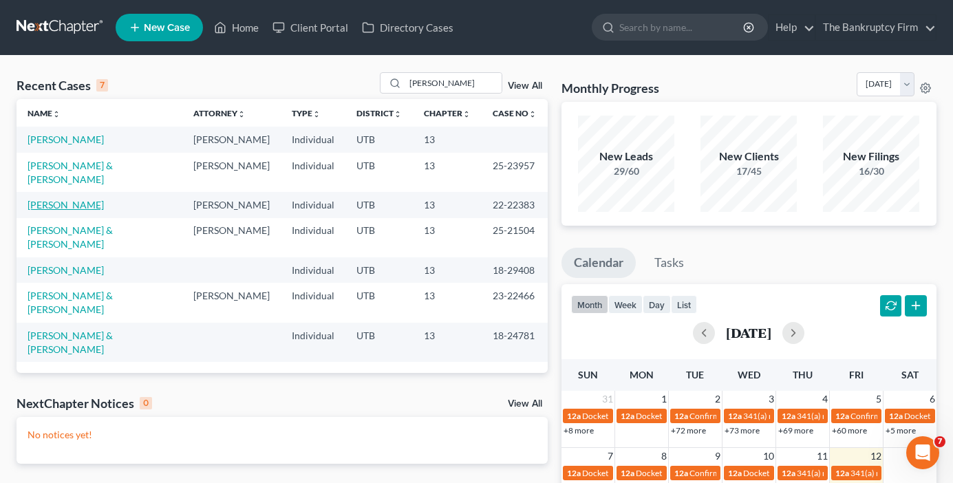
click at [73, 211] on link "[PERSON_NAME]" at bounding box center [66, 205] width 76 height 12
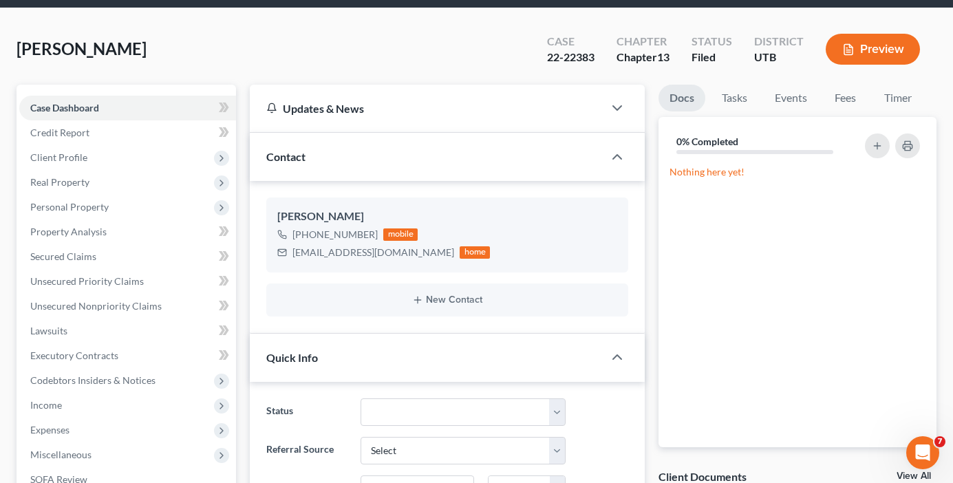
scroll to position [138, 0]
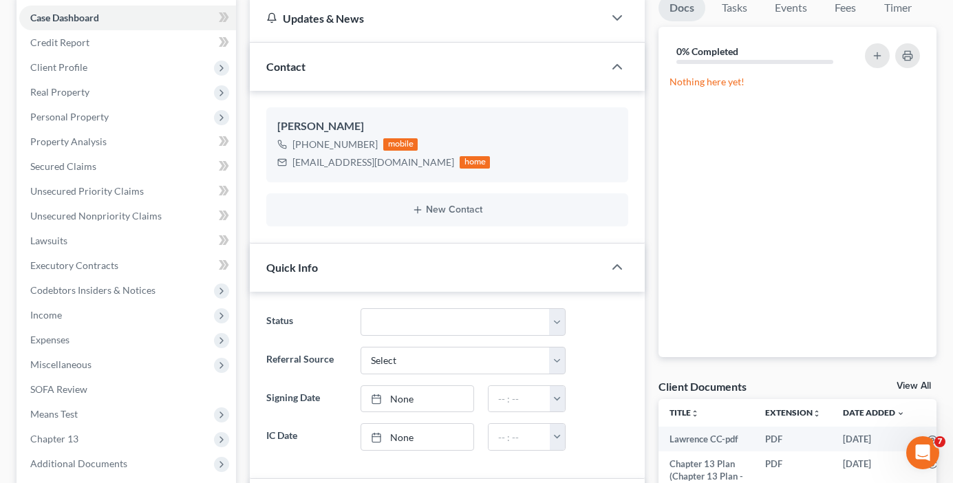
click at [911, 383] on link "View All" at bounding box center [914, 386] width 34 height 10
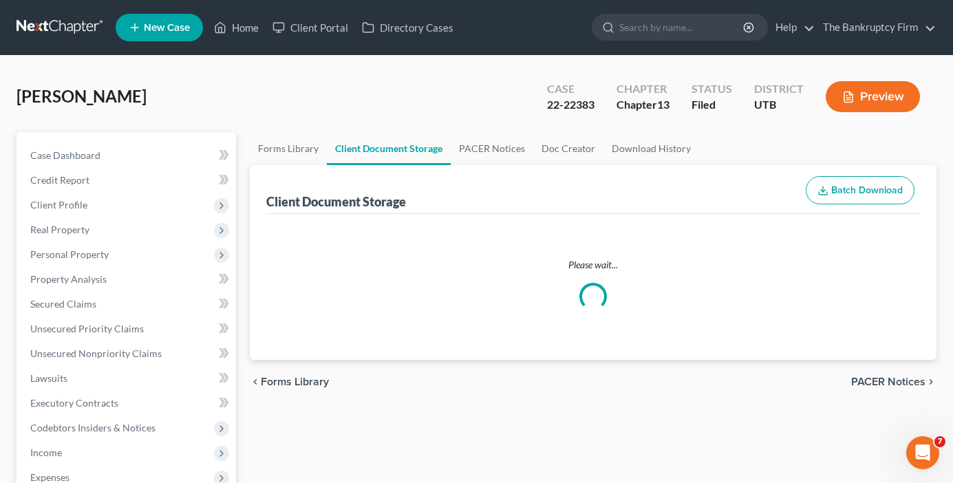
select select "26"
select select "30"
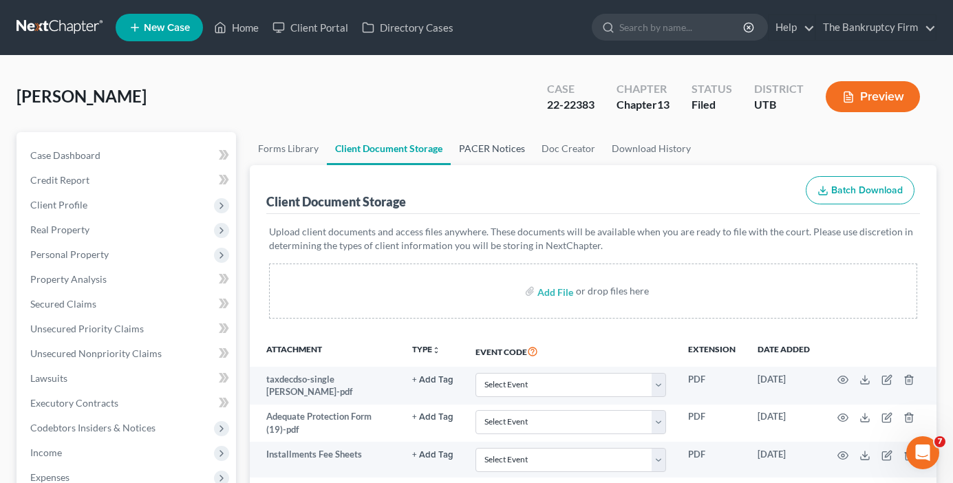
click at [502, 145] on link "PACER Notices" at bounding box center [492, 148] width 83 height 33
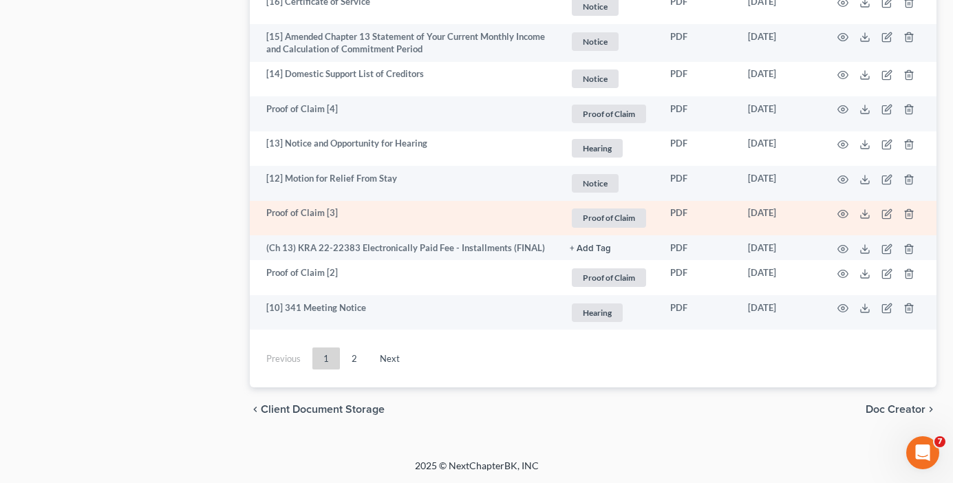
scroll to position [2585, 0]
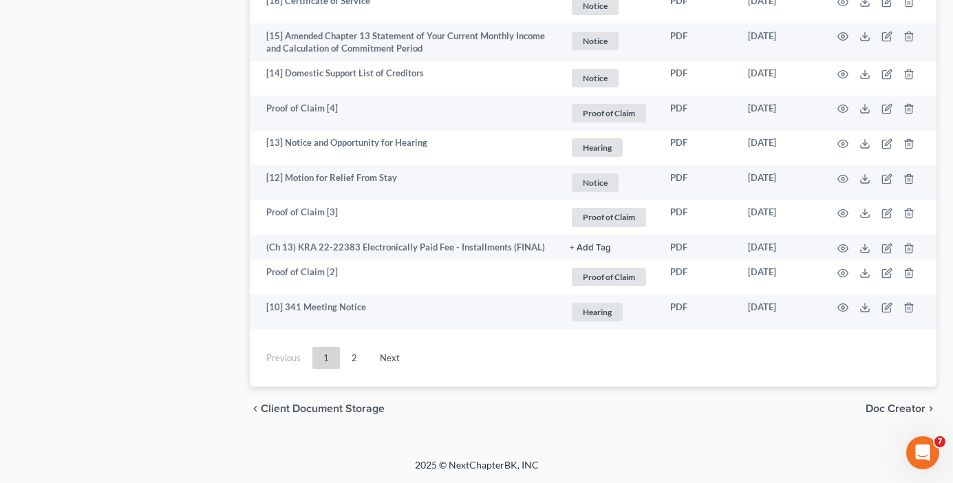
drag, startPoint x: 383, startPoint y: 347, endPoint x: 388, endPoint y: 339, distance: 9.6
click at [383, 347] on link "Next" at bounding box center [390, 358] width 42 height 22
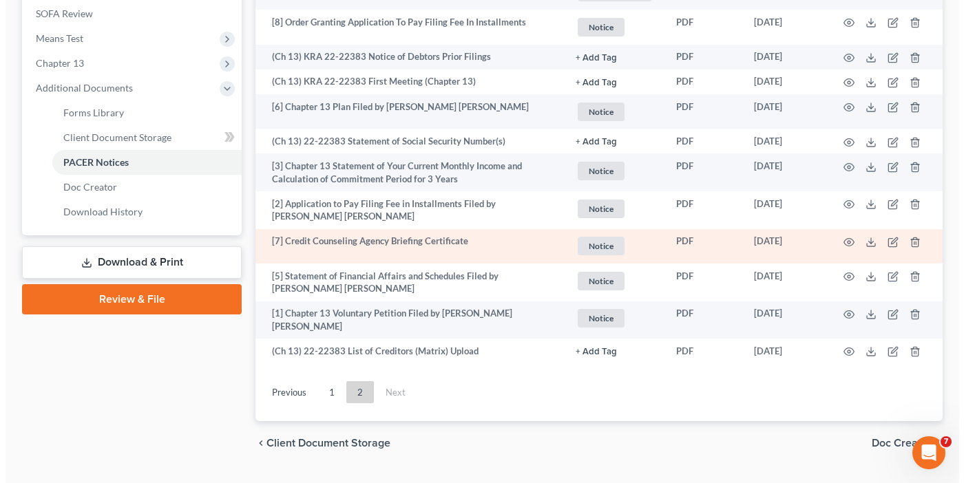
scroll to position [482, 0]
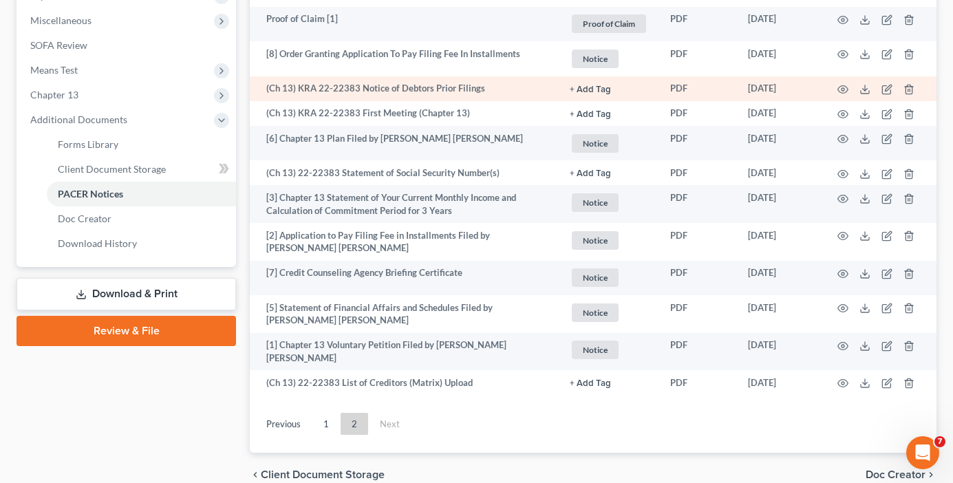
click at [842, 89] on td at bounding box center [879, 88] width 116 height 25
click at [842, 93] on icon "button" at bounding box center [843, 89] width 11 height 11
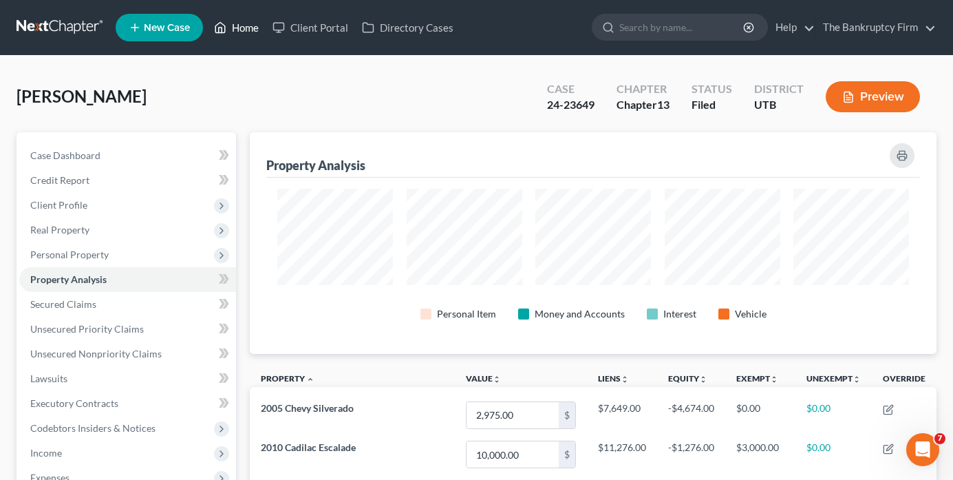
click at [239, 27] on link "Home" at bounding box center [236, 27] width 59 height 25
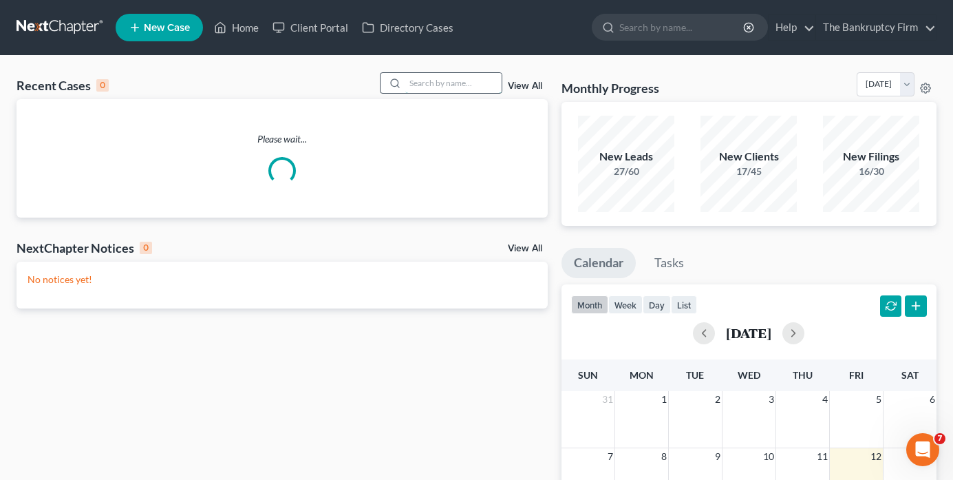
click at [427, 78] on input "search" at bounding box center [453, 83] width 96 height 20
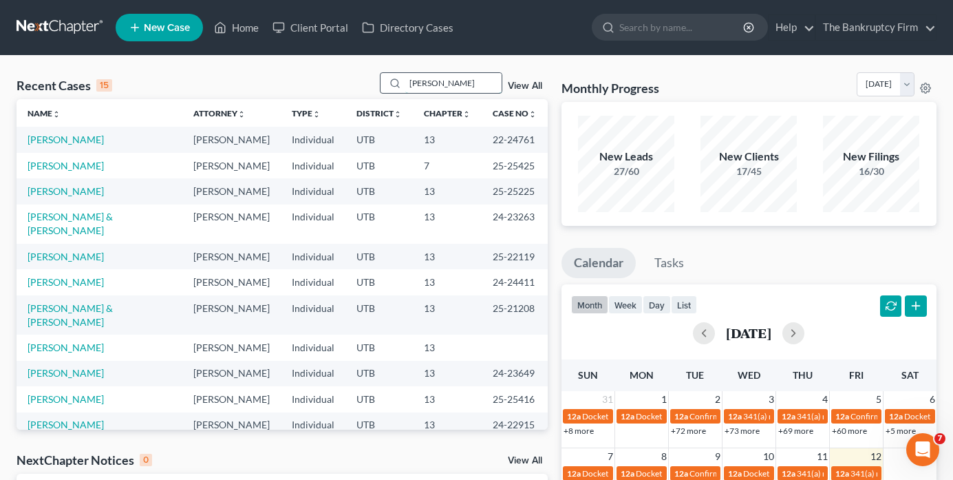
type input "snider"
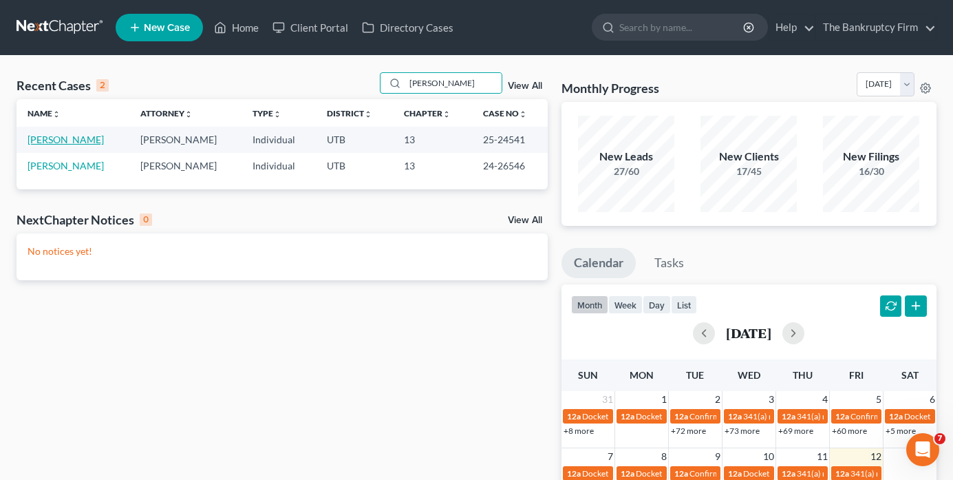
click at [62, 142] on link "[PERSON_NAME]" at bounding box center [66, 140] width 76 height 12
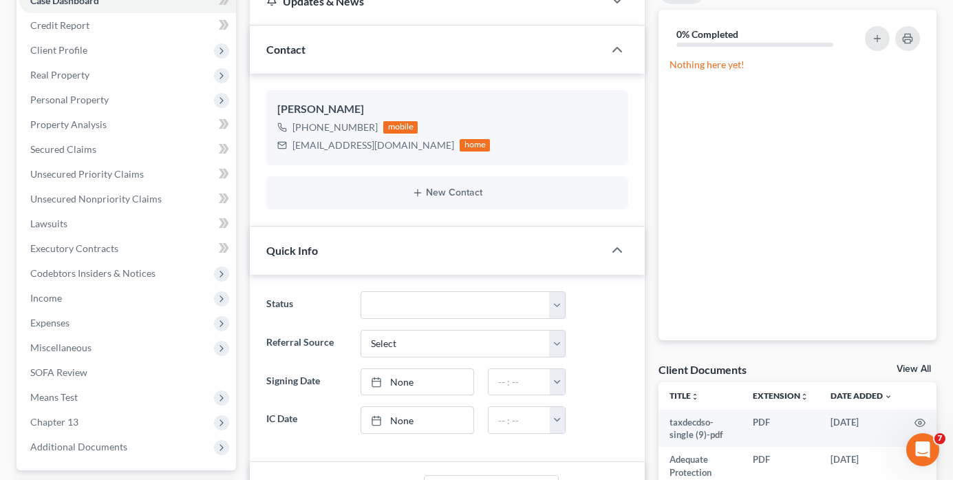
scroll to position [206, 0]
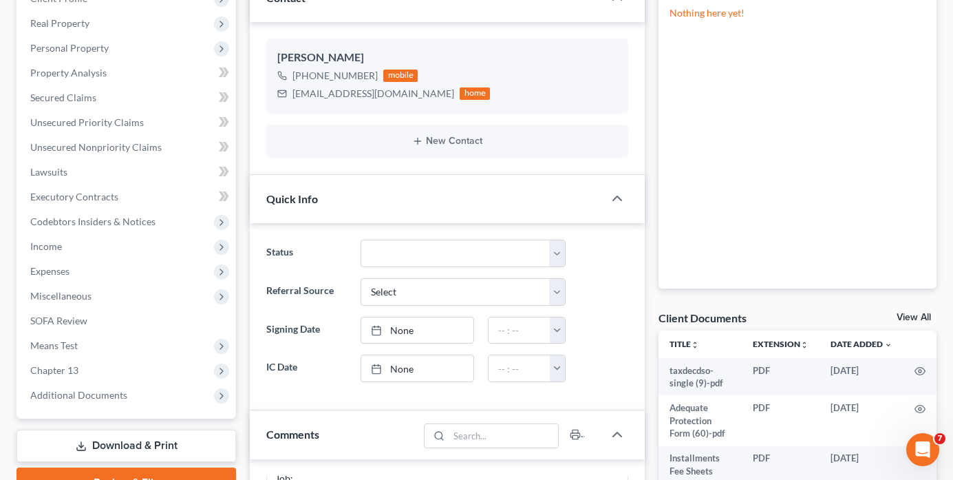
click at [911, 313] on link "View All" at bounding box center [914, 317] width 34 height 10
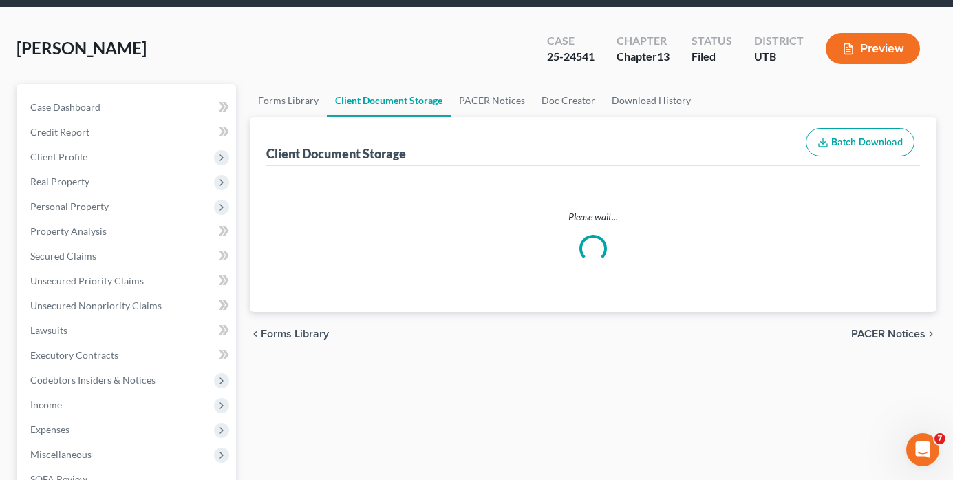
select select "30"
select select "26"
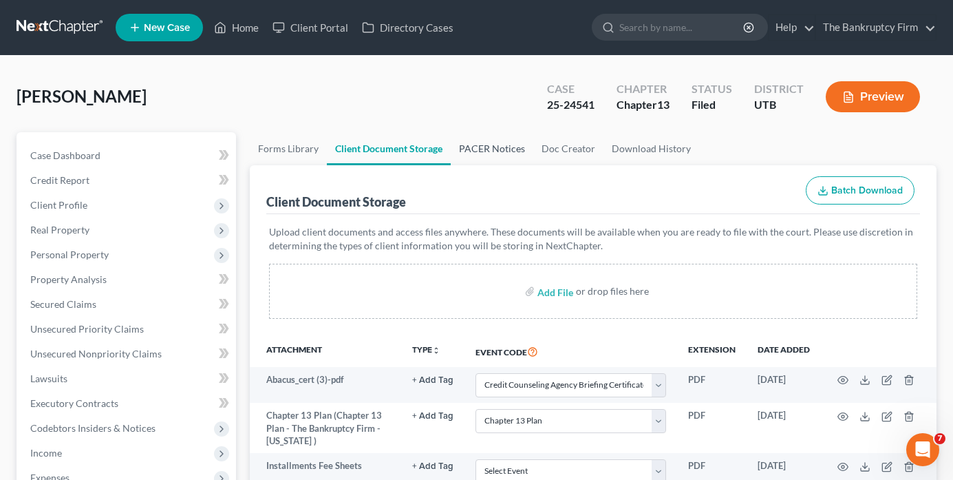
click at [488, 159] on link "PACER Notices" at bounding box center [492, 148] width 83 height 33
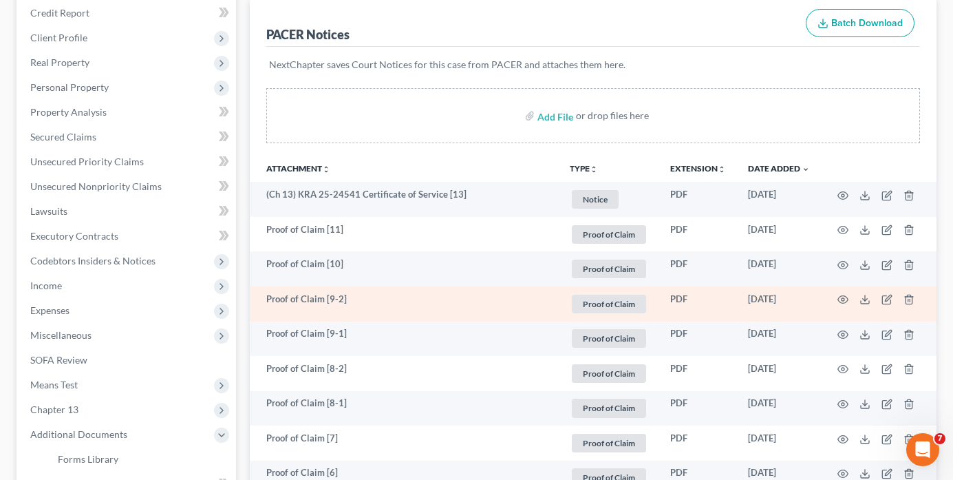
scroll to position [206, 0]
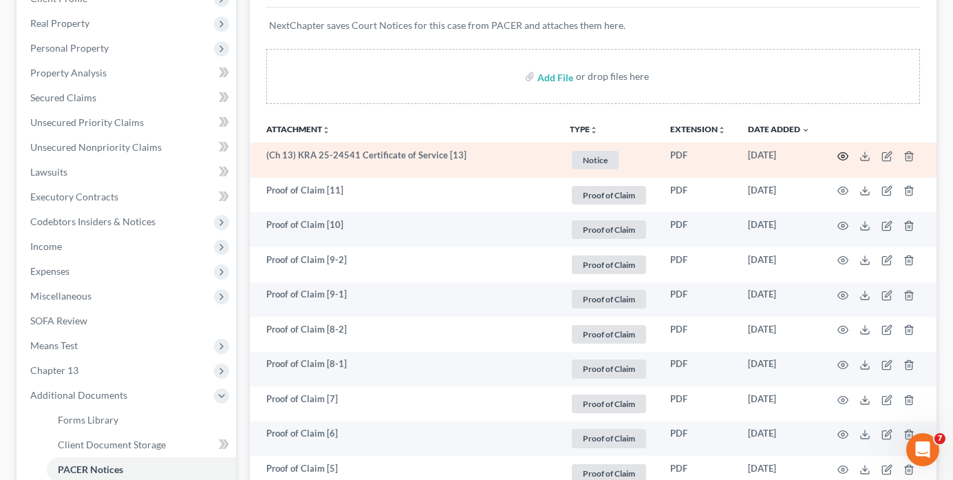
click at [841, 156] on icon "button" at bounding box center [843, 156] width 11 height 11
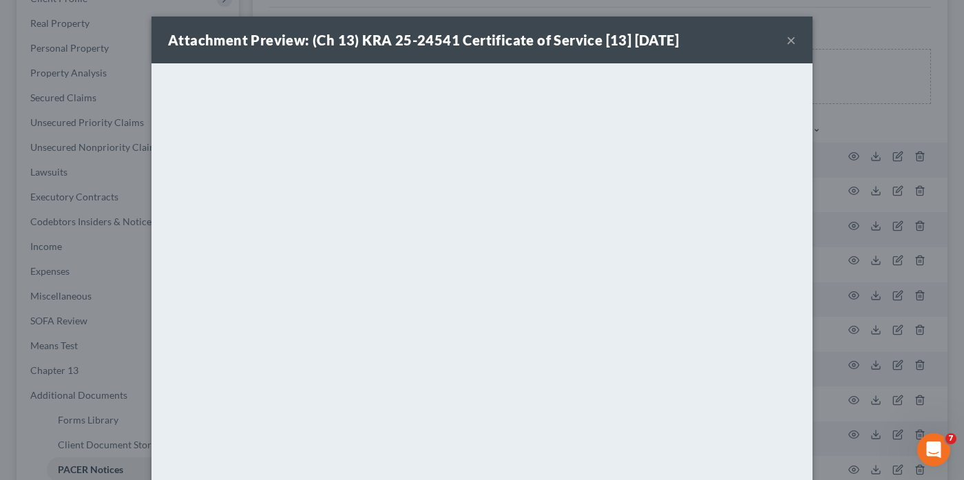
click at [786, 42] on button "×" at bounding box center [791, 40] width 10 height 17
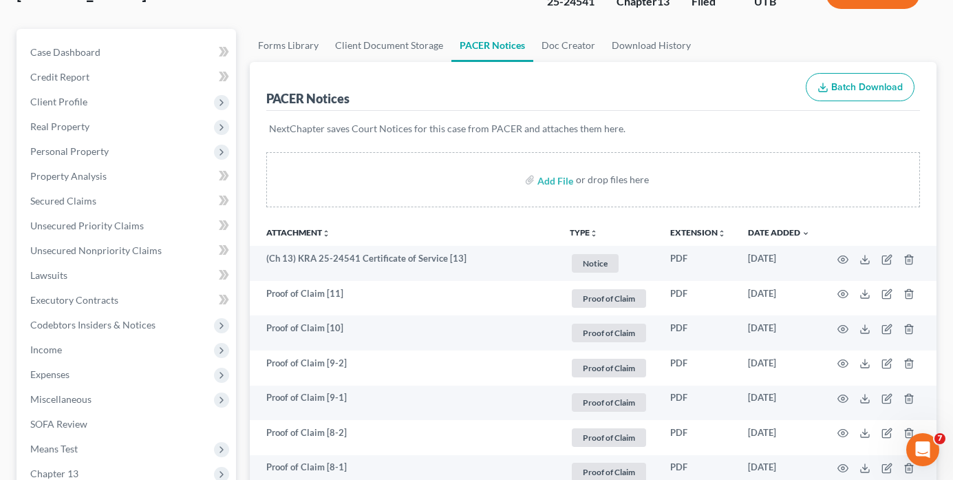
scroll to position [0, 0]
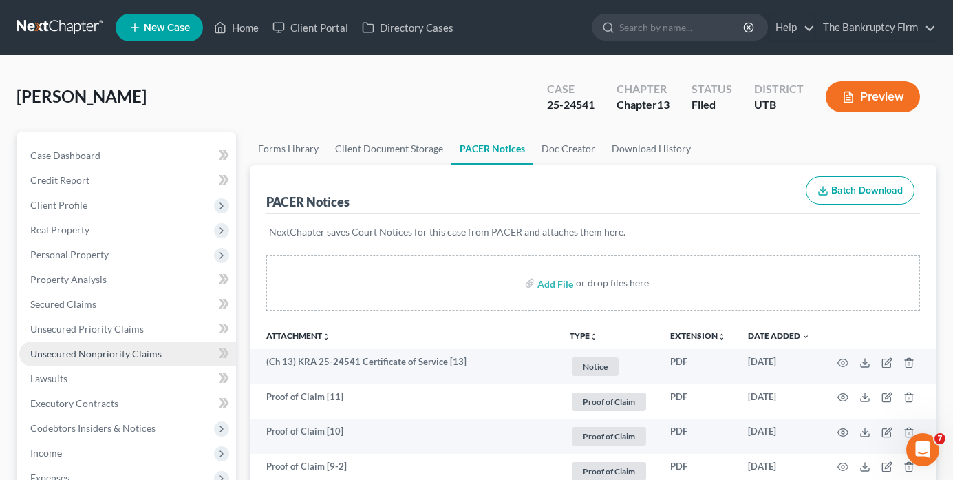
click at [103, 353] on span "Unsecured Nonpriority Claims" at bounding box center [95, 354] width 131 height 12
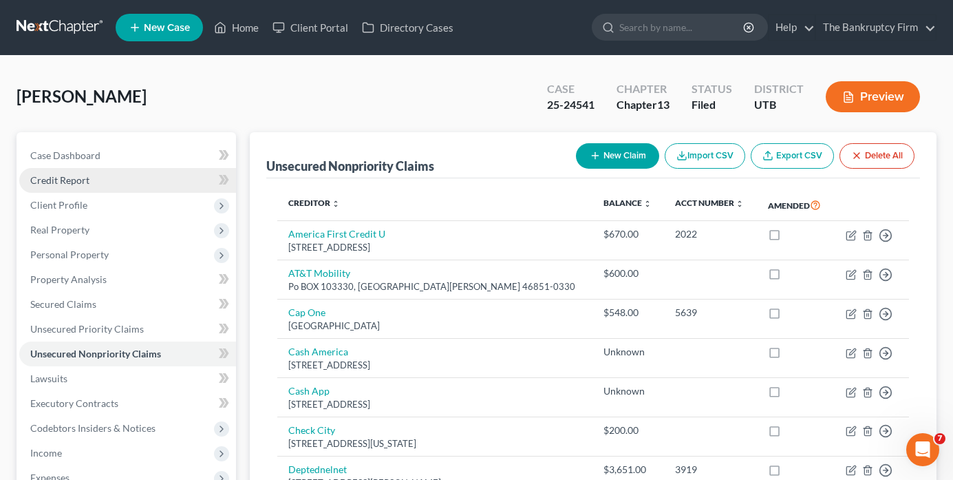
click at [76, 178] on span "Credit Report" at bounding box center [59, 180] width 59 height 12
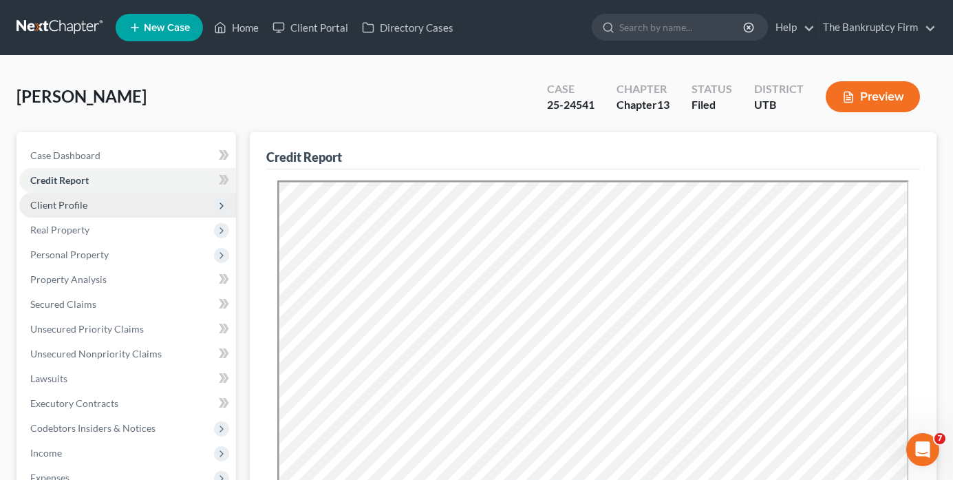
click at [55, 202] on span "Client Profile" at bounding box center [58, 205] width 57 height 12
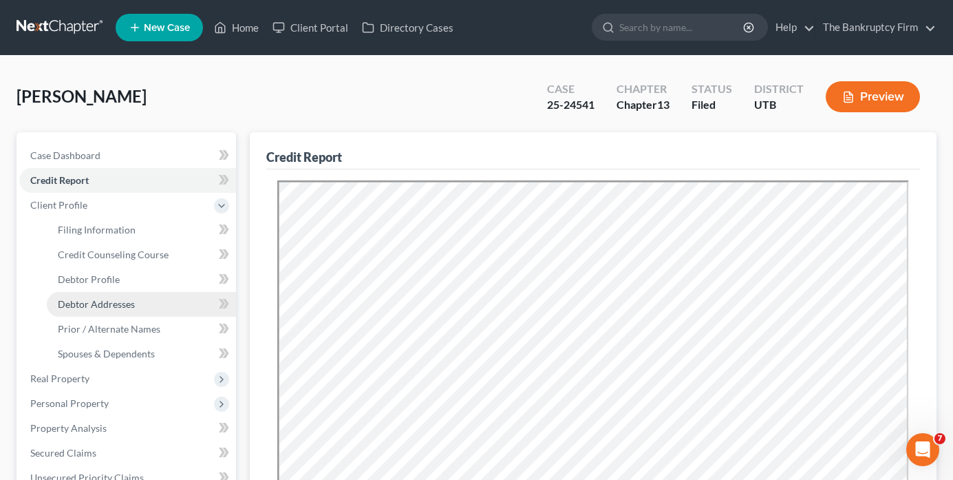
click at [104, 308] on span "Debtor Addresses" at bounding box center [96, 304] width 77 height 12
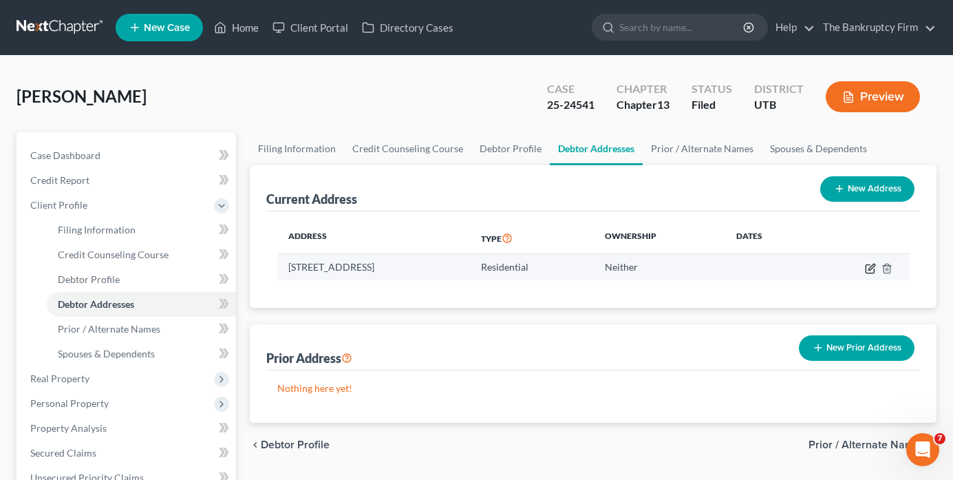
click at [869, 263] on icon "button" at bounding box center [870, 268] width 11 height 11
select select "46"
select select "0"
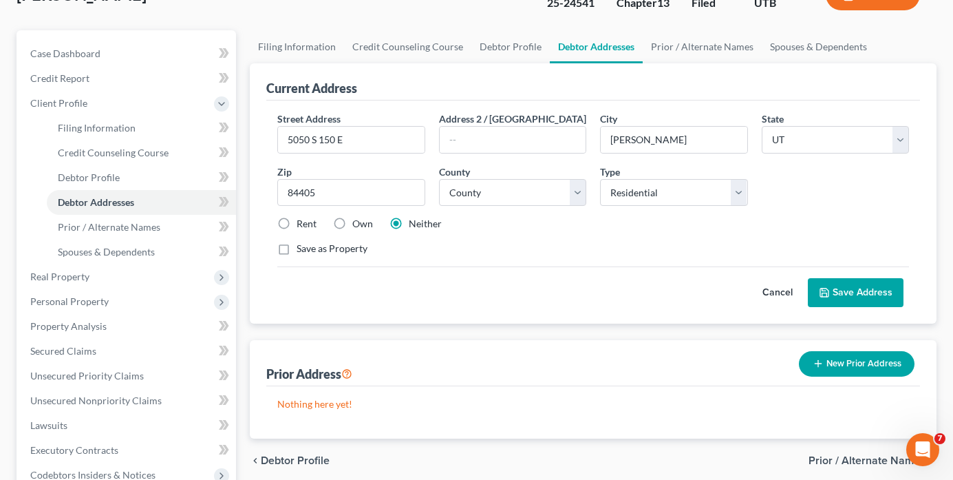
scroll to position [69, 0]
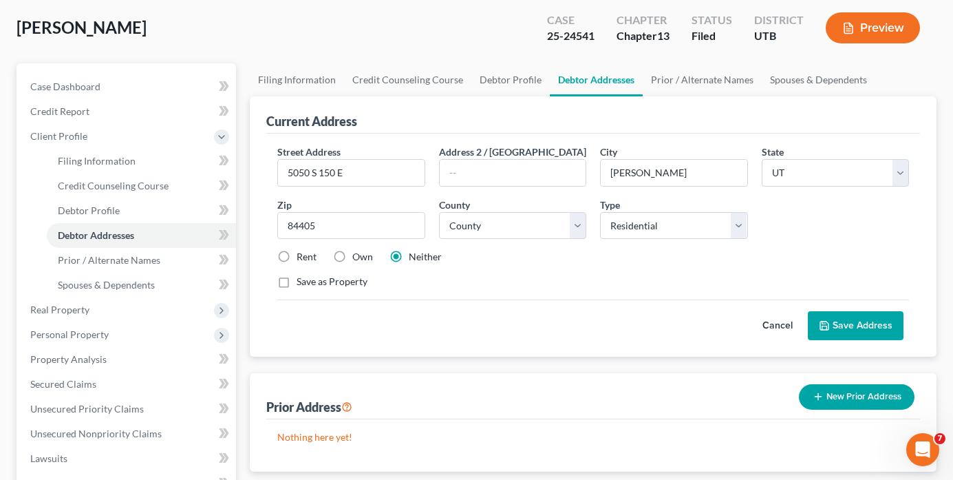
click at [238, 272] on div "Case Dashboard Payments Invoices Payments Payments Credit Report Client Profile" at bounding box center [126, 423] width 233 height 721
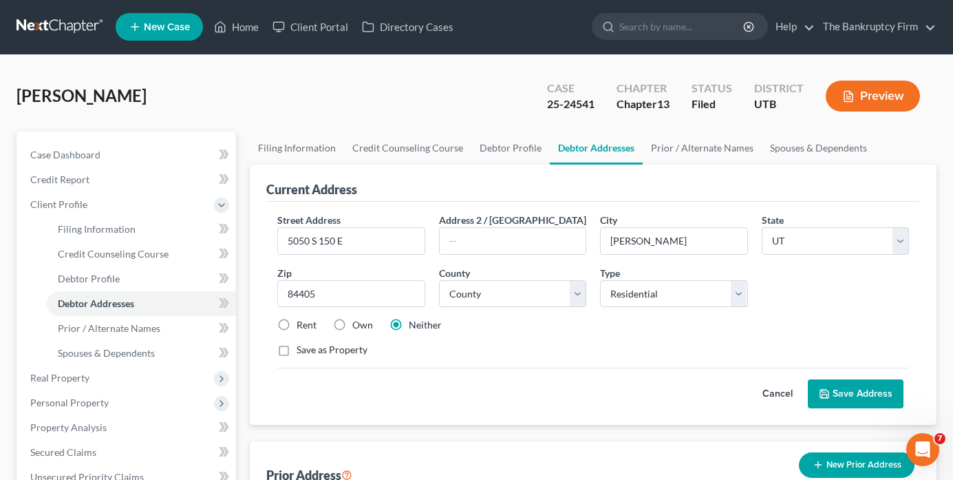
scroll to position [0, 0]
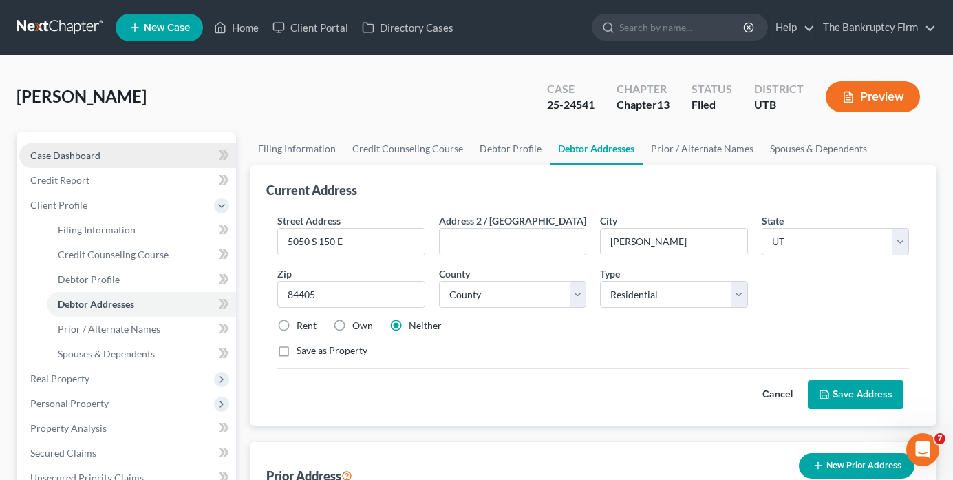
click at [78, 161] on link "Case Dashboard" at bounding box center [127, 155] width 217 height 25
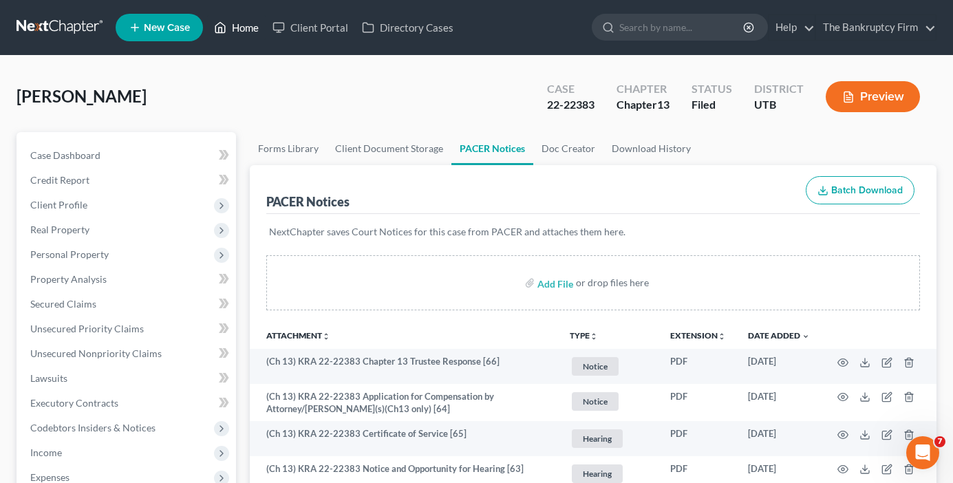
click at [242, 23] on link "Home" at bounding box center [236, 27] width 59 height 25
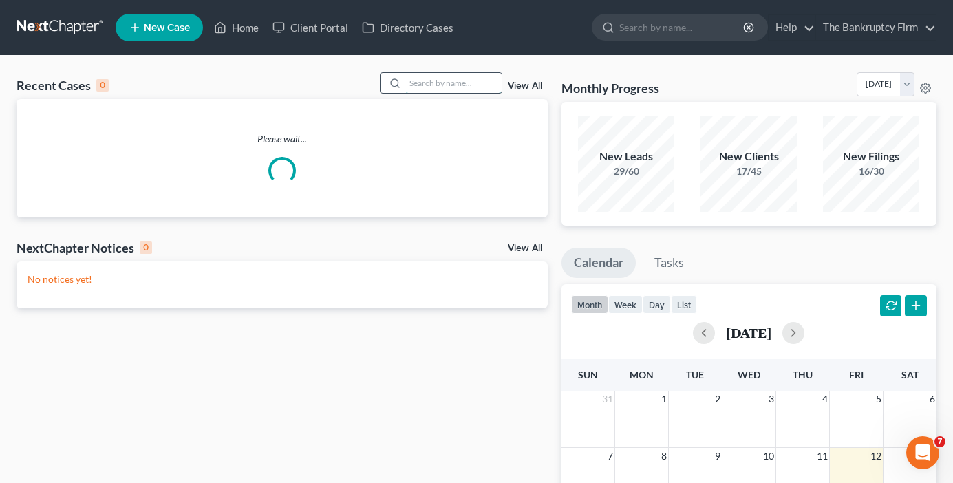
click at [458, 83] on input "search" at bounding box center [453, 83] width 96 height 20
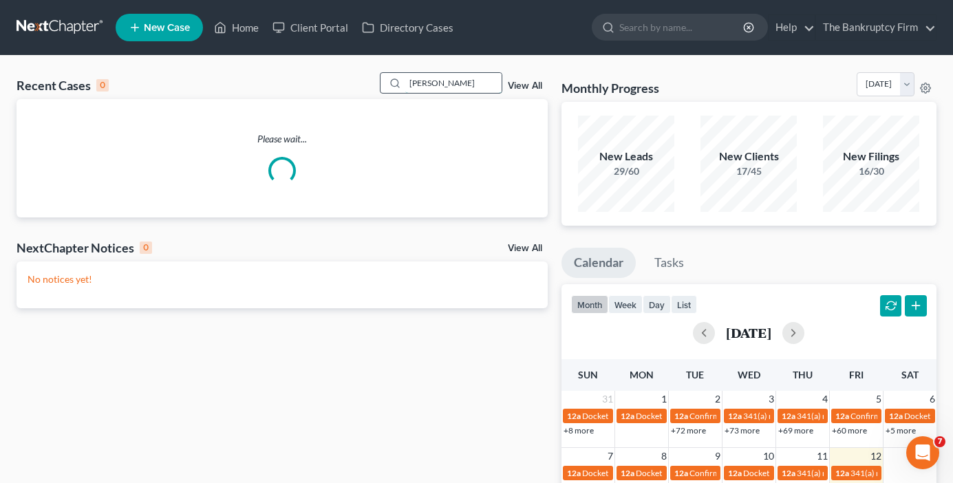
type input "[PERSON_NAME]"
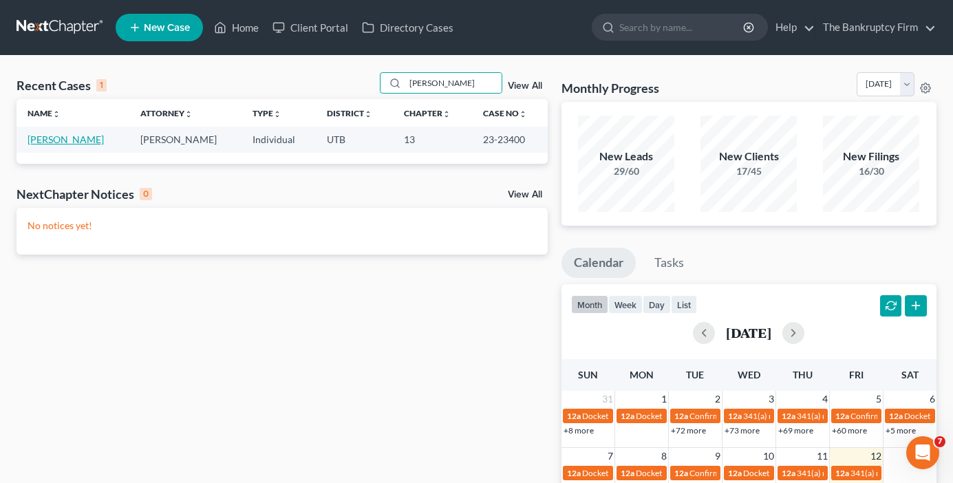
click at [36, 138] on link "[PERSON_NAME]" at bounding box center [66, 140] width 76 height 12
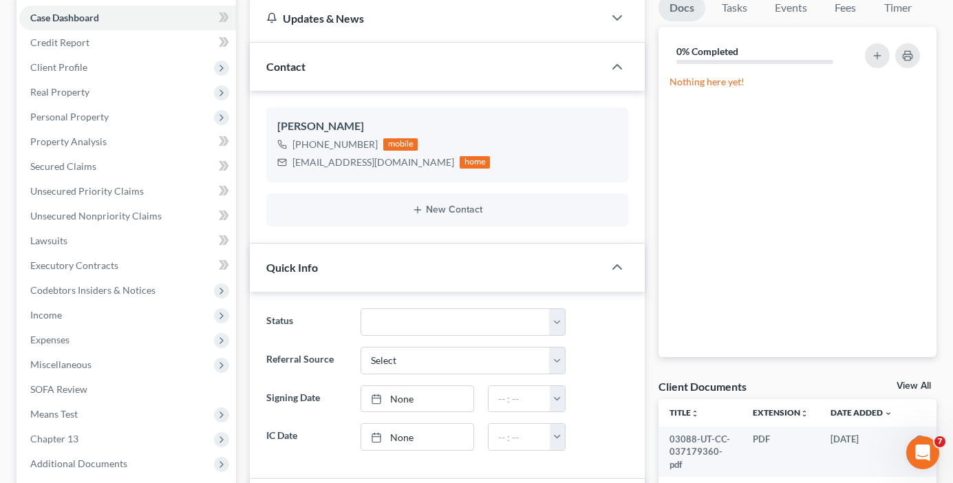
click at [911, 381] on link "View All" at bounding box center [914, 386] width 34 height 10
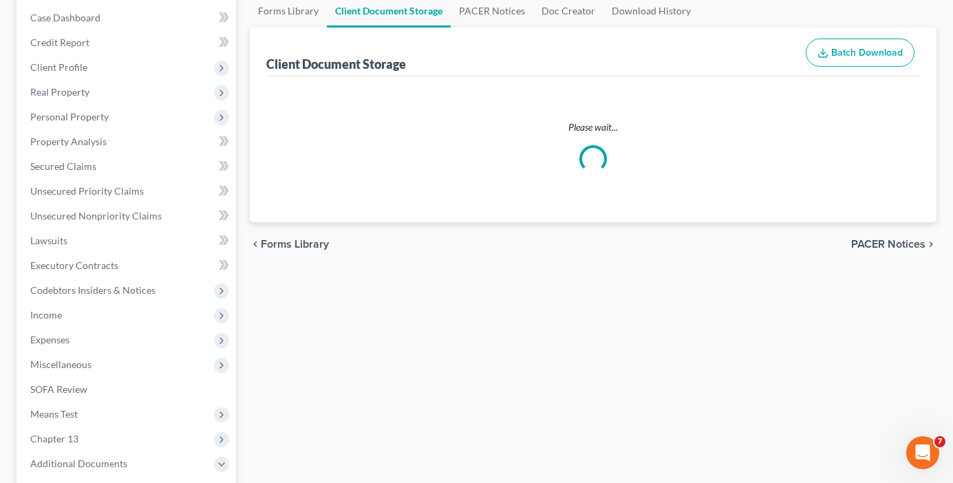
scroll to position [19, 0]
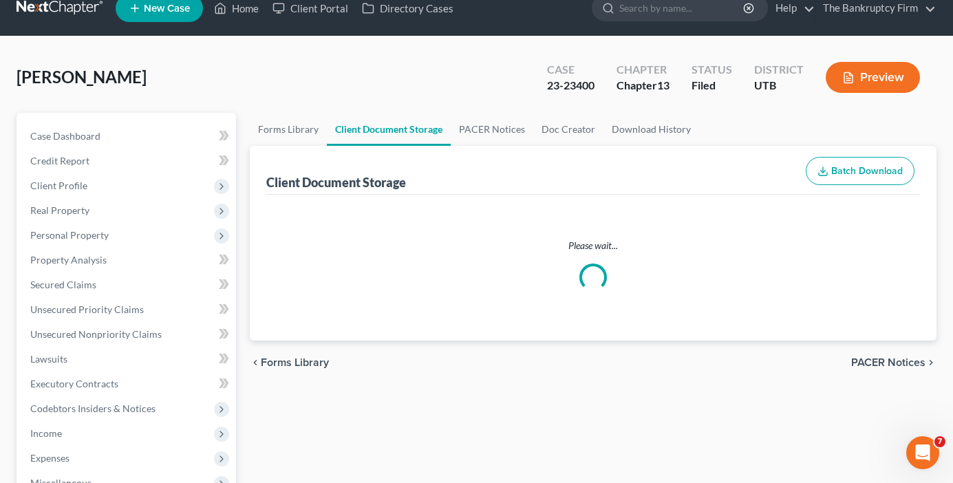
select select "26"
select select "30"
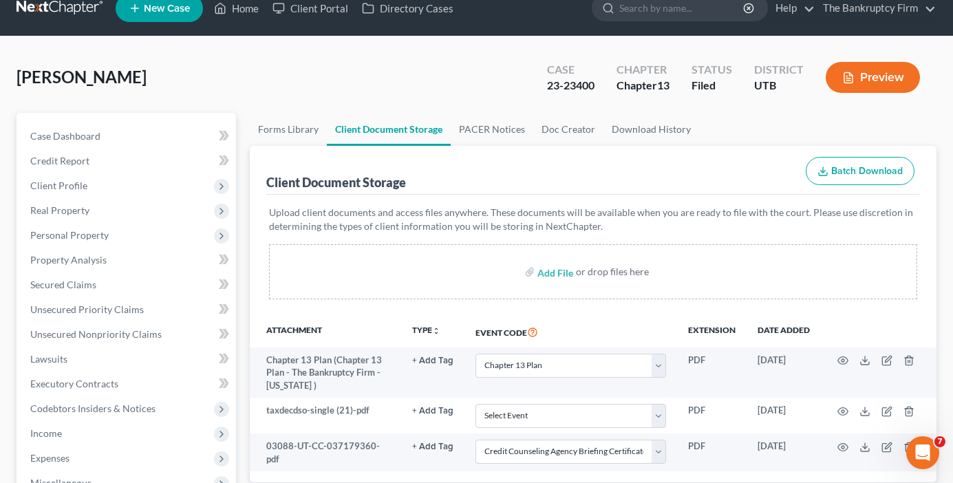
scroll to position [0, 0]
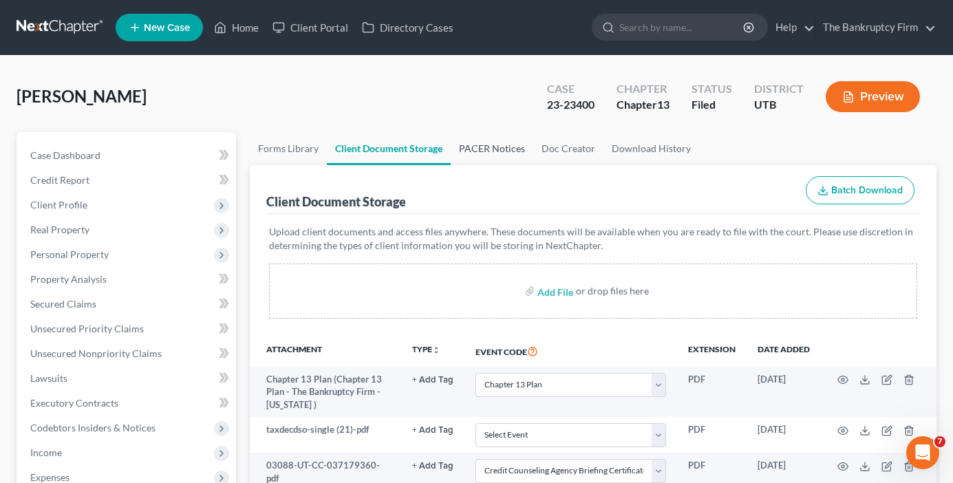
click at [496, 146] on link "PACER Notices" at bounding box center [492, 148] width 83 height 33
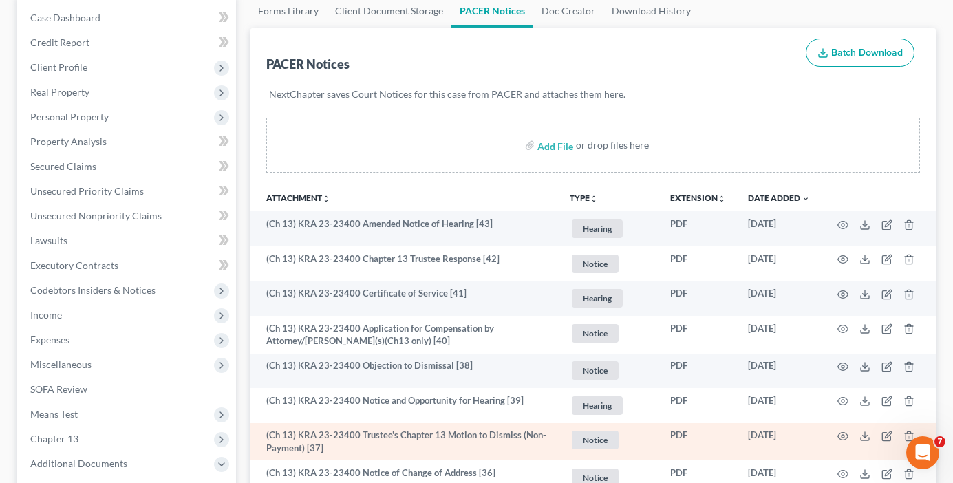
scroll to position [206, 0]
